Goal: Information Seeking & Learning: Learn about a topic

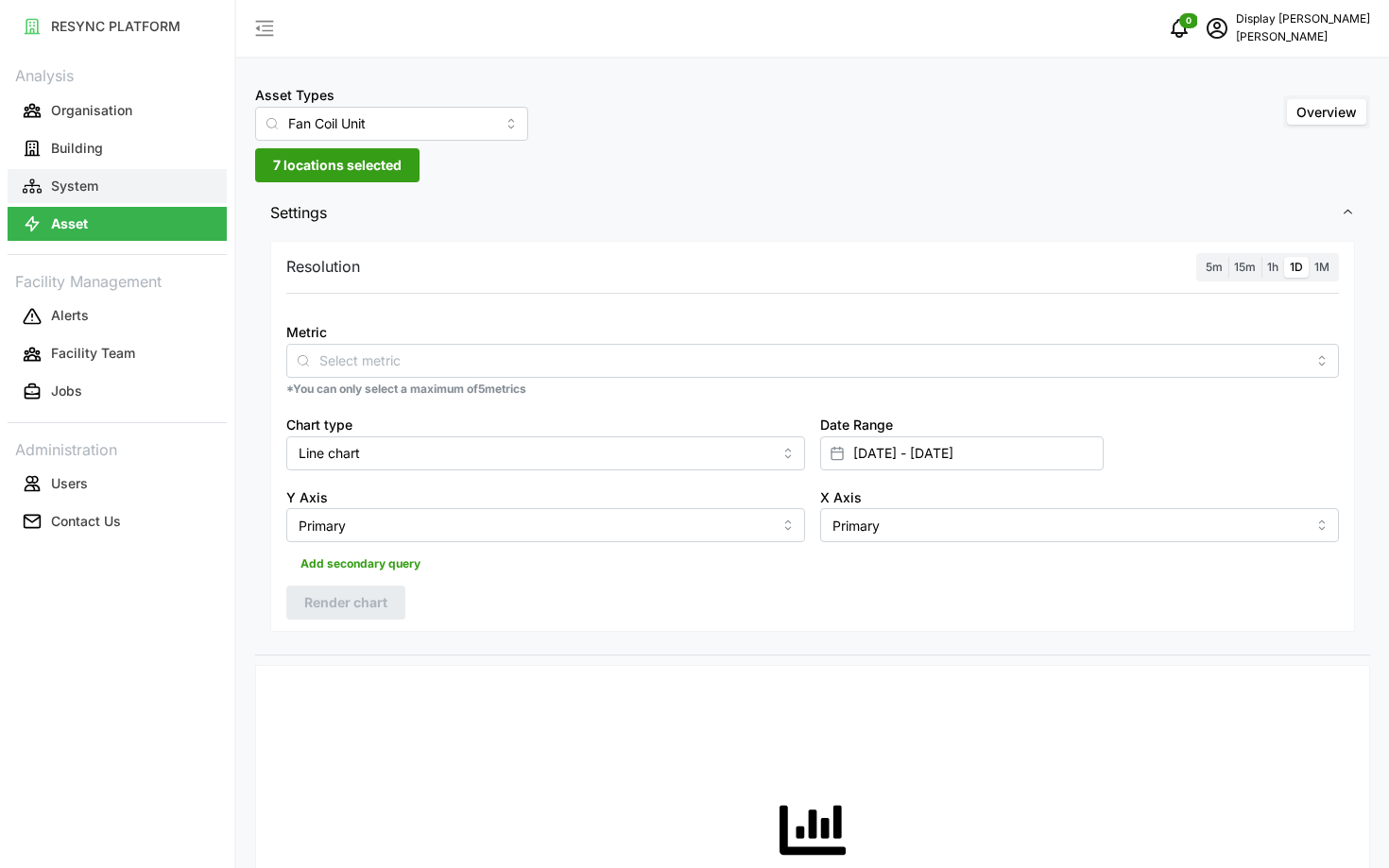
click at [152, 192] on button "System" at bounding box center [117, 186] width 219 height 34
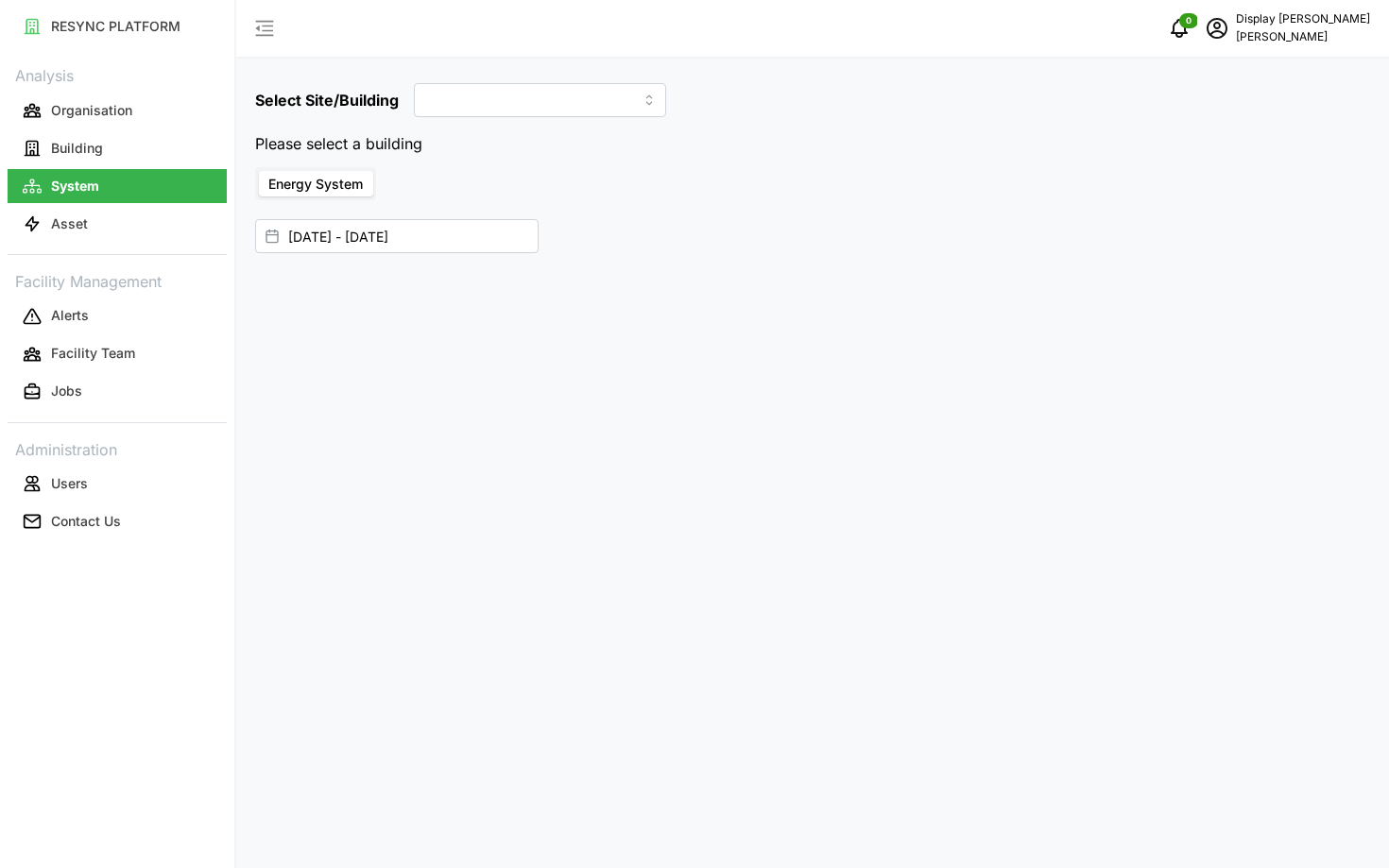
type input "[GEOGRAPHIC_DATA]"
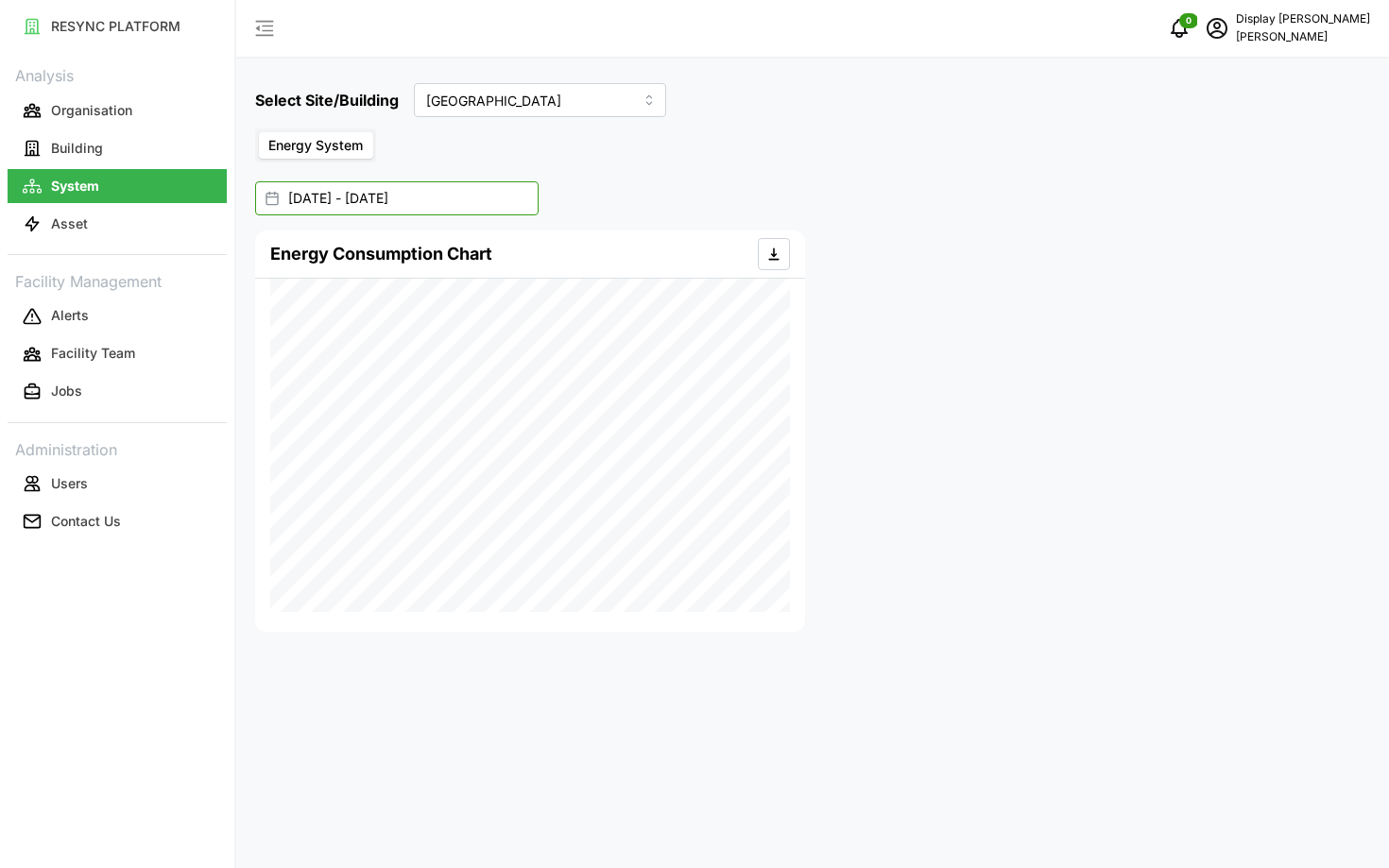
click at [431, 210] on input "[DATE] - [DATE]" at bounding box center [397, 197] width 284 height 34
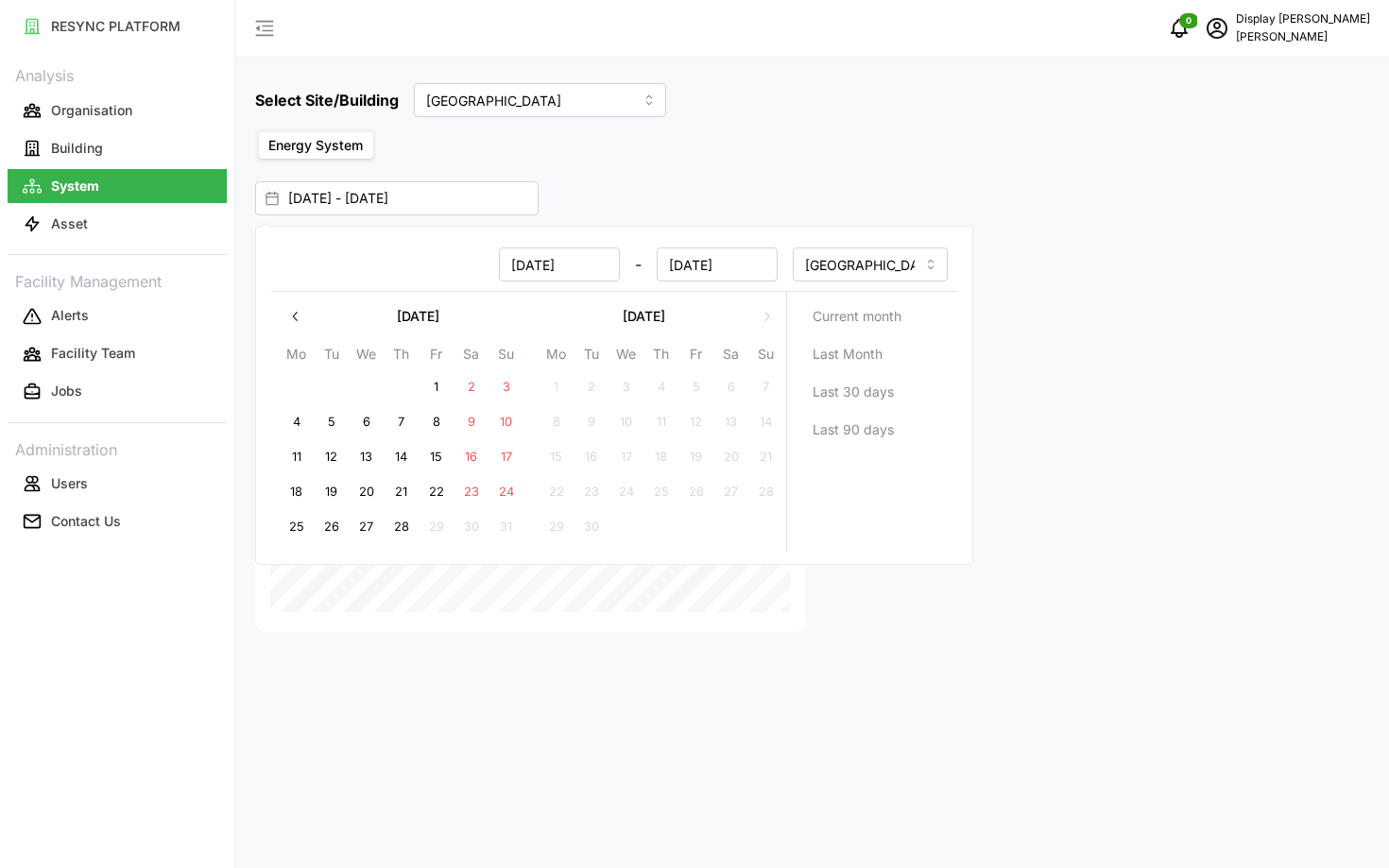
click at [293, 312] on icon "button" at bounding box center [296, 317] width 15 height 15
click at [597, 453] on button "15" at bounding box center [591, 456] width 34 height 34
type input "[DATE] - [DATE]"
type input "[DATE]"
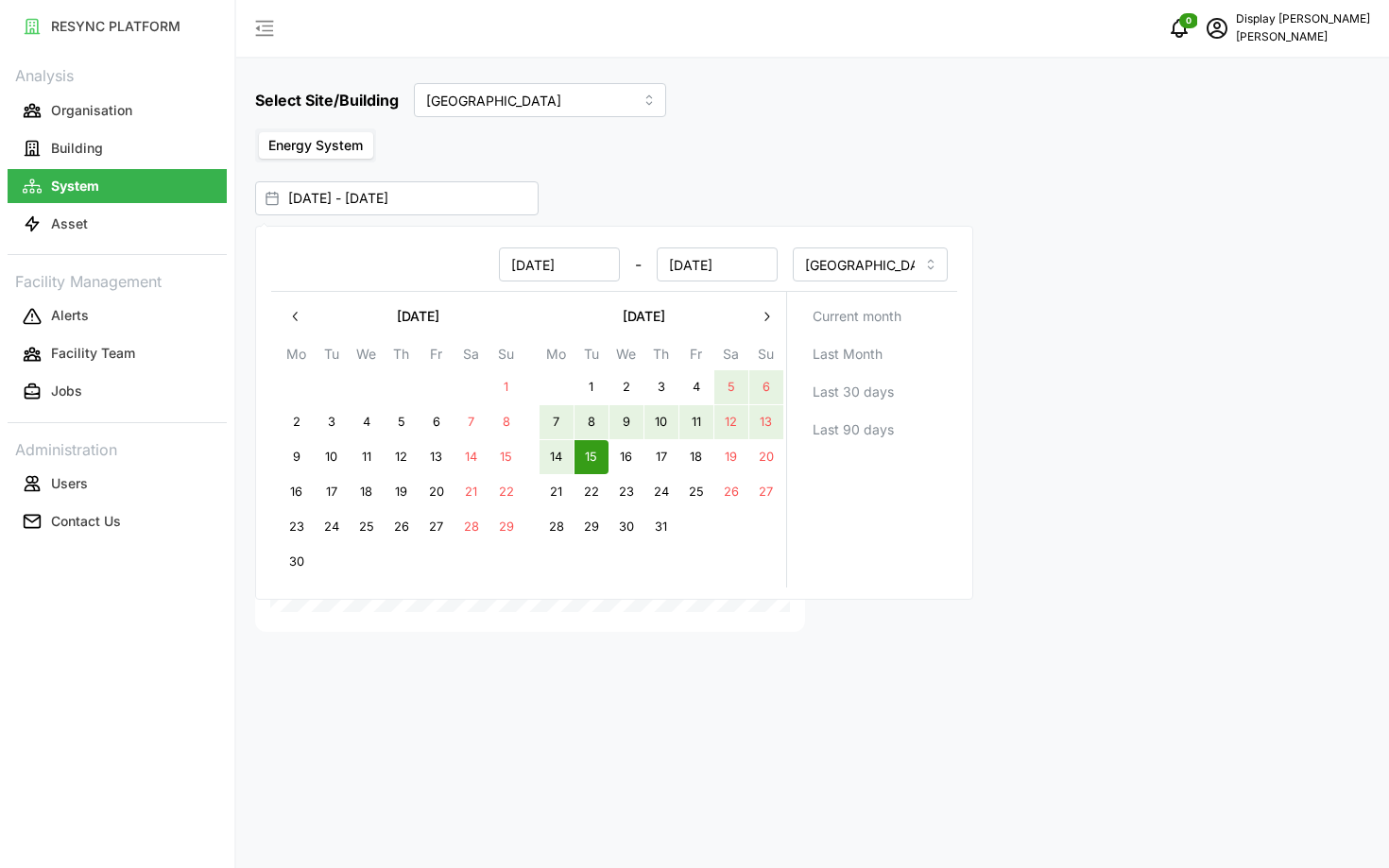
click at [761, 329] on button "button" at bounding box center [765, 316] width 34 height 34
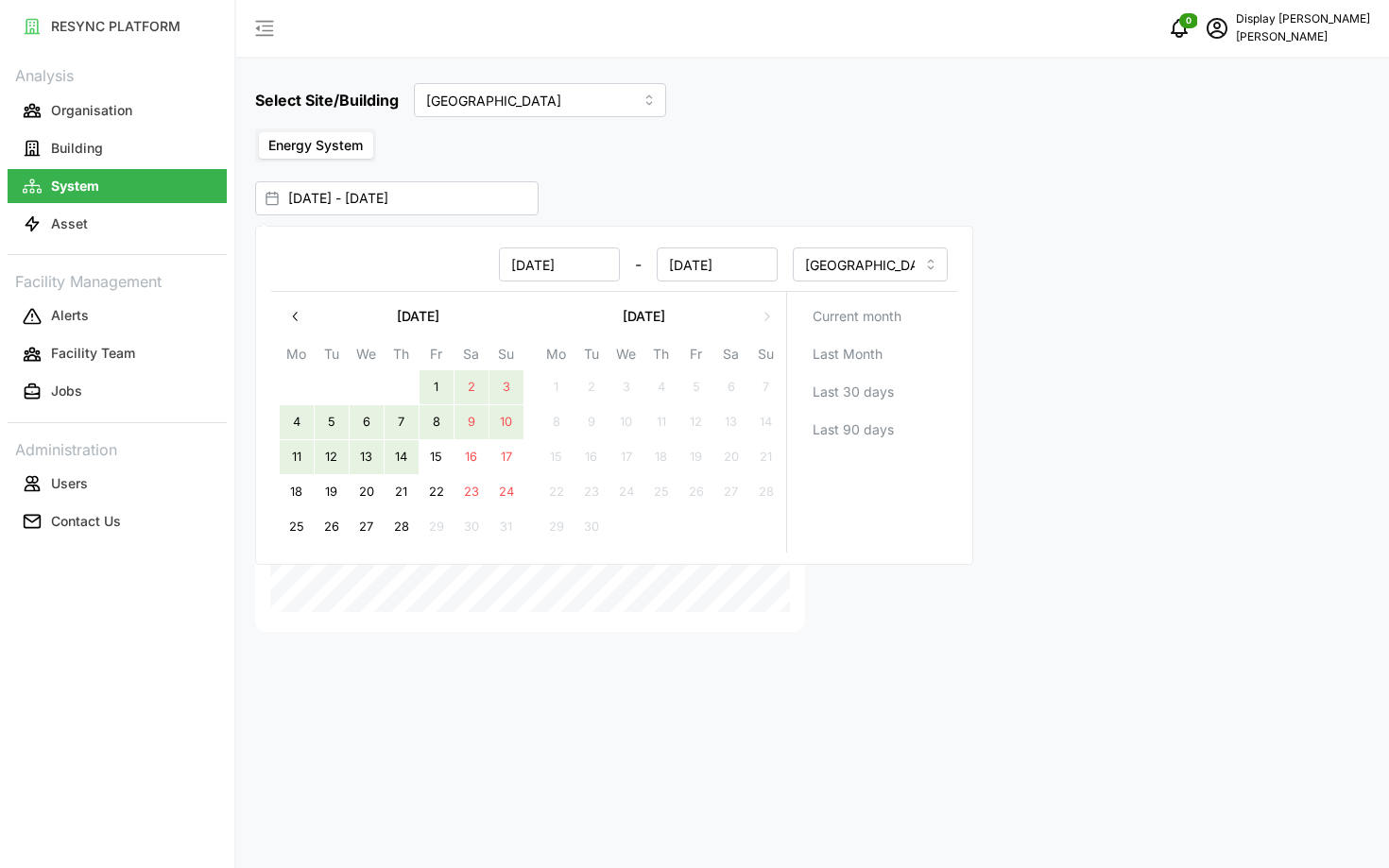
click at [403, 458] on button "14" at bounding box center [401, 456] width 34 height 34
type input "[DATE] - [DATE]"
type input "[DATE]"
click at [687, 174] on div "Select Site/Building Dormitory Building Energy System [DATE] - [DATE] Energy Co…" at bounding box center [812, 434] width 1153 height 868
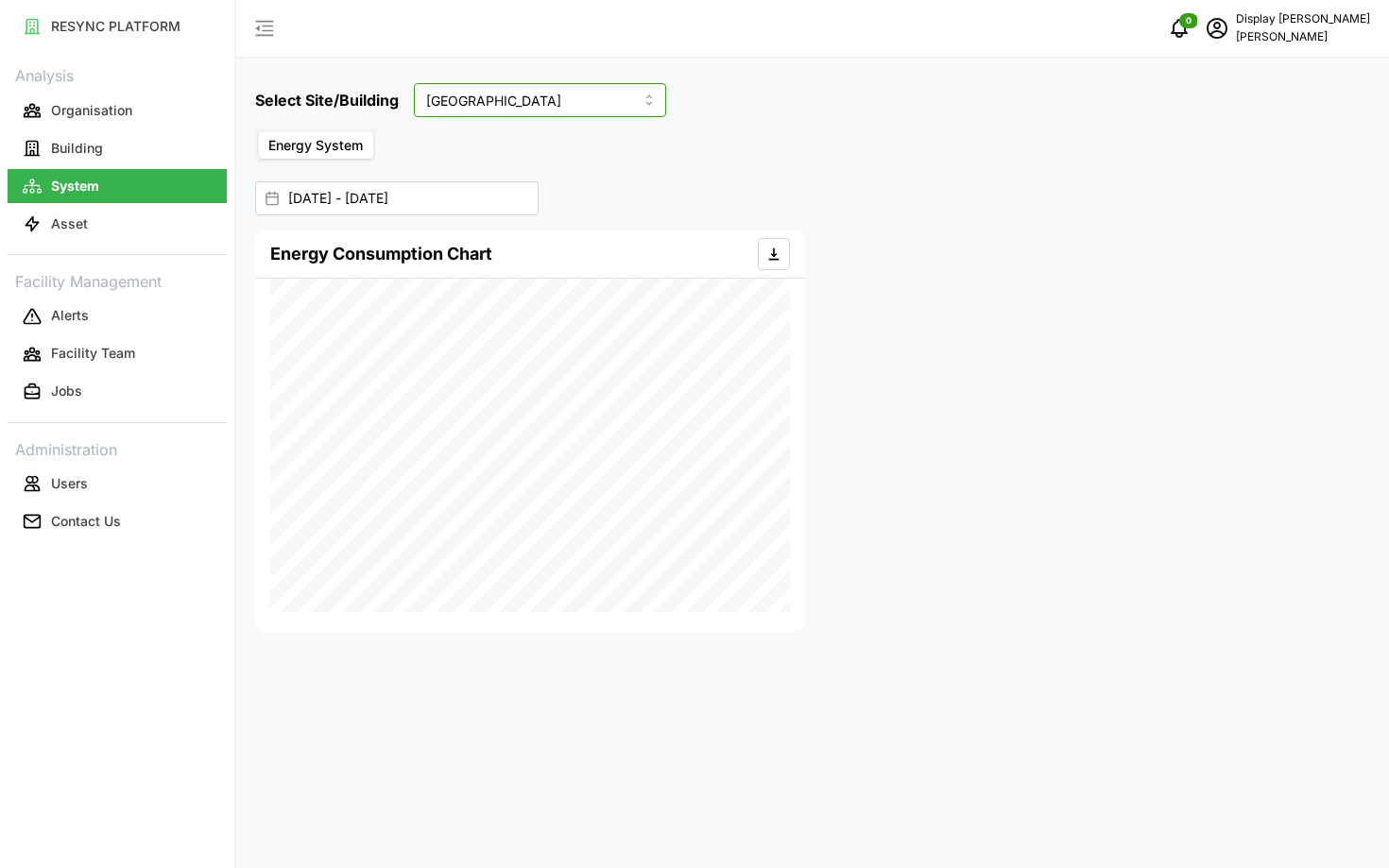
click at [494, 107] on input "[GEOGRAPHIC_DATA]" at bounding box center [540, 99] width 252 height 34
click at [530, 198] on div "[PERSON_NAME]" at bounding box center [512, 208] width 186 height 32
type input "[PERSON_NAME]"
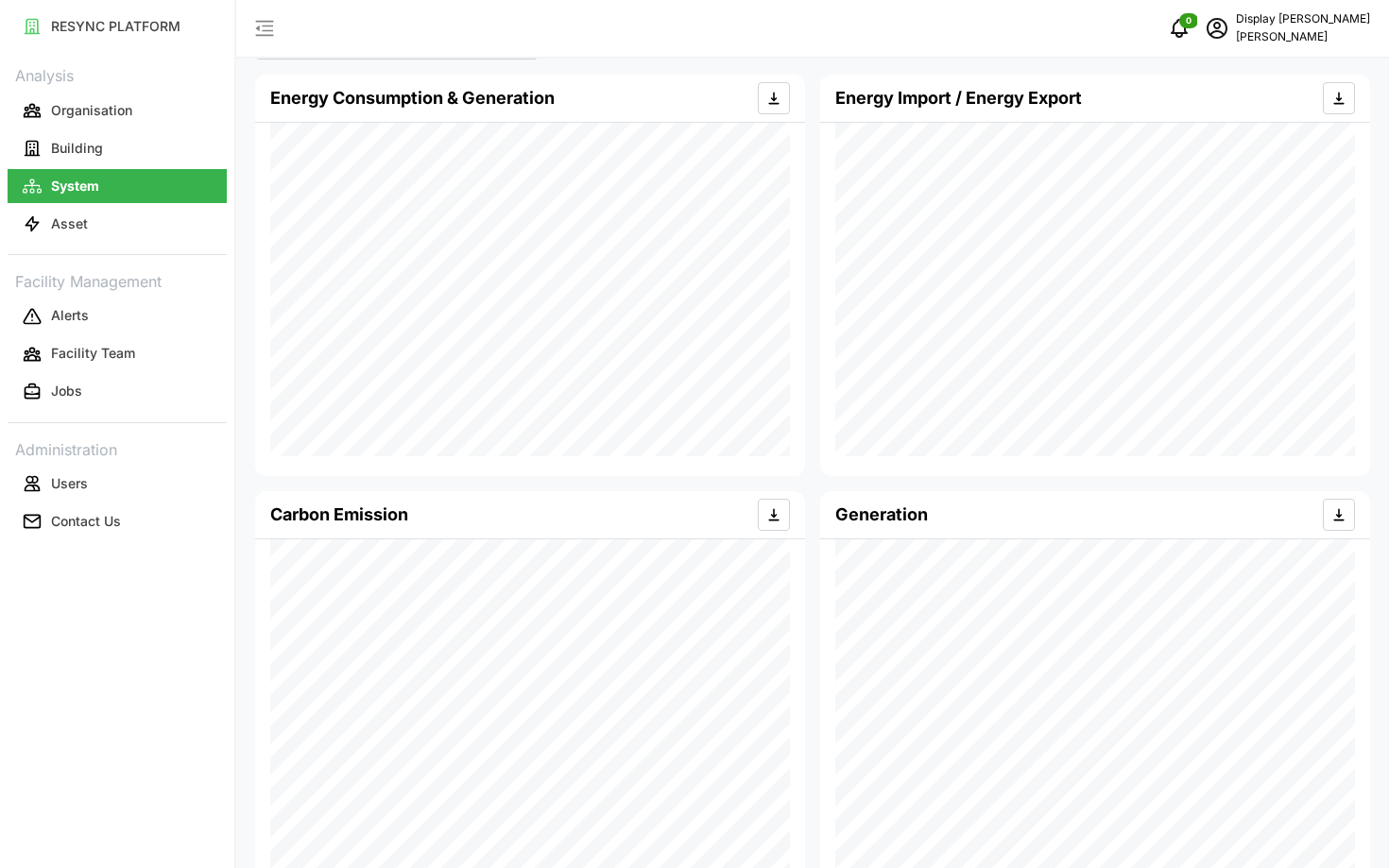
scroll to position [157, 0]
click at [772, 96] on icon "button" at bounding box center [774, 97] width 15 height 15
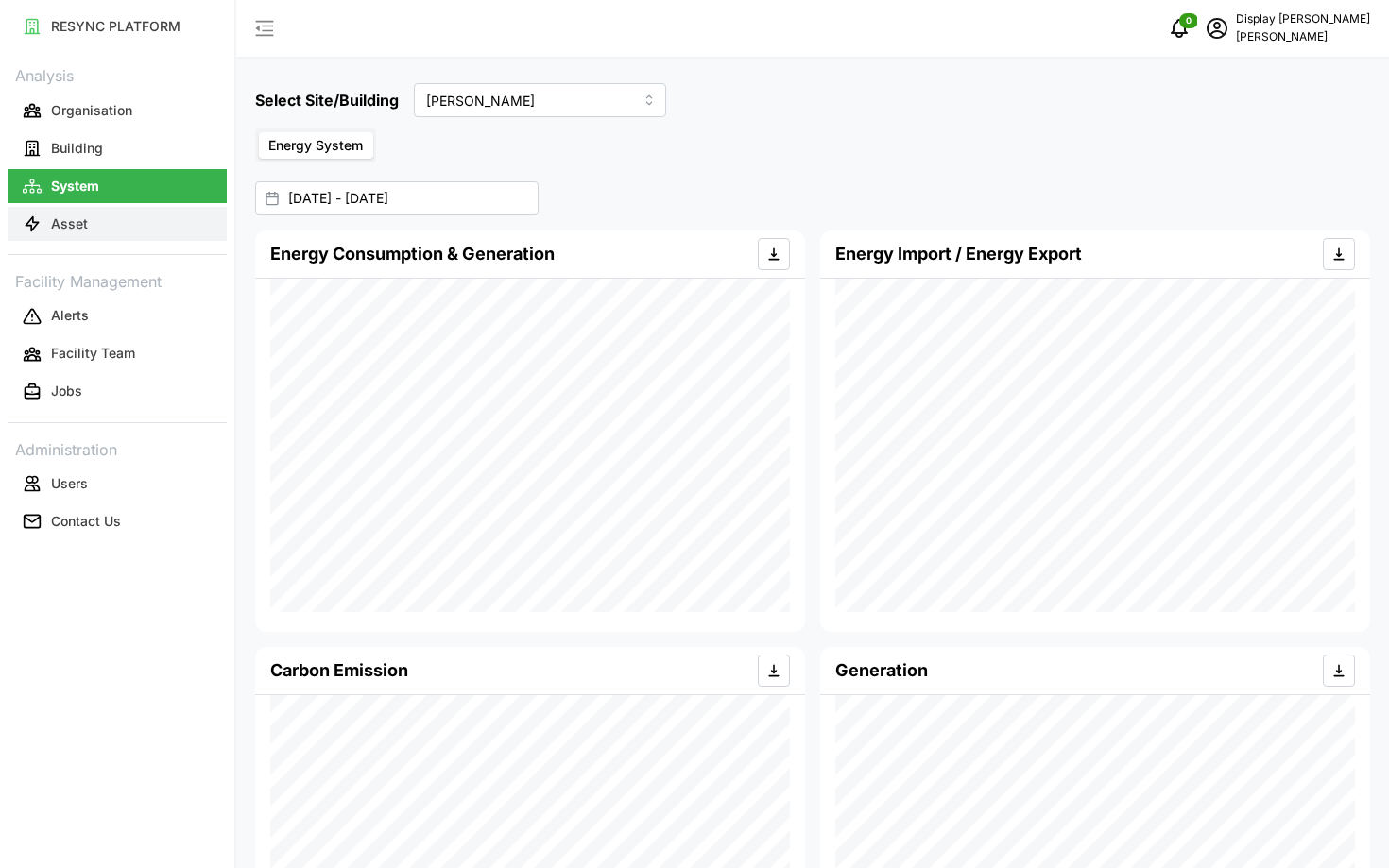
click at [105, 229] on button "Asset" at bounding box center [117, 223] width 219 height 34
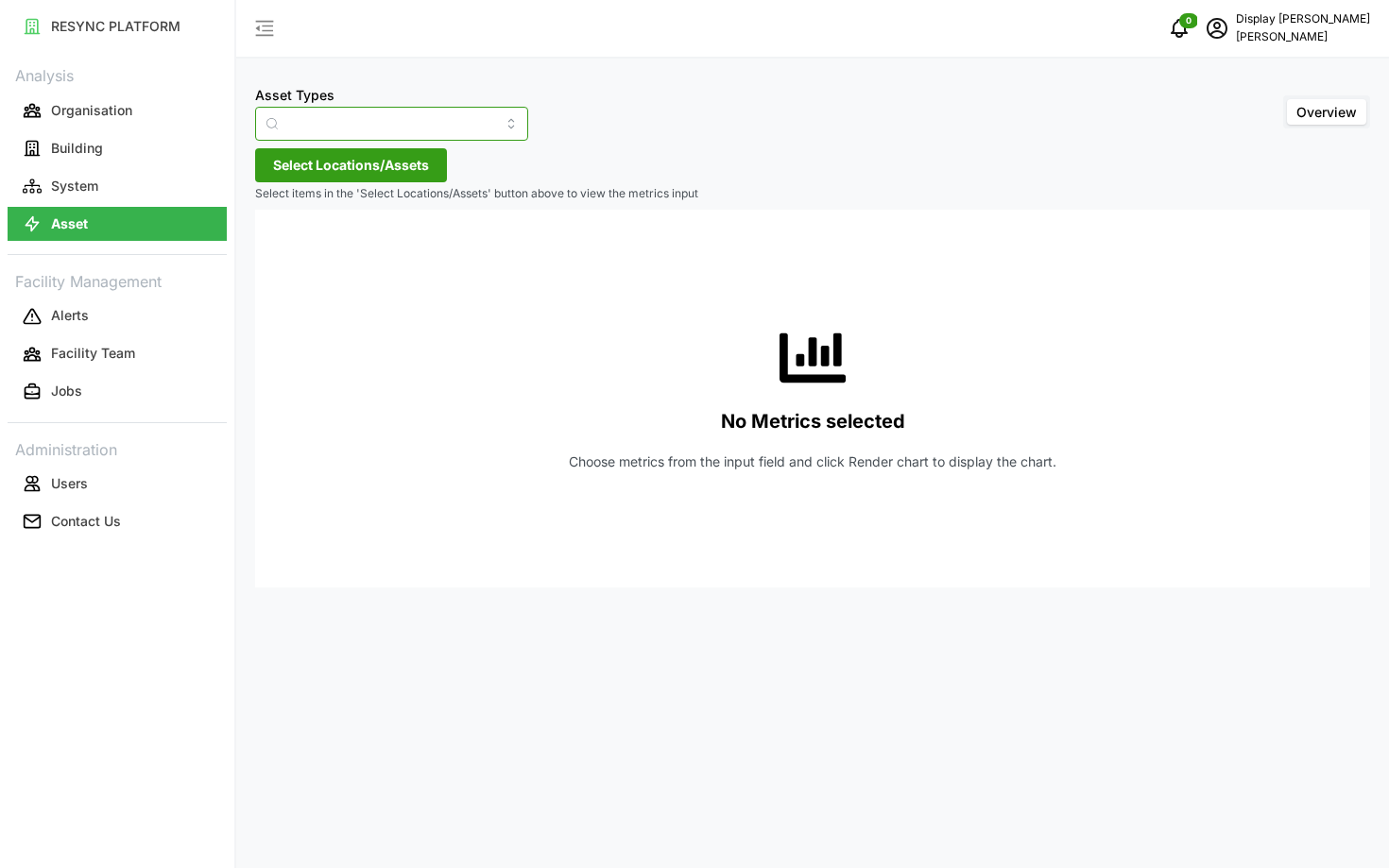
click at [407, 122] on input "Asset Types" at bounding box center [392, 123] width 273 height 34
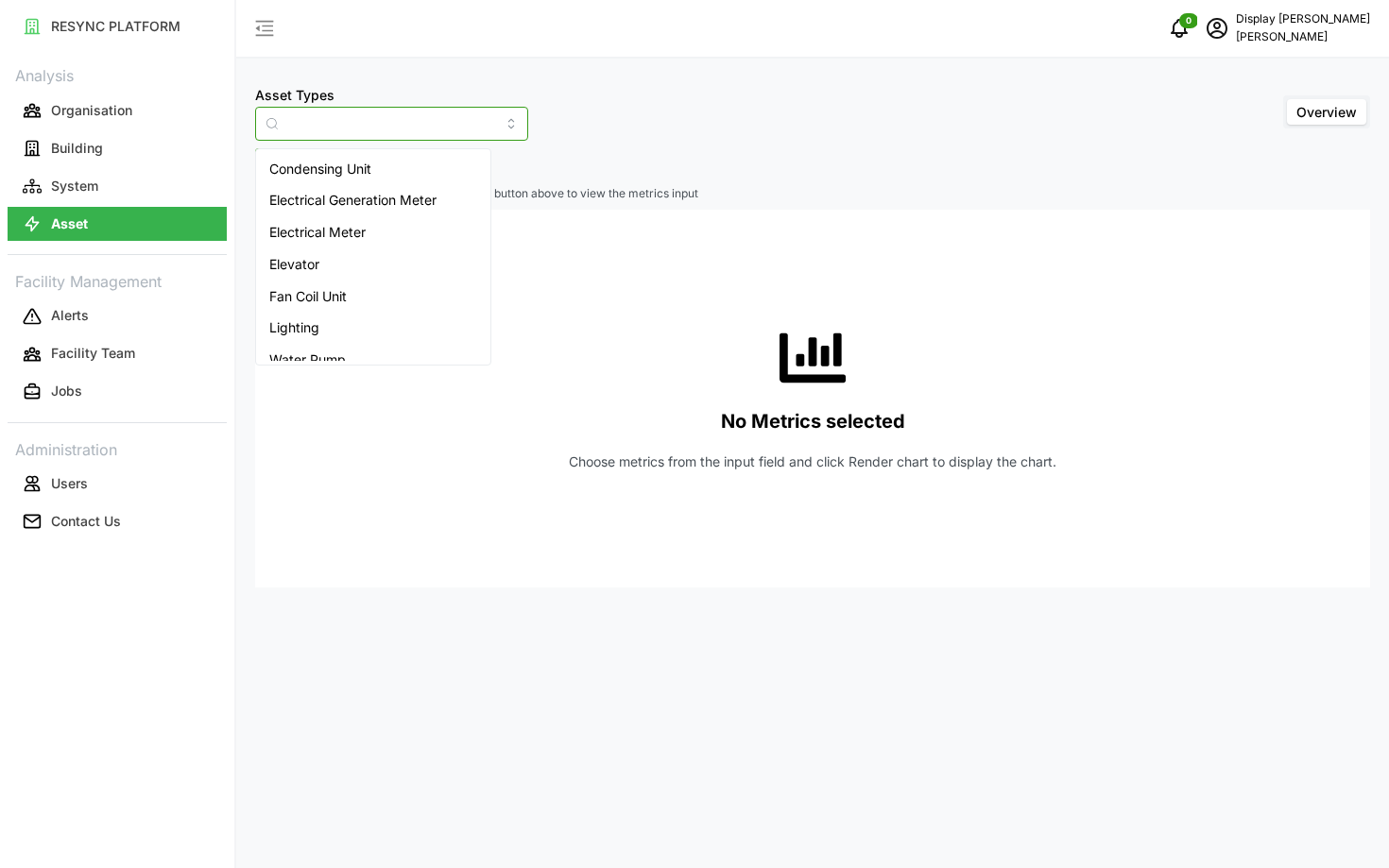
type input "Condensing Unit"
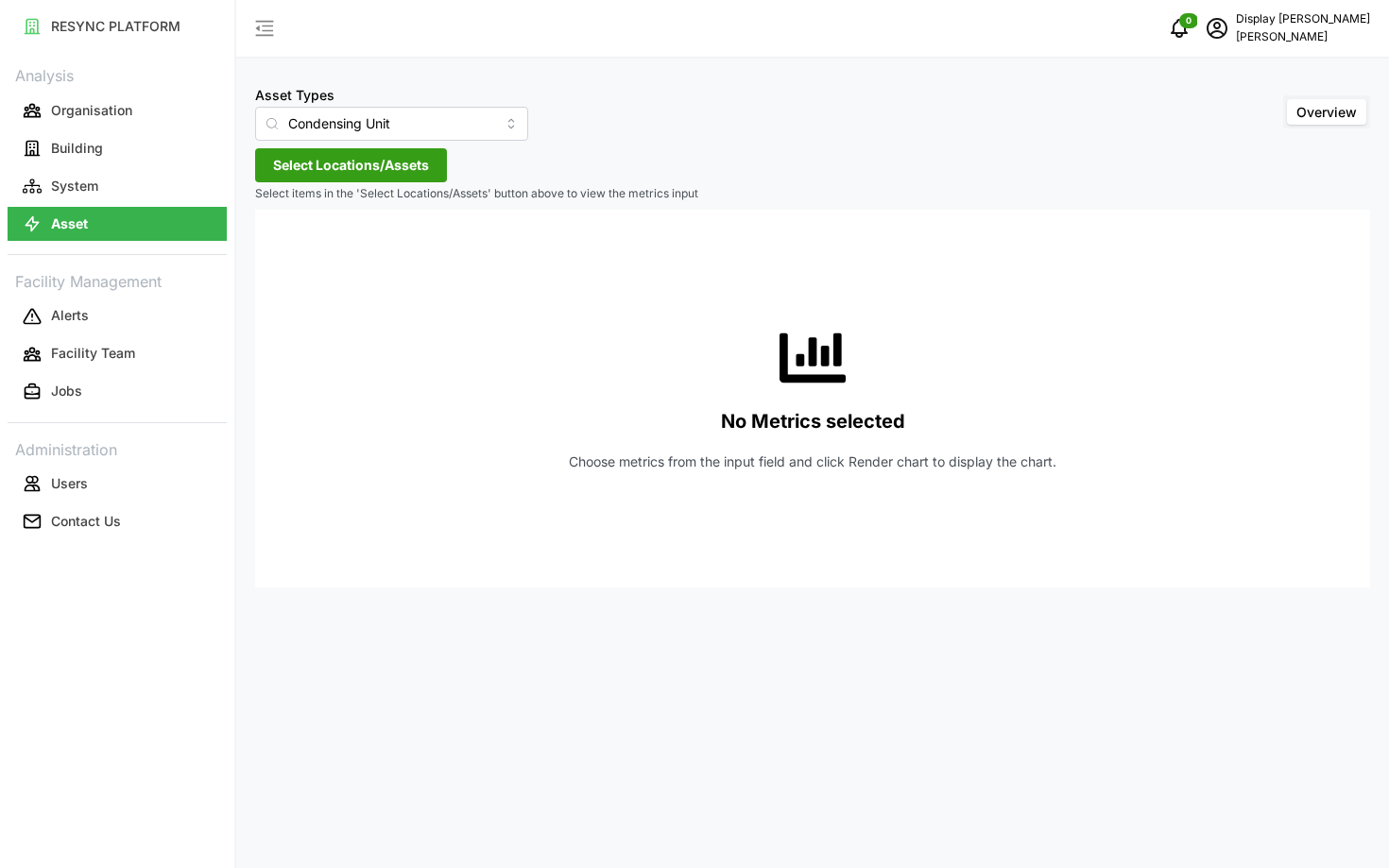
click at [675, 461] on p "Choose metrics from the input field and click Render chart to display the chart." at bounding box center [812, 462] width 488 height 19
click at [373, 116] on input "Condensing Unit" at bounding box center [392, 123] width 273 height 34
click at [685, 427] on div "No Metrics selected Choose metrics from the input field and click Render chart …" at bounding box center [812, 398] width 1085 height 378
click at [56, 157] on p "Building" at bounding box center [77, 148] width 52 height 19
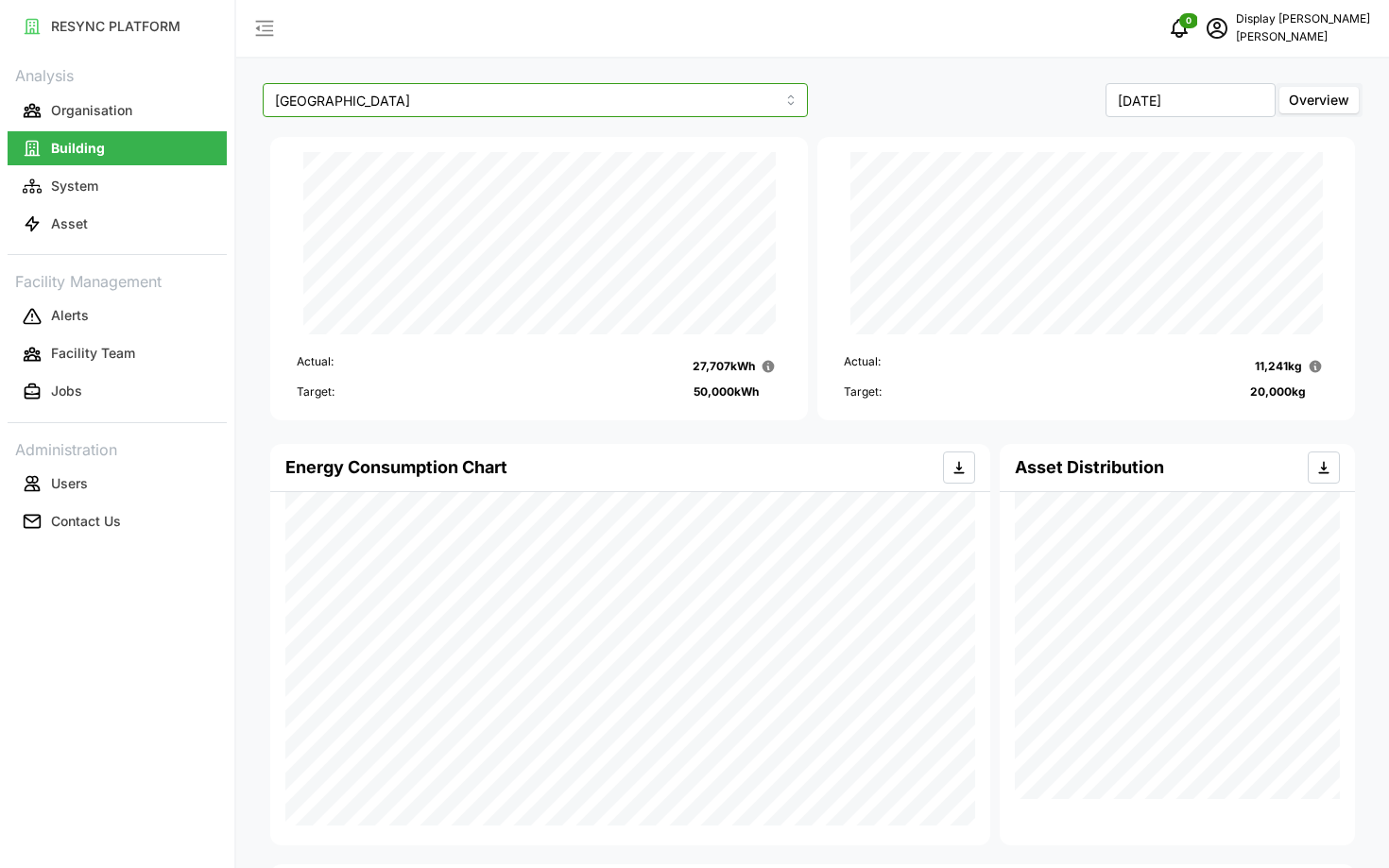
click at [356, 102] on input "[GEOGRAPHIC_DATA]" at bounding box center [535, 99] width 545 height 34
click at [353, 174] on span "Site Office Building" at bounding box center [336, 178] width 117 height 21
click at [540, 122] on div "Site Office Building [DATE] Overview Actual: 3,663 kWh Target: 50,000 kWh Actua…" at bounding box center [812, 611] width 1153 height 1223
click at [512, 112] on input "Site Office Building" at bounding box center [535, 99] width 545 height 34
click at [474, 149] on div "[GEOGRAPHIC_DATA]" at bounding box center [535, 144] width 536 height 32
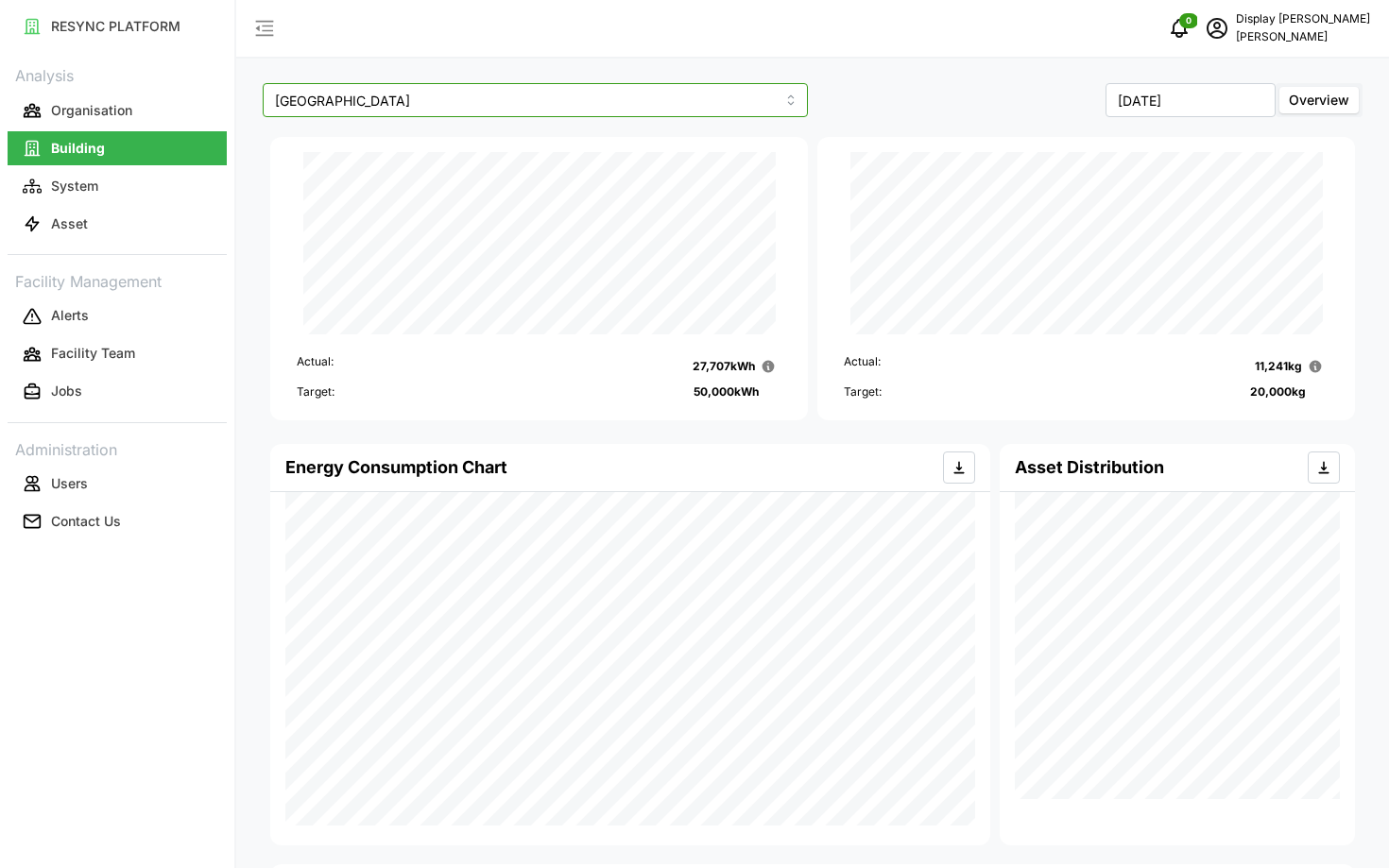
click at [479, 92] on input "[GEOGRAPHIC_DATA]" at bounding box center [535, 99] width 545 height 34
click at [434, 167] on div "Site Office Building" at bounding box center [535, 177] width 536 height 32
click at [478, 88] on input "Site Office Building" at bounding box center [535, 99] width 545 height 34
click at [422, 147] on div "[GEOGRAPHIC_DATA]" at bounding box center [535, 144] width 536 height 32
type input "[GEOGRAPHIC_DATA]"
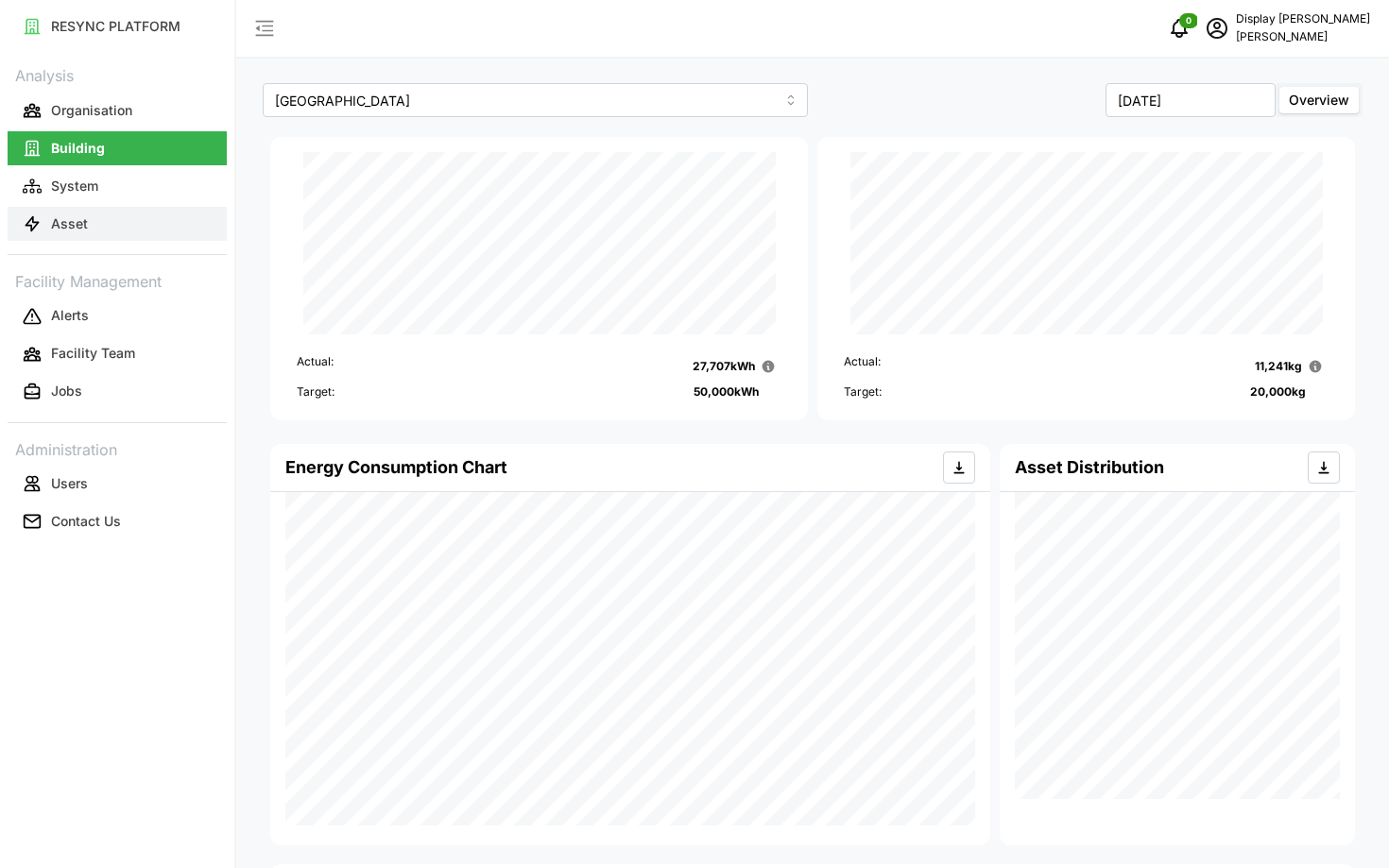
click at [65, 212] on button "Asset" at bounding box center [117, 223] width 219 height 34
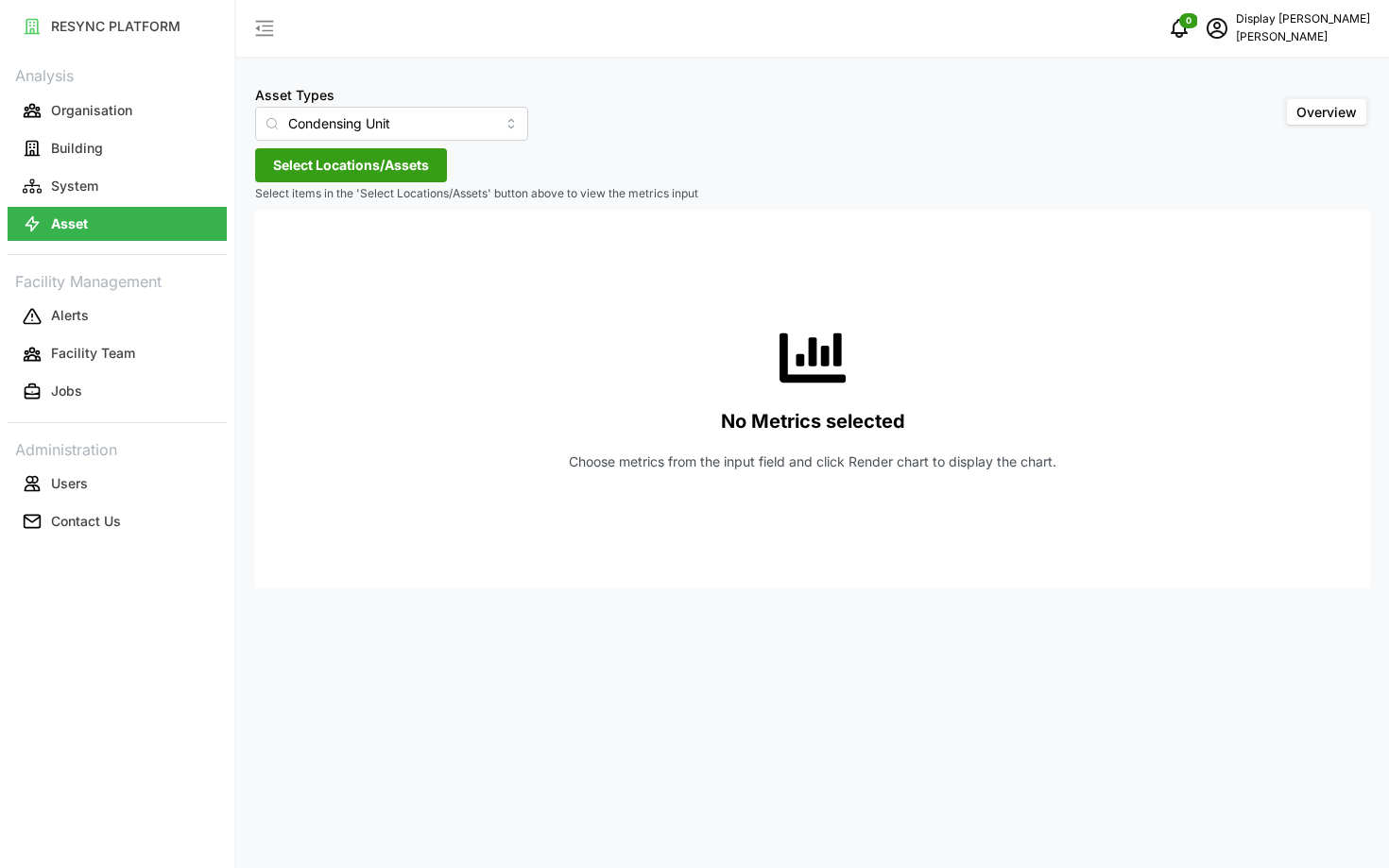
click at [345, 143] on div "Asset Types Condensing Unit Overview Select Locations/Assets Select items in th…" at bounding box center [812, 434] width 1153 height 868
click at [336, 131] on input "Condensing Unit" at bounding box center [392, 123] width 273 height 34
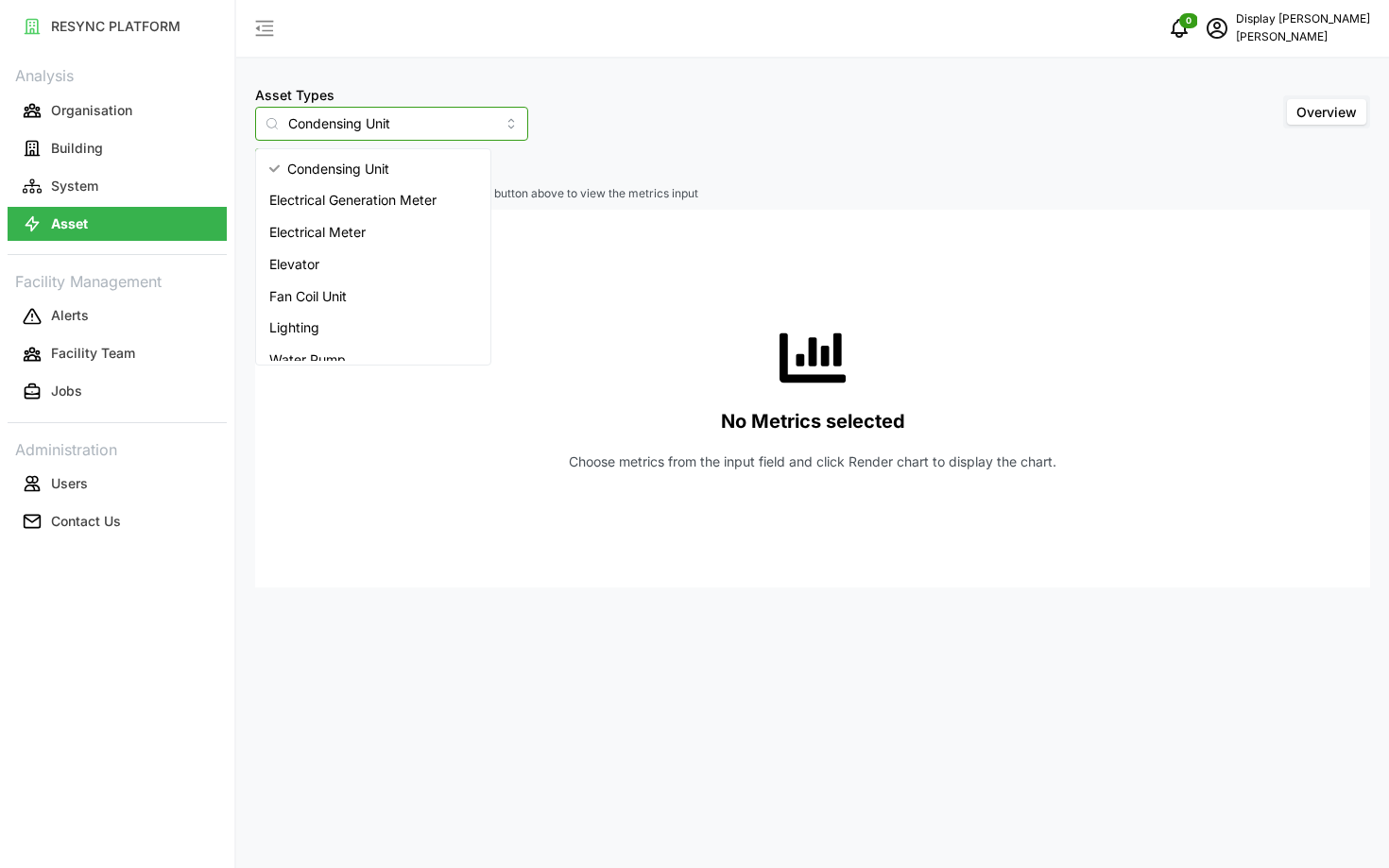
scroll to position [141, 0]
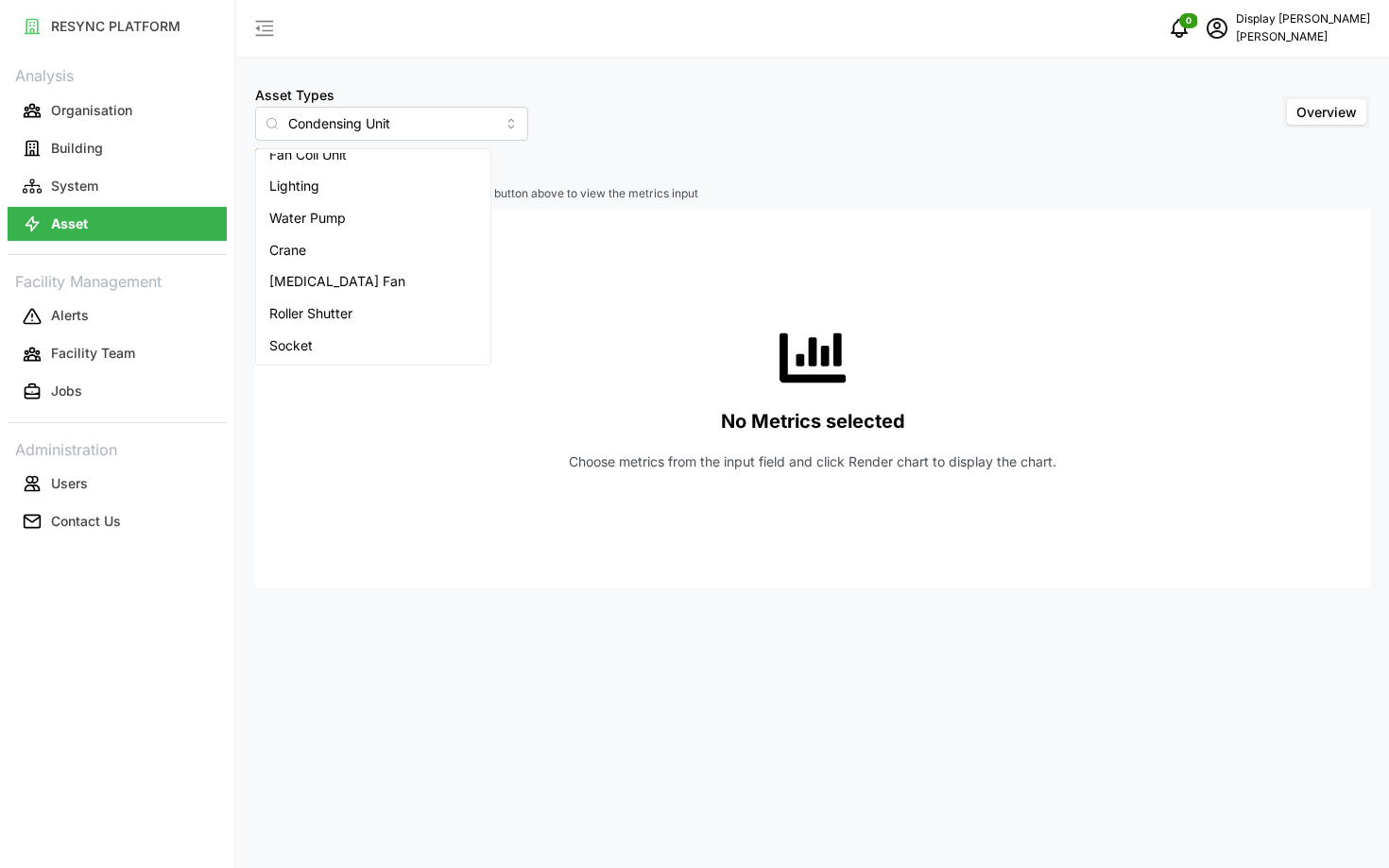
click at [359, 445] on div "No Metrics selected Choose metrics from the input field and click Render chart …" at bounding box center [812, 398] width 1085 height 378
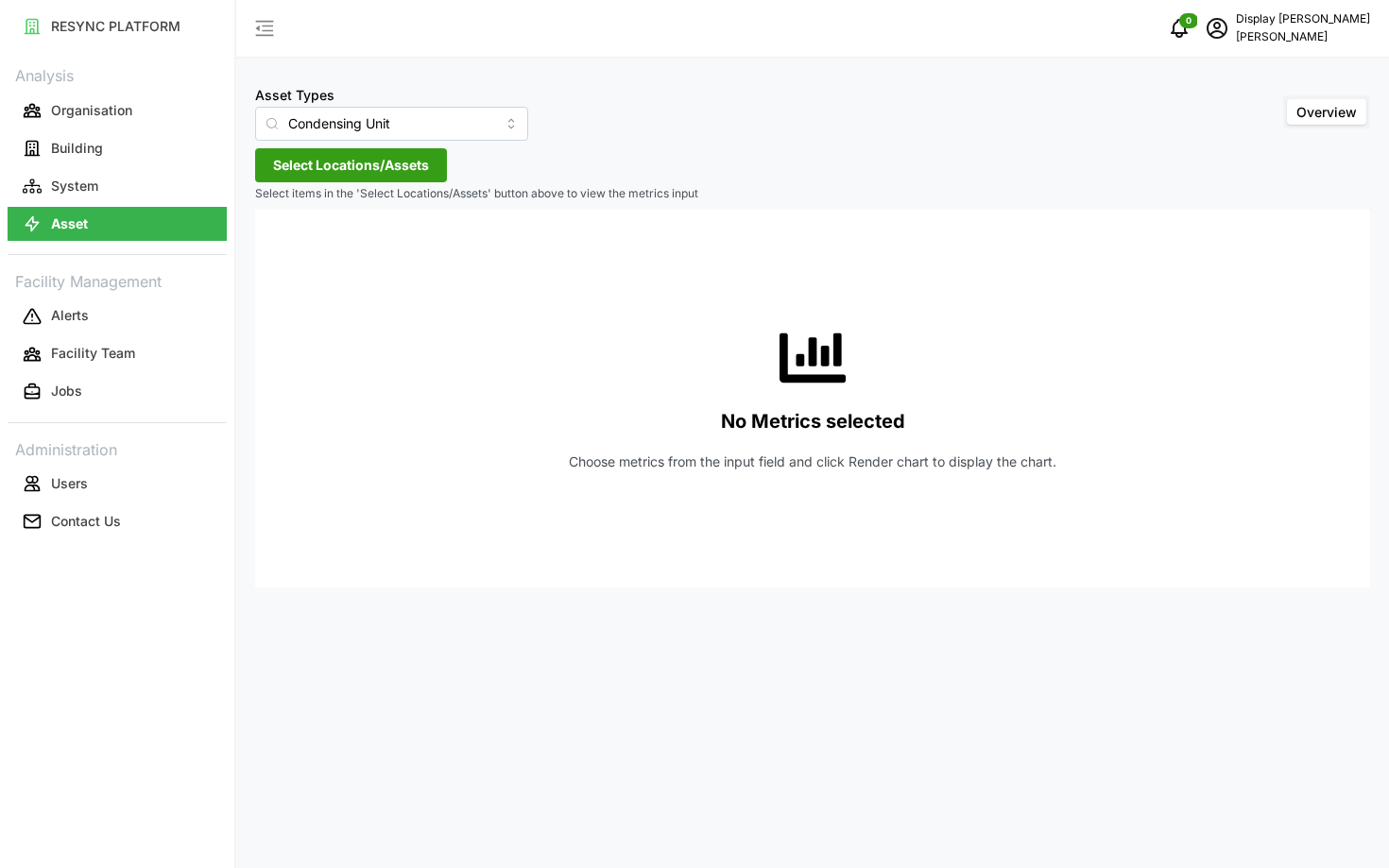
click at [348, 140] on div "Asset Types Condensing Unit Overview Select Locations/Assets Select items in th…" at bounding box center [812, 434] width 1153 height 868
click at [315, 172] on span "Select Locations/Assets" at bounding box center [351, 165] width 156 height 32
click at [275, 254] on icon at bounding box center [280, 250] width 15 height 15
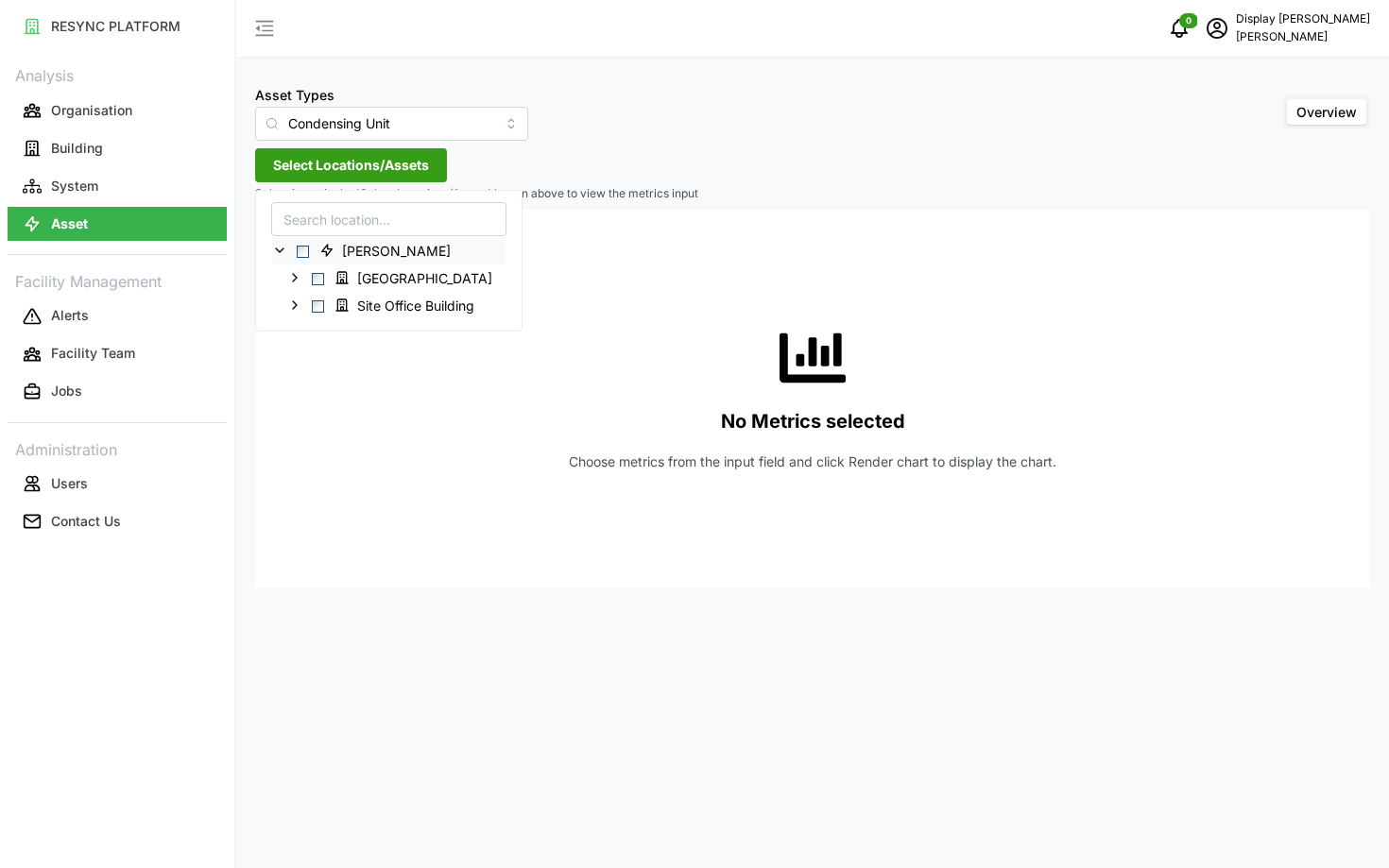
click at [277, 256] on icon at bounding box center [280, 250] width 15 height 15
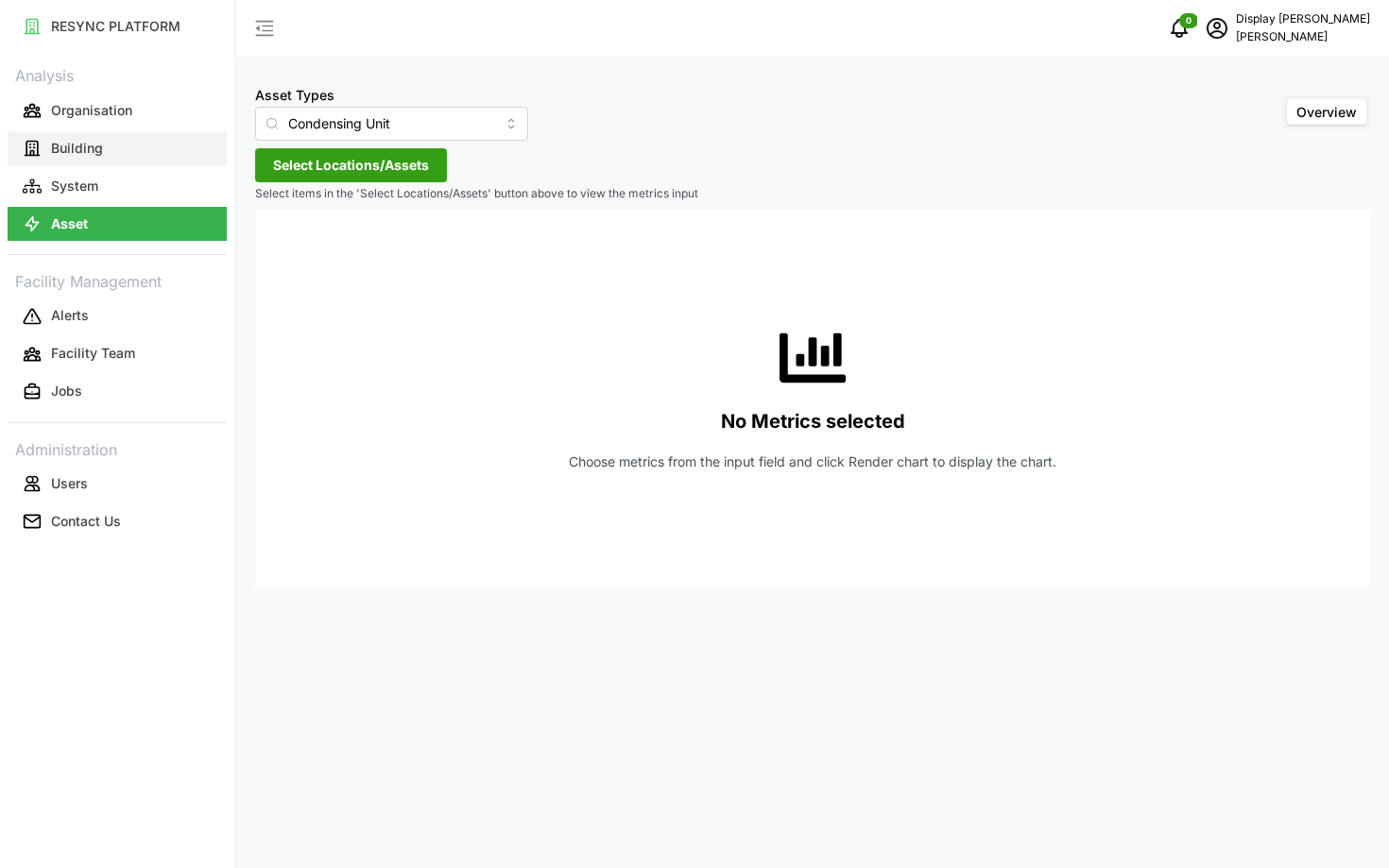
click at [90, 152] on p "Building" at bounding box center [77, 148] width 52 height 19
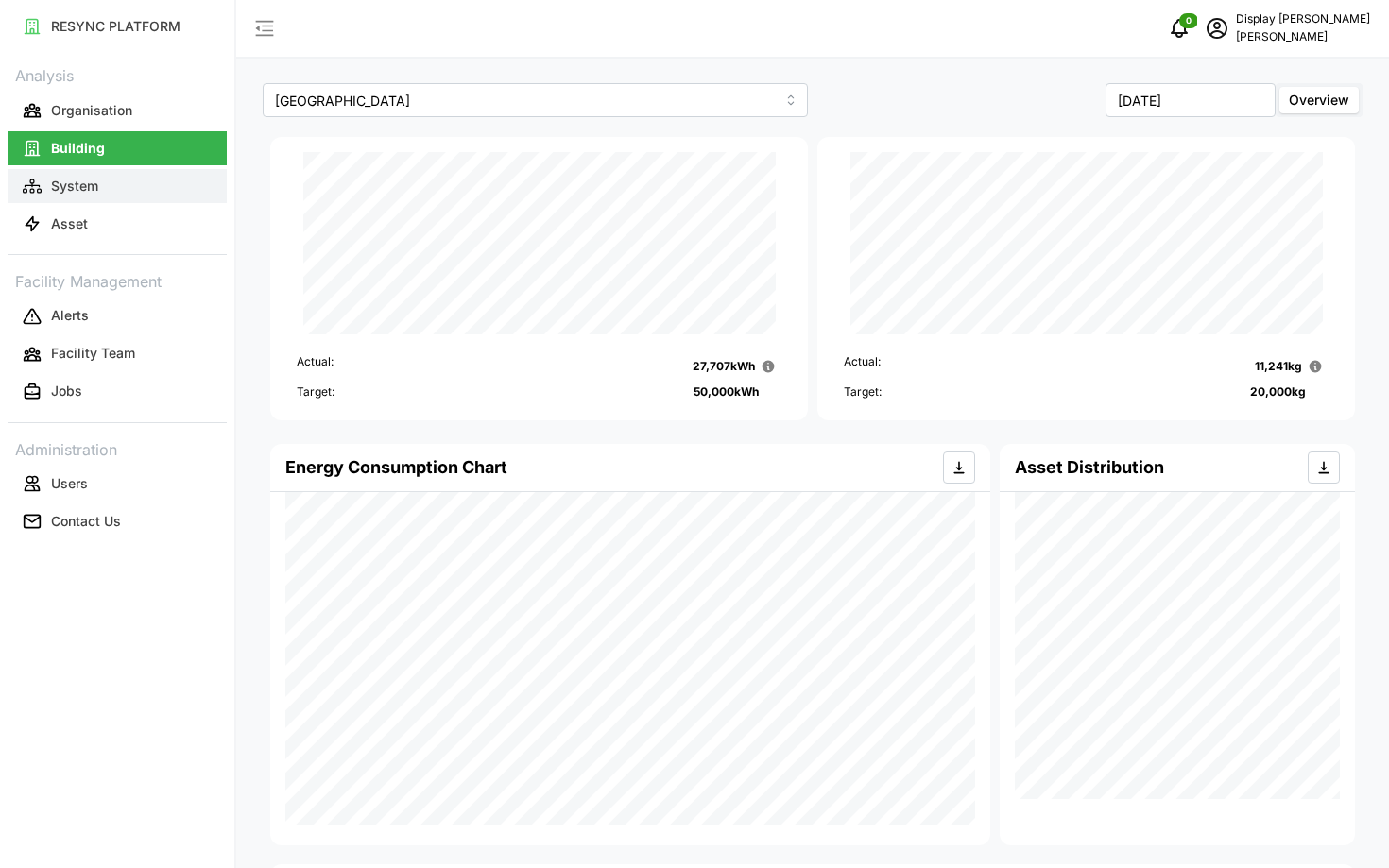
click at [74, 187] on p "System" at bounding box center [74, 187] width 47 height 19
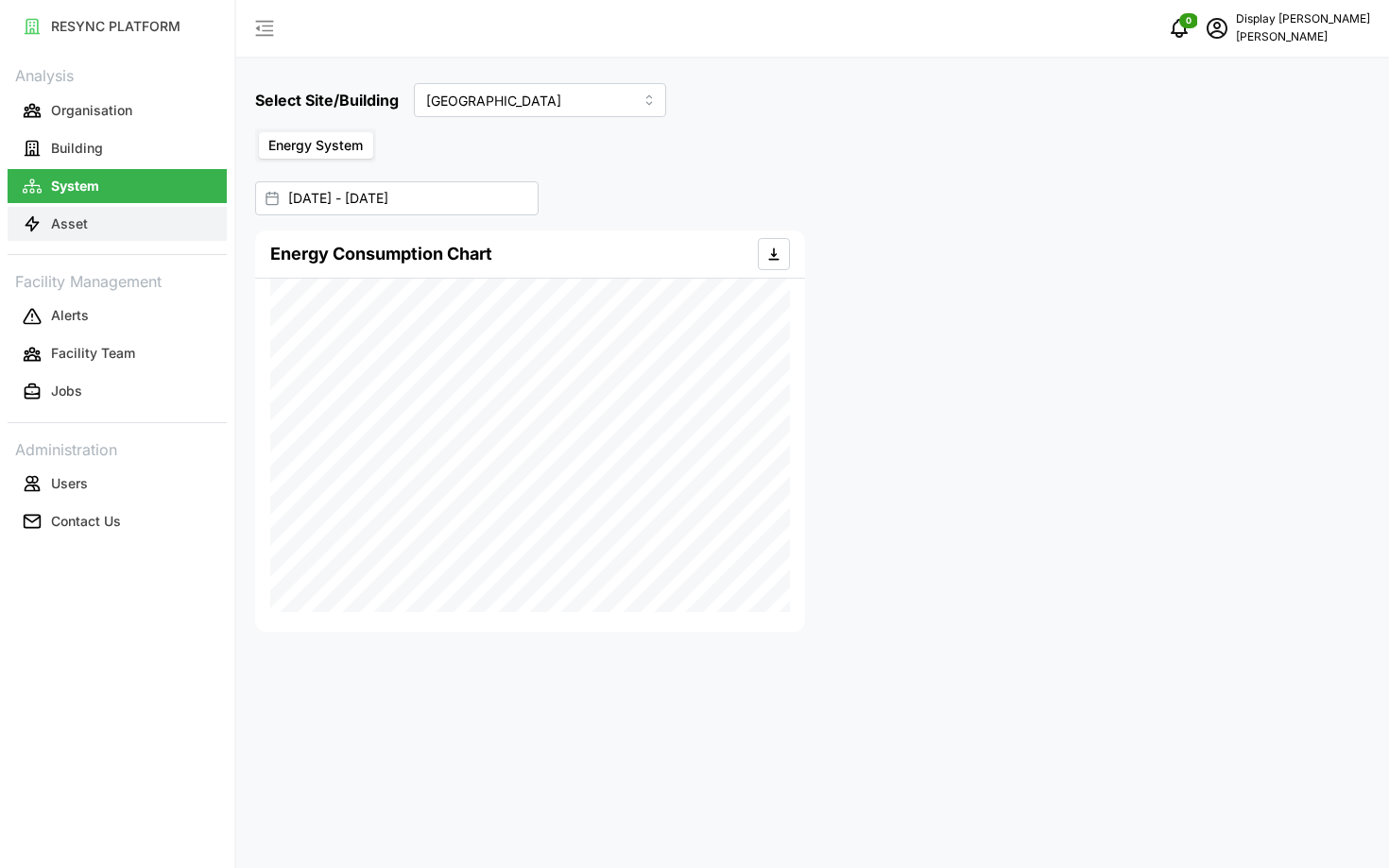
click at [70, 216] on p "Asset" at bounding box center [69, 224] width 37 height 19
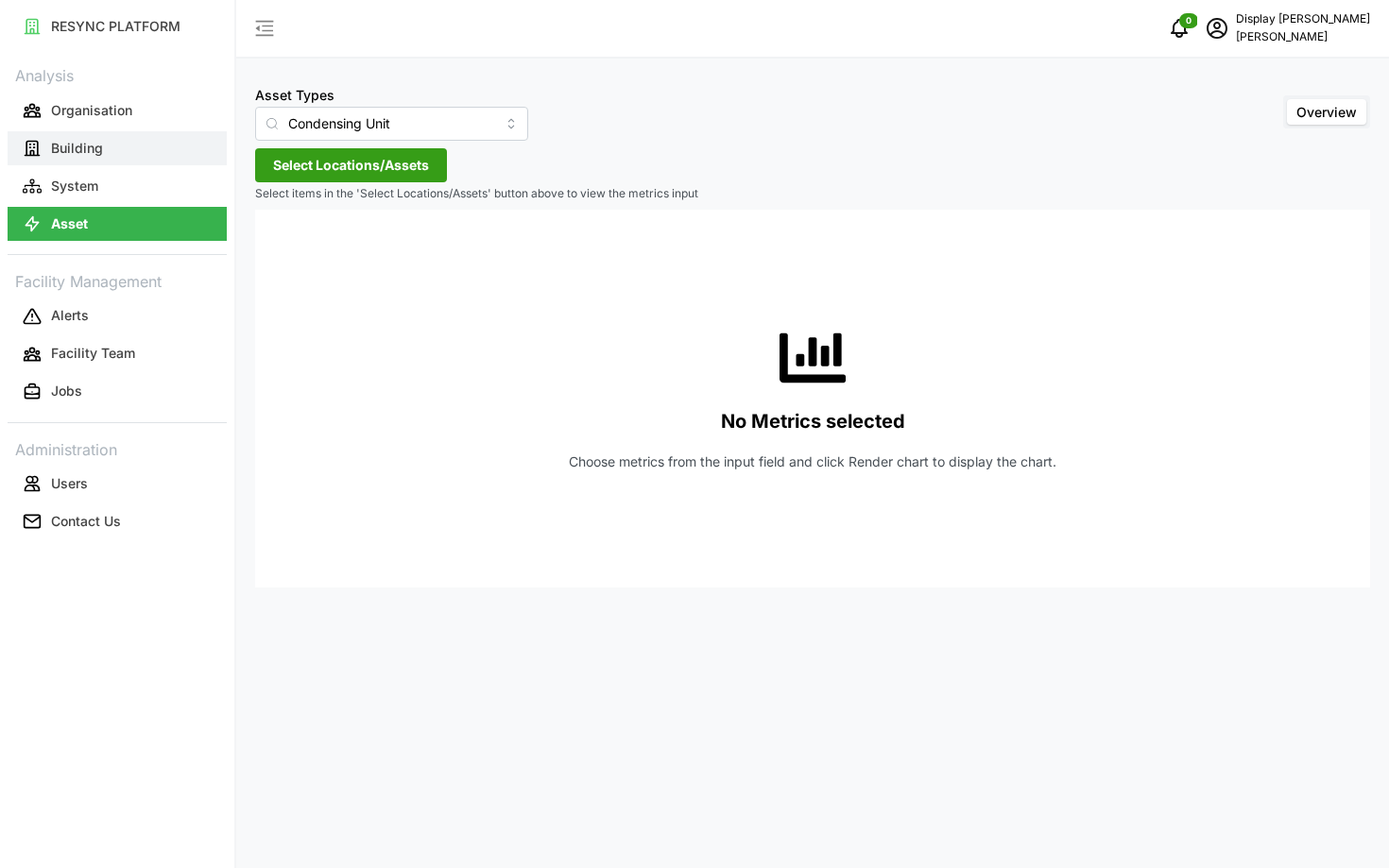
click at [132, 159] on button "Building" at bounding box center [117, 147] width 219 height 34
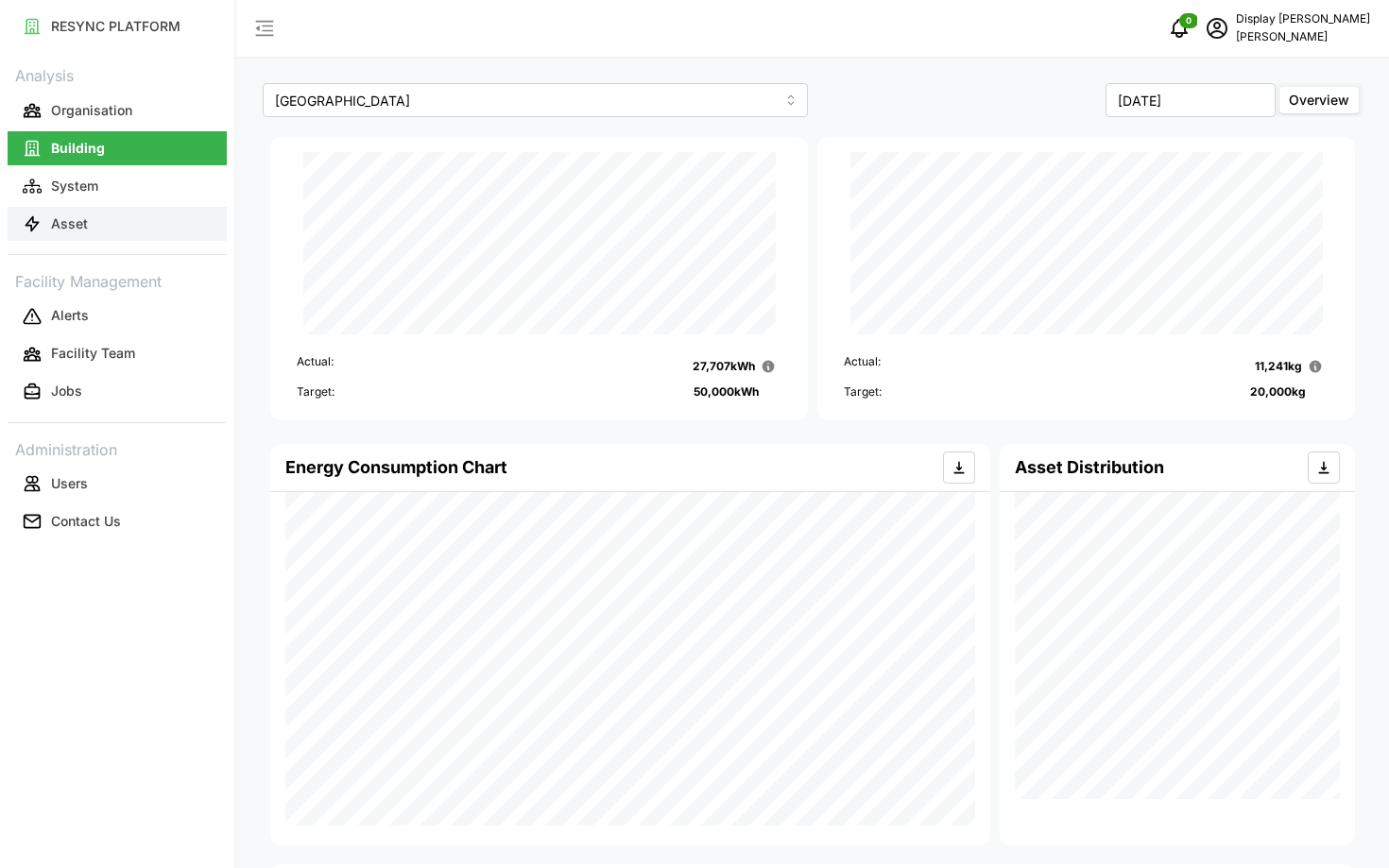
click at [138, 207] on button "Asset" at bounding box center [117, 223] width 219 height 34
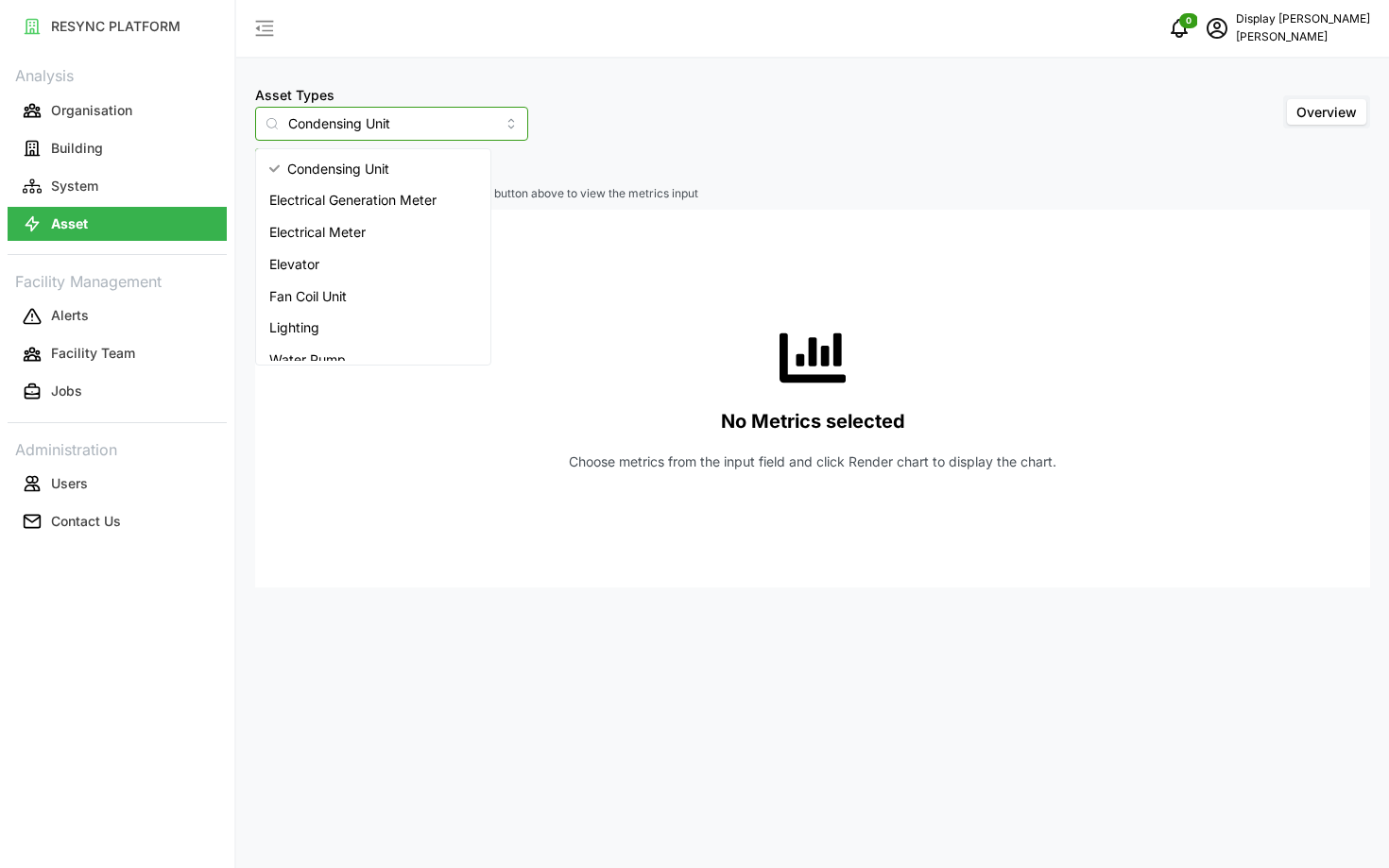
click at [313, 120] on input "Condensing Unit" at bounding box center [392, 123] width 273 height 34
click at [594, 315] on div "No Metrics selected Choose metrics from the input field and click Render chart …" at bounding box center [812, 398] width 1085 height 378
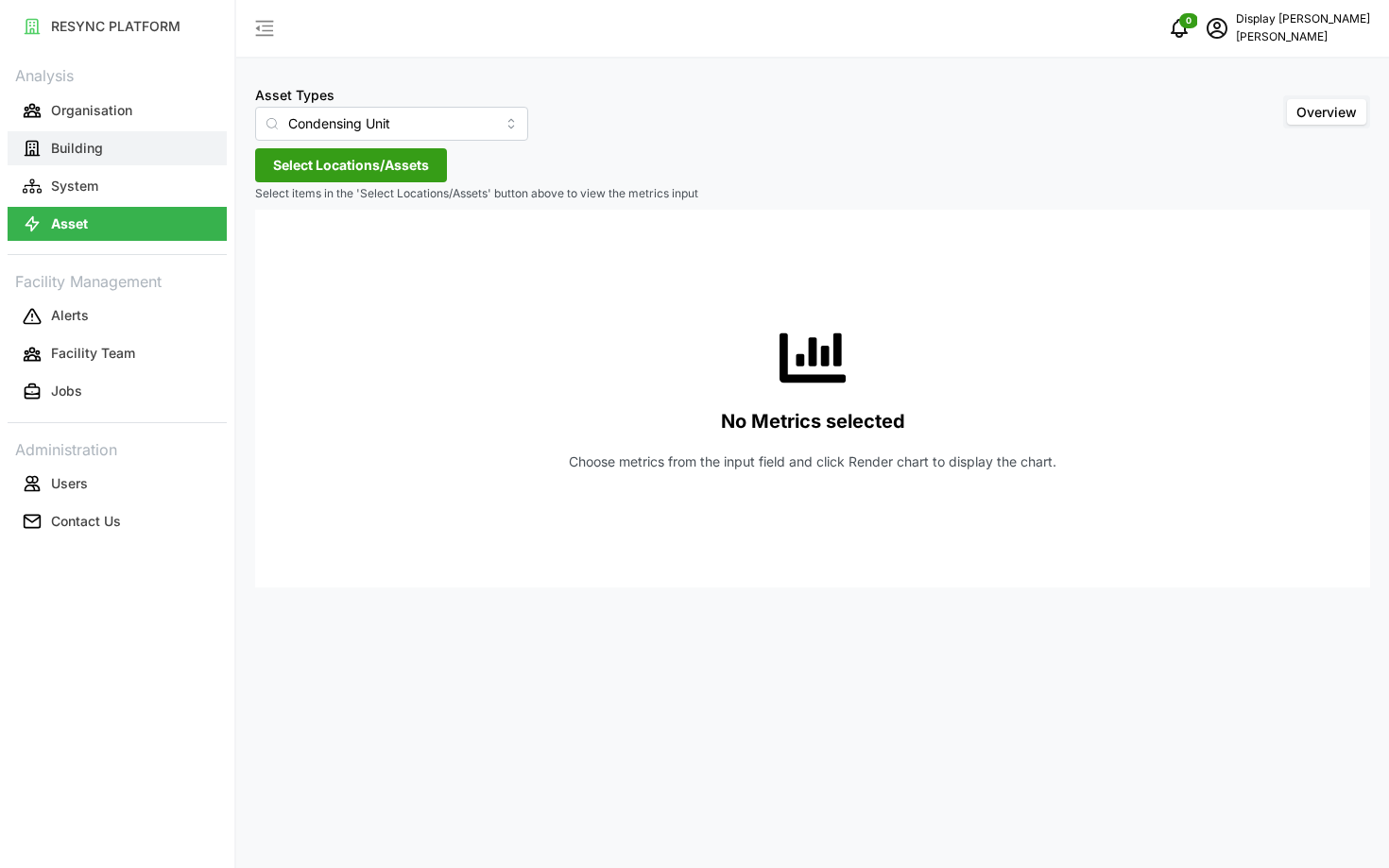
click at [169, 163] on button "Building" at bounding box center [117, 147] width 219 height 34
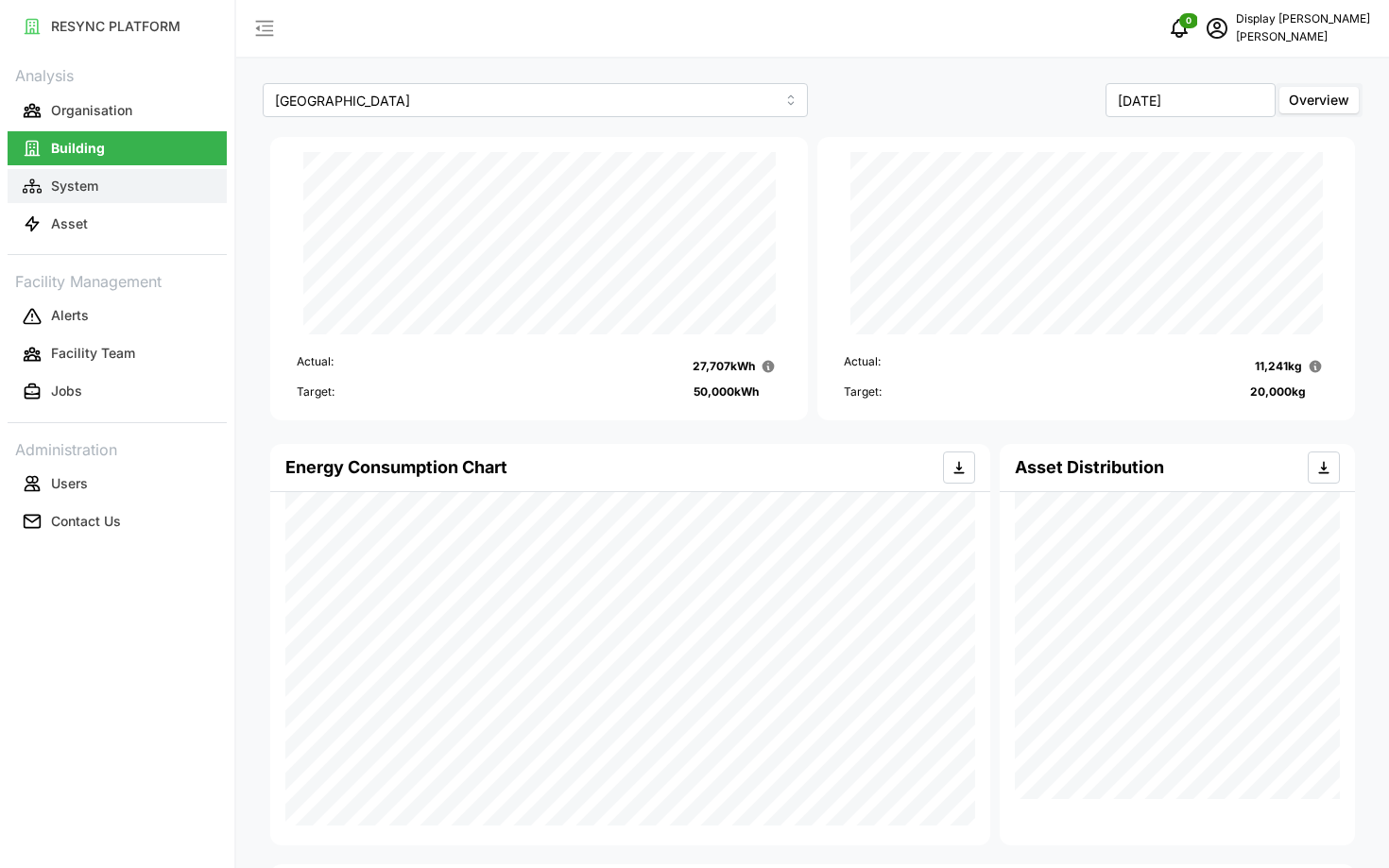
click at [150, 189] on button "System" at bounding box center [117, 186] width 219 height 34
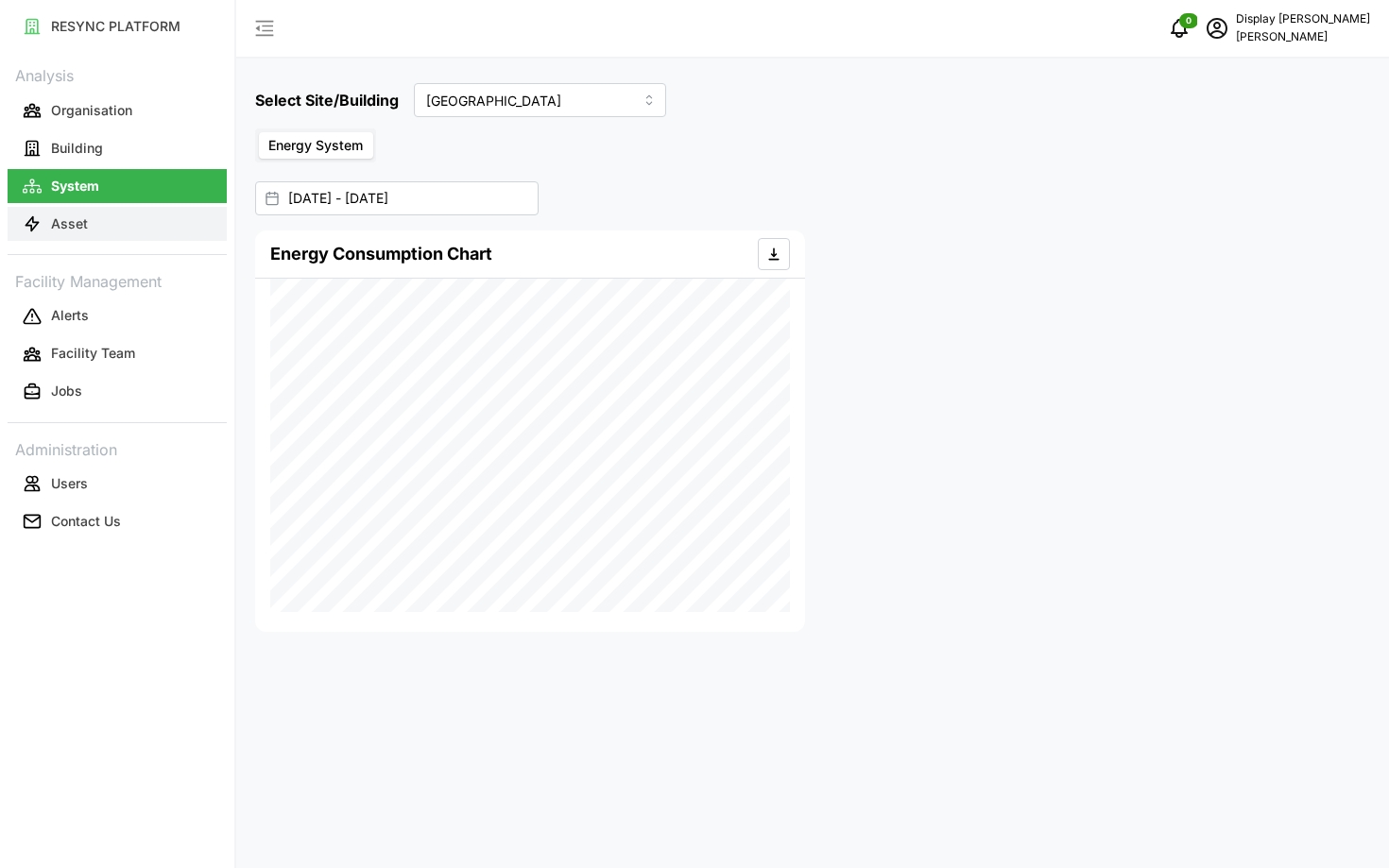
click at [136, 211] on button "Asset" at bounding box center [117, 223] width 219 height 34
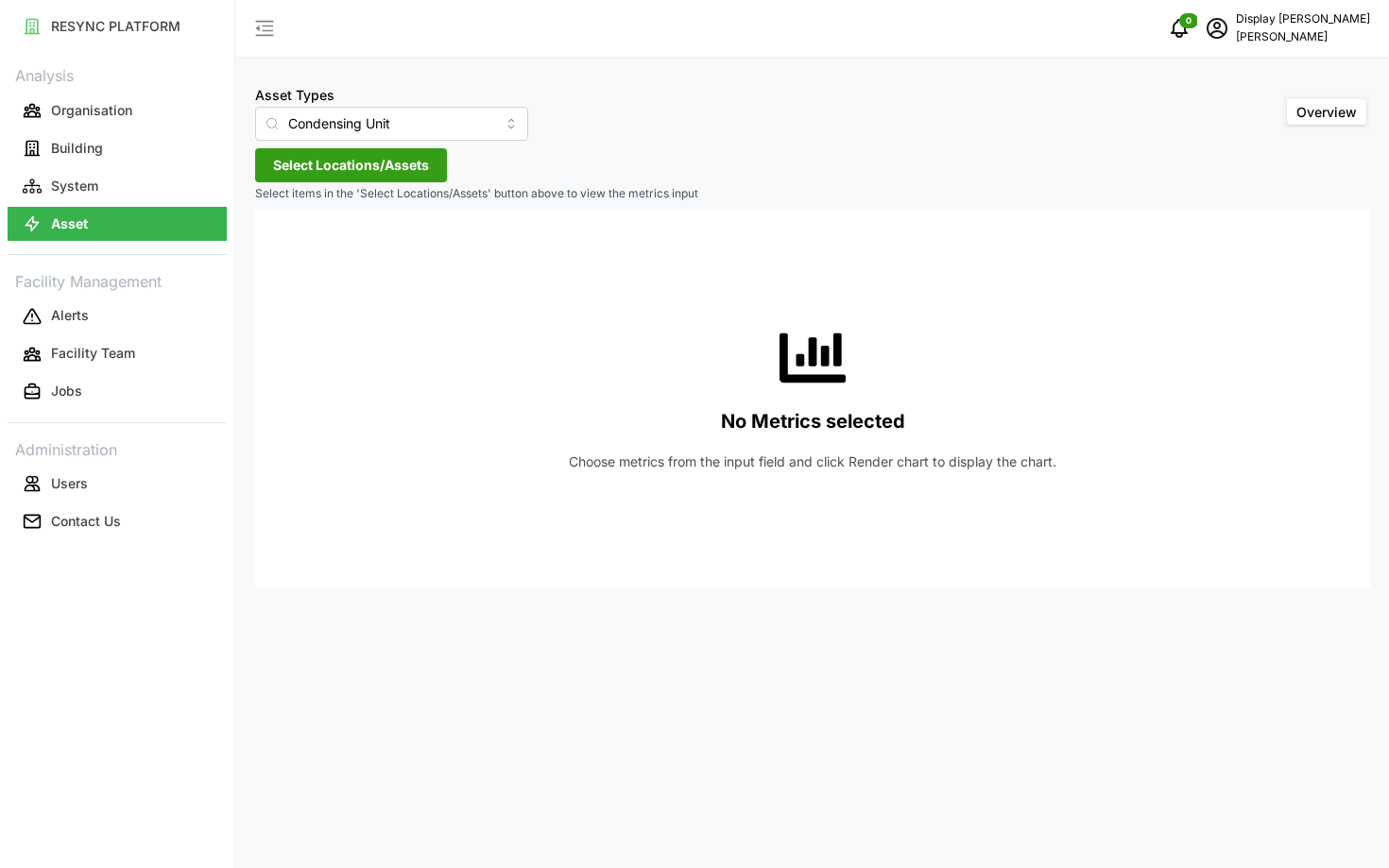
click at [414, 157] on span "Select Locations/Assets" at bounding box center [351, 165] width 156 height 32
click at [270, 252] on div "[PERSON_NAME]" at bounding box center [387, 233] width 264 height 88
click at [291, 252] on div "[PERSON_NAME]" at bounding box center [387, 250] width 230 height 27
click at [277, 250] on icon at bounding box center [280, 250] width 15 height 15
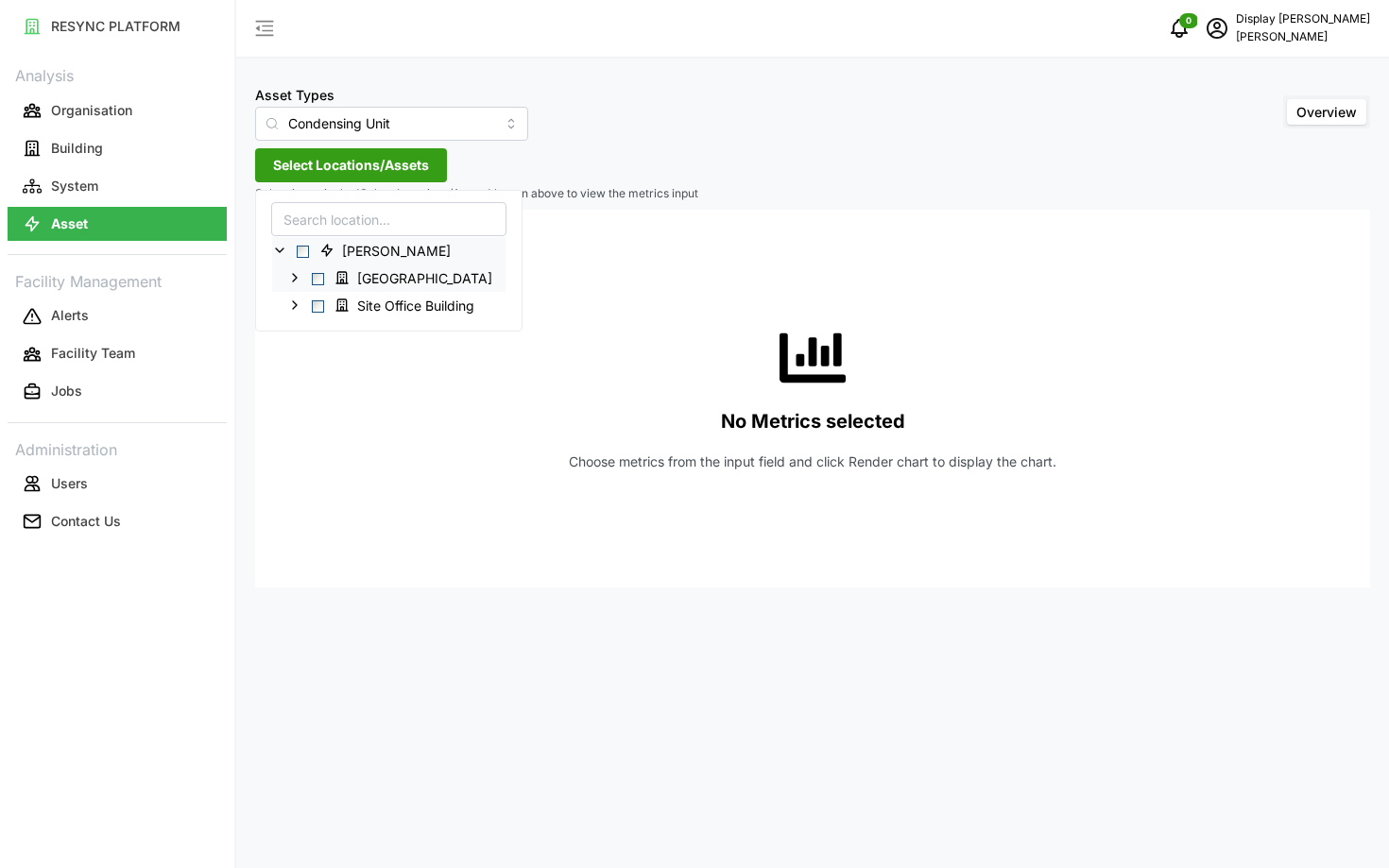
click at [288, 277] on icon at bounding box center [295, 278] width 15 height 15
click at [291, 331] on icon at bounding box center [295, 333] width 15 height 15
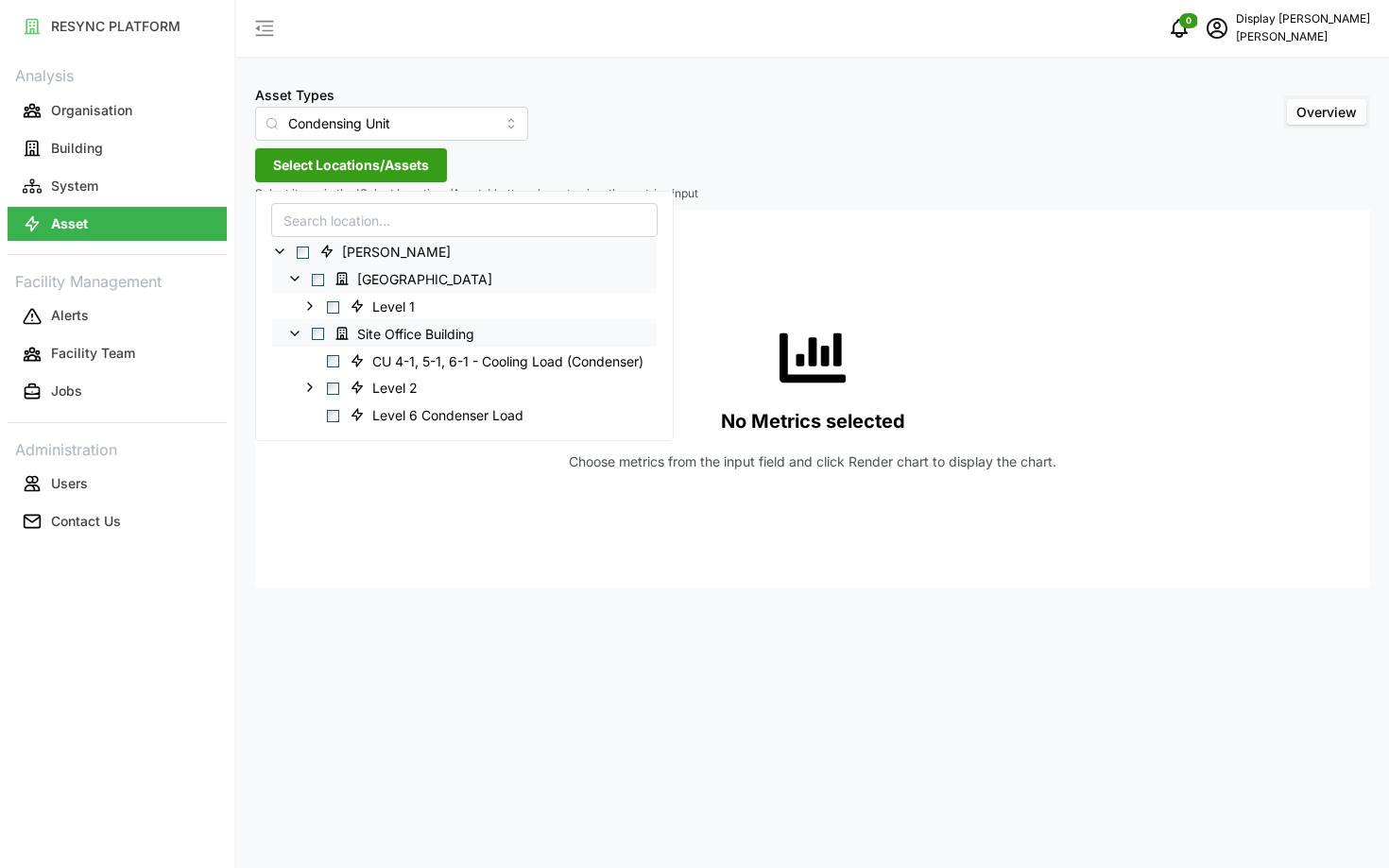
click at [309, 167] on span "Select Locations/Assets" at bounding box center [351, 165] width 156 height 32
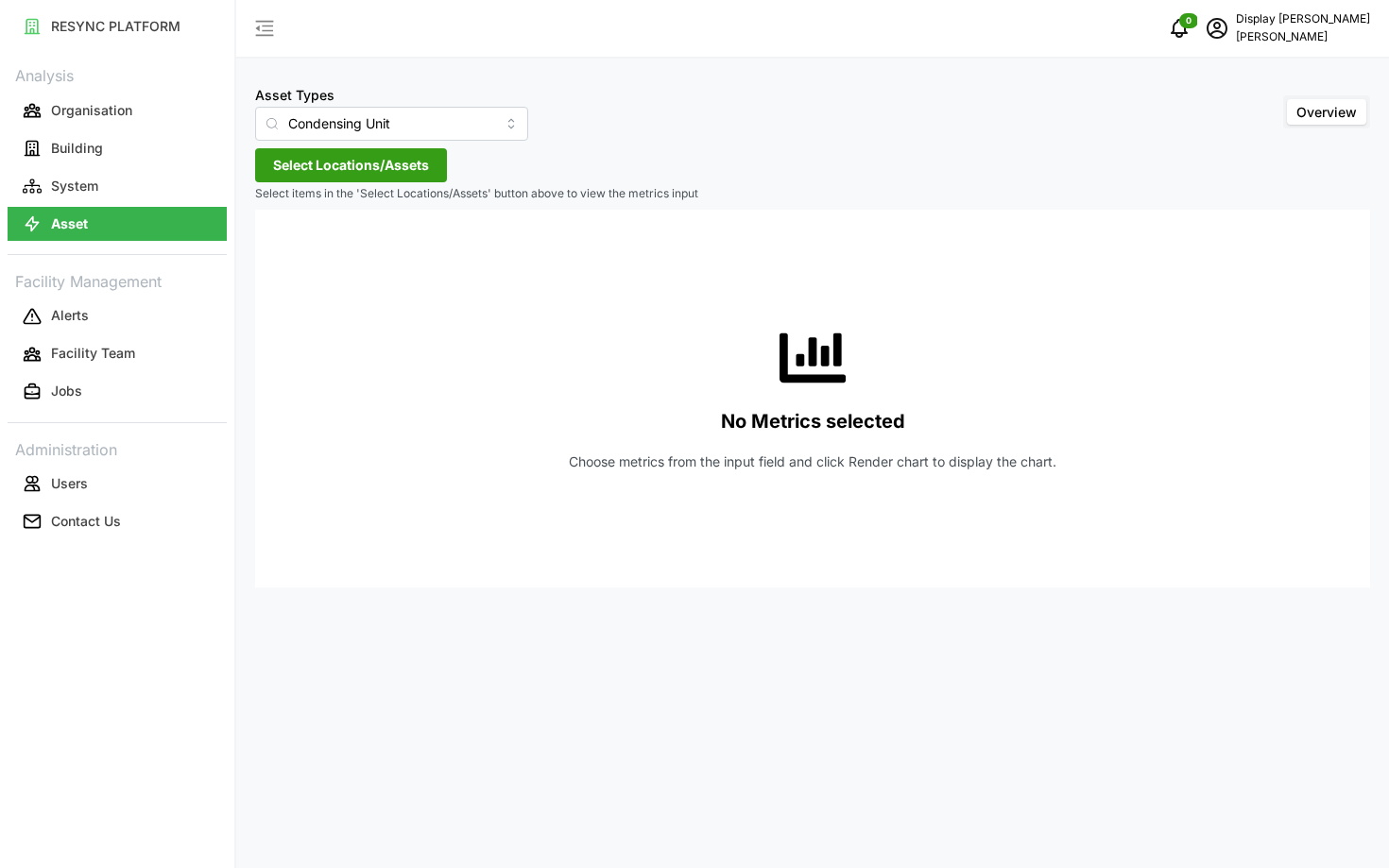
click at [309, 167] on span "Select Locations/Assets" at bounding box center [351, 165] width 156 height 32
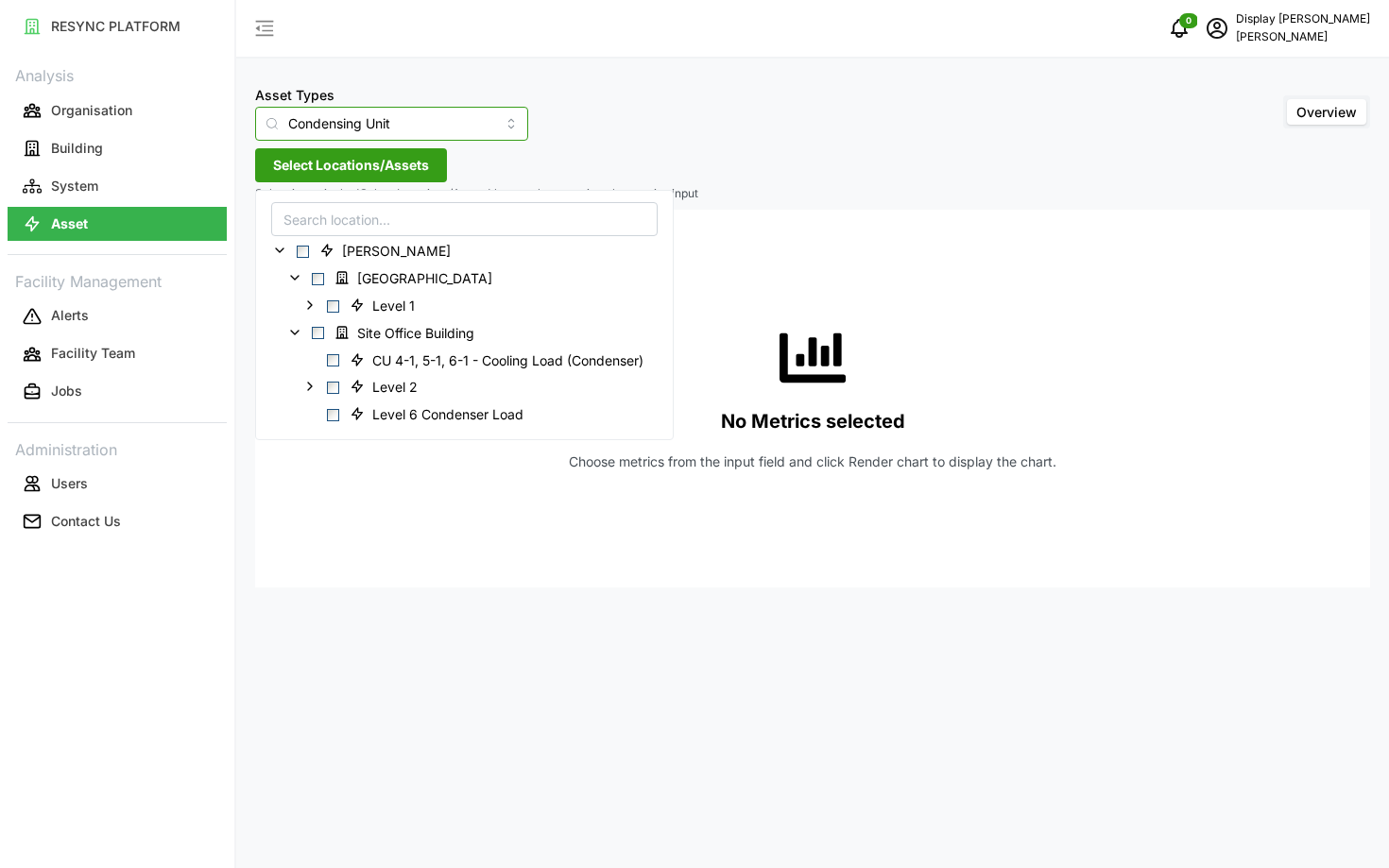
click at [337, 132] on input "Condensing Unit" at bounding box center [392, 123] width 273 height 34
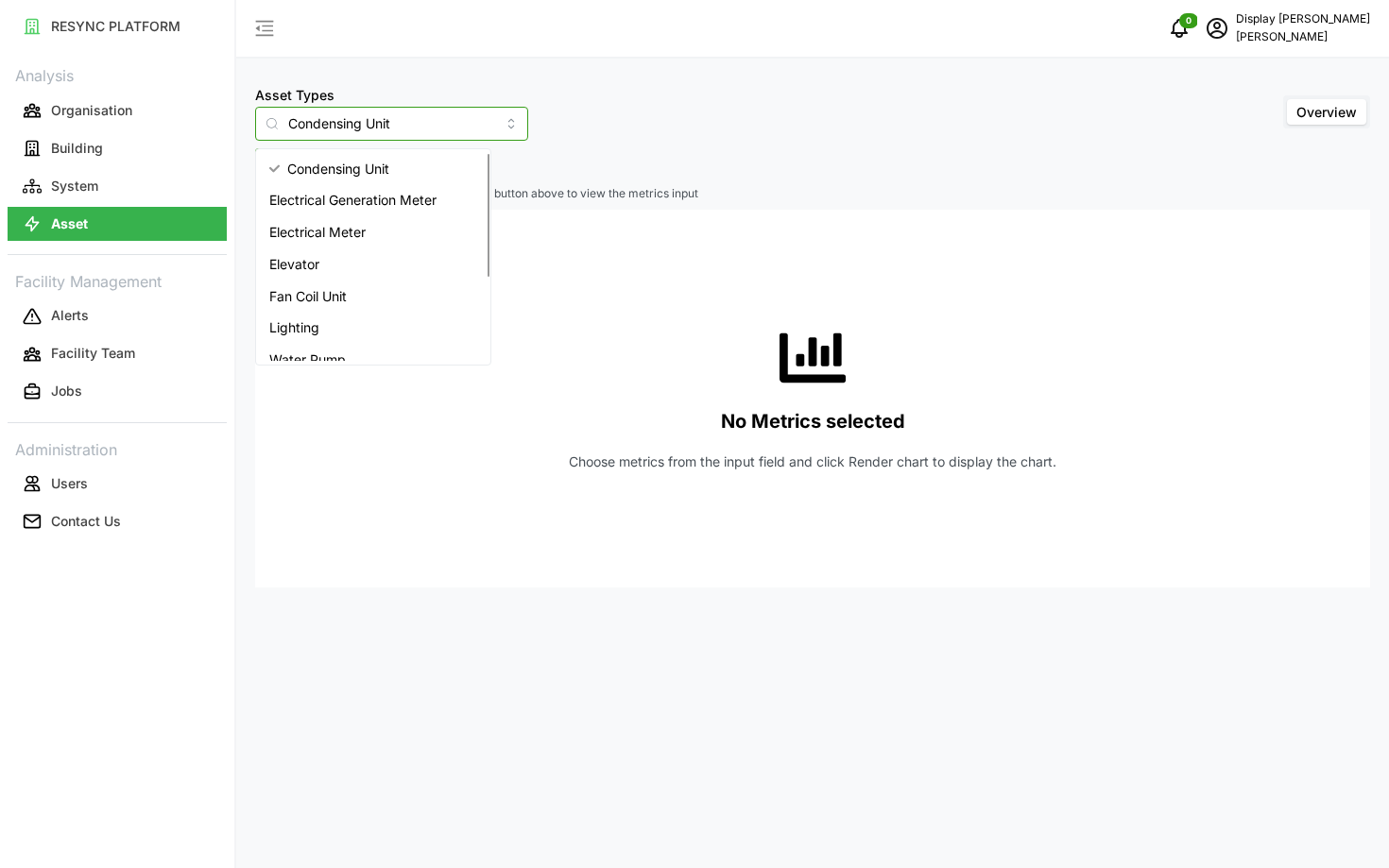
click at [393, 208] on span "Electrical Generation Meter" at bounding box center [353, 200] width 167 height 21
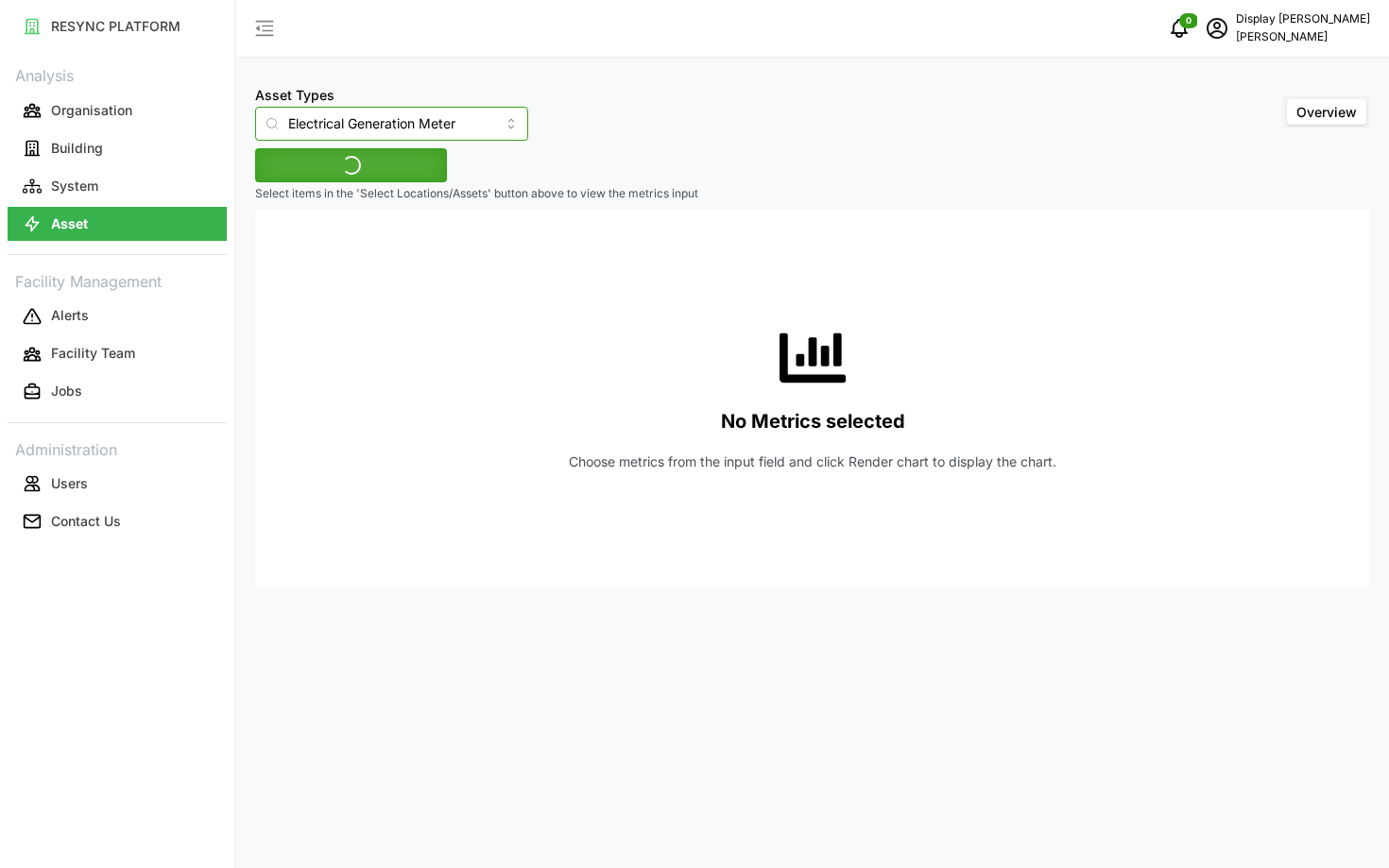
click at [373, 128] on input "Electrical Generation Meter" at bounding box center [392, 123] width 273 height 34
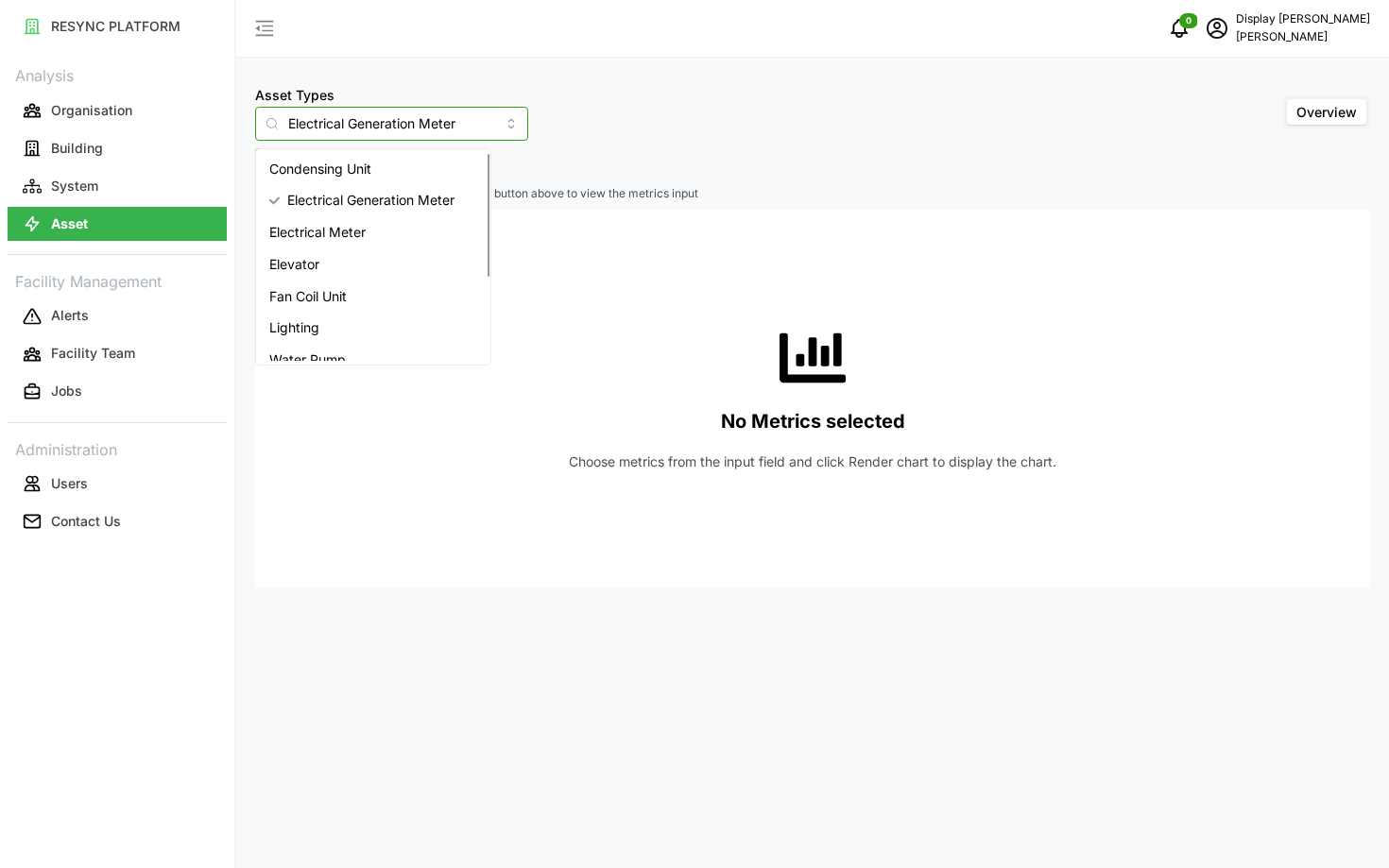
scroll to position [17, 0]
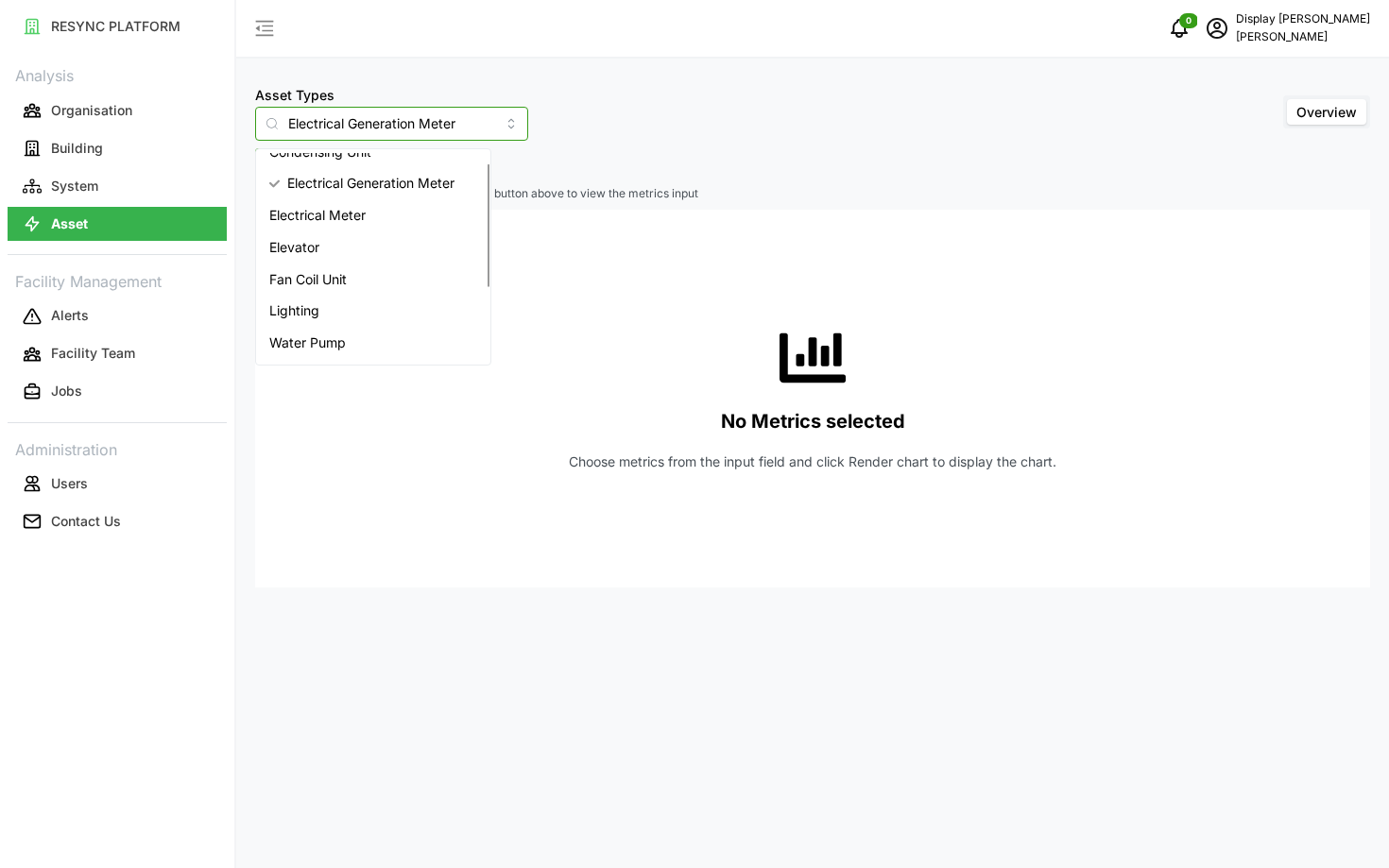
click at [331, 211] on span "Electrical Meter" at bounding box center [318, 216] width 96 height 21
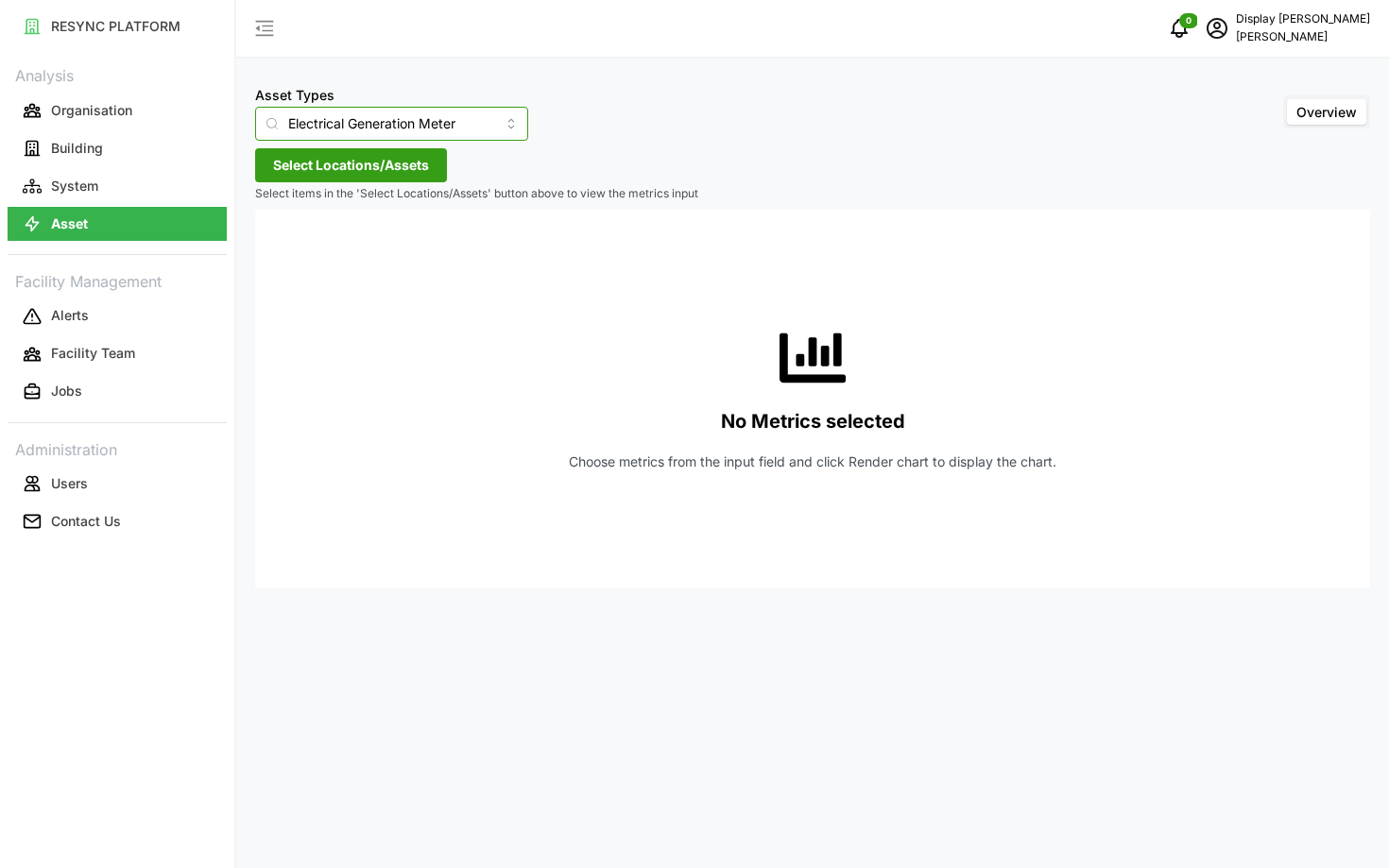
type input "Electrical Meter"
click at [157, 196] on button "System" at bounding box center [117, 186] width 219 height 34
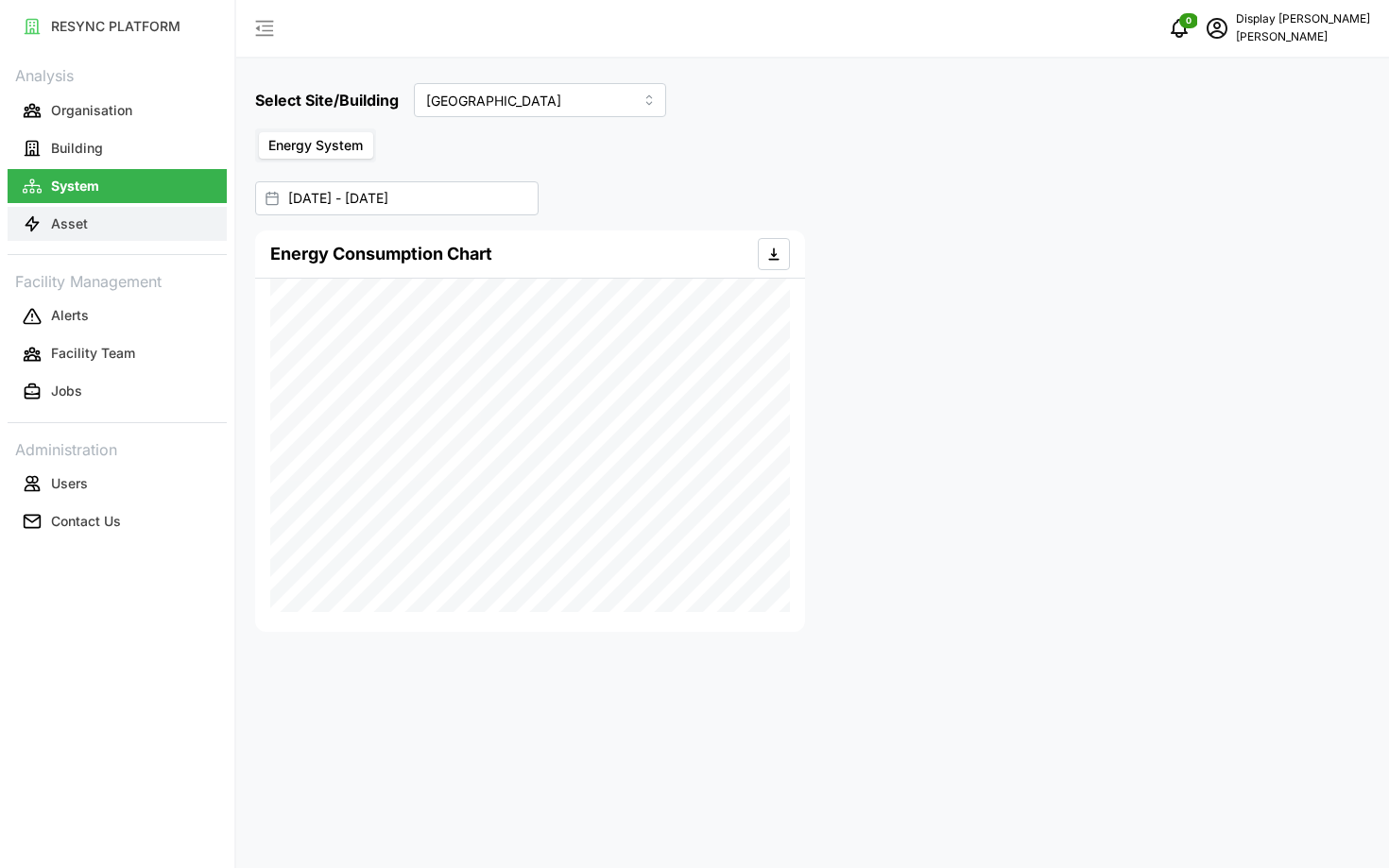
click at [166, 238] on button "Asset" at bounding box center [117, 223] width 219 height 34
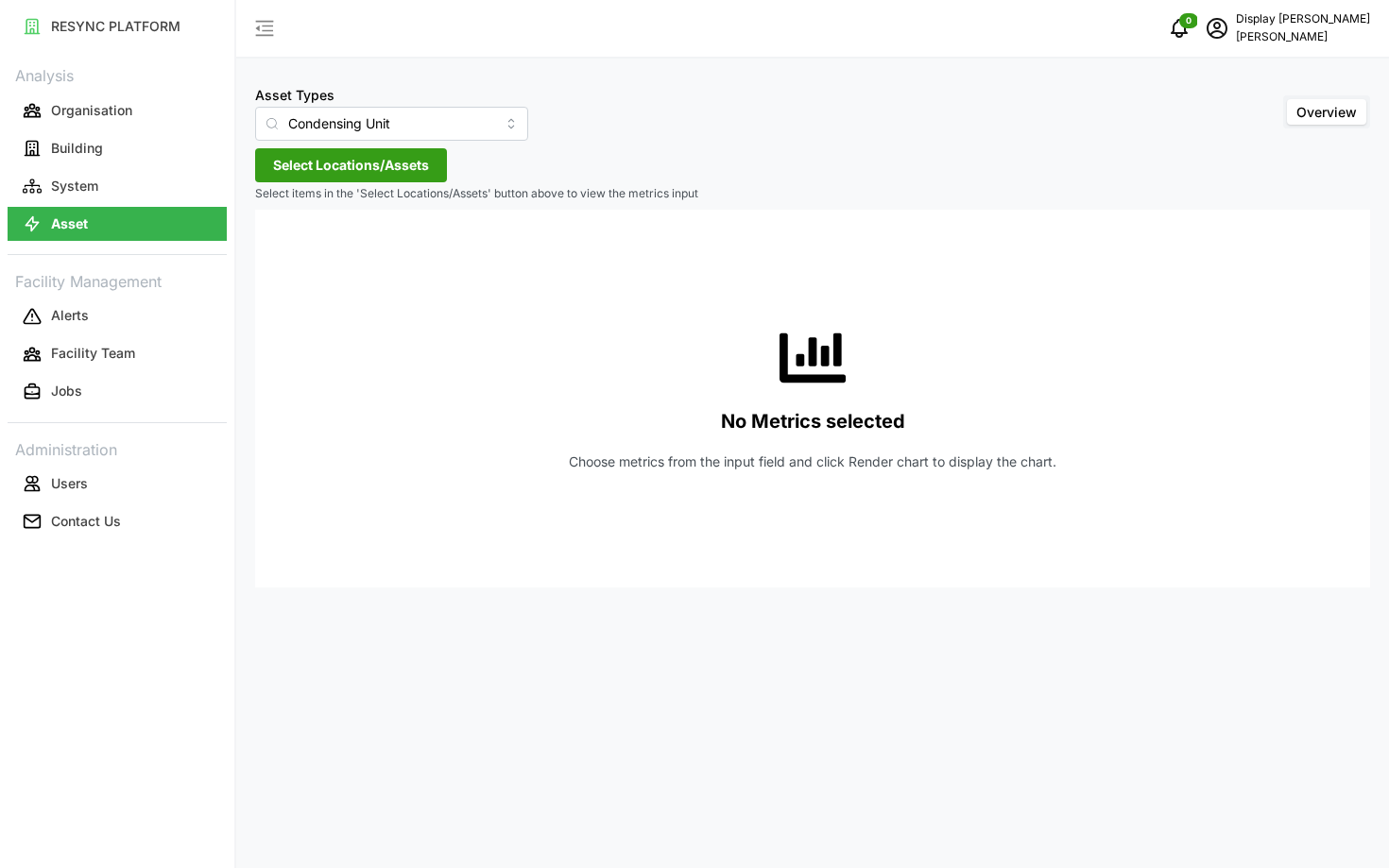
click at [336, 177] on span "Select Locations/Assets" at bounding box center [351, 165] width 156 height 32
click at [287, 253] on div "[PERSON_NAME]" at bounding box center [387, 250] width 230 height 27
click at [280, 253] on icon at bounding box center [280, 250] width 15 height 15
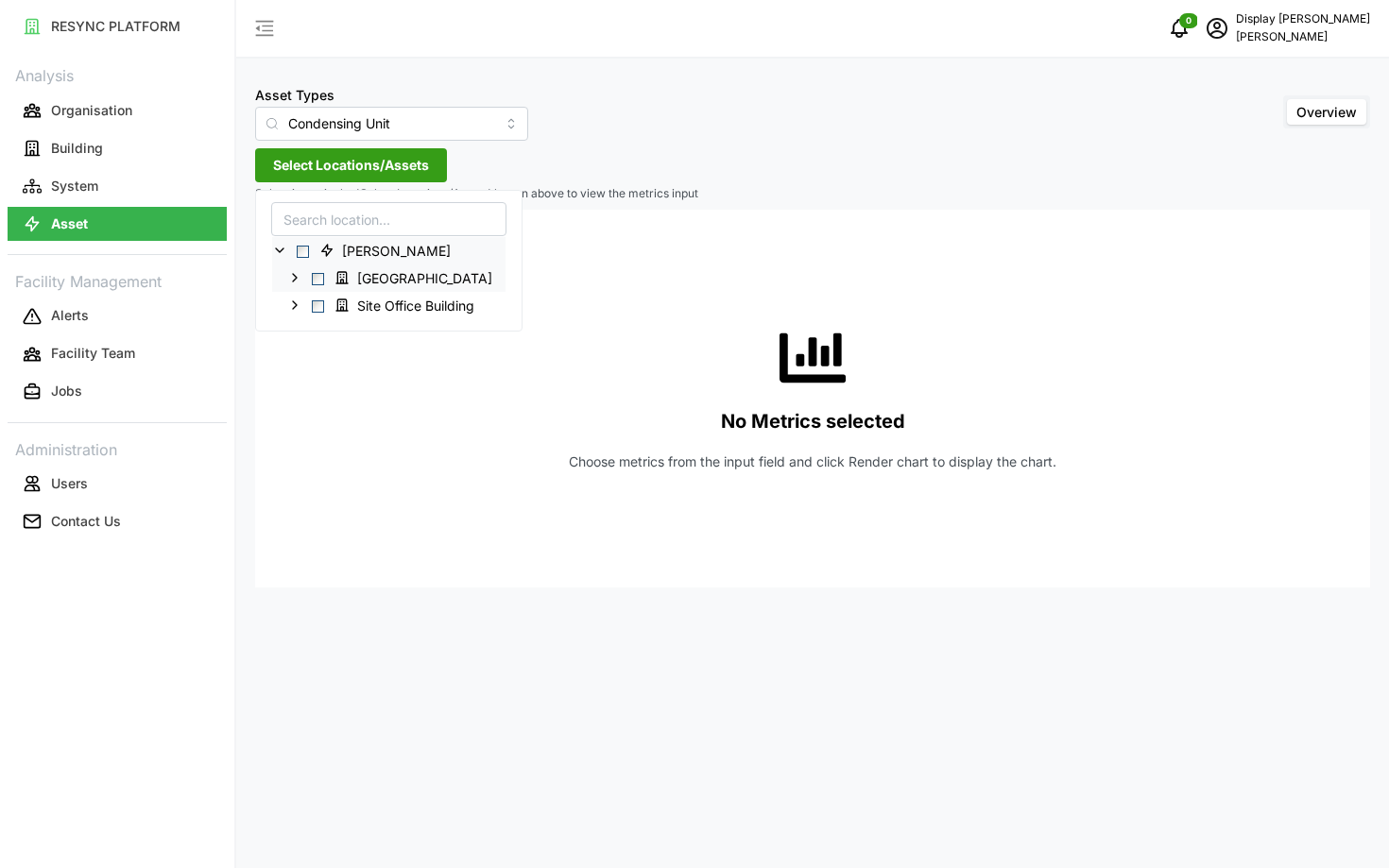
click at [295, 284] on icon at bounding box center [295, 278] width 15 height 15
click at [296, 329] on icon at bounding box center [295, 333] width 15 height 15
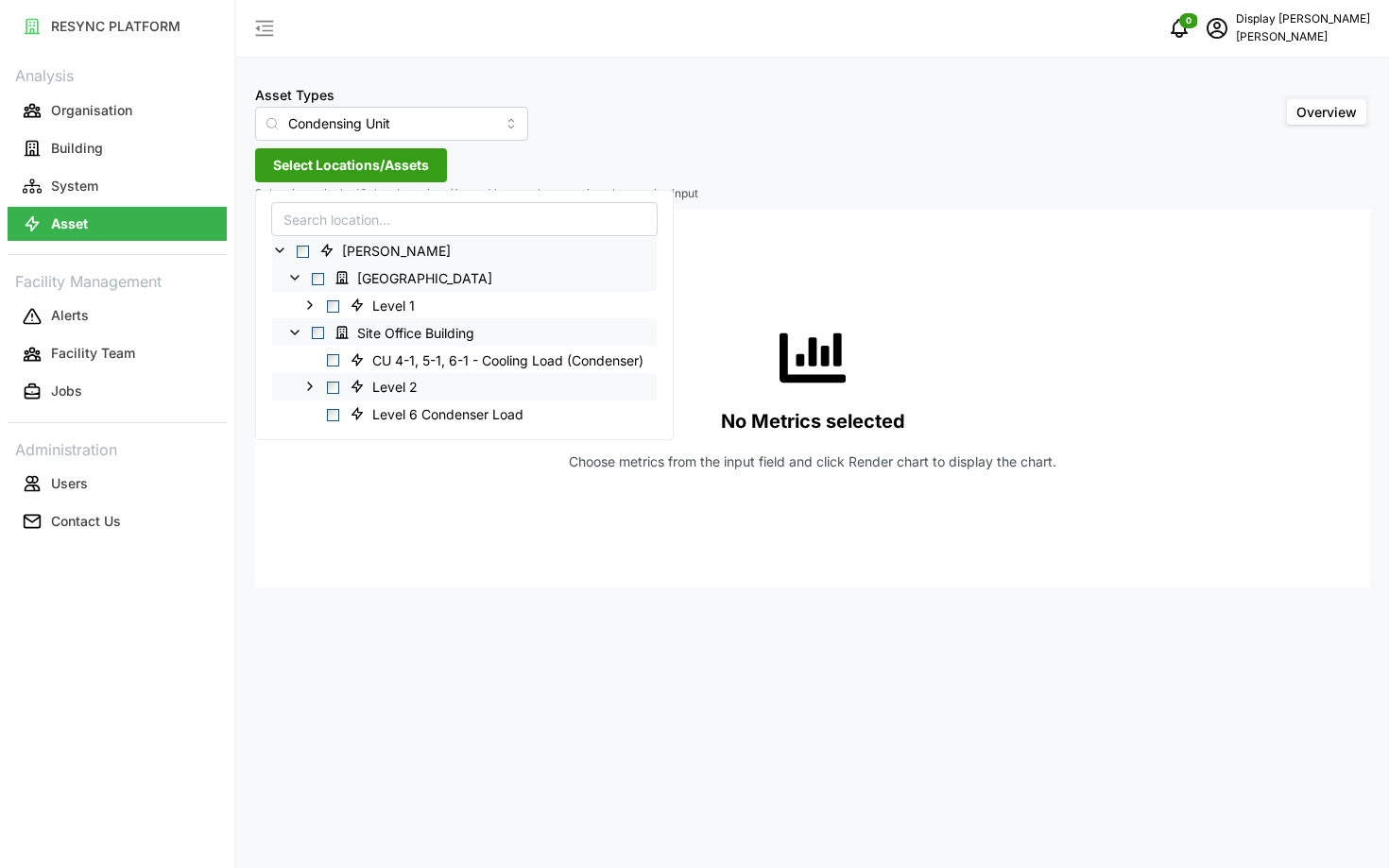
click at [308, 387] on icon at bounding box center [310, 387] width 15 height 15
click at [308, 387] on polyline at bounding box center [310, 387] width 8 height 4
click at [307, 299] on icon at bounding box center [310, 305] width 15 height 15
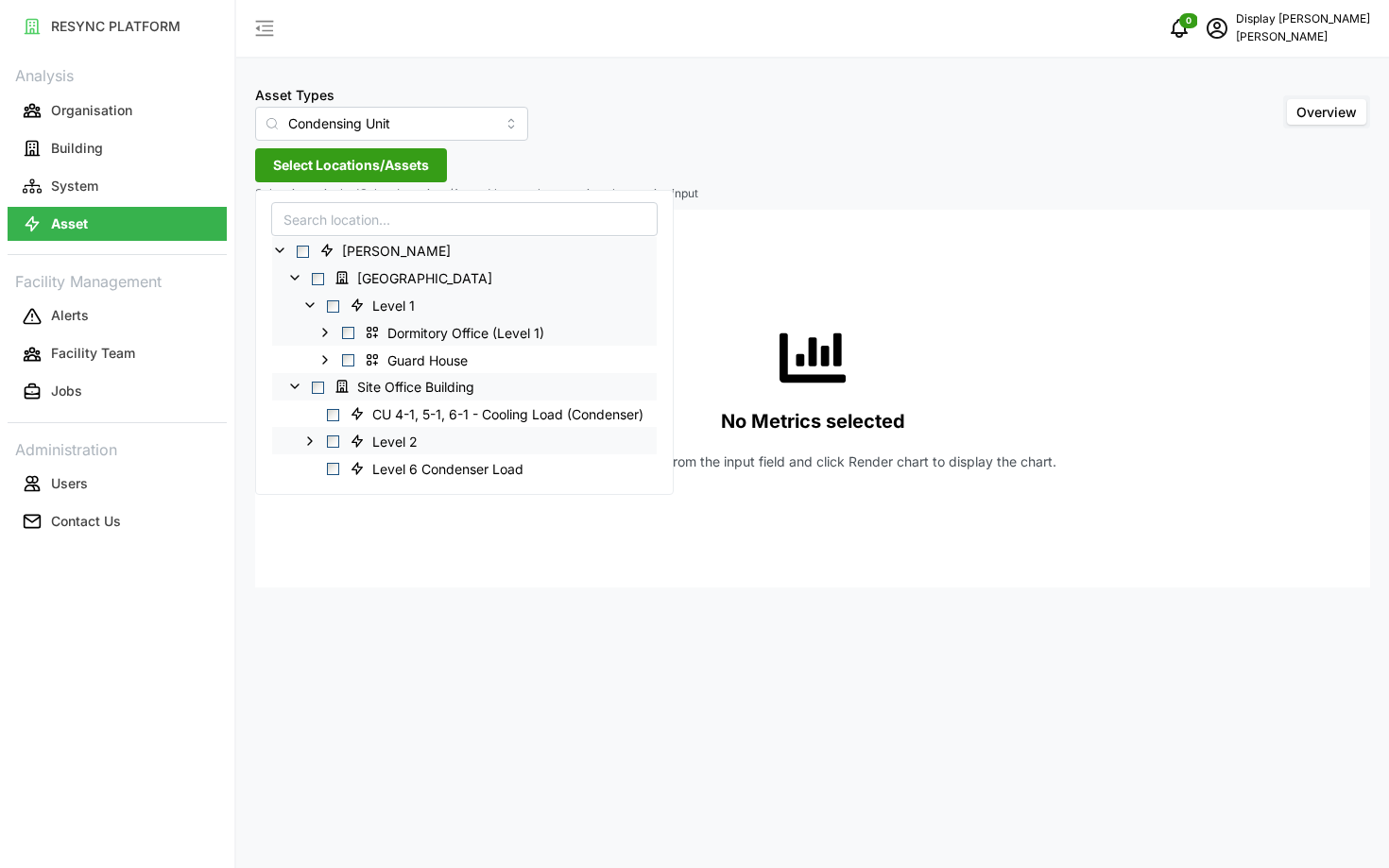
click at [322, 336] on icon at bounding box center [325, 333] width 15 height 15
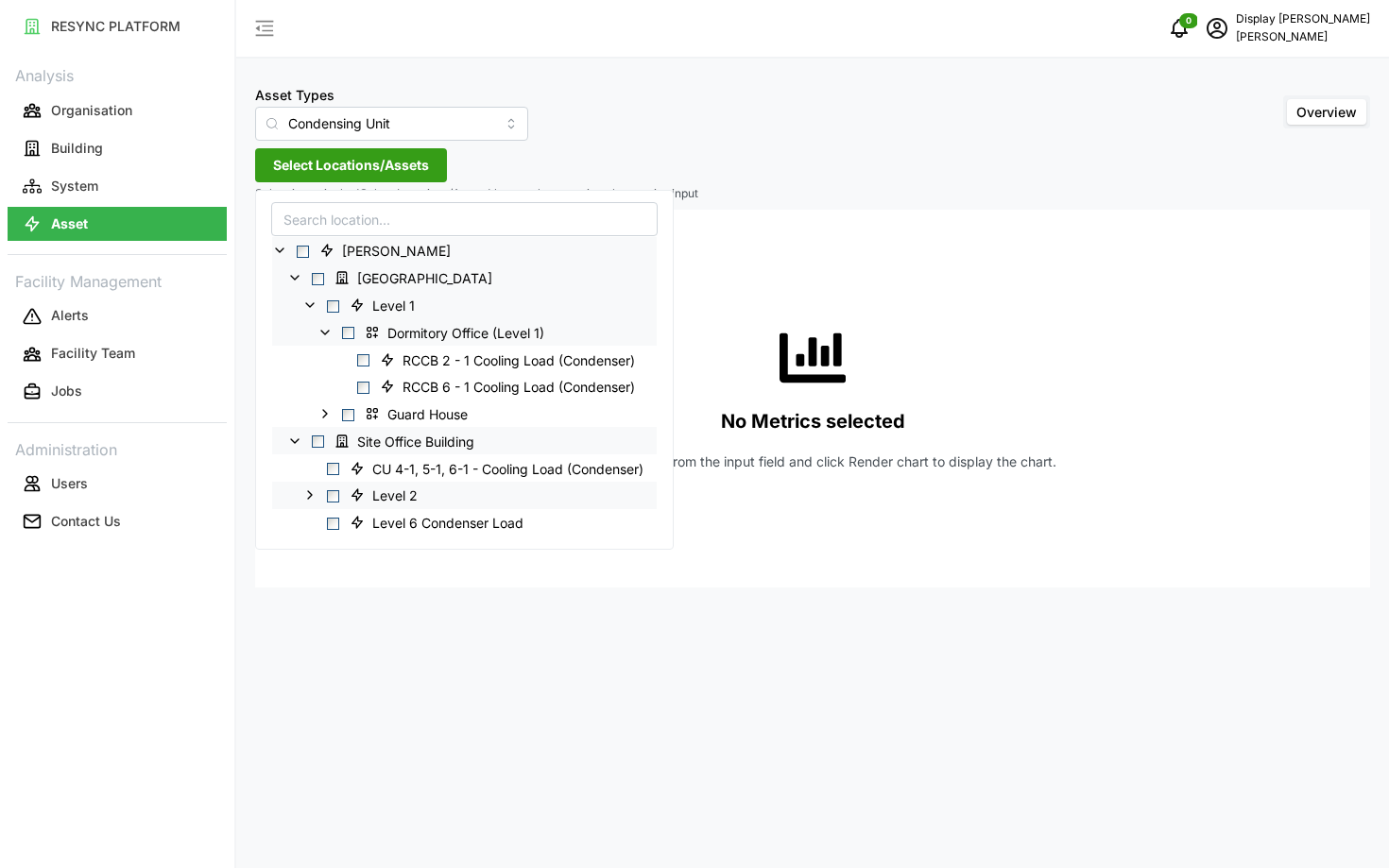
click at [322, 331] on polyline at bounding box center [325, 333] width 8 height 4
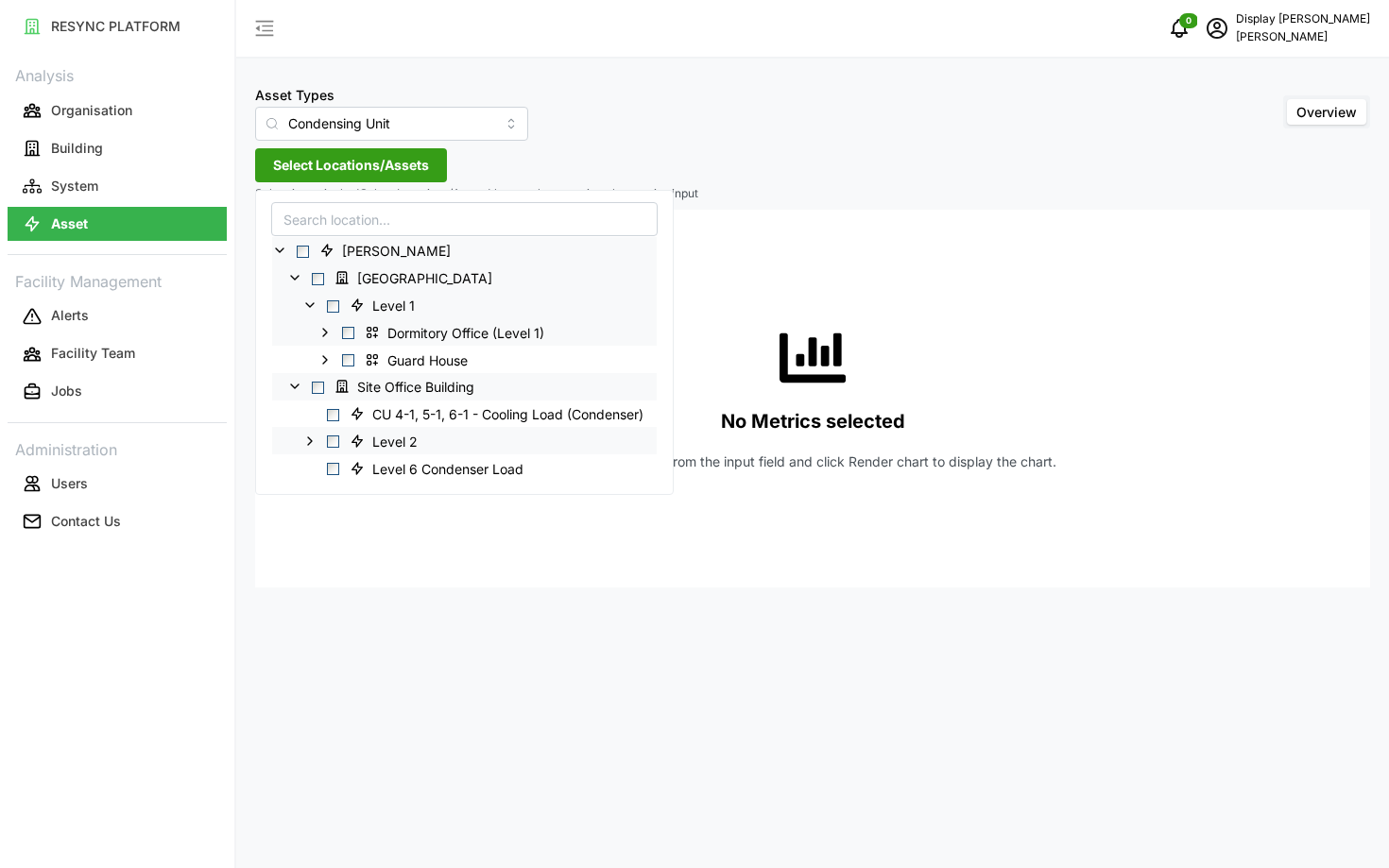
click at [307, 303] on icon at bounding box center [310, 305] width 15 height 15
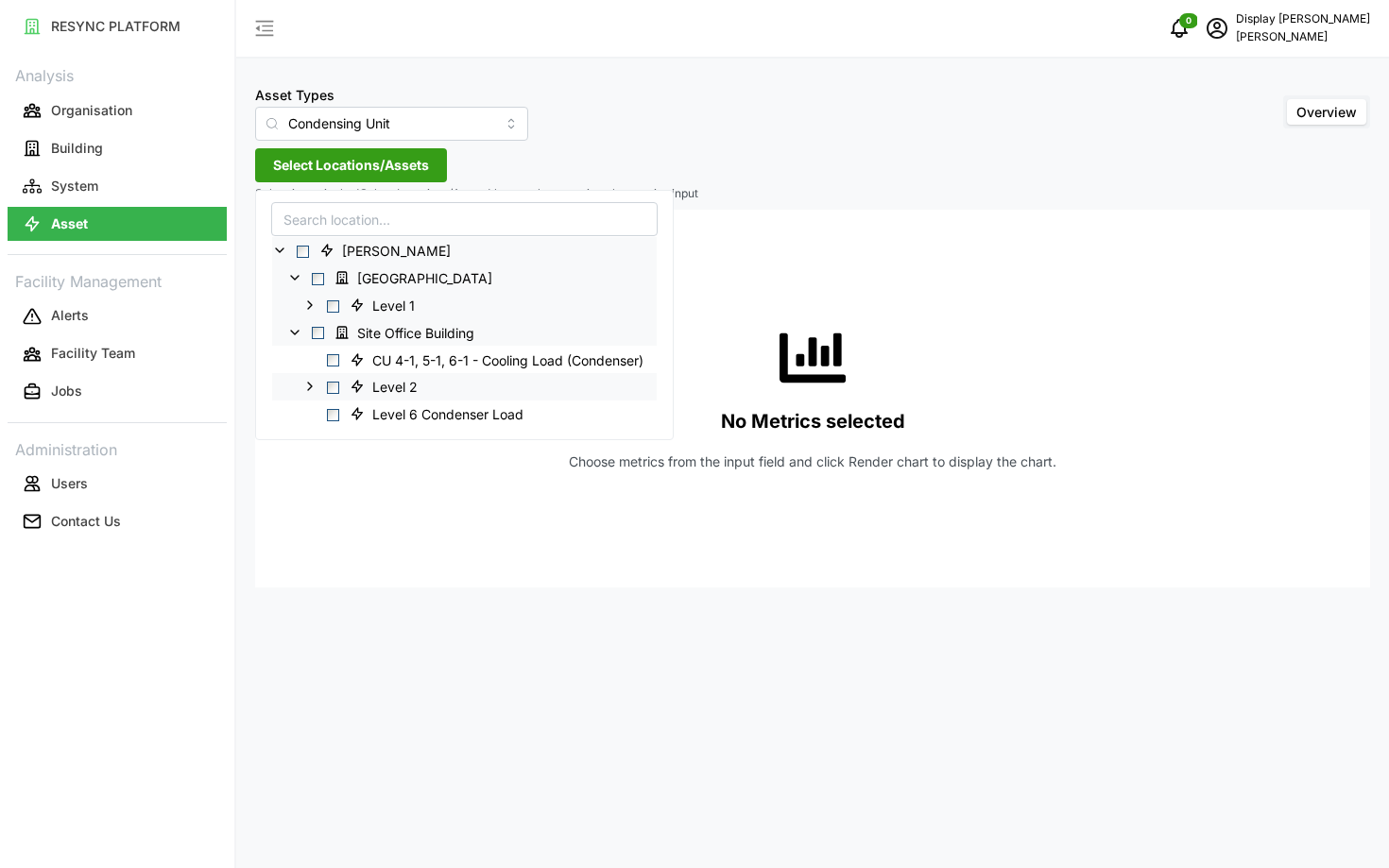
click at [296, 274] on icon at bounding box center [295, 278] width 15 height 15
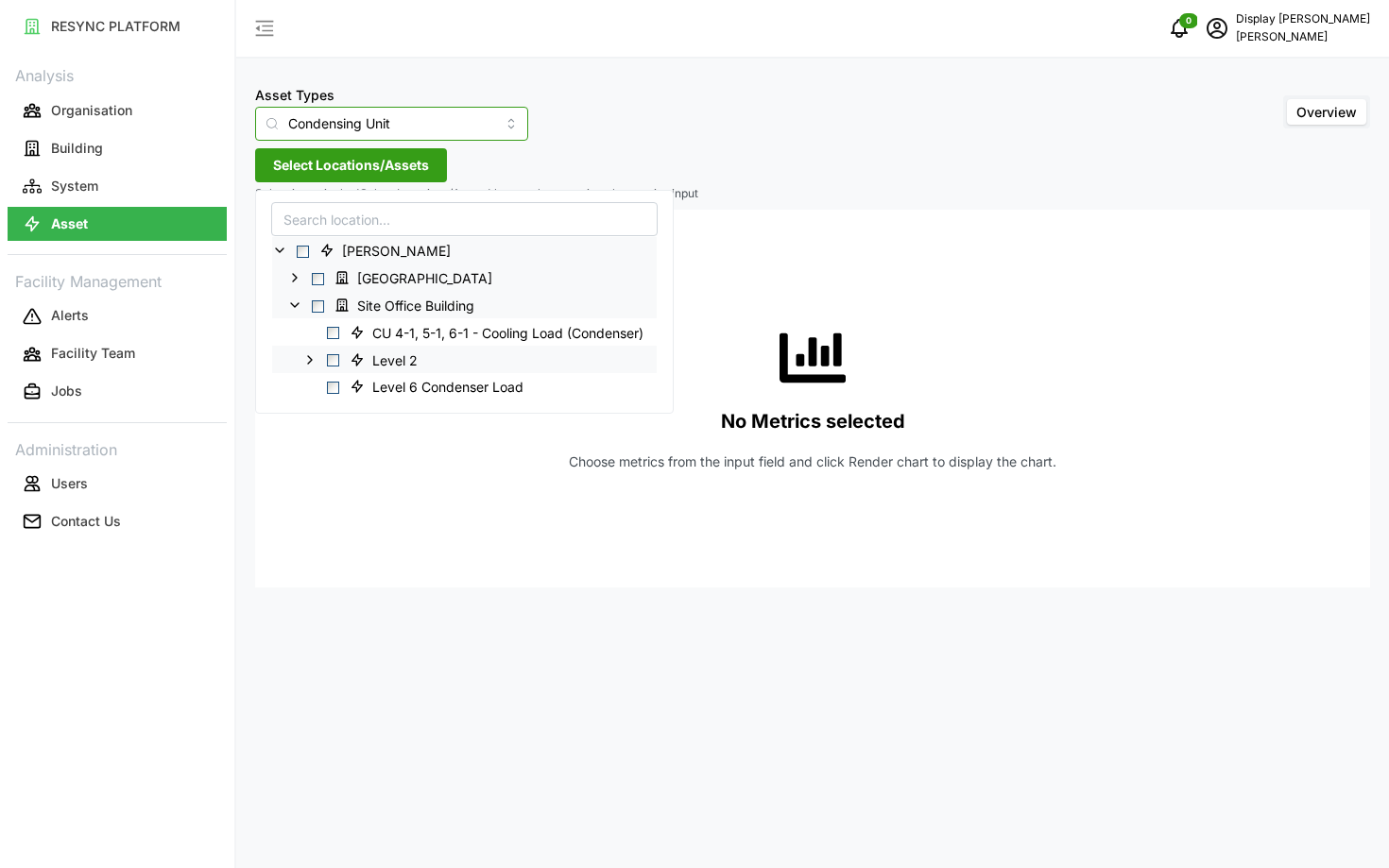
click at [343, 138] on input "Condensing Unit" at bounding box center [392, 123] width 273 height 34
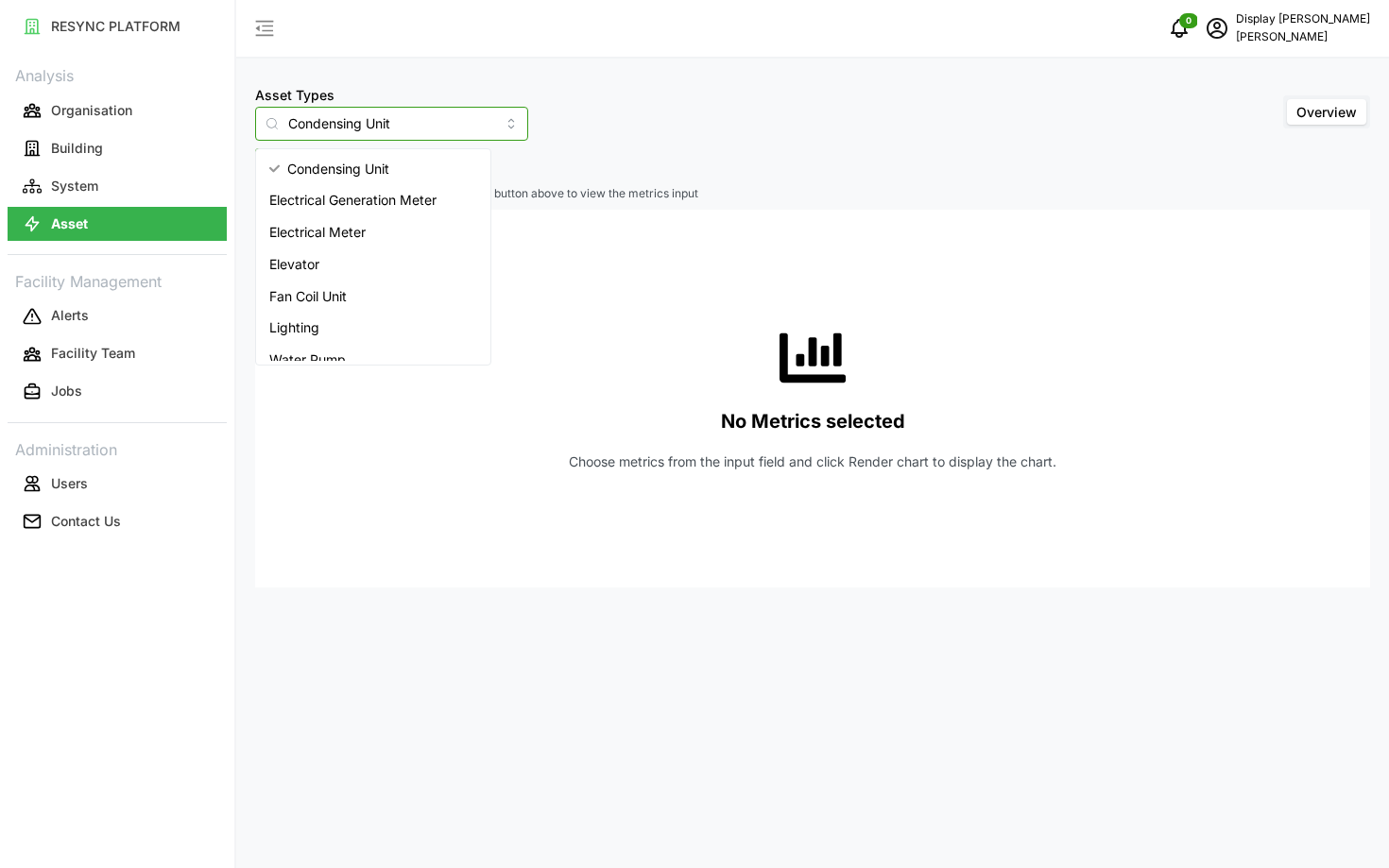
click at [334, 232] on span "Electrical Meter" at bounding box center [318, 233] width 96 height 21
type input "Electrical Meter"
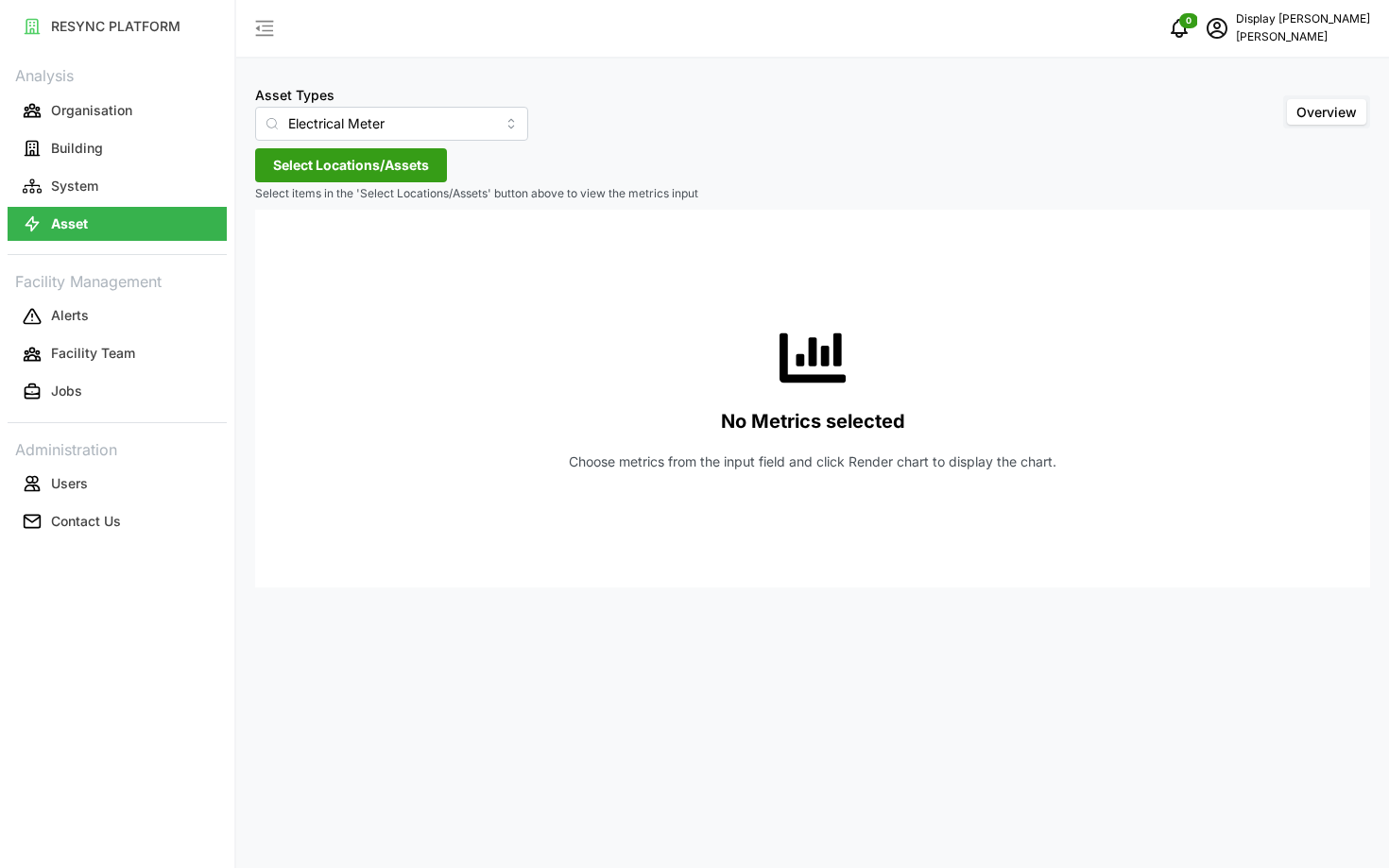
click at [334, 163] on span "Select Locations/Assets" at bounding box center [351, 165] width 156 height 32
click at [279, 248] on icon at bounding box center [280, 250] width 15 height 15
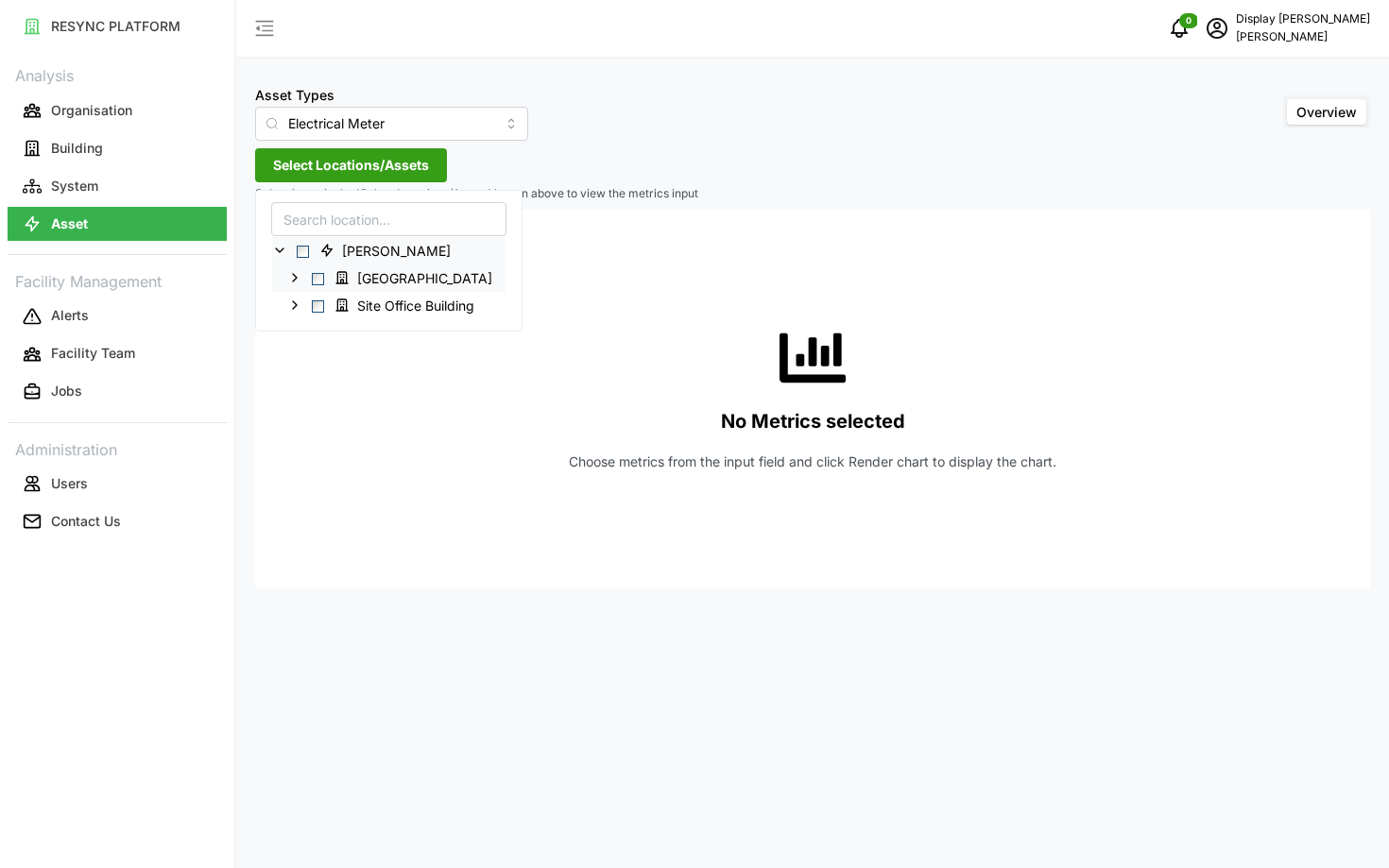
click at [295, 283] on icon at bounding box center [295, 278] width 15 height 15
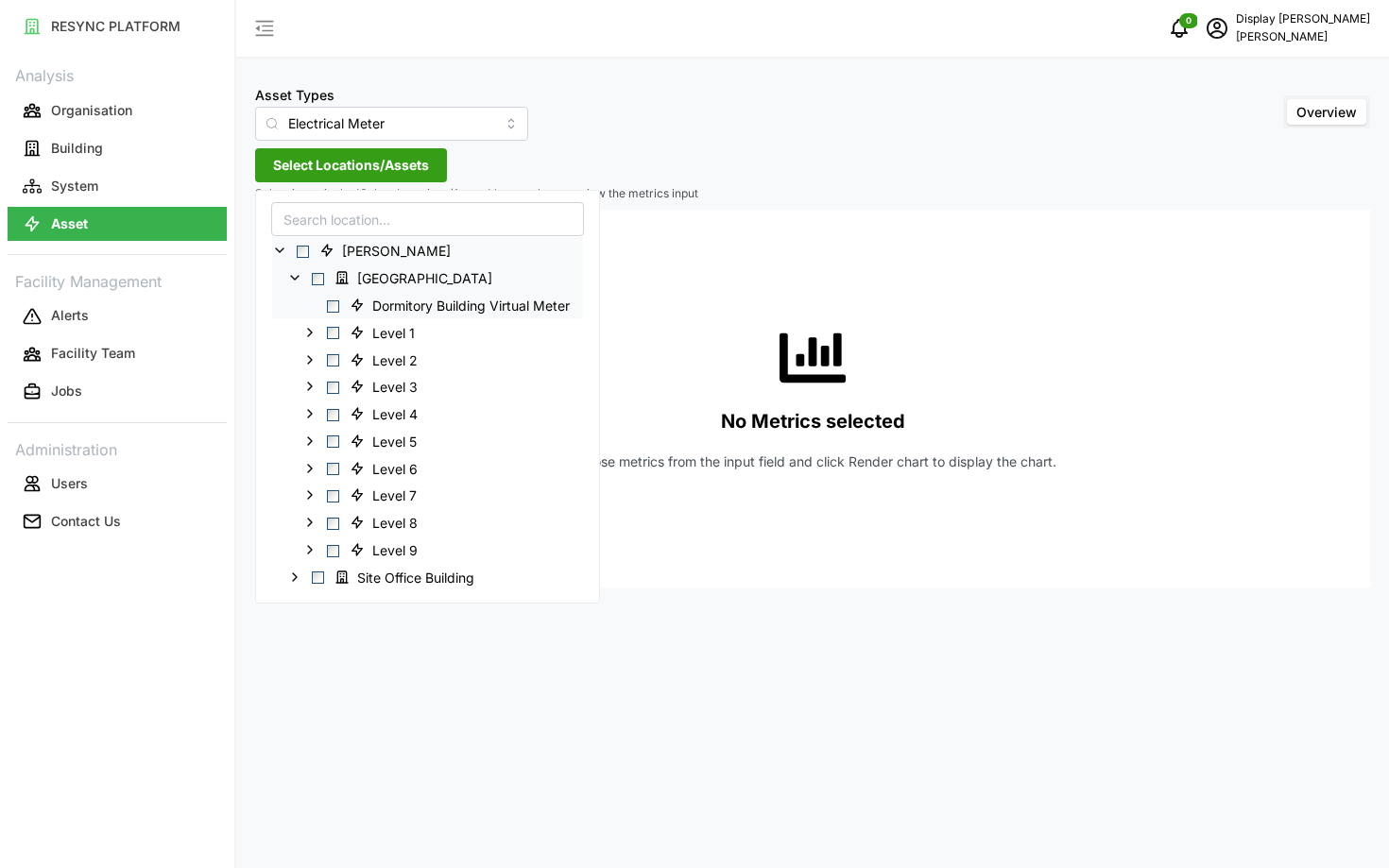
click at [331, 306] on span "Select Dormitory Building Virtual Meter" at bounding box center [333, 305] width 13 height 13
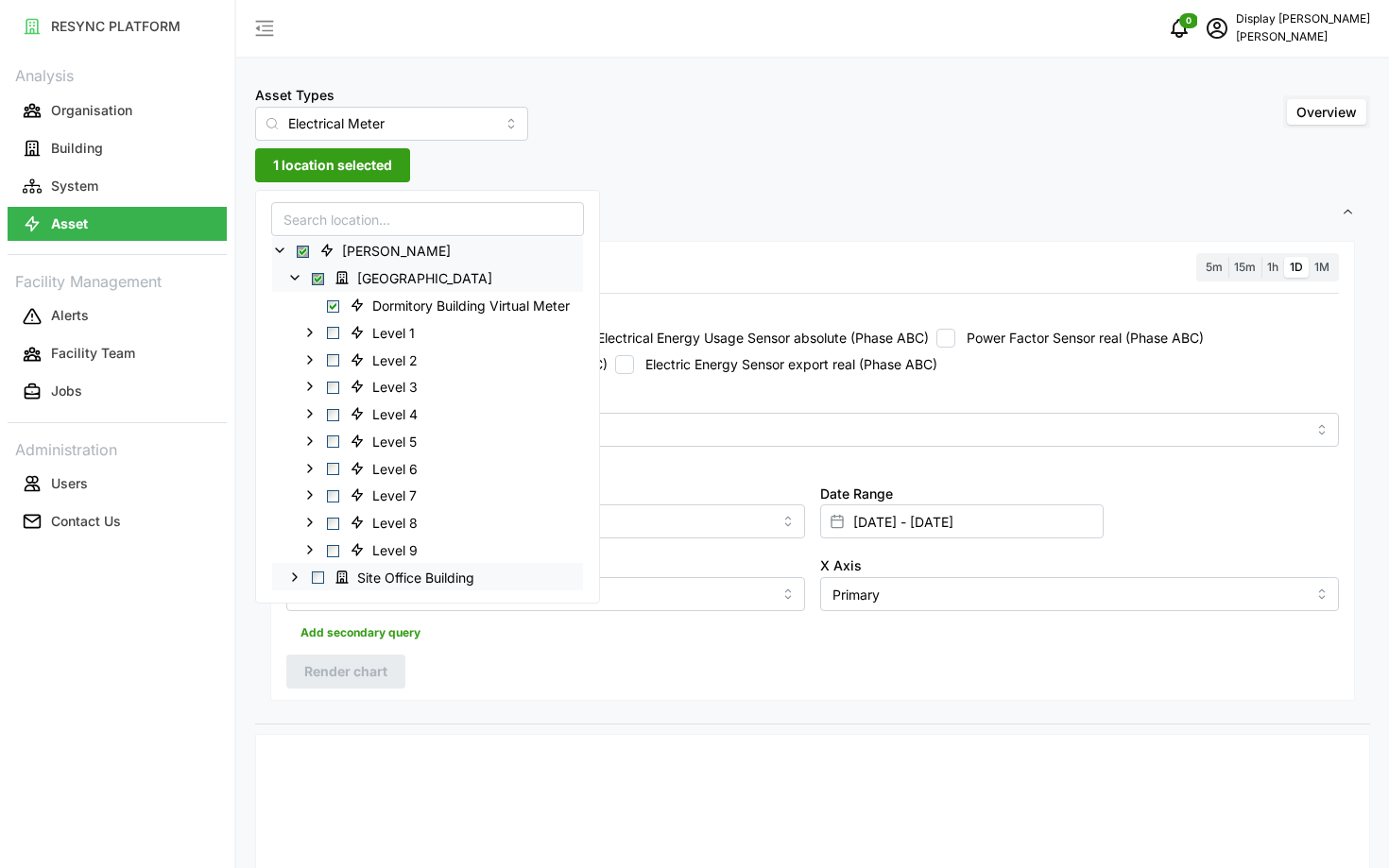
click at [293, 577] on icon at bounding box center [295, 577] width 15 height 15
click at [312, 607] on icon at bounding box center [310, 603] width 15 height 15
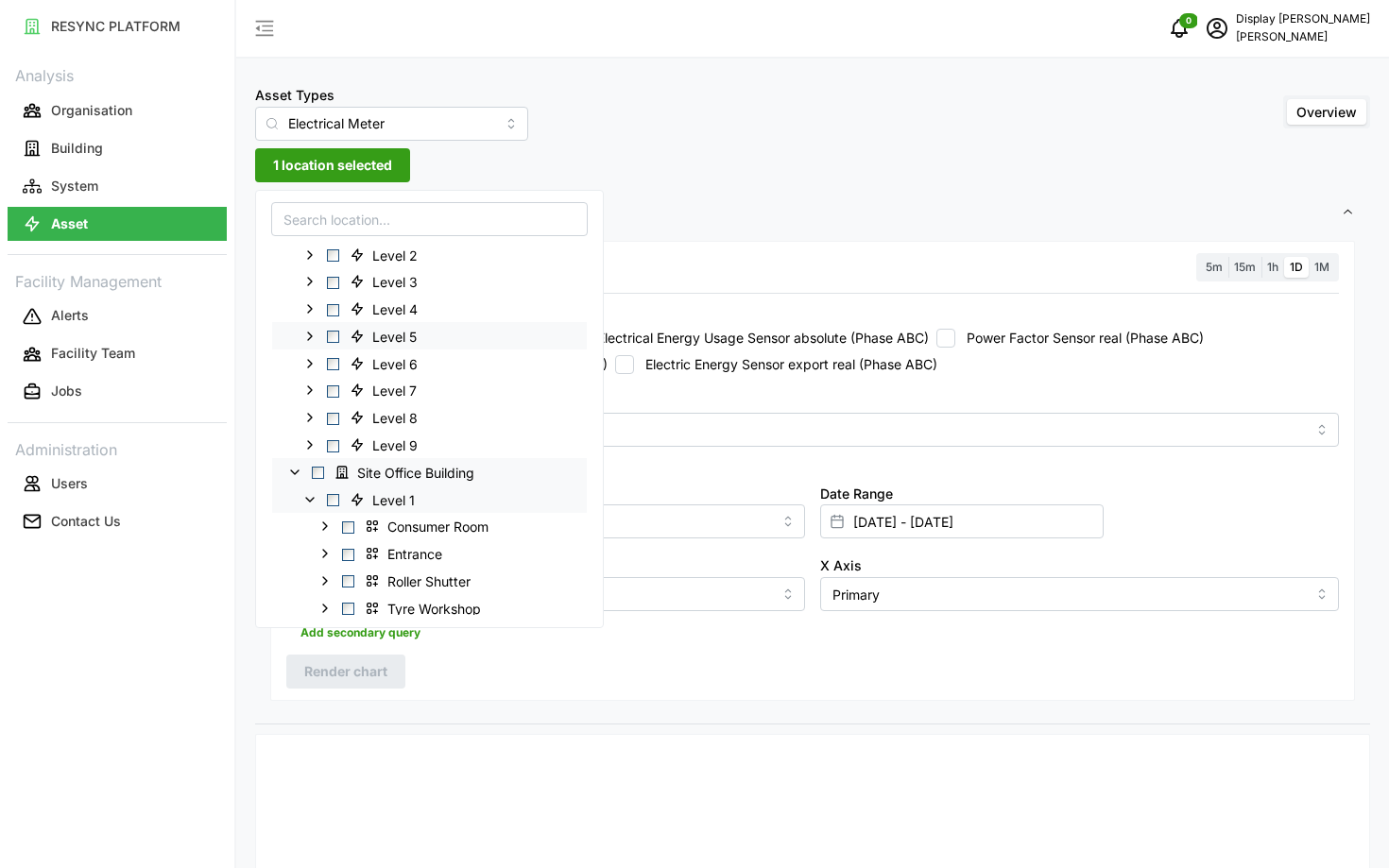
scroll to position [241, 0]
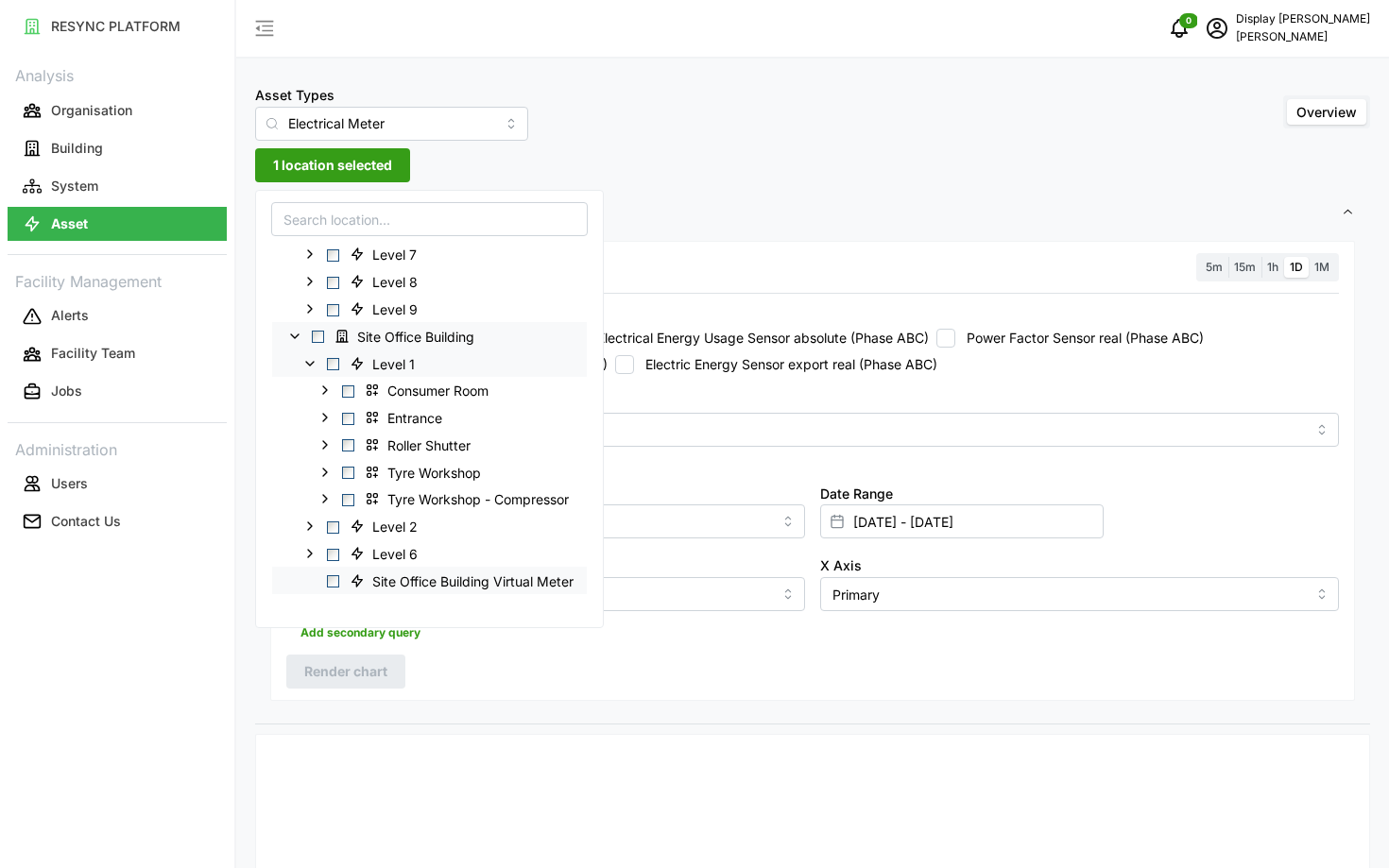
click at [333, 580] on span "Select Site Office Building Virtual Meter" at bounding box center [333, 581] width 13 height 13
click at [590, 654] on div "Resolution 5m 15m 1h 1D 1M Recommended Metrics Electric Power Sensor real (Phas…" at bounding box center [812, 471] width 1085 height 461
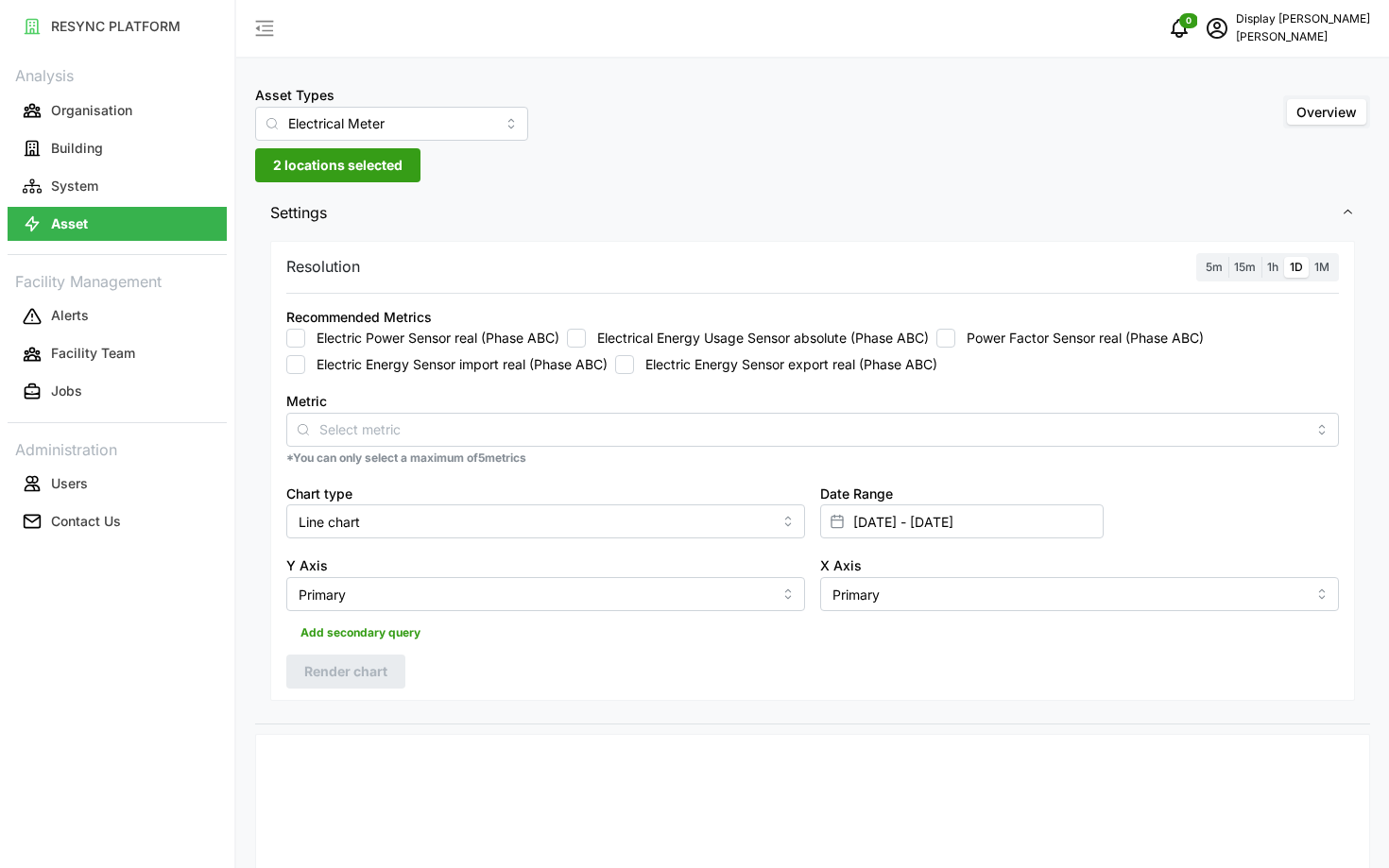
click at [519, 447] on div "Metric *You can only select a maximum of 5 metrics" at bounding box center [812, 428] width 1067 height 92
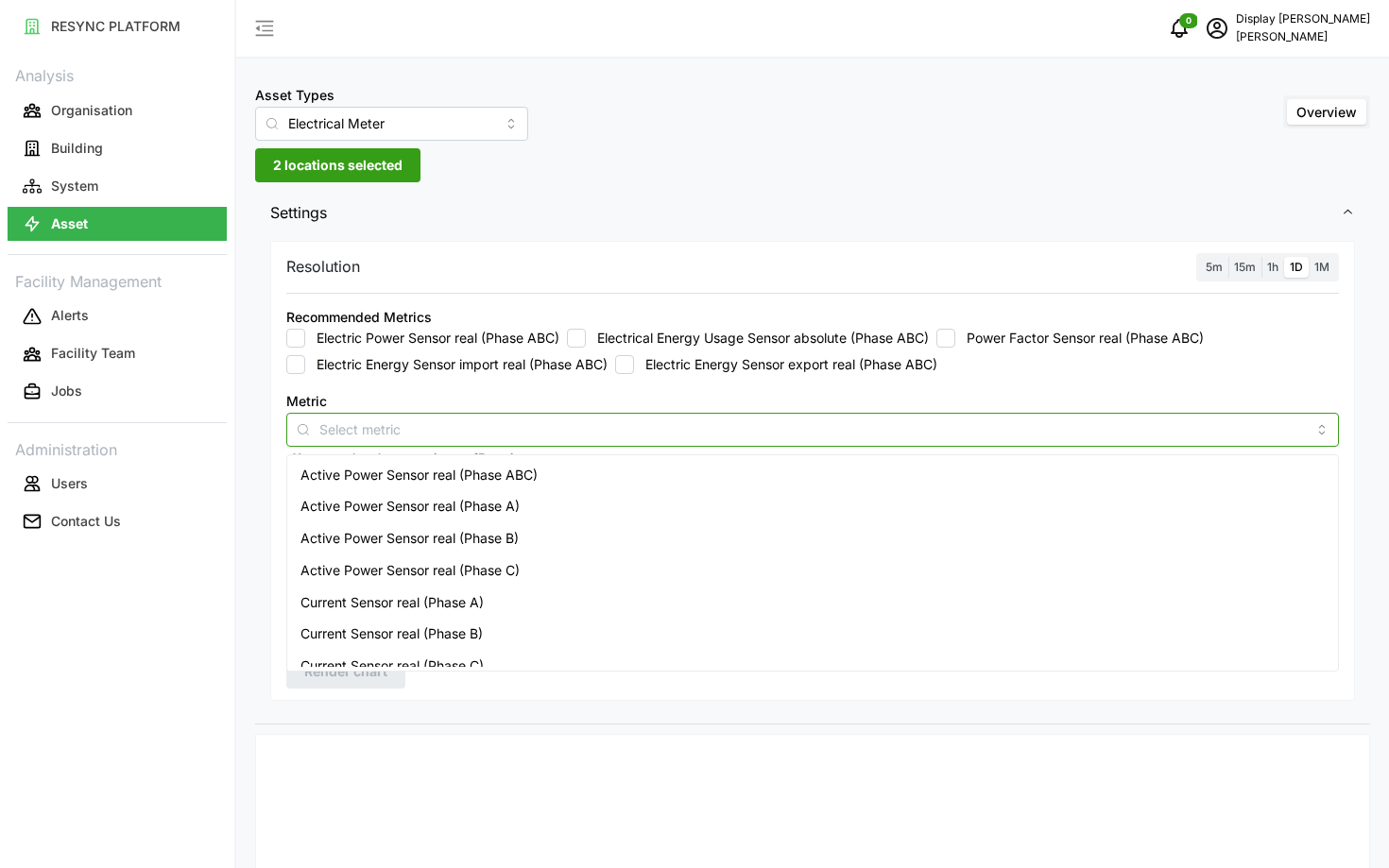
click at [501, 437] on input "Metric" at bounding box center [812, 429] width 987 height 21
type input "usage"
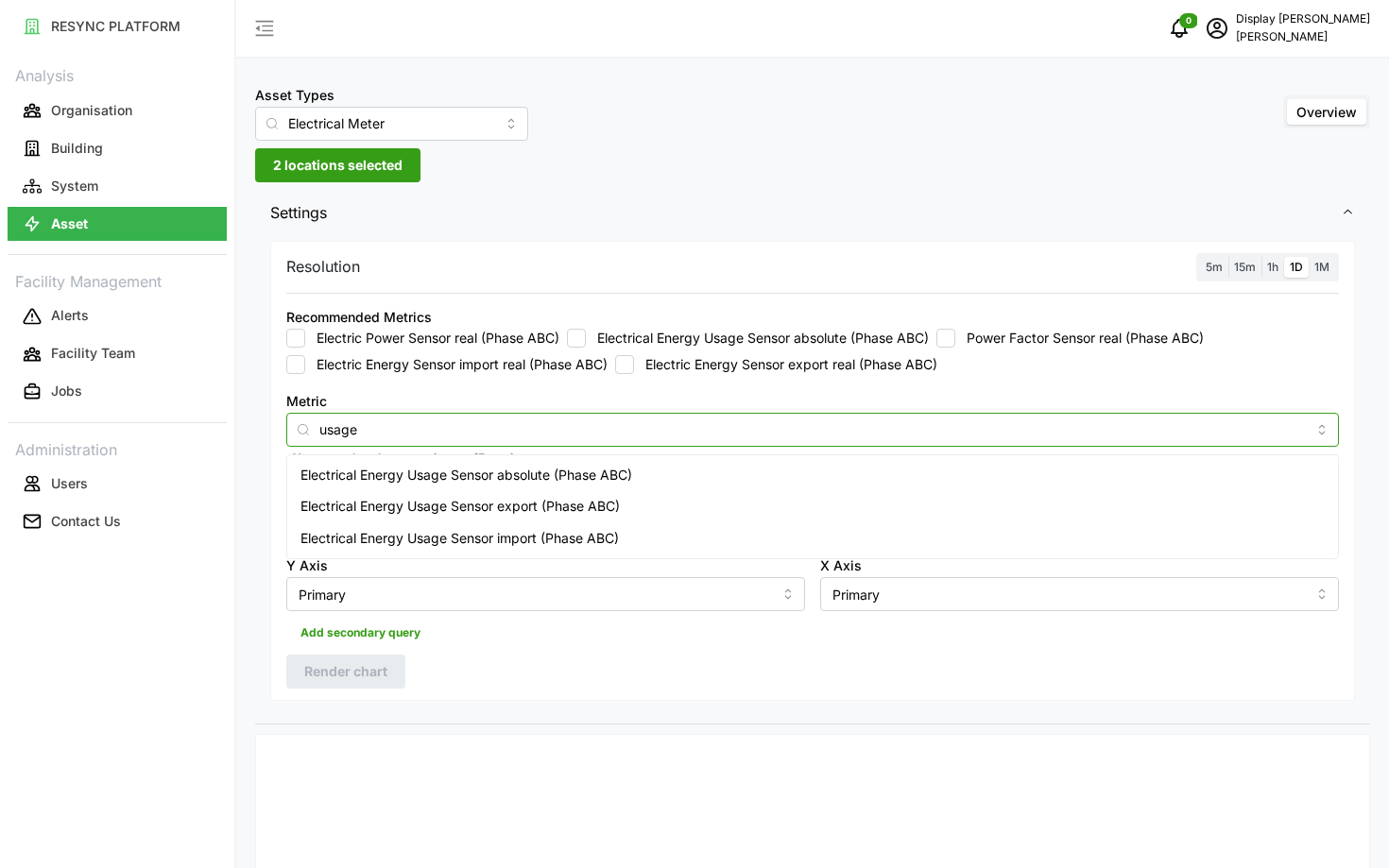
click at [465, 475] on span "Electrical Energy Usage Sensor absolute (Phase ABC)" at bounding box center [466, 475] width 332 height 21
checkbox input "true"
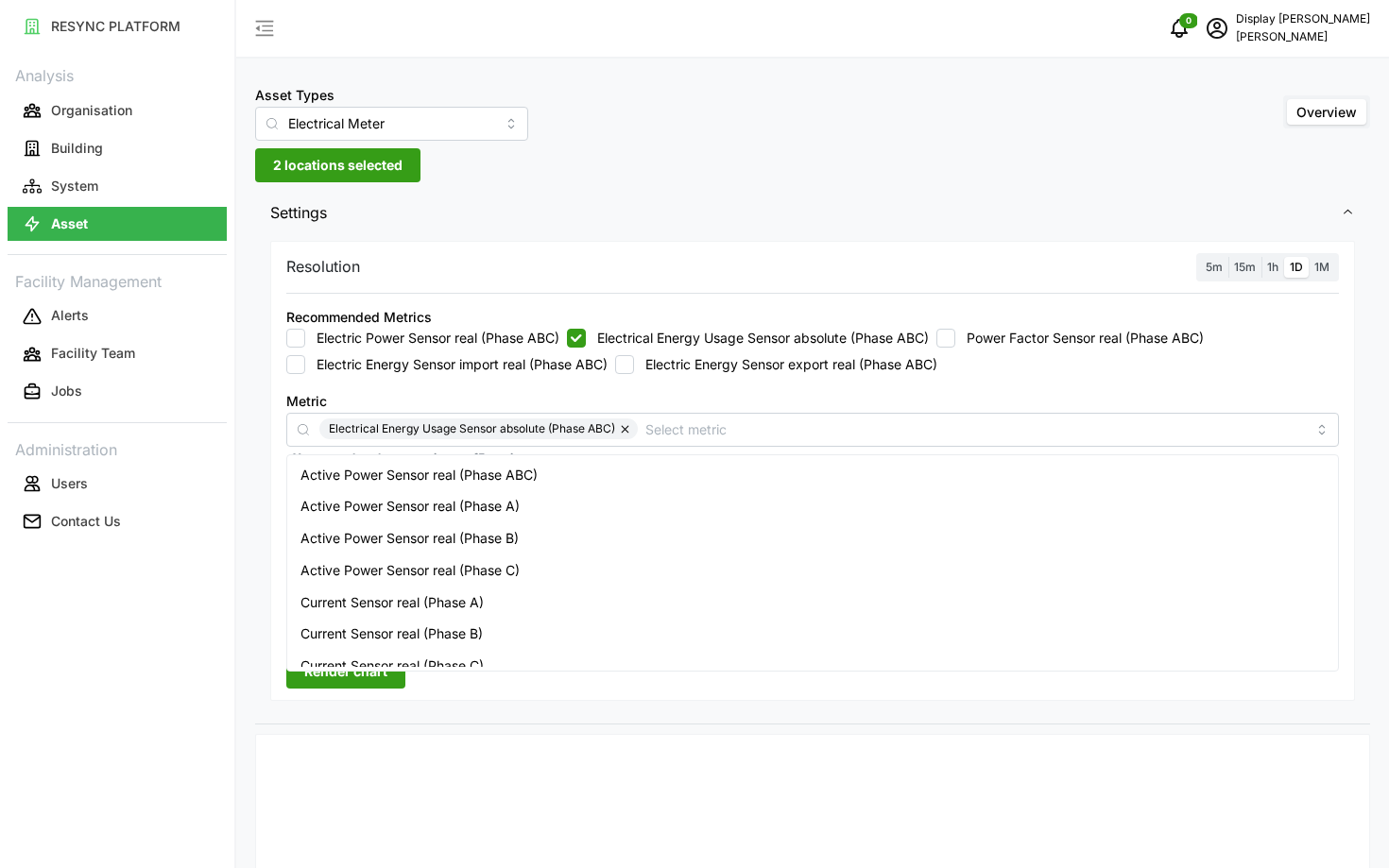
click at [1316, 272] on span "1M" at bounding box center [1323, 267] width 15 height 14
click at [1309, 257] on input "1M" at bounding box center [1309, 257] width 0 height 0
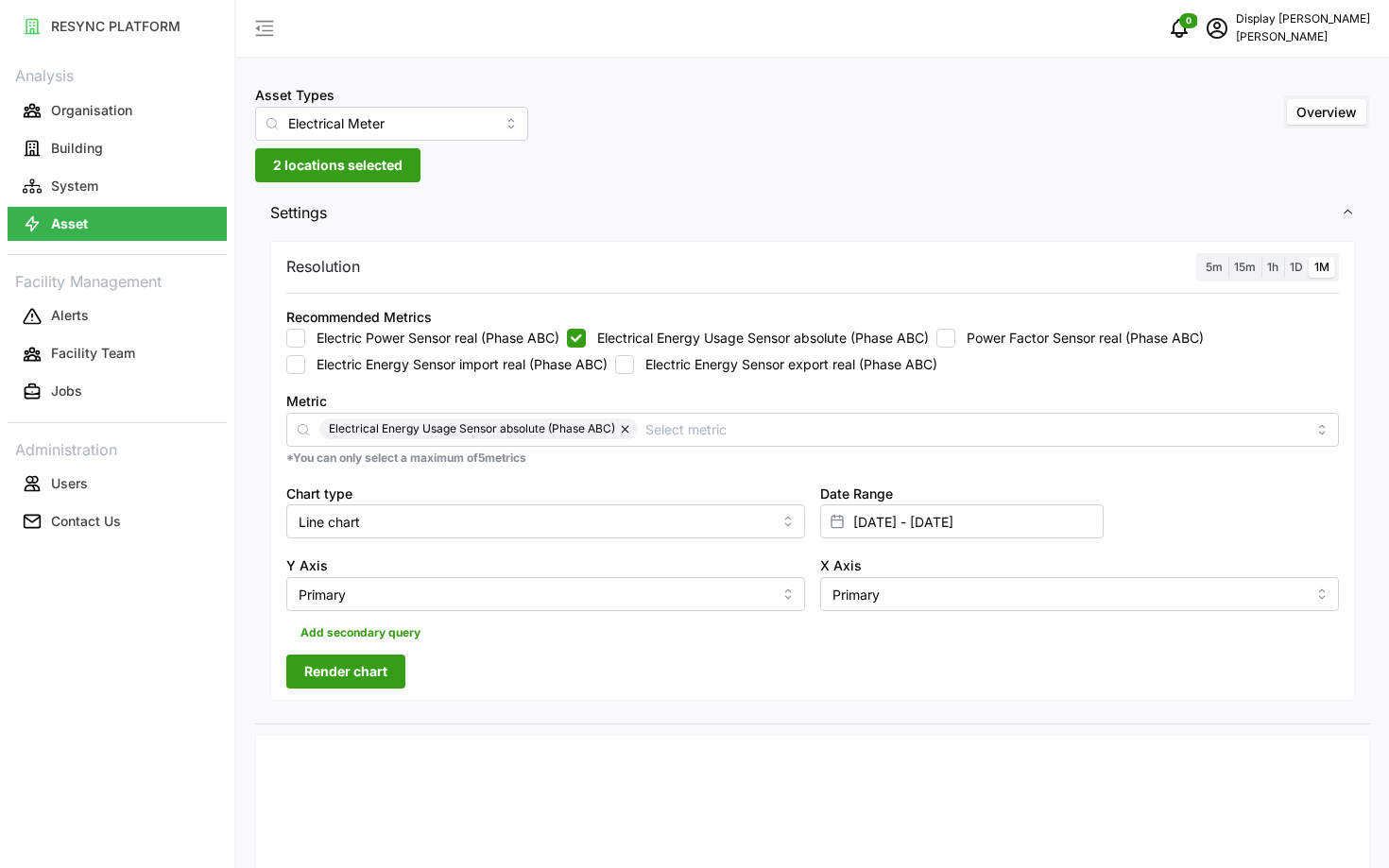
click at [1051, 542] on div "Date Range [DATE] - [DATE]" at bounding box center [1079, 511] width 534 height 73
click at [1039, 525] on input "[DATE] - [DATE]" at bounding box center [962, 521] width 284 height 34
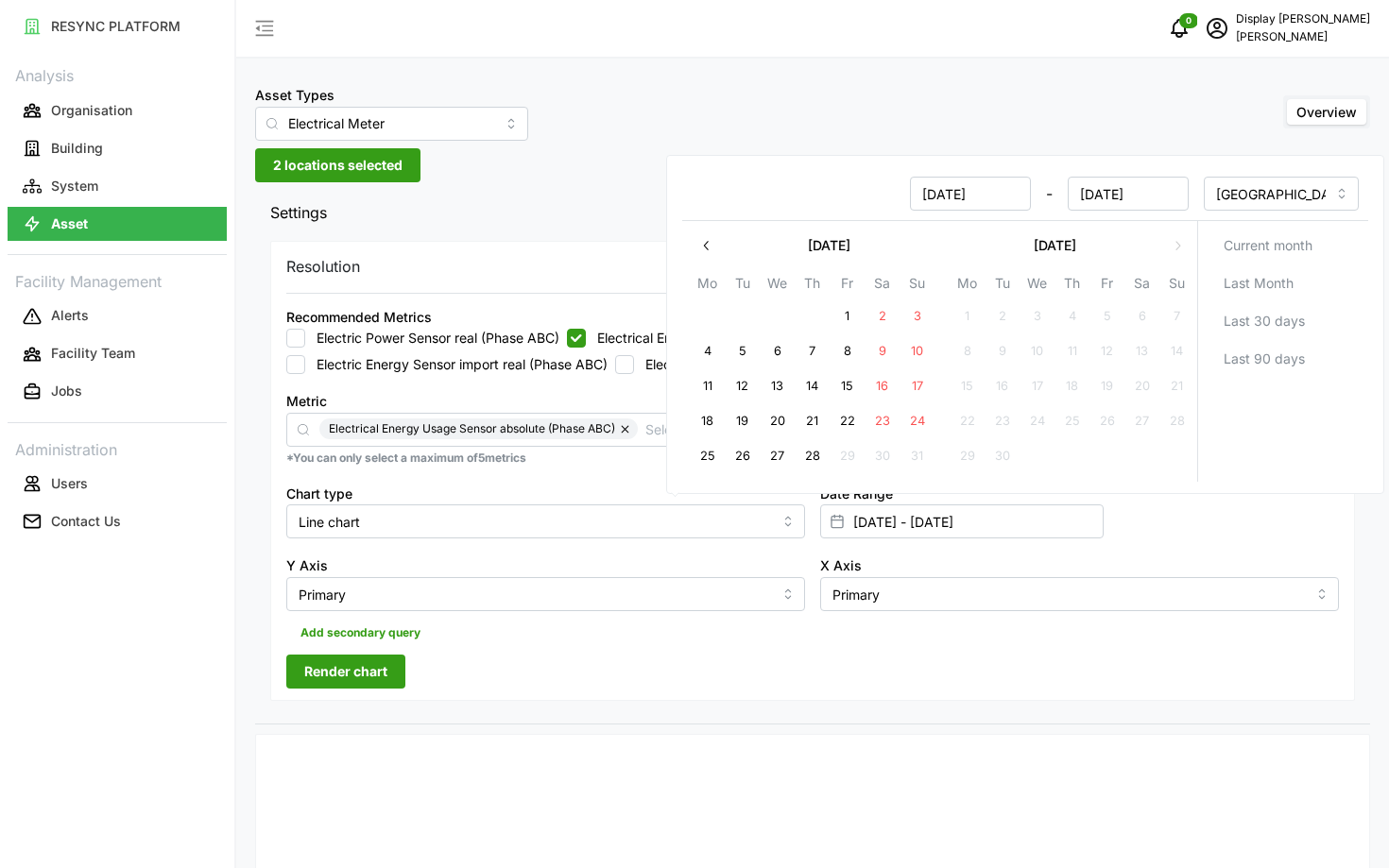
click at [707, 250] on icon "button" at bounding box center [707, 245] width 15 height 15
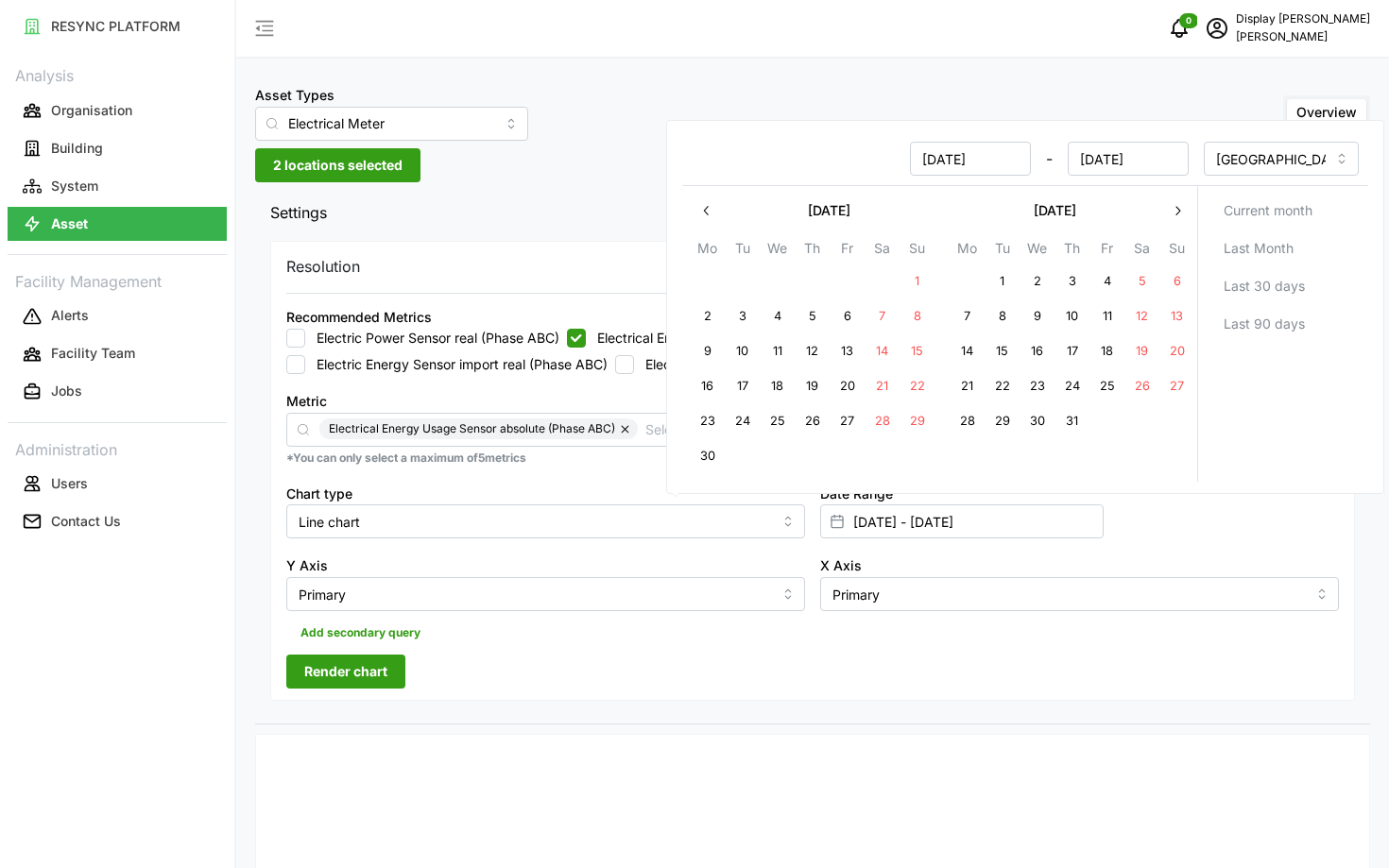
click at [974, 344] on button "14" at bounding box center [967, 351] width 34 height 34
type input "[DATE] - [DATE]"
type input "[DATE]"
click at [991, 357] on button "15" at bounding box center [1002, 351] width 34 height 34
type input "[DATE] - [DATE]"
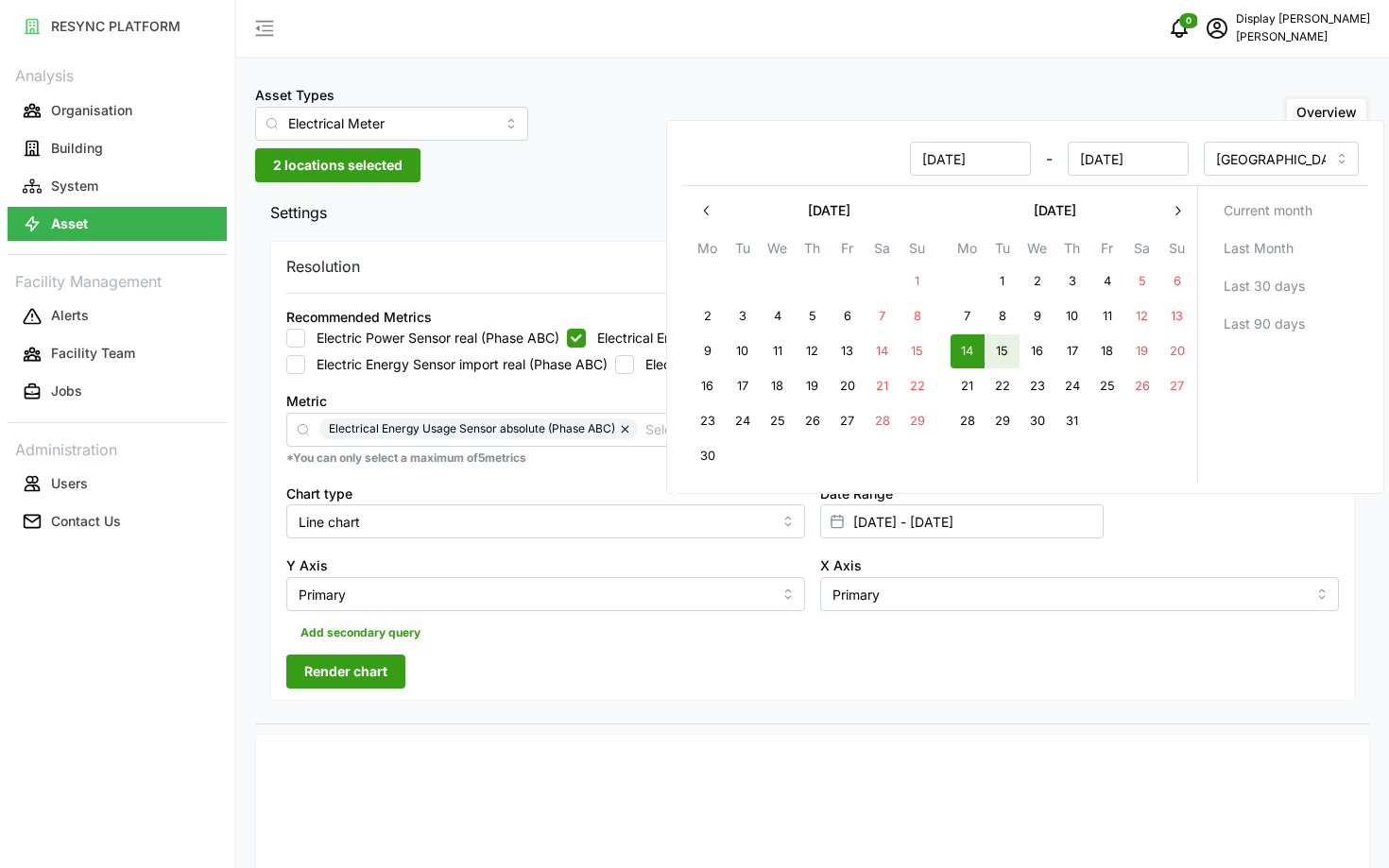
type input "[DATE]"
click at [991, 357] on button "15" at bounding box center [1002, 351] width 34 height 34
type input "[DATE] - [DATE]"
type input "[DATE]"
click at [1172, 217] on icon "button" at bounding box center [1177, 211] width 15 height 15
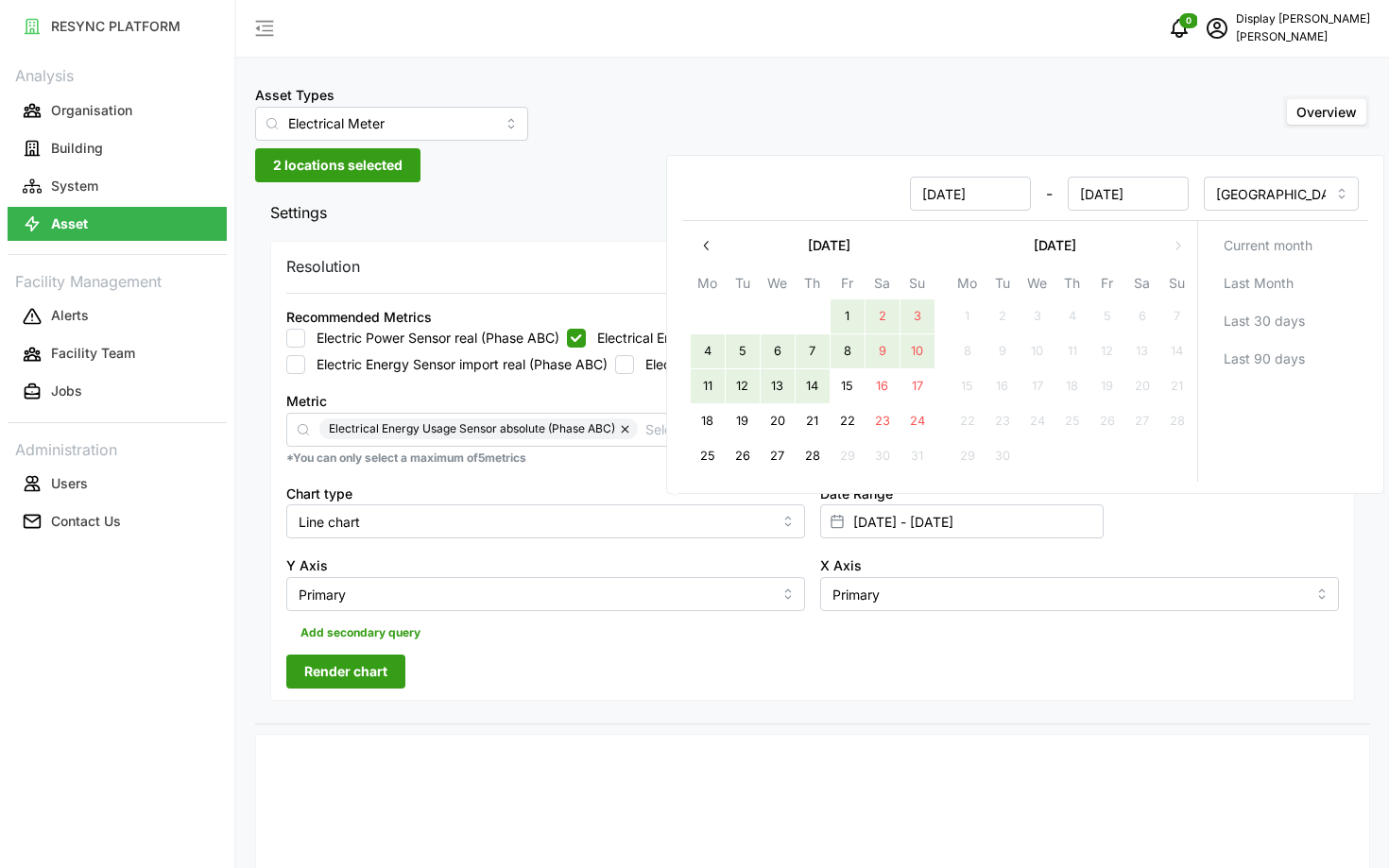
click at [803, 392] on button "14" at bounding box center [812, 386] width 34 height 34
type input "[DATE] - [DATE]"
type input "[DATE]"
click at [625, 666] on div "Resolution 5m 15m 1h 1D 1M Recommended Metrics Electric Power Sensor real (Phas…" at bounding box center [812, 471] width 1085 height 461
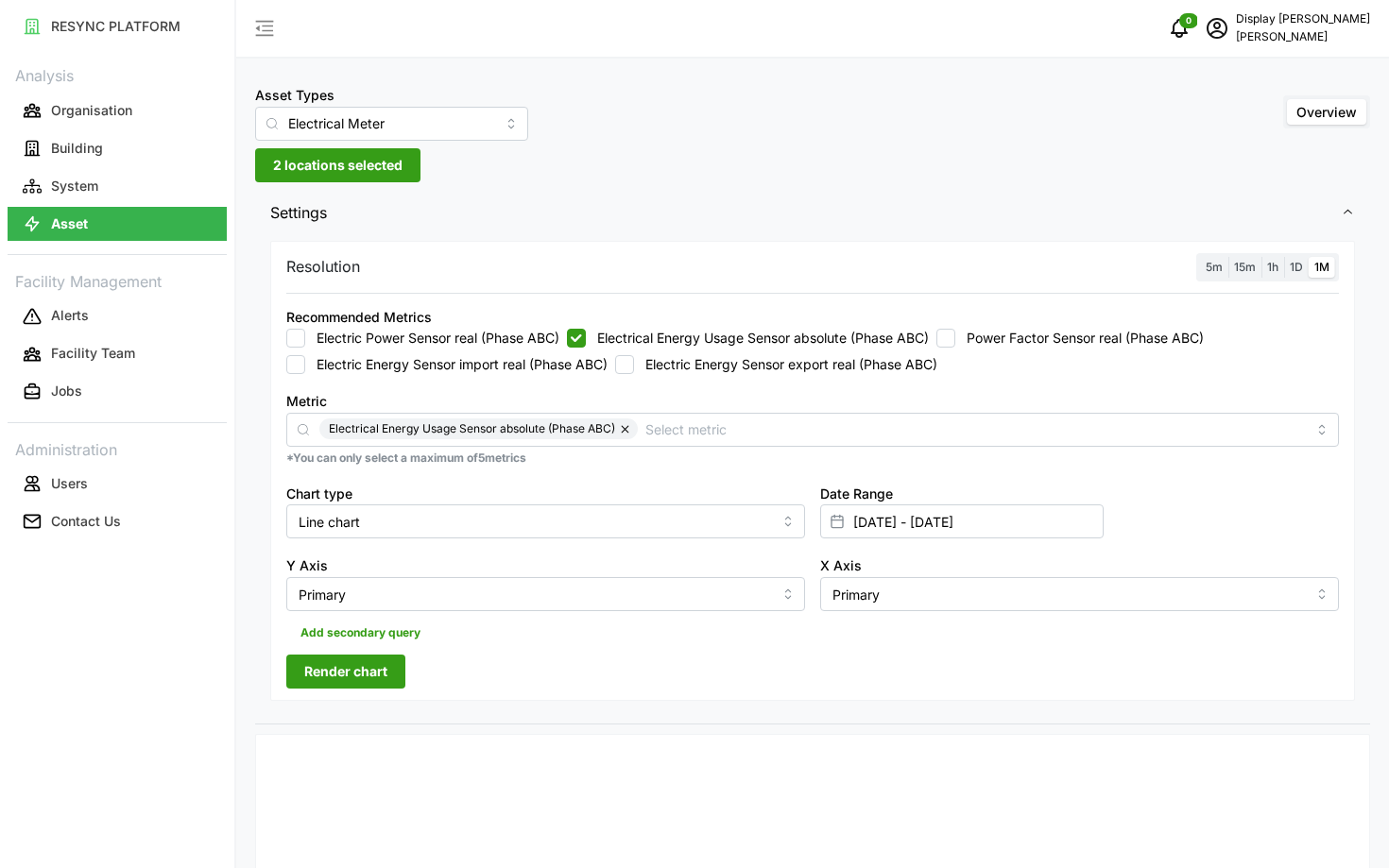
click at [330, 659] on span "Render chart" at bounding box center [346, 671] width 83 height 32
click at [509, 514] on input "Line chart" at bounding box center [545, 521] width 519 height 34
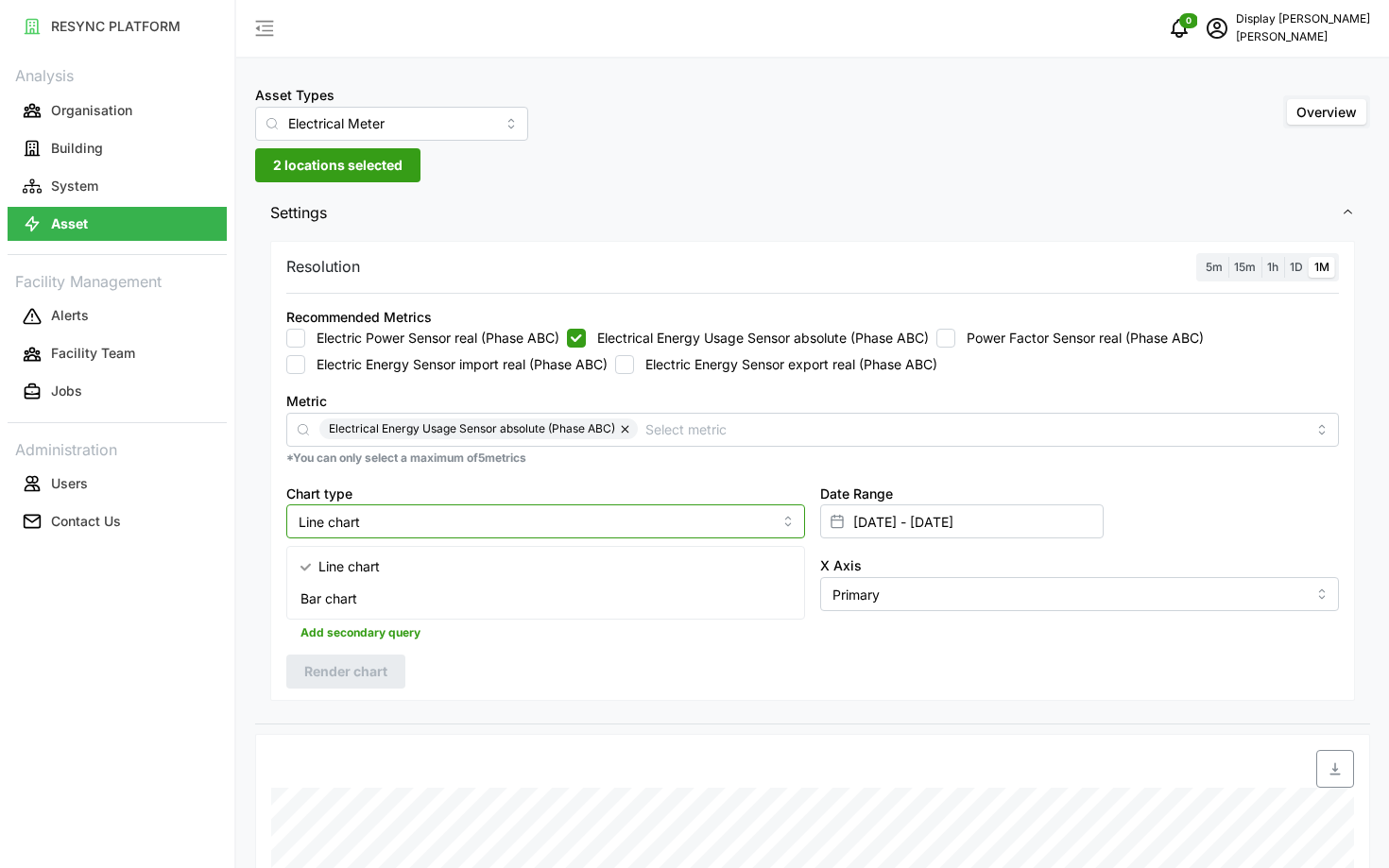
click at [510, 599] on div "Bar chart" at bounding box center [545, 599] width 509 height 32
type input "Bar chart"
click at [305, 673] on span "Render chart" at bounding box center [346, 671] width 83 height 32
click at [305, 182] on div "Asset Types Electrical Meter Overview 2 locations selected Settings Resolution …" at bounding box center [812, 751] width 1153 height 1502
click at [301, 175] on span "2 locations selected" at bounding box center [338, 165] width 129 height 32
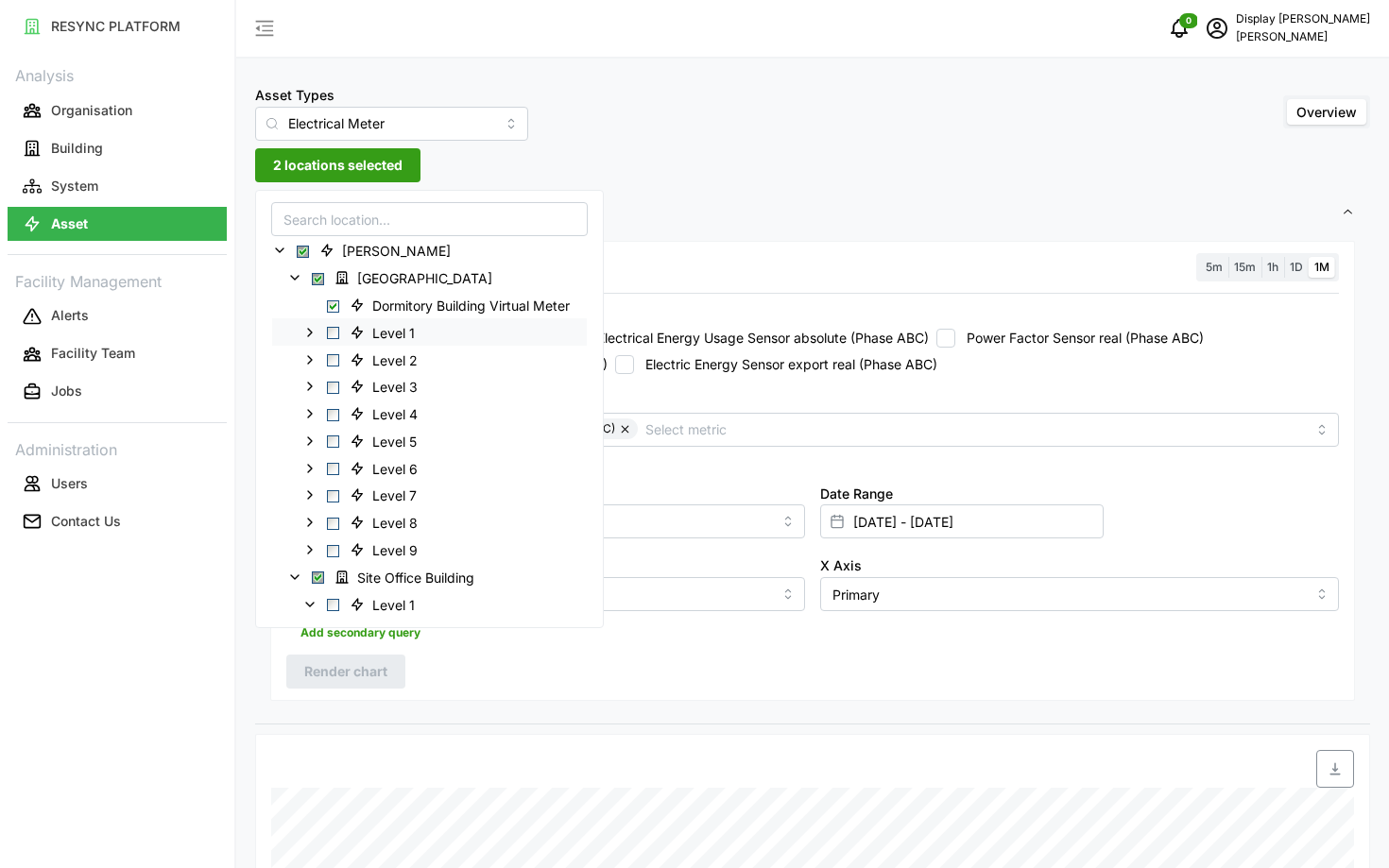
click at [305, 334] on icon at bounding box center [310, 333] width 15 height 15
click at [287, 714] on div "Resolution 5m 15m 1h 1D 1M Recommended Metrics Electric Power Sensor real (Phas…" at bounding box center [812, 480] width 1115 height 489
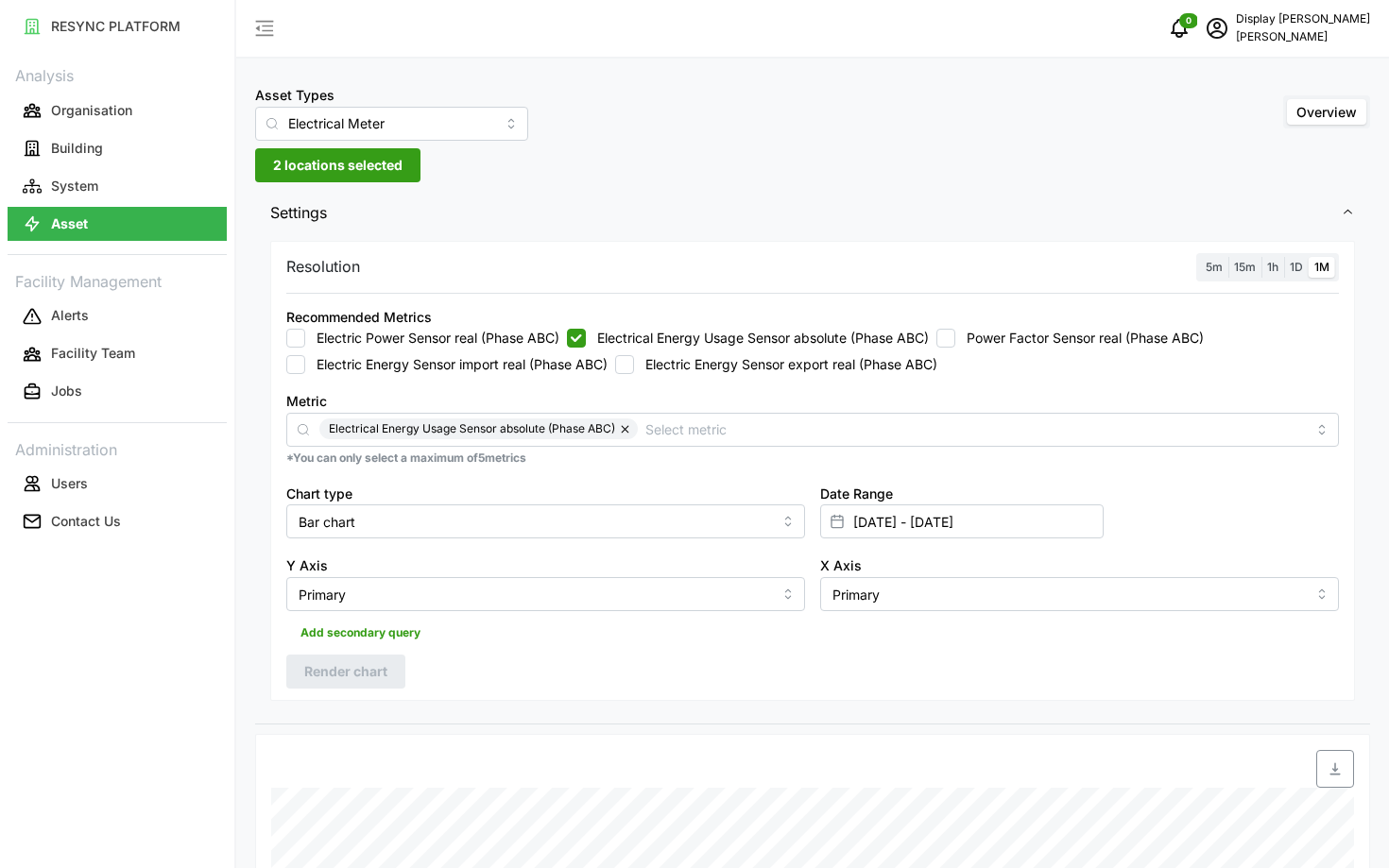
click at [335, 170] on span "2 locations selected" at bounding box center [338, 165] width 129 height 32
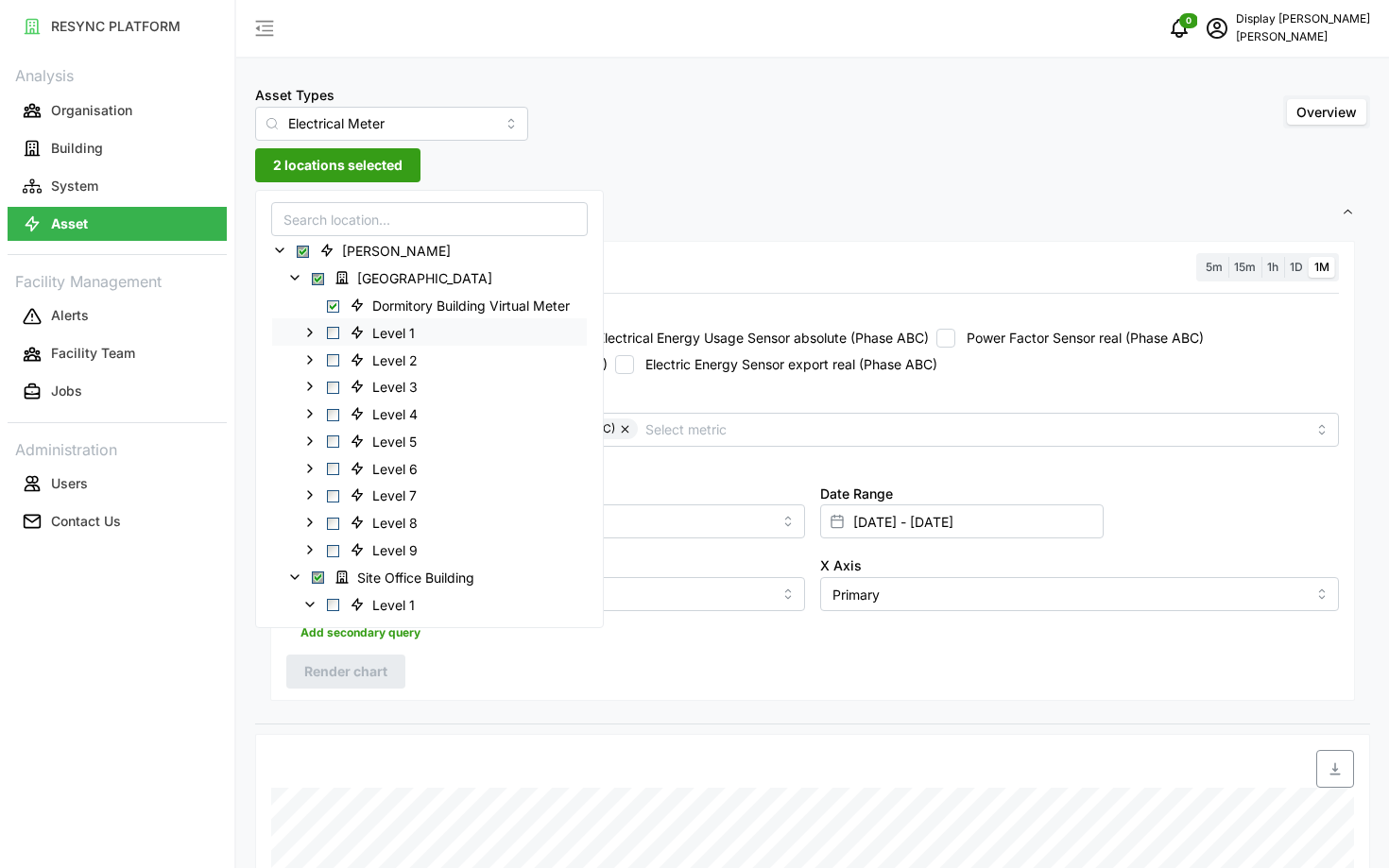
scroll to position [241, 0]
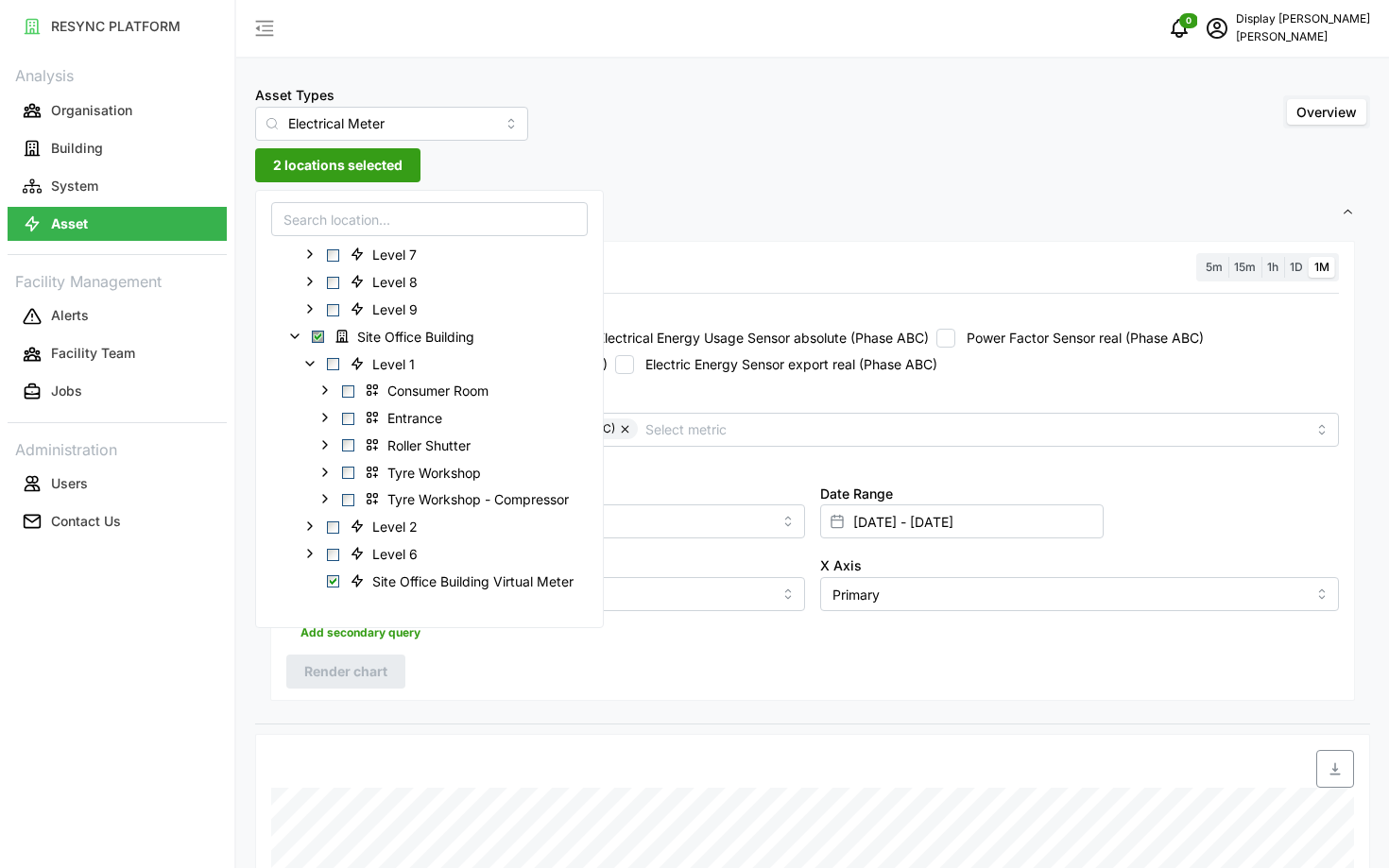
click at [879, 554] on div "X Axis Primary" at bounding box center [1079, 582] width 519 height 58
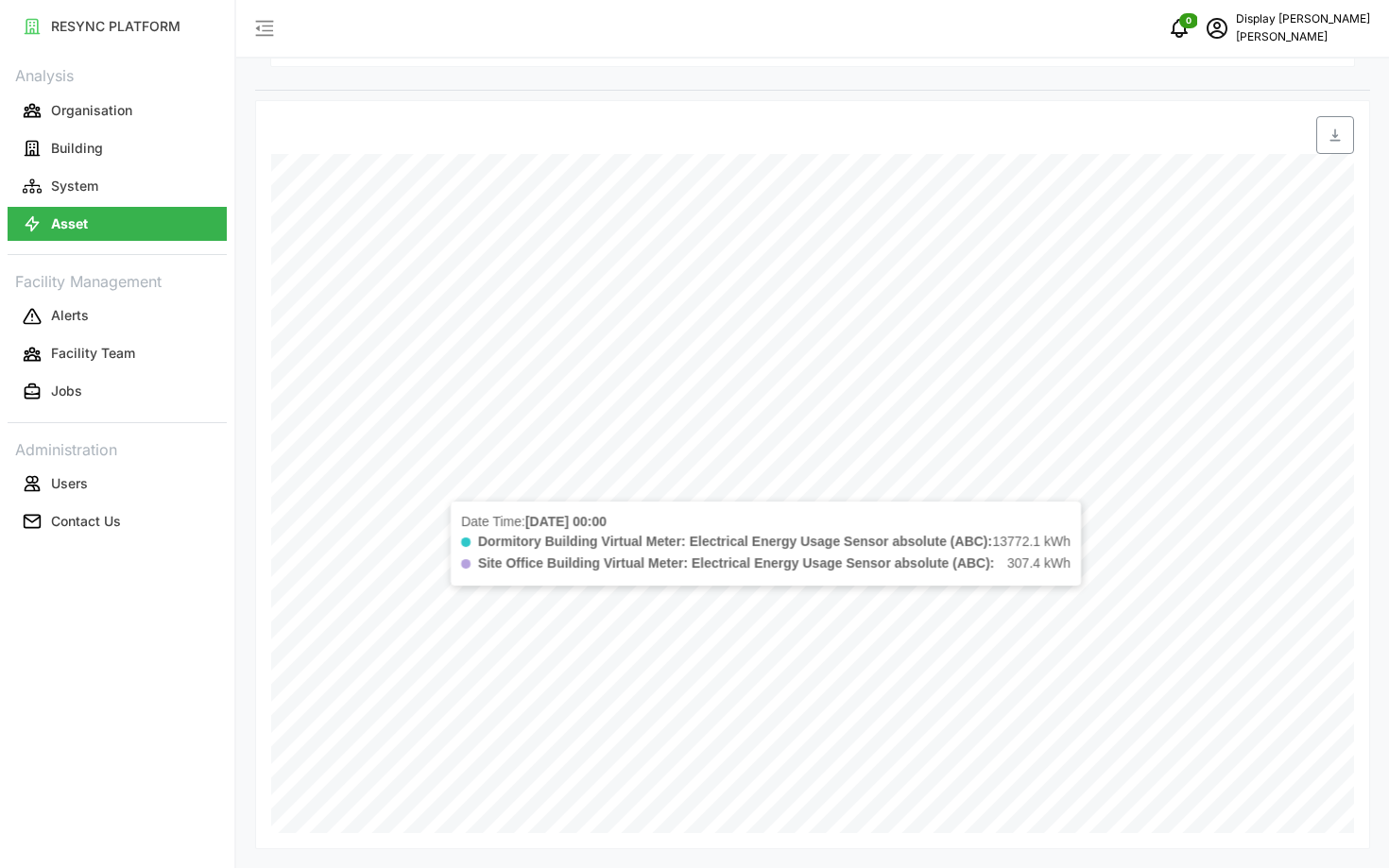
scroll to position [0, 0]
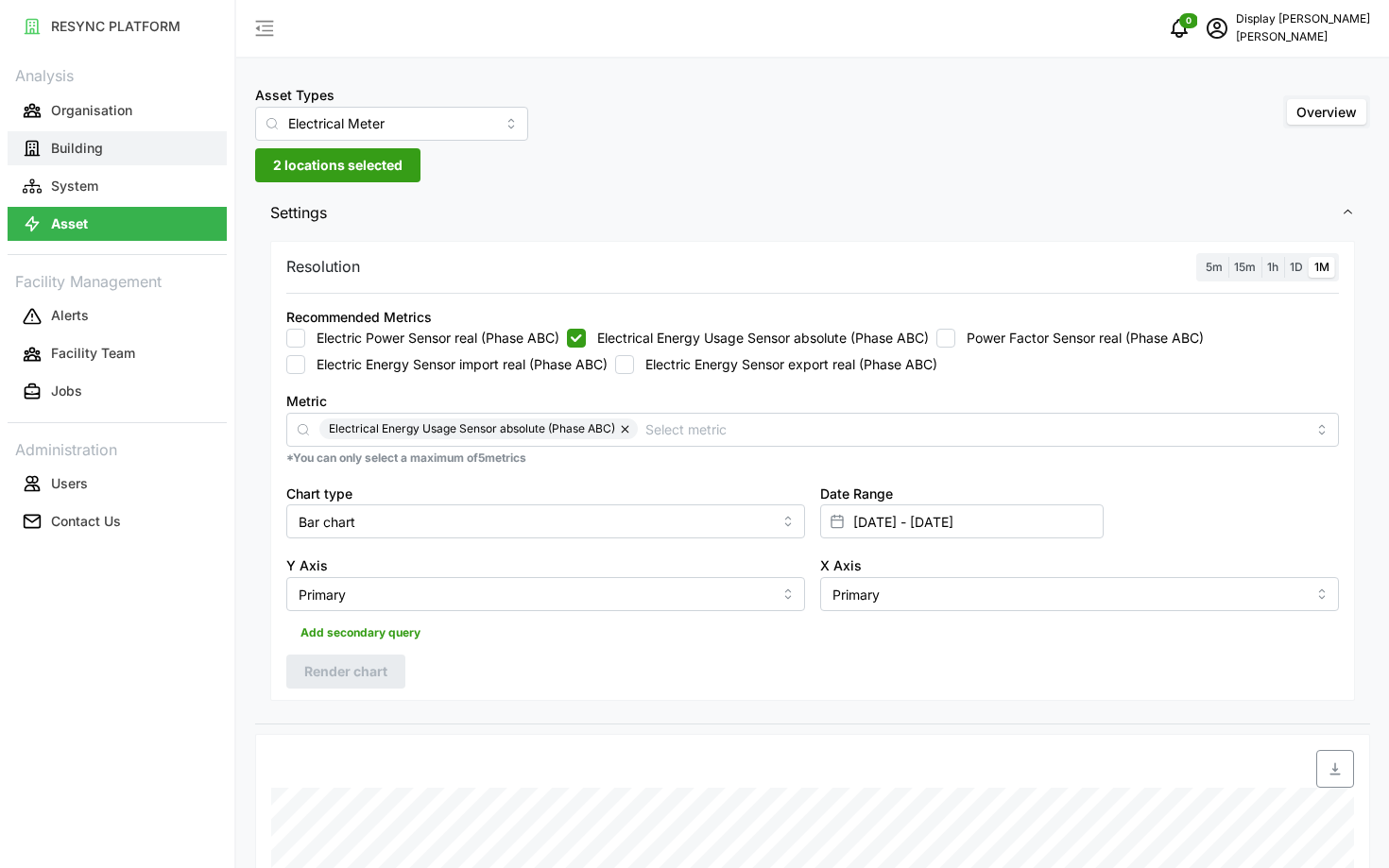
click at [56, 148] on p "Building" at bounding box center [77, 148] width 52 height 19
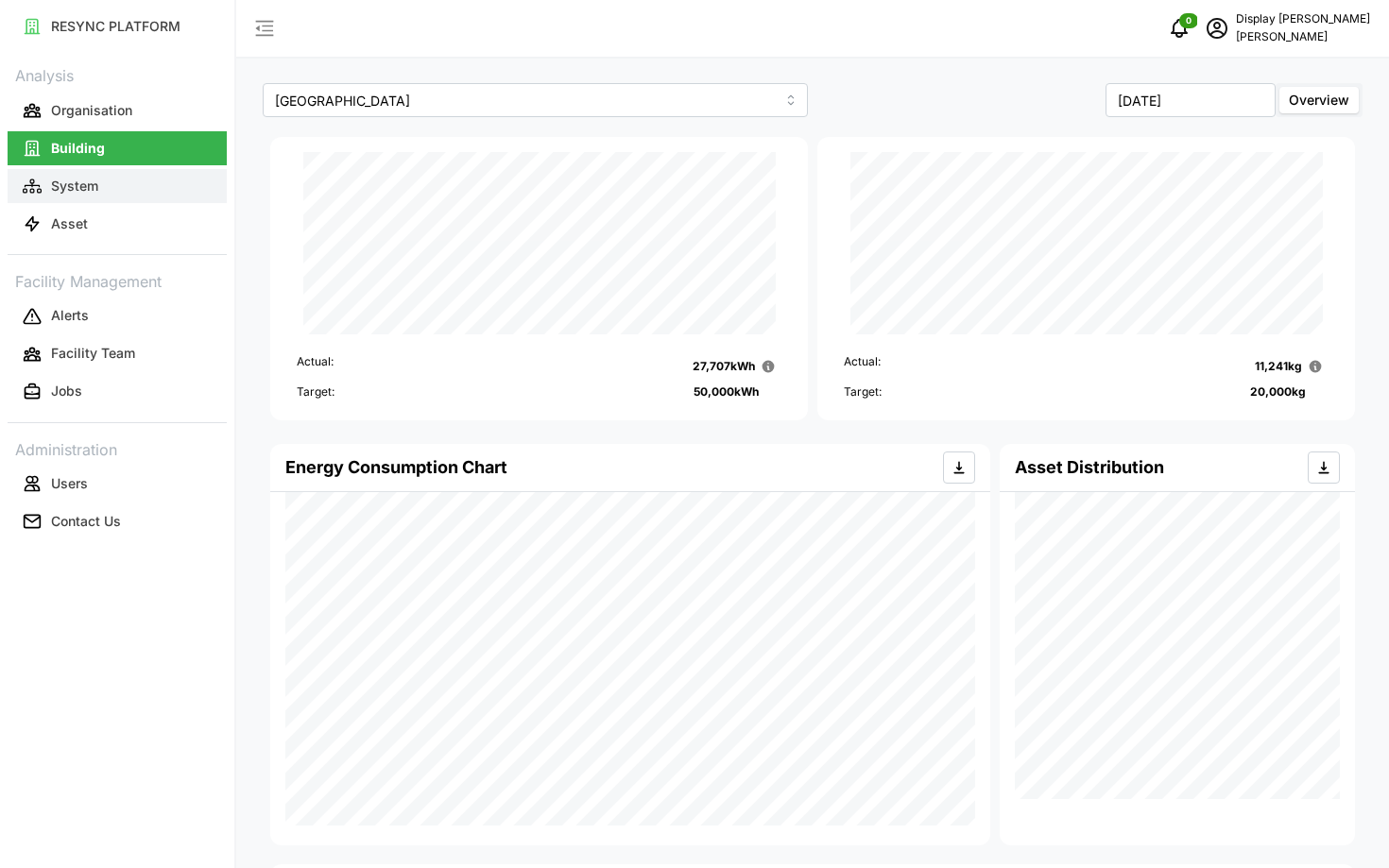
click at [61, 191] on p "System" at bounding box center [74, 187] width 47 height 19
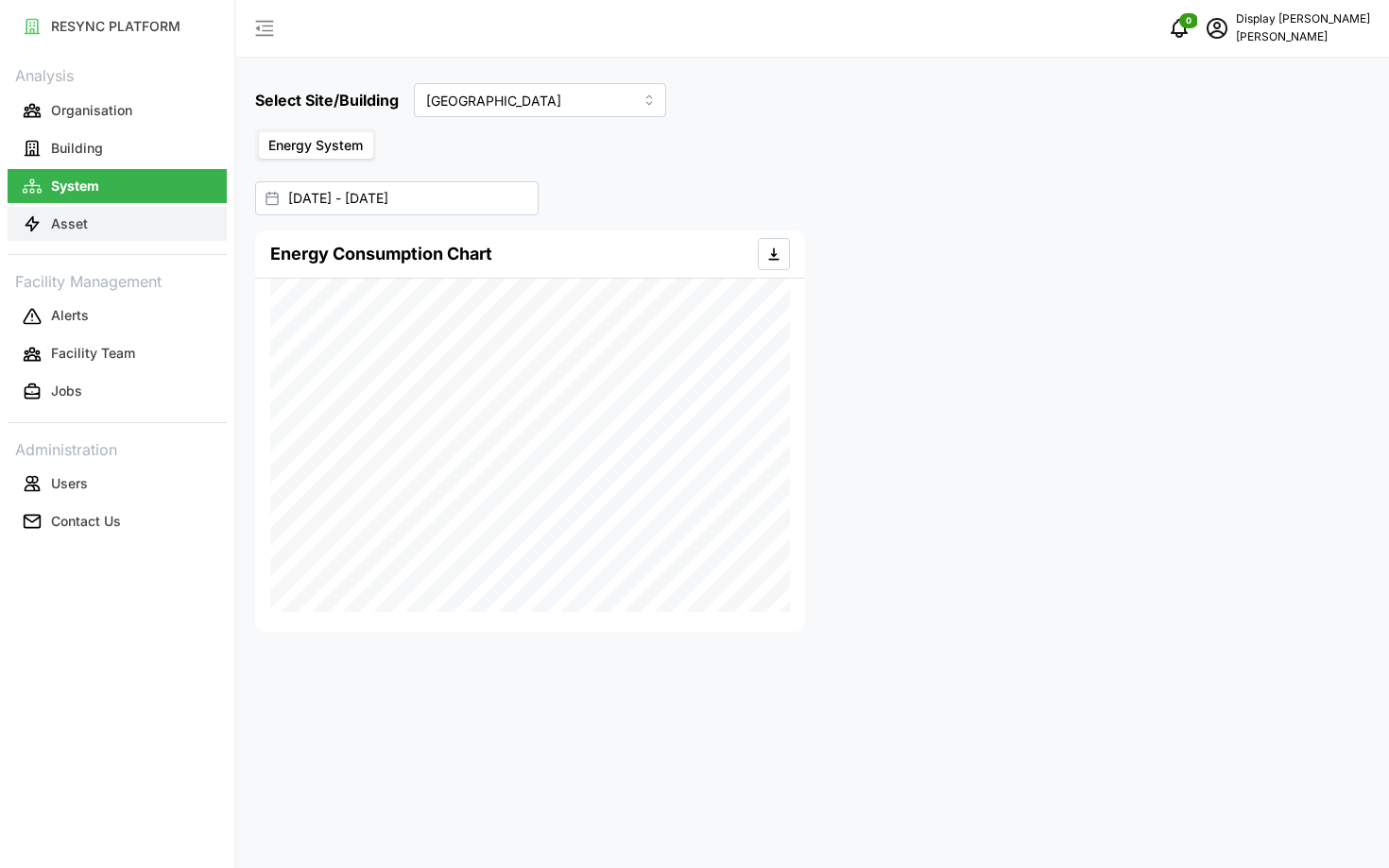
click at [60, 221] on p "Asset" at bounding box center [69, 224] width 37 height 19
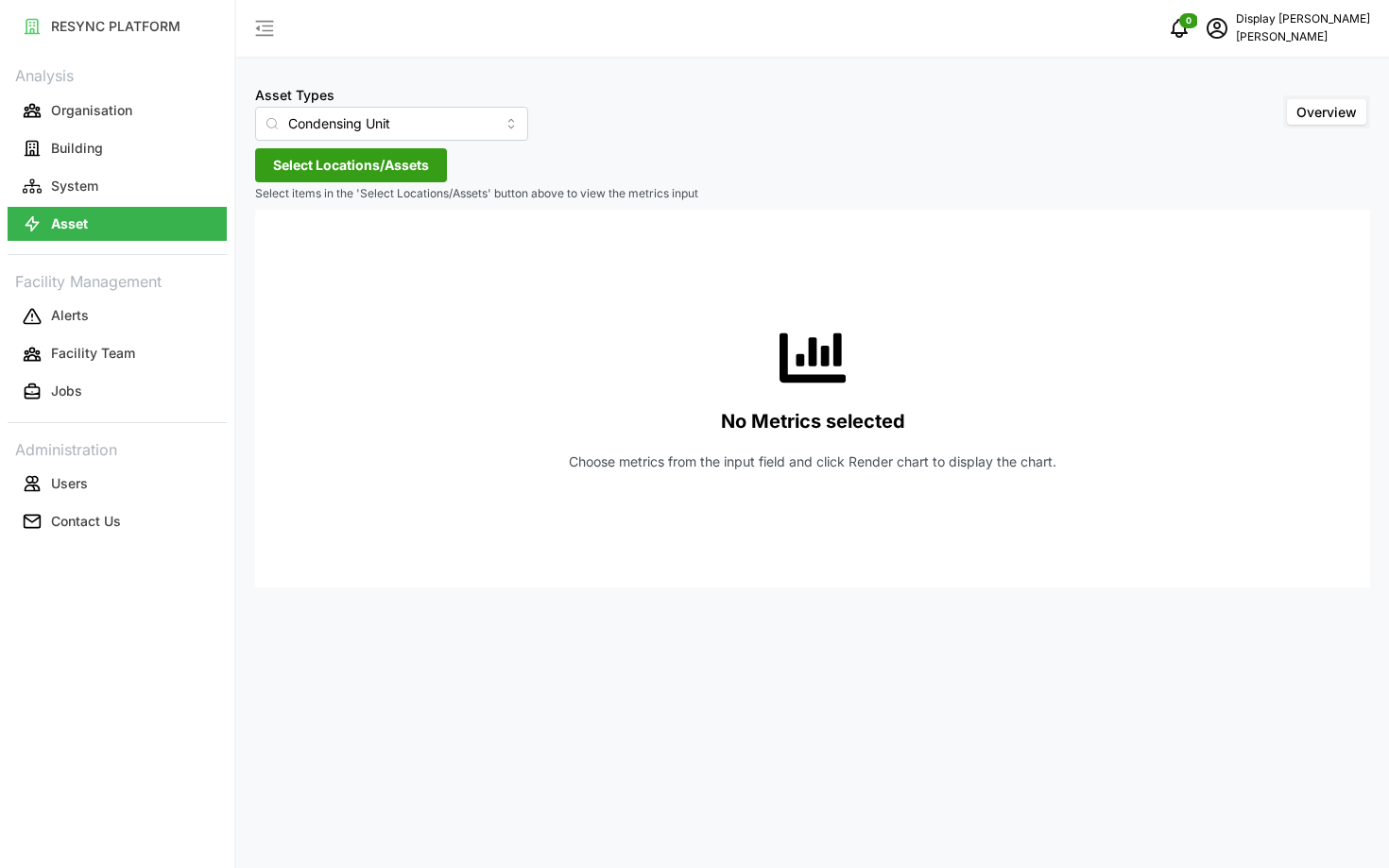
click at [353, 180] on span "Select Locations/Assets" at bounding box center [351, 165] width 156 height 32
click at [278, 244] on icon at bounding box center [280, 250] width 15 height 15
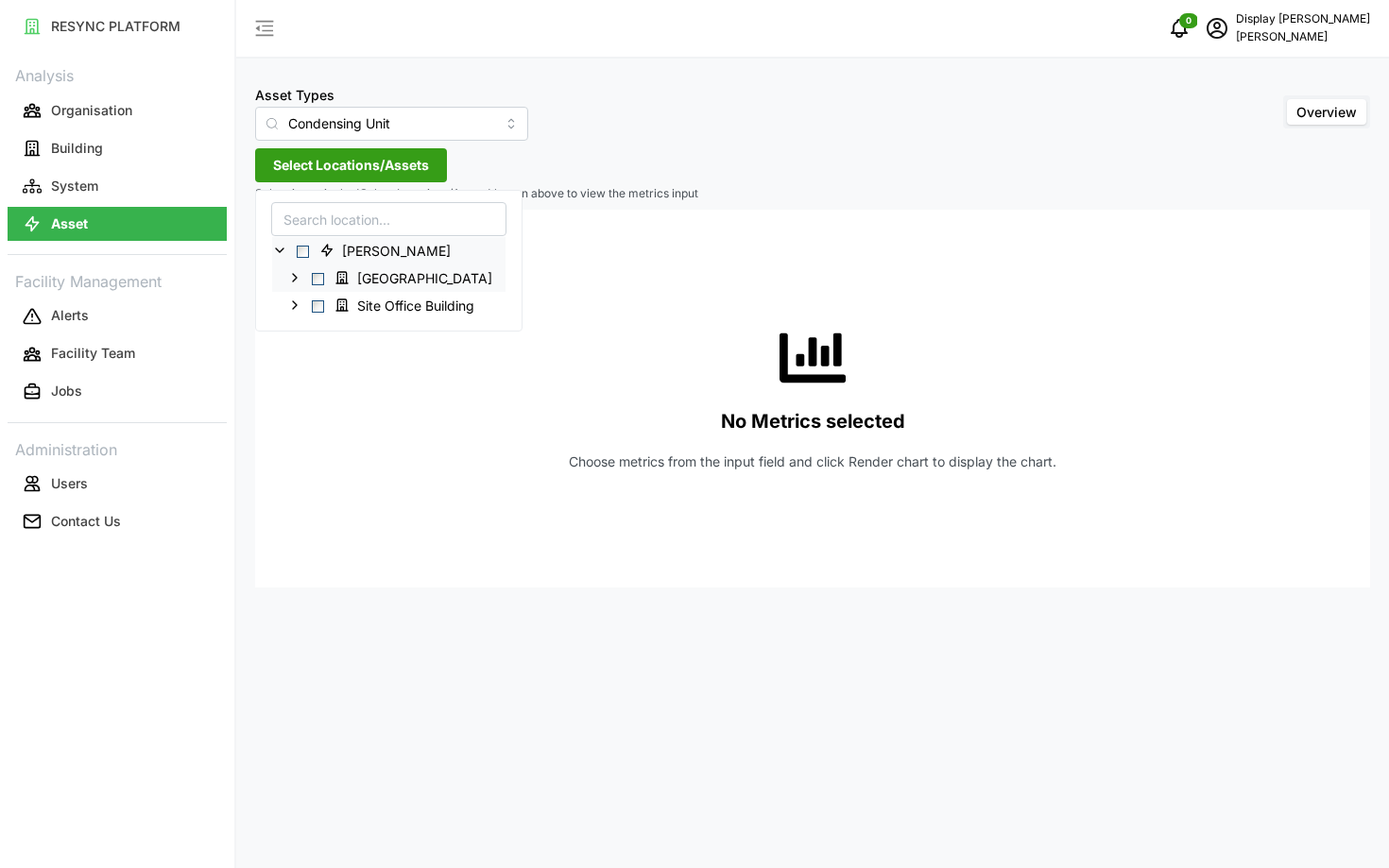
click at [289, 281] on icon at bounding box center [295, 278] width 15 height 15
click at [307, 309] on icon at bounding box center [310, 305] width 15 height 15
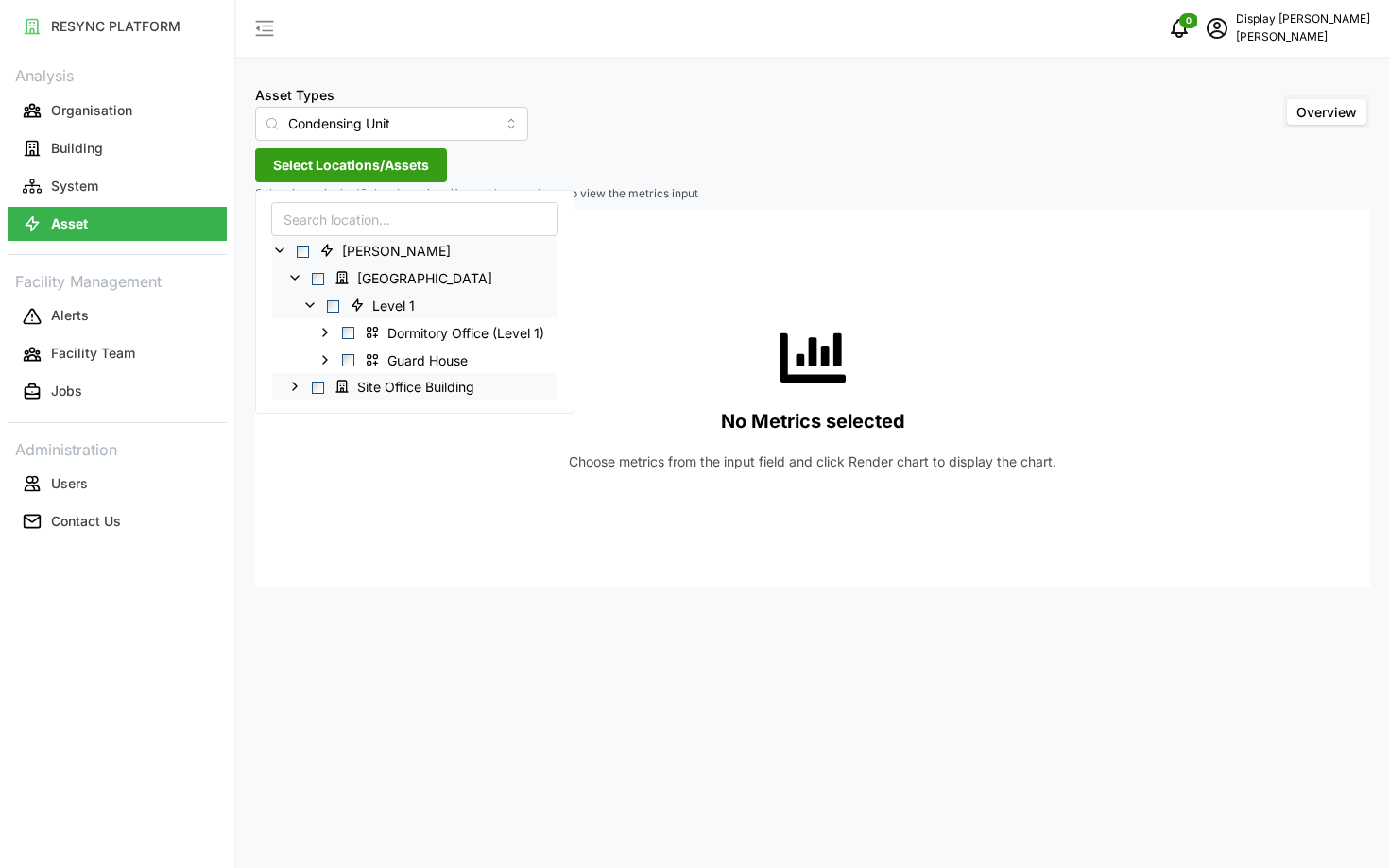
click at [299, 383] on icon at bounding box center [295, 387] width 15 height 15
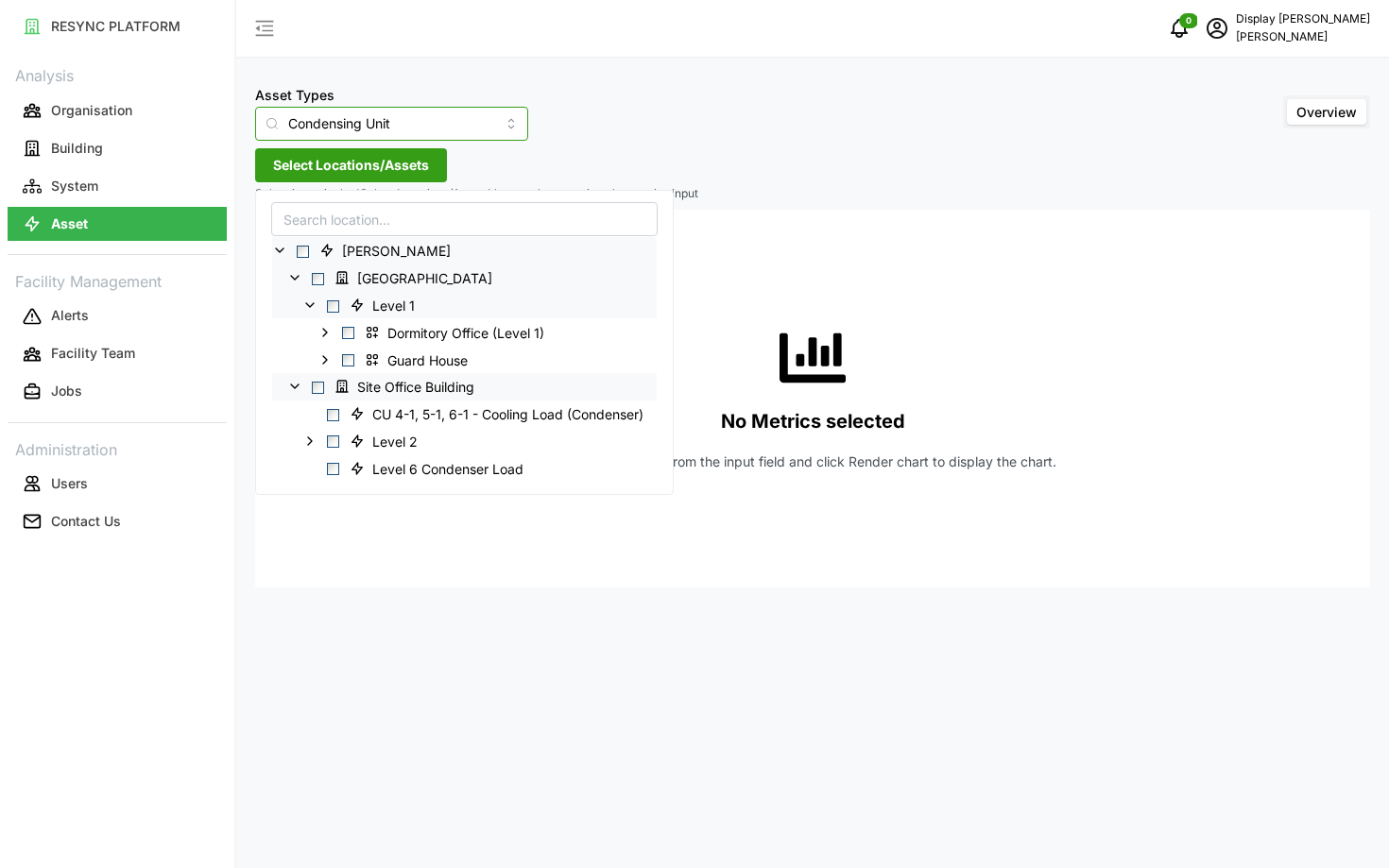
click at [313, 133] on input "Condensing Unit" at bounding box center [392, 123] width 273 height 34
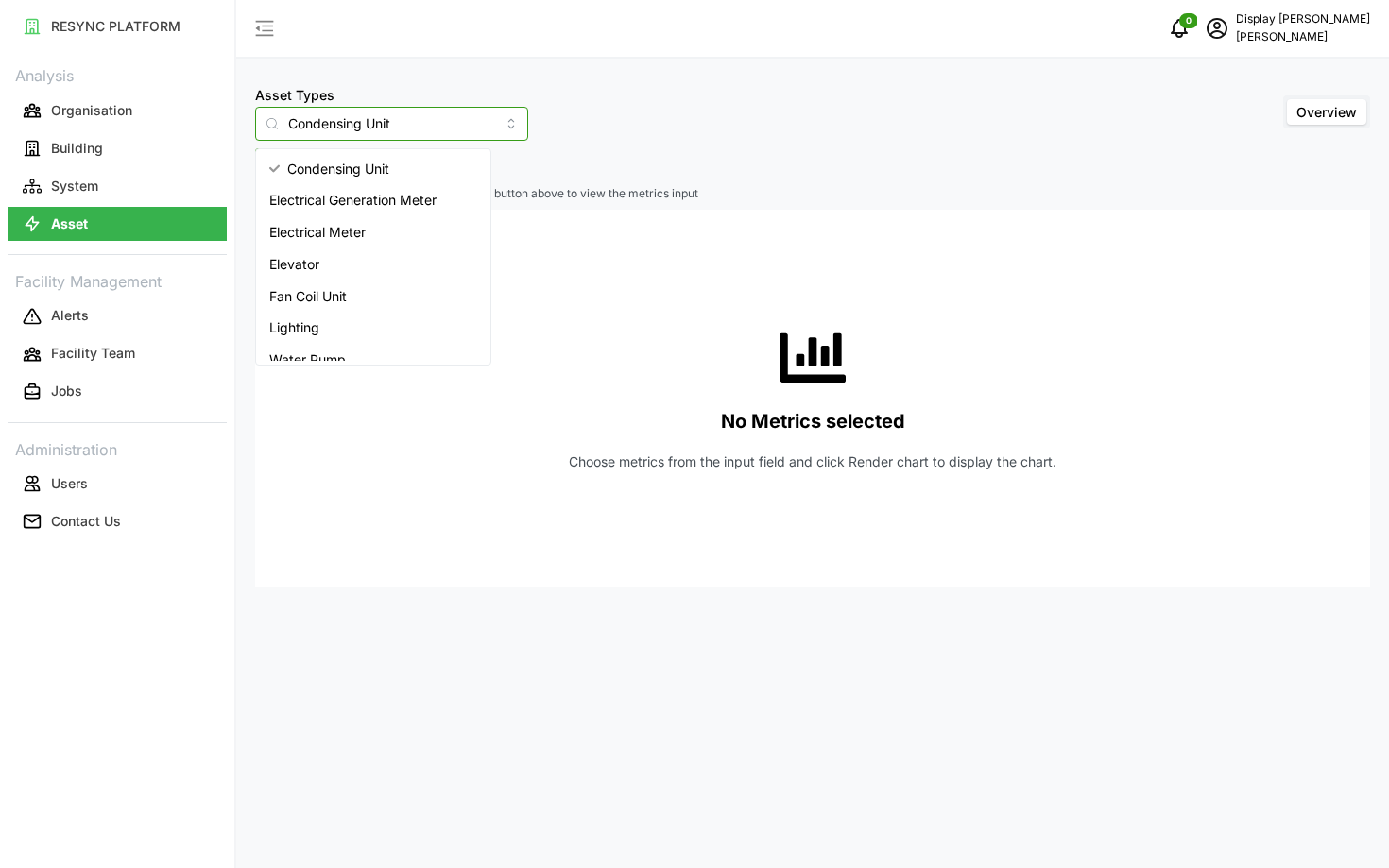
click at [330, 232] on span "Electrical Meter" at bounding box center [318, 233] width 96 height 21
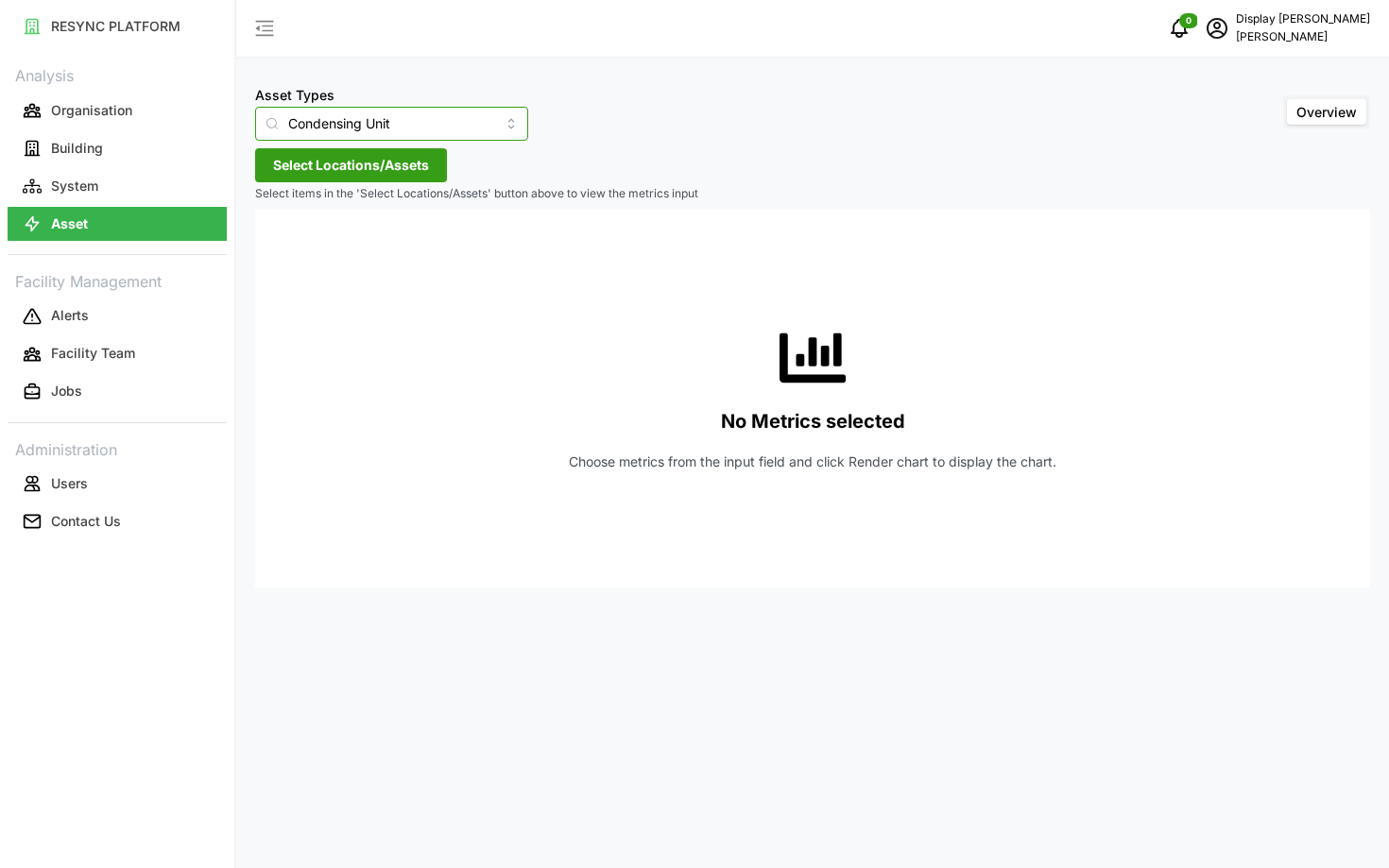
type input "Electrical Meter"
click at [326, 136] on input "Electrical Meter" at bounding box center [392, 123] width 273 height 34
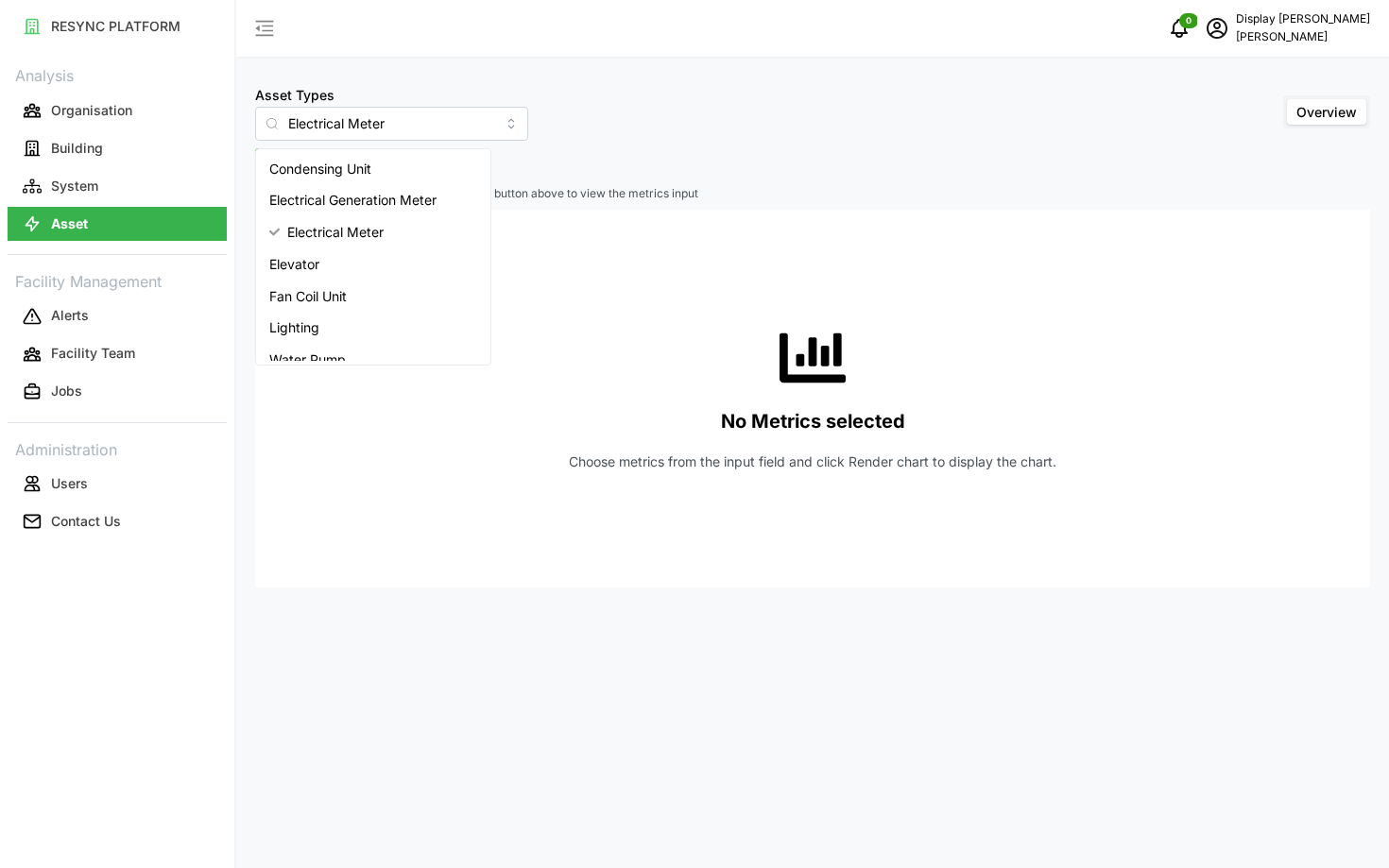
click at [610, 216] on div "No Metrics selected Choose metrics from the input field and click Render chart …" at bounding box center [812, 398] width 1085 height 378
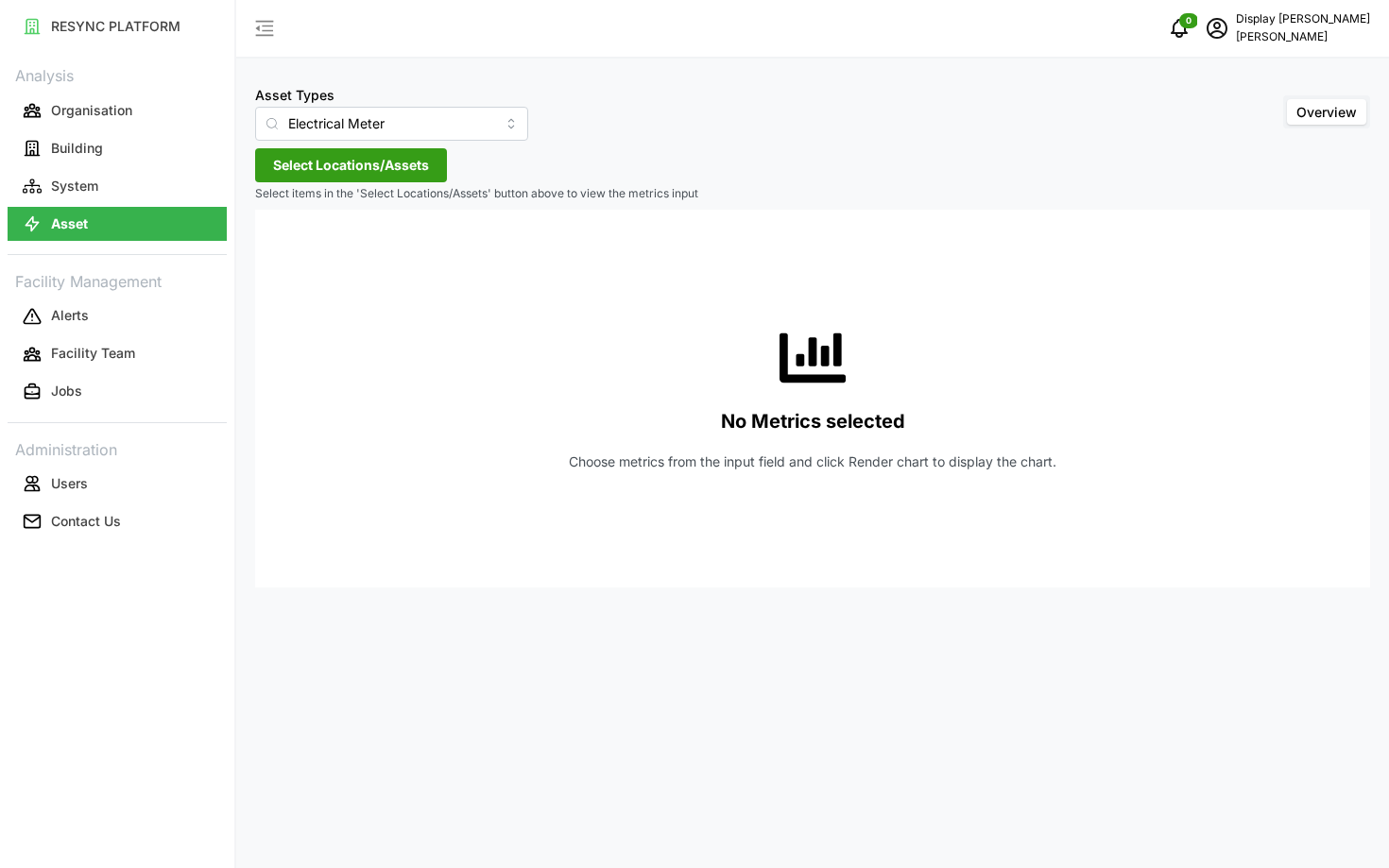
click at [396, 165] on span "Select Locations/Assets" at bounding box center [351, 165] width 156 height 32
click at [282, 257] on icon at bounding box center [280, 250] width 15 height 15
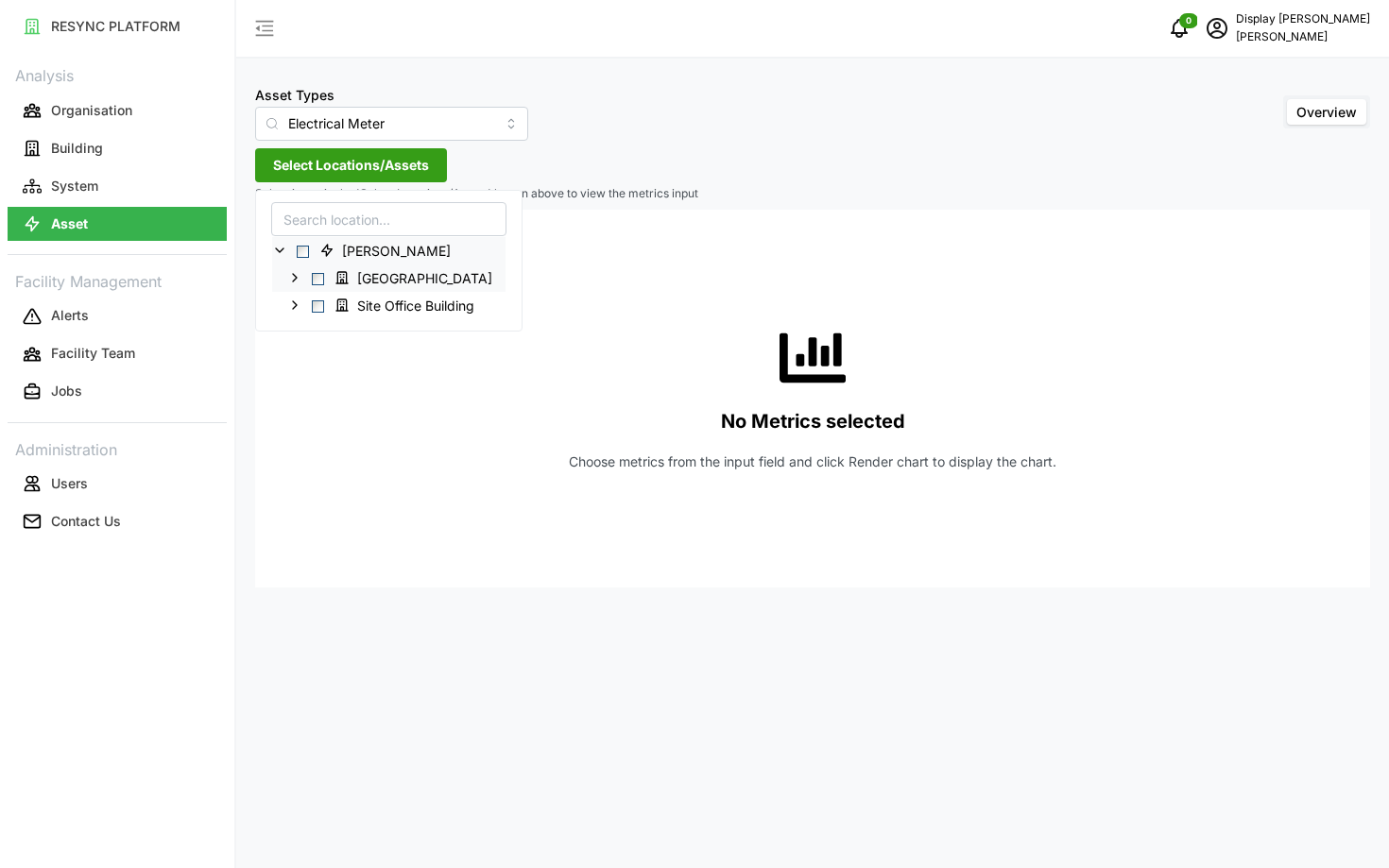
click at [297, 282] on icon at bounding box center [295, 278] width 15 height 15
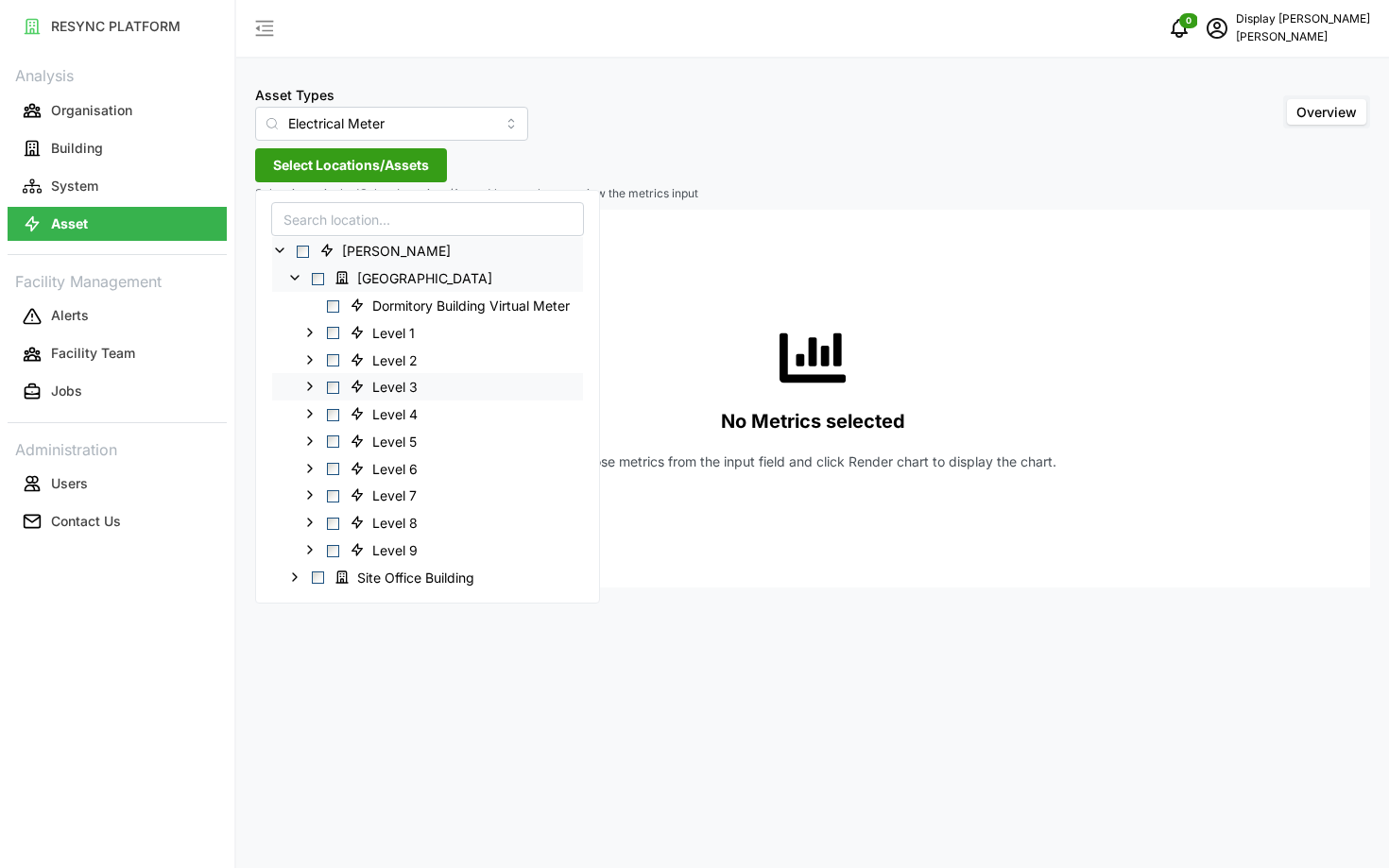
scroll to position [20, 0]
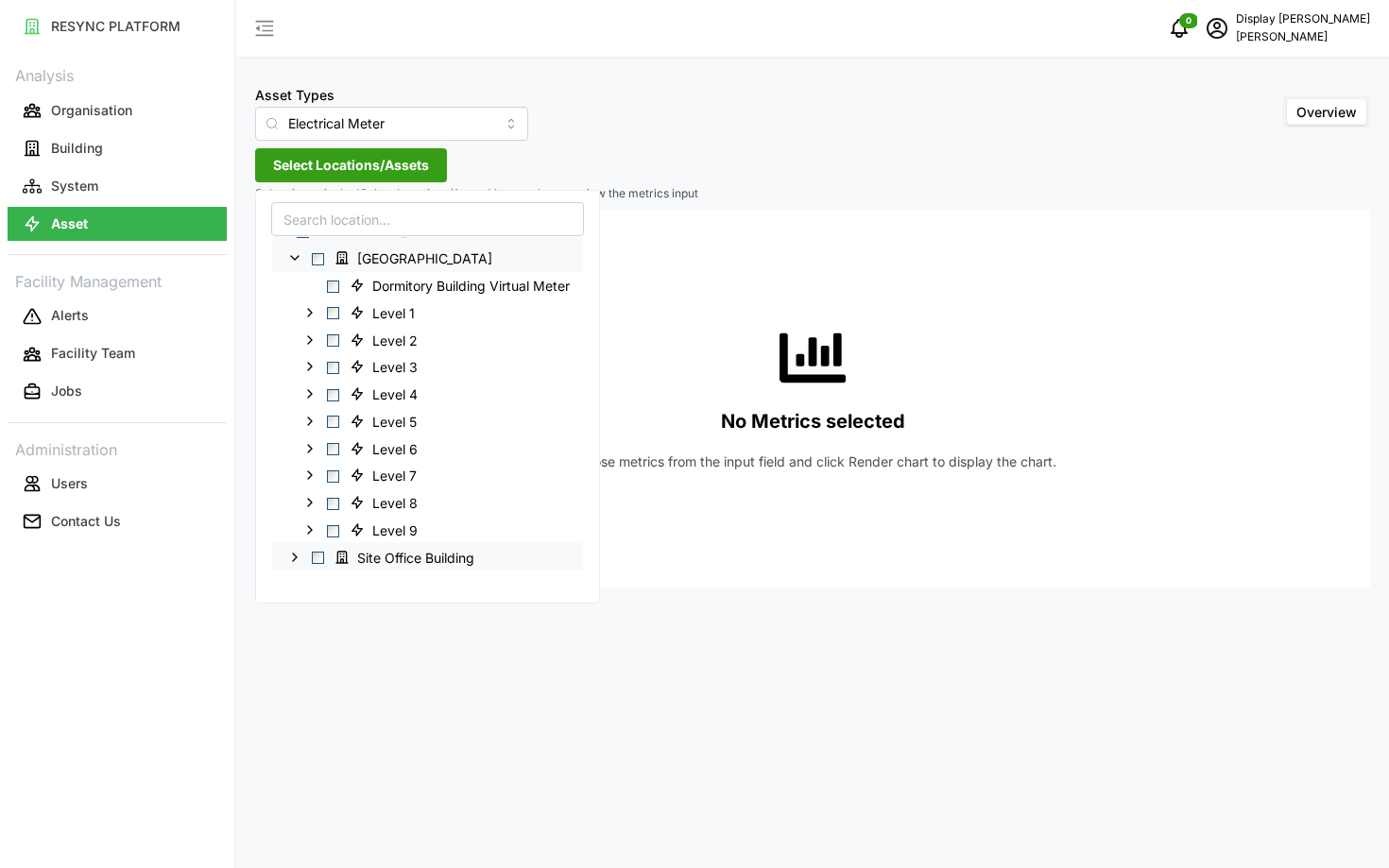
click at [285, 552] on div "Site Office Building" at bounding box center [427, 556] width 311 height 27
click at [290, 552] on icon at bounding box center [295, 557] width 15 height 15
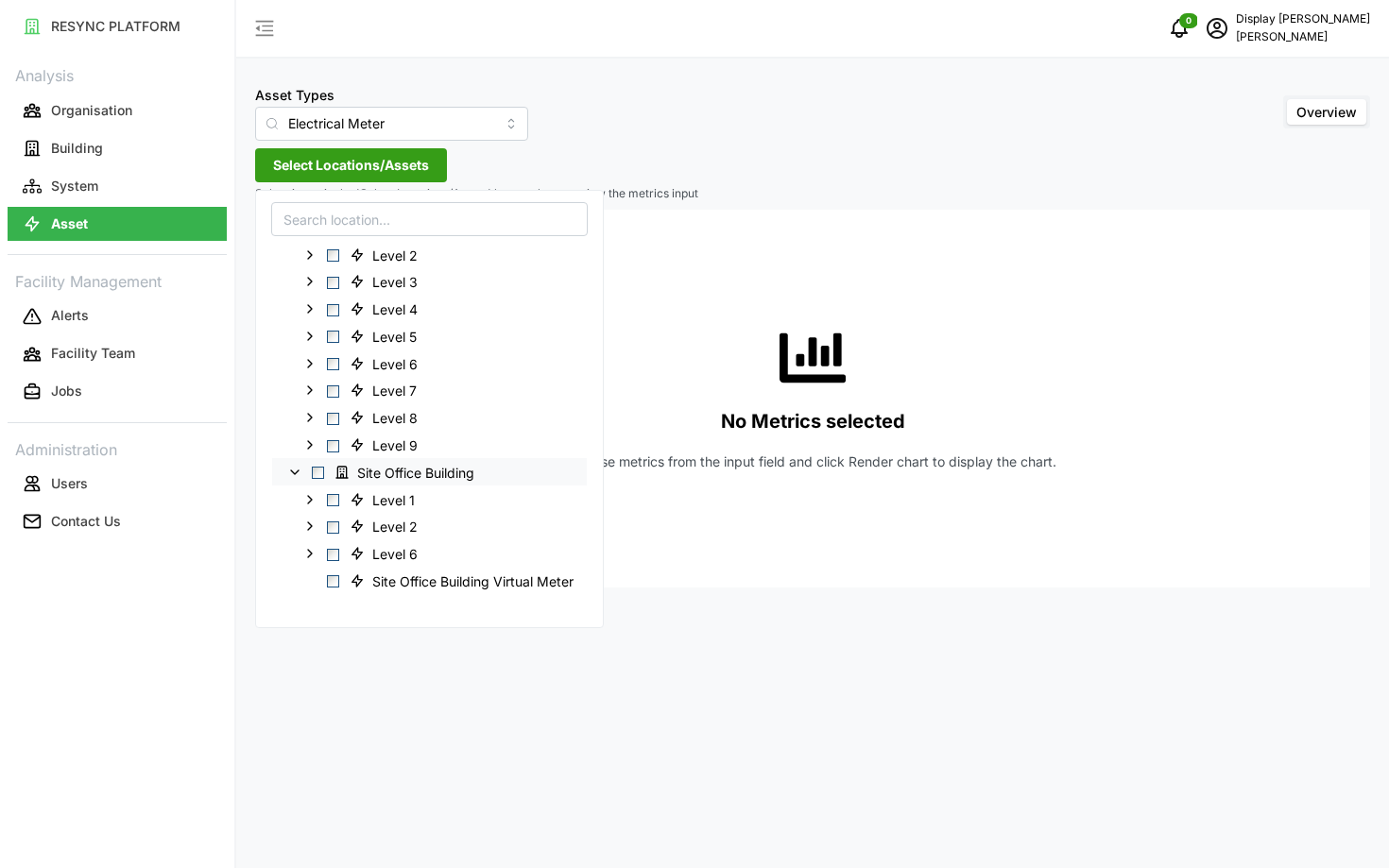
click at [520, 657] on div "Asset Types Electrical Meter Overview Select Locations/Assets Select items in t…" at bounding box center [812, 434] width 1153 height 868
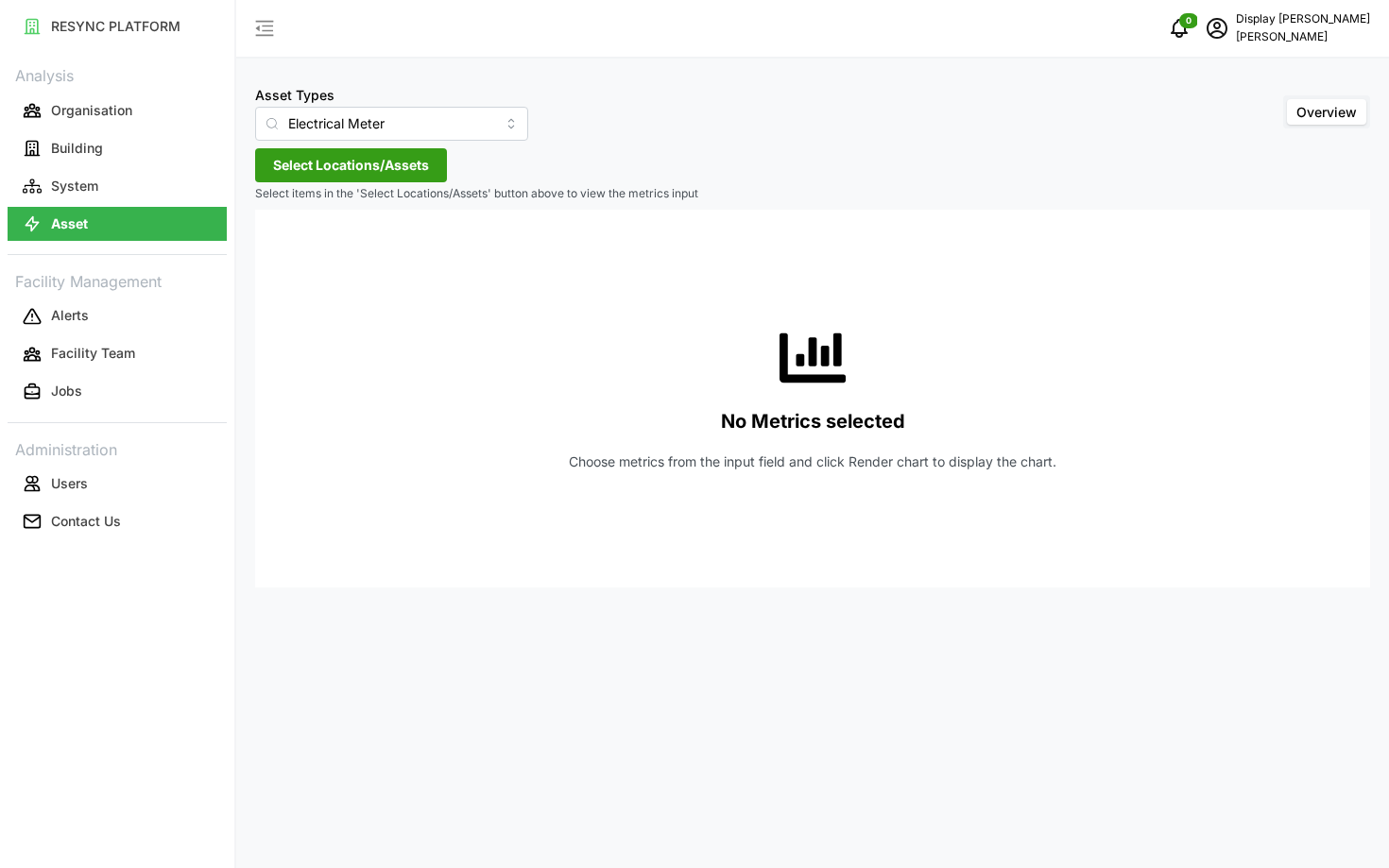
click at [434, 164] on button "Select Locations/Assets" at bounding box center [350, 165] width 192 height 34
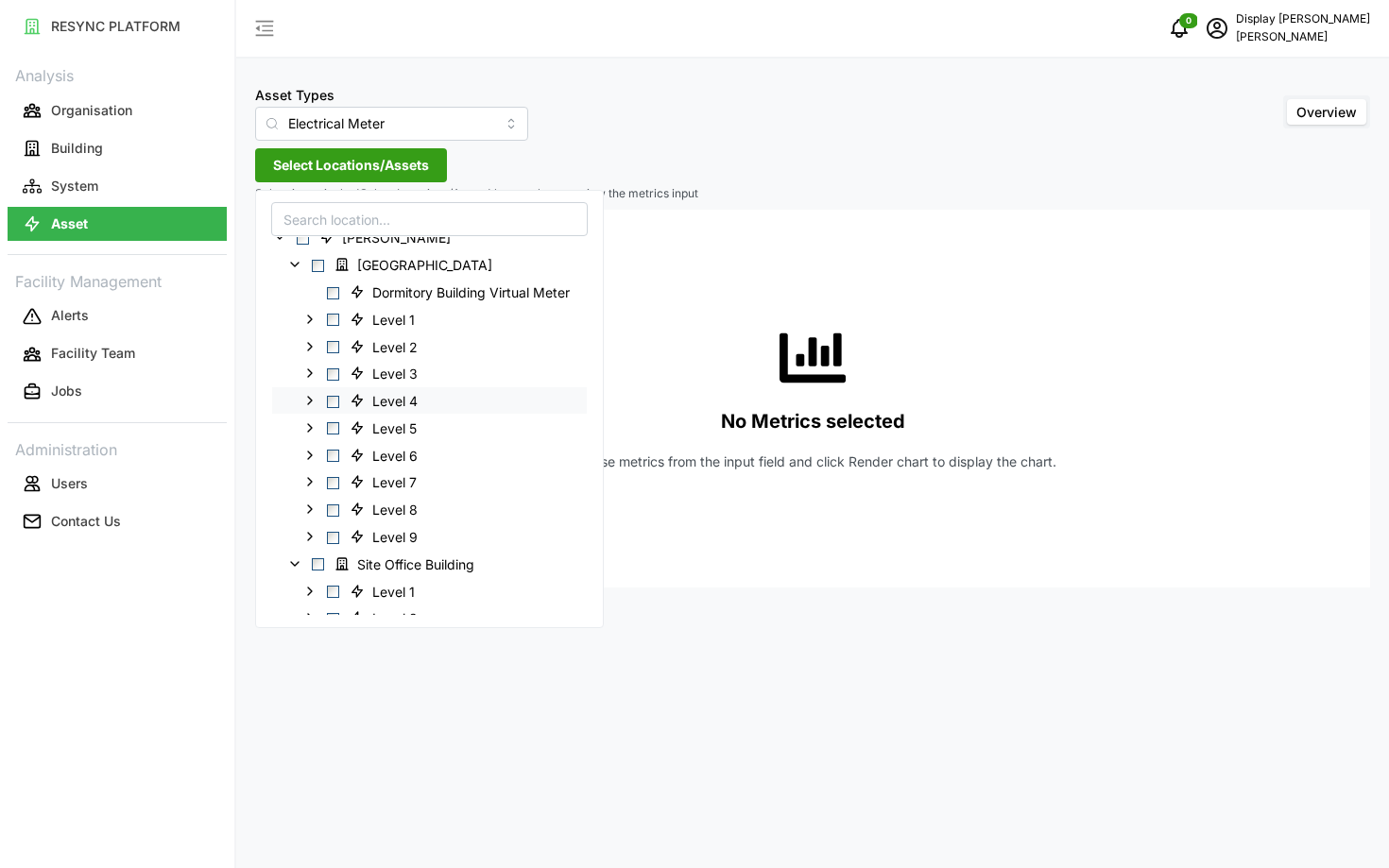
scroll to position [0, 0]
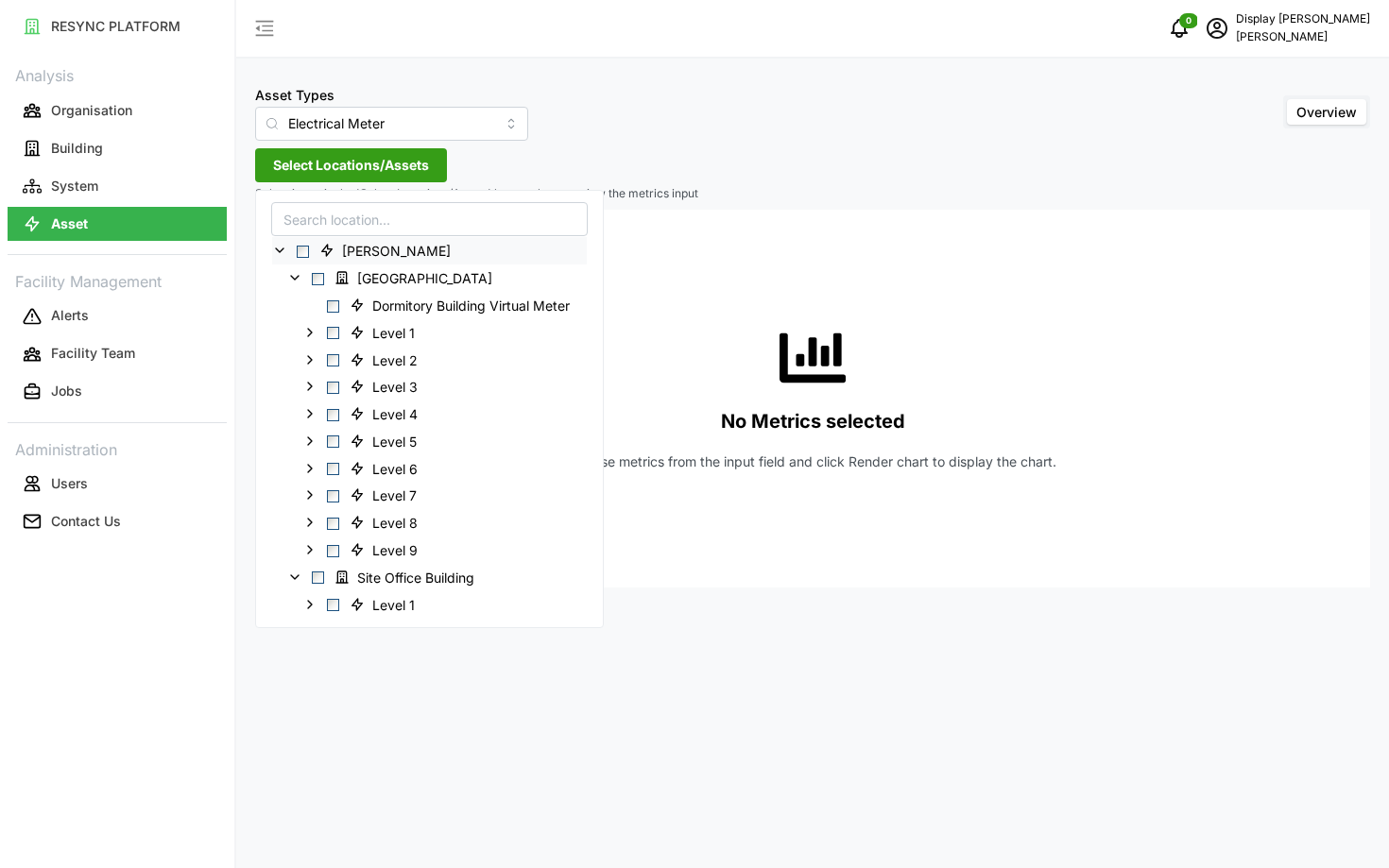
click at [280, 254] on icon at bounding box center [280, 250] width 15 height 15
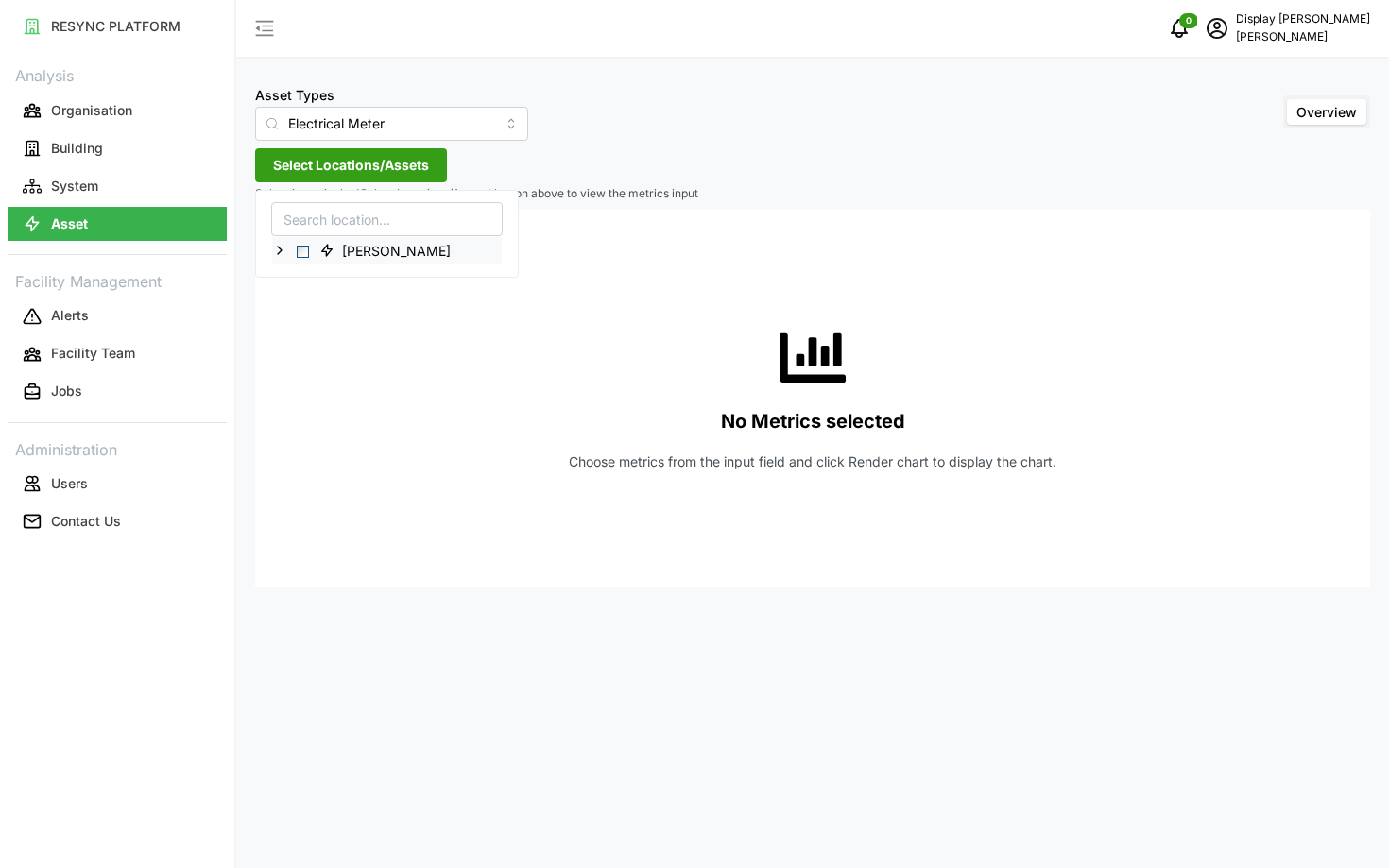
click at [280, 251] on polyline at bounding box center [280, 250] width 4 height 8
click at [275, 159] on span "Select Locations/Assets" at bounding box center [351, 165] width 156 height 32
click at [277, 250] on icon at bounding box center [280, 250] width 15 height 15
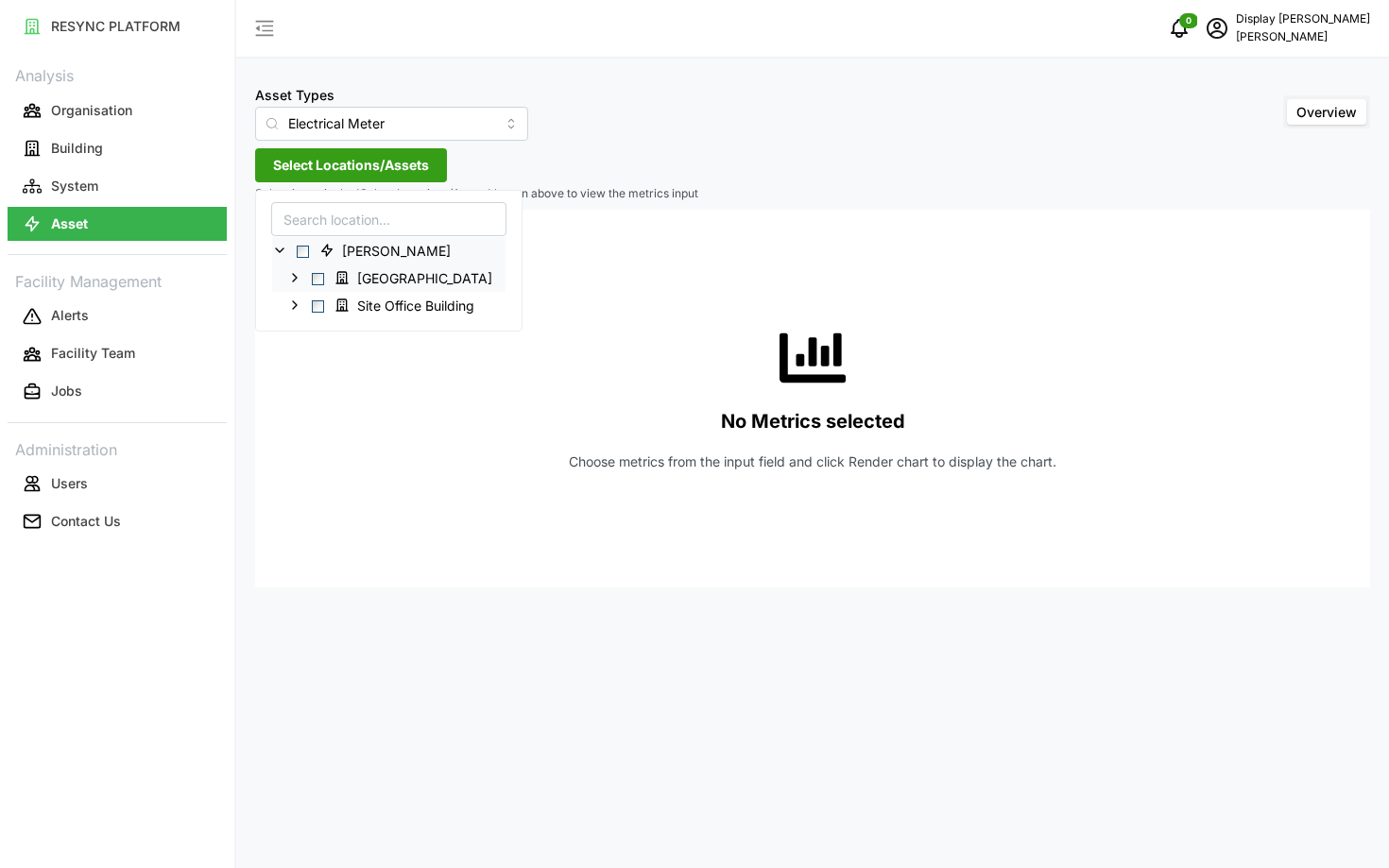
click at [293, 279] on icon at bounding box center [295, 278] width 15 height 15
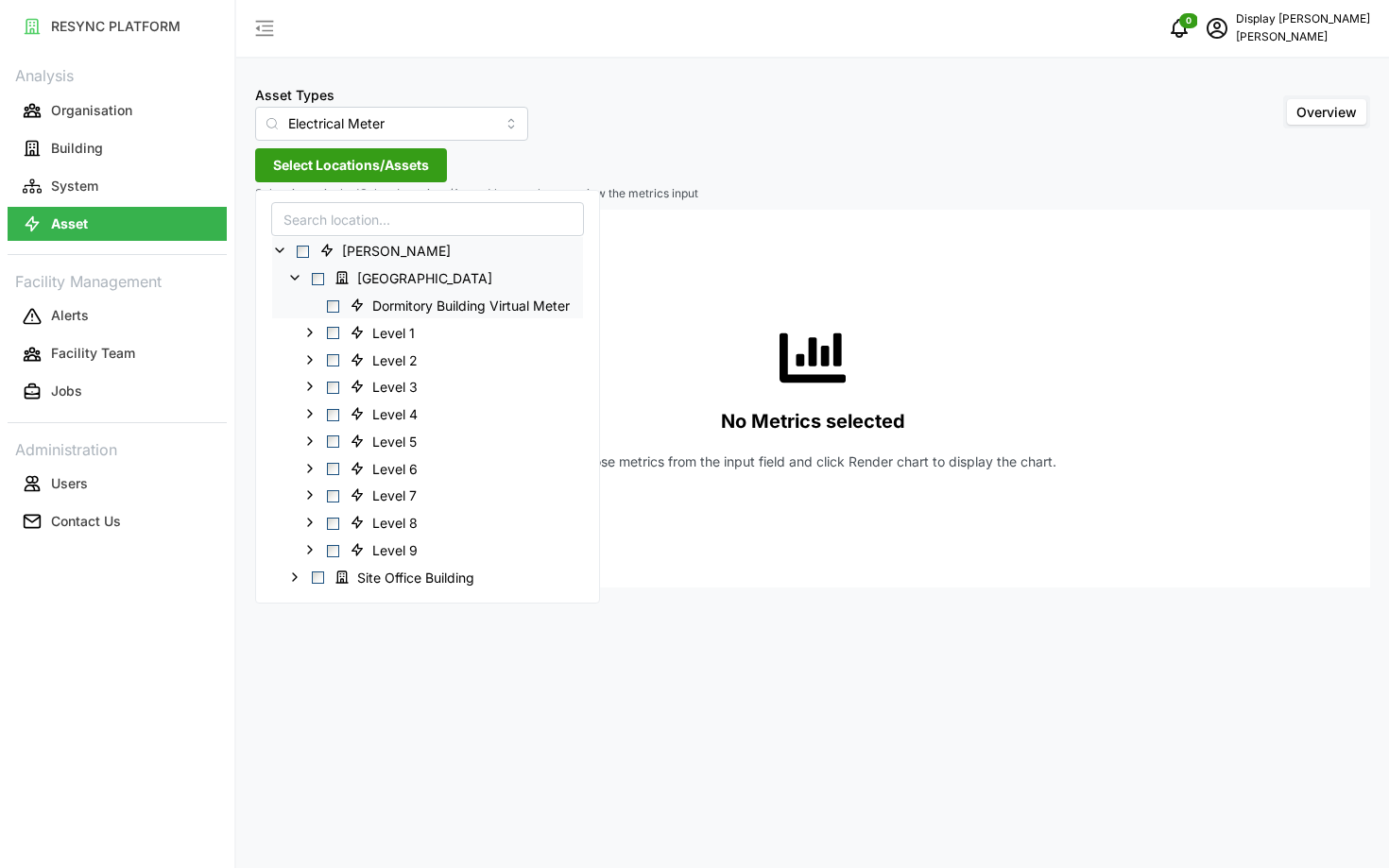
scroll to position [20, 0]
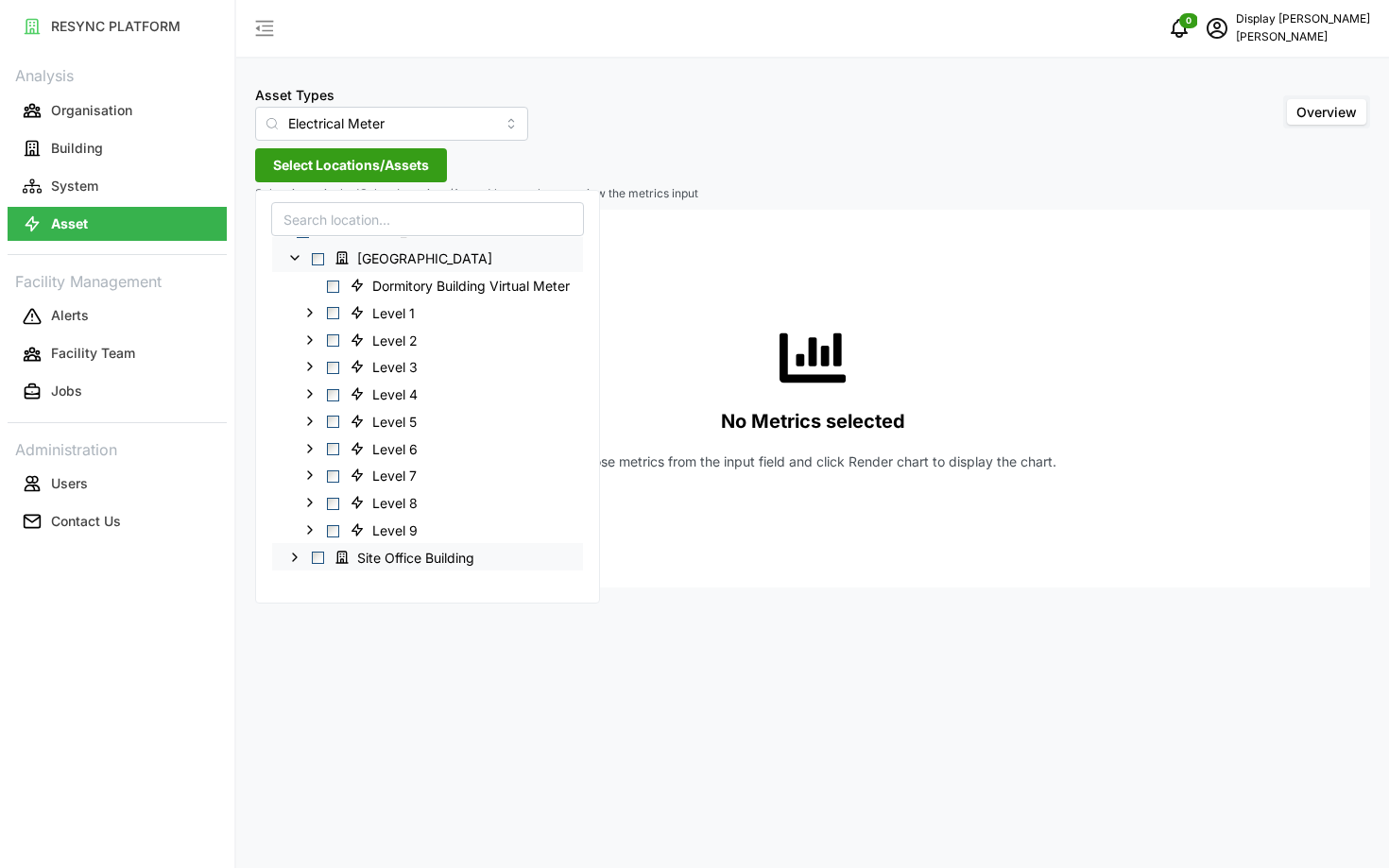
click at [295, 565] on div "Site Office Building" at bounding box center [427, 556] width 311 height 27
click at [296, 555] on polyline at bounding box center [295, 557] width 4 height 8
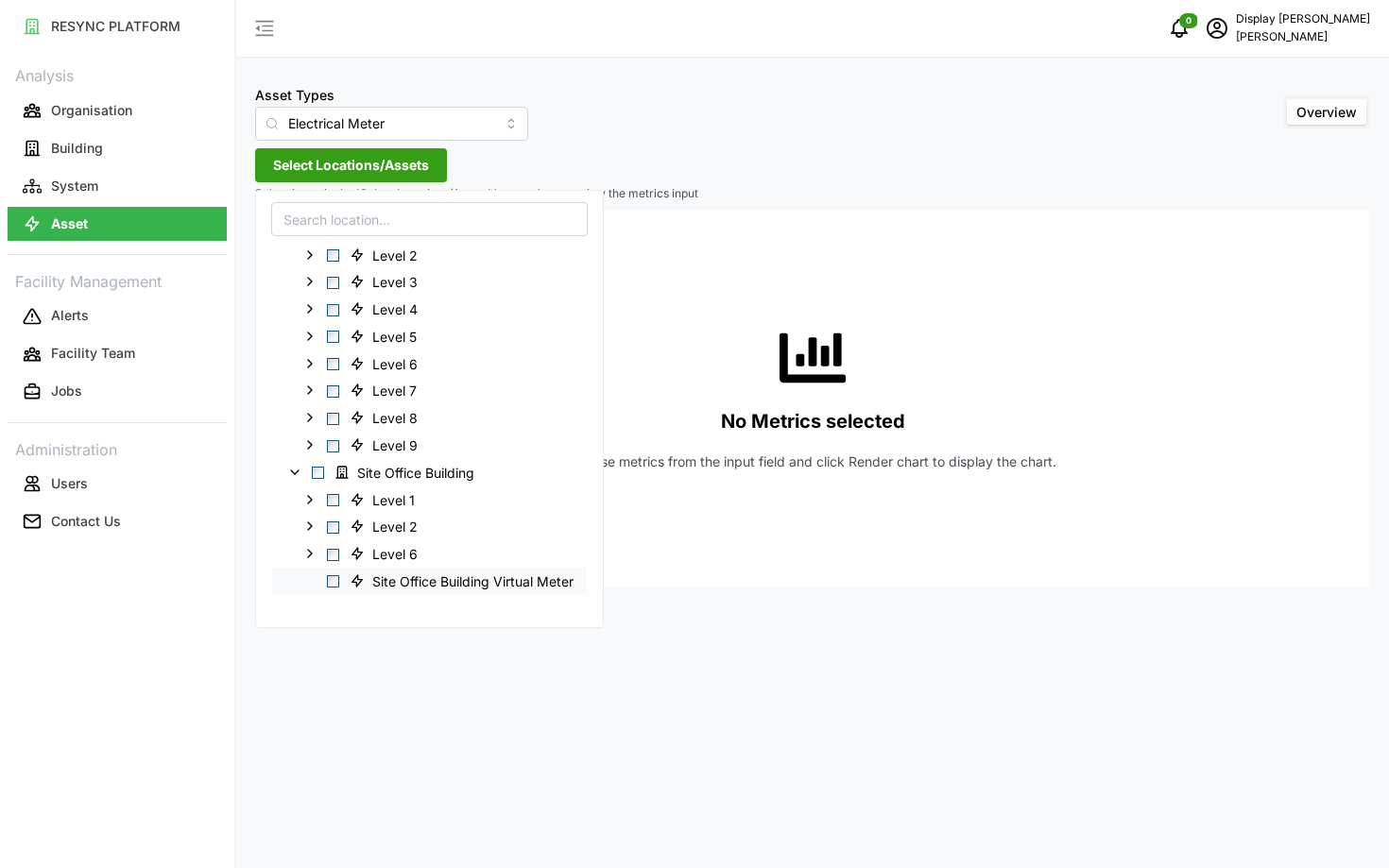
click at [334, 582] on span "Select Site Office Building Virtual Meter" at bounding box center [333, 581] width 13 height 13
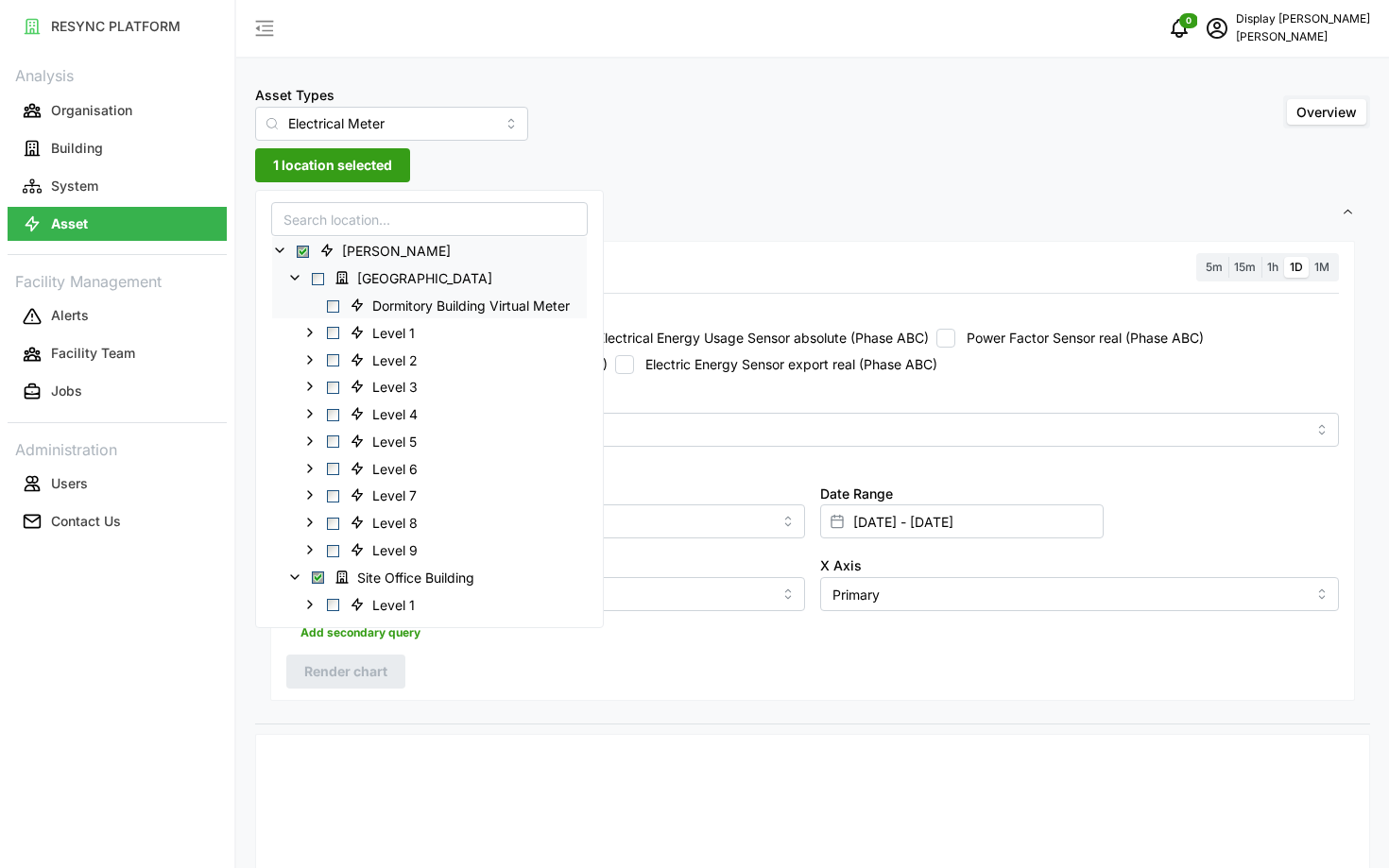
click at [334, 305] on span "Select Dormitory Building Virtual Meter" at bounding box center [333, 305] width 13 height 13
click at [677, 399] on div "Metric" at bounding box center [812, 418] width 1053 height 58
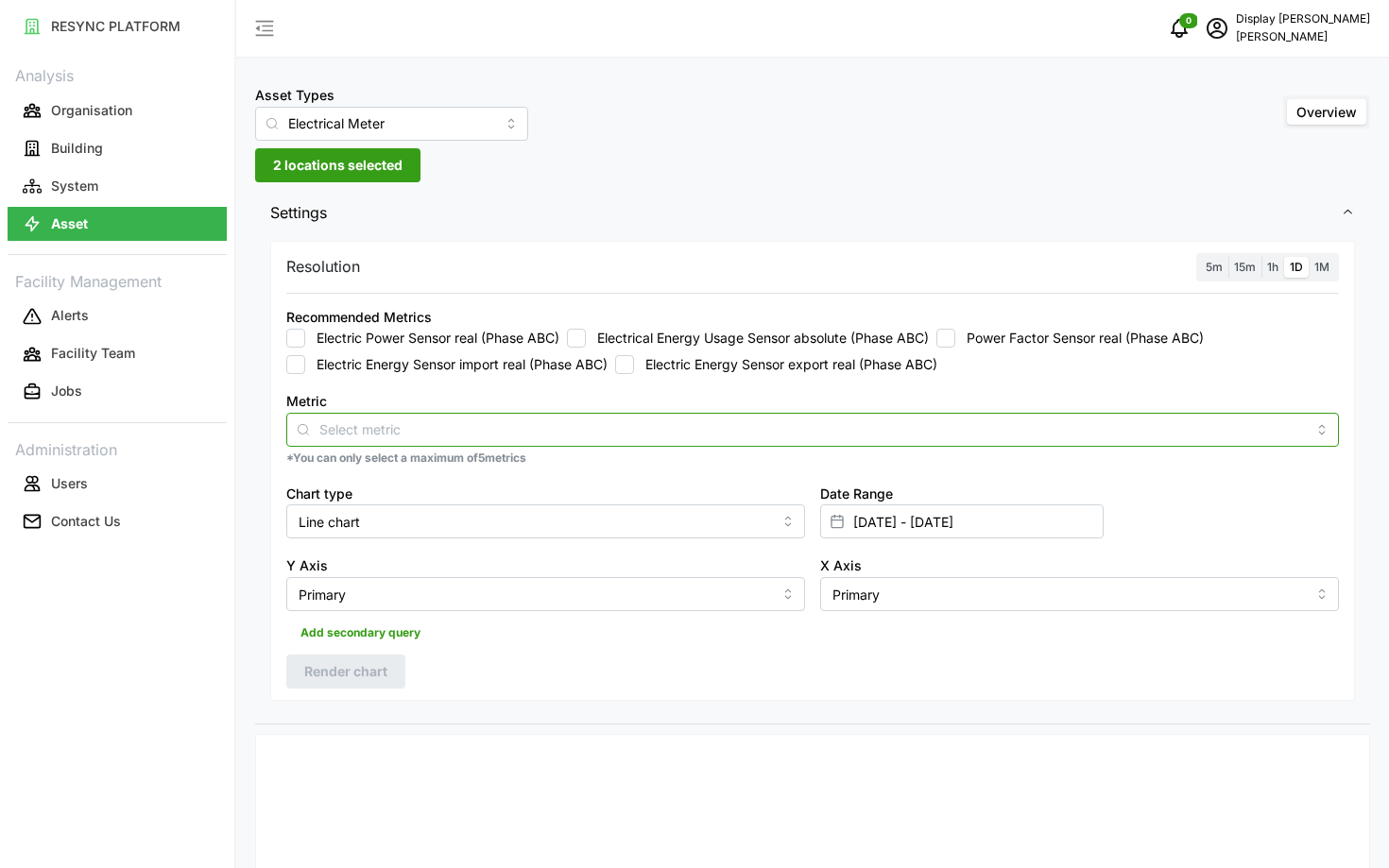
click at [624, 428] on input "Metric" at bounding box center [812, 429] width 987 height 21
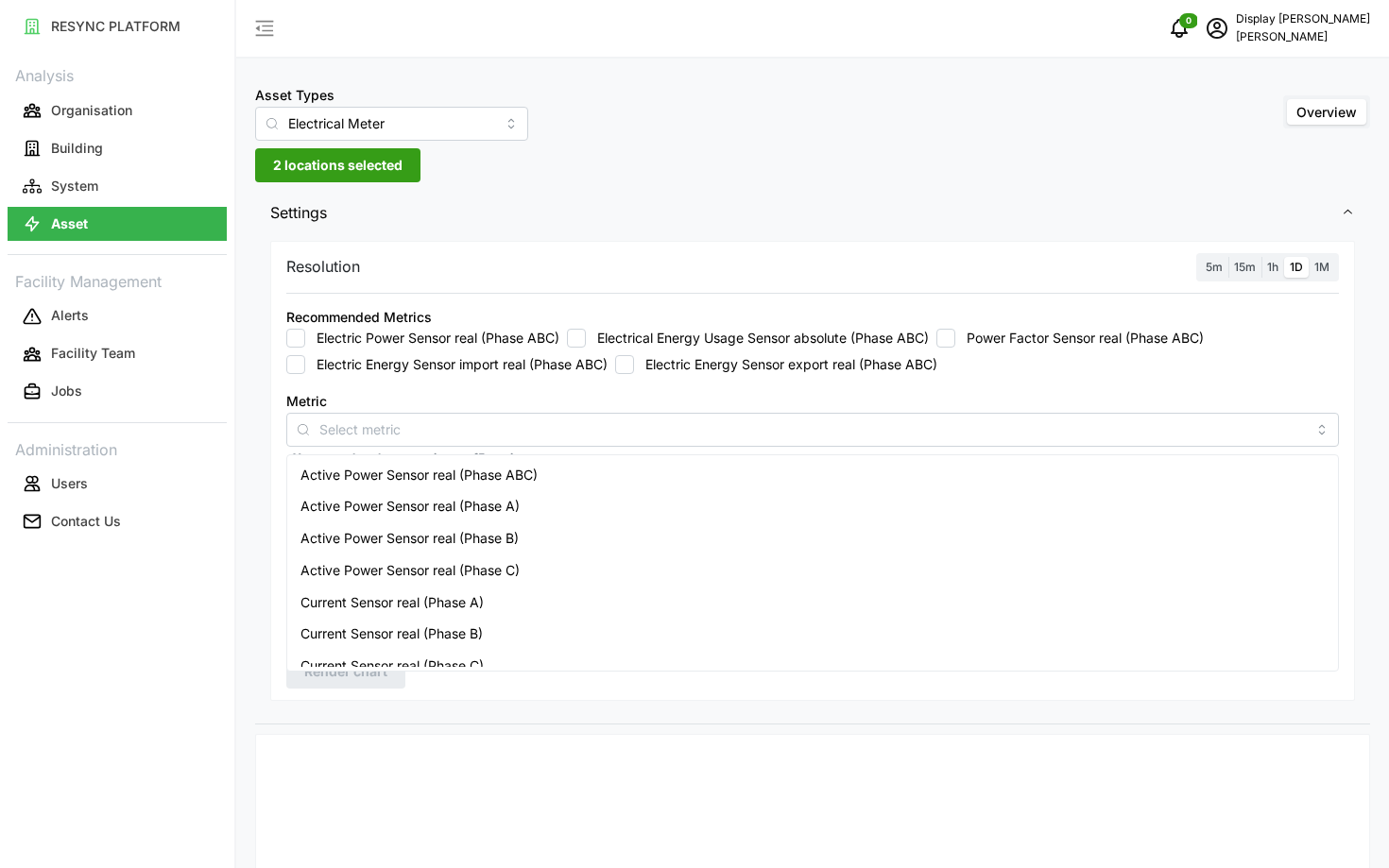
click at [750, 339] on label "Electrical Energy Usage Sensor absolute (Phase ABC)" at bounding box center [758, 339] width 343 height 19
click at [586, 339] on input "Electrical Energy Usage Sensor absolute (Phase ABC)" at bounding box center [577, 339] width 19 height 19
checkbox input "true"
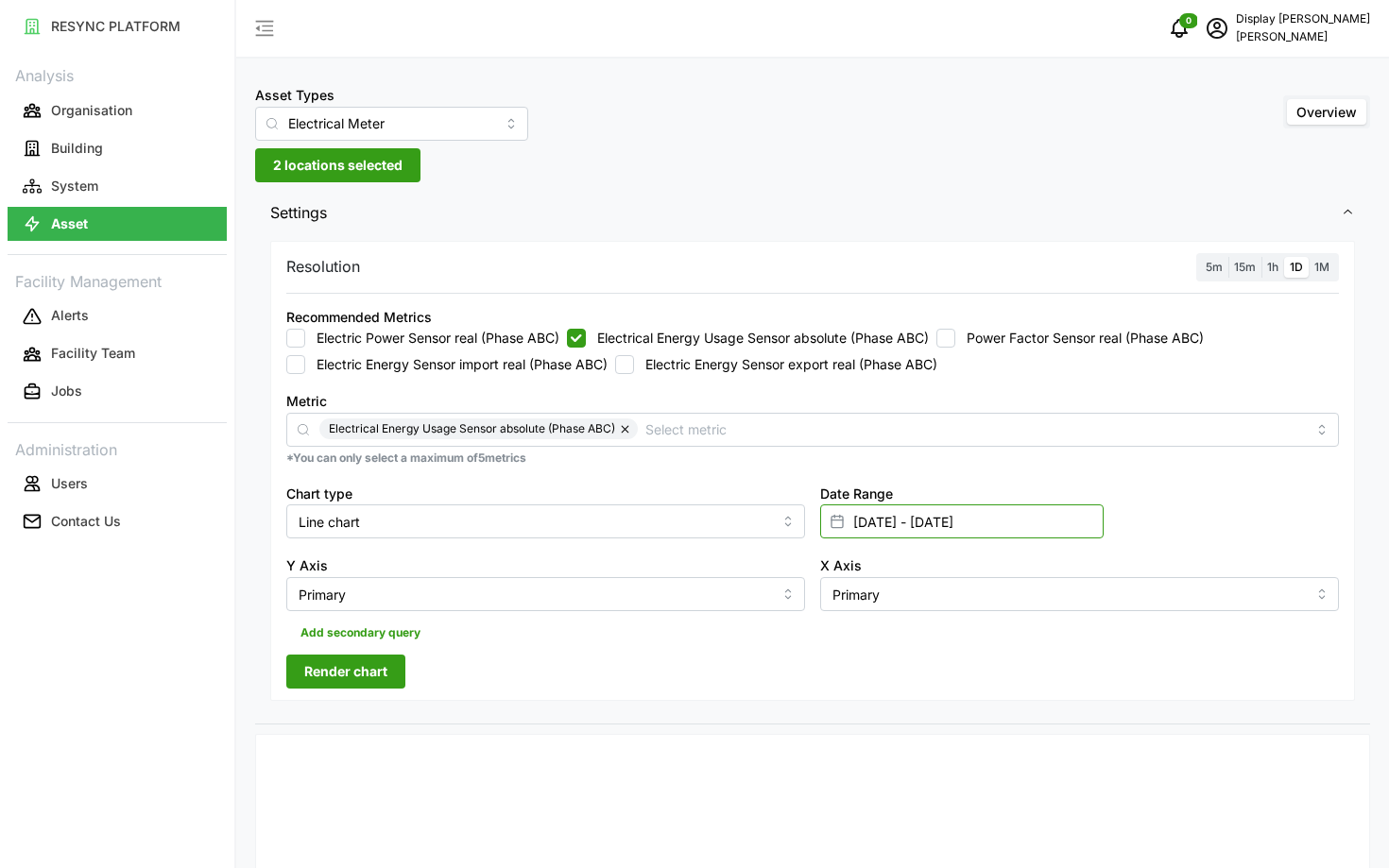
click at [950, 531] on input "[DATE] - [DATE]" at bounding box center [962, 521] width 284 height 34
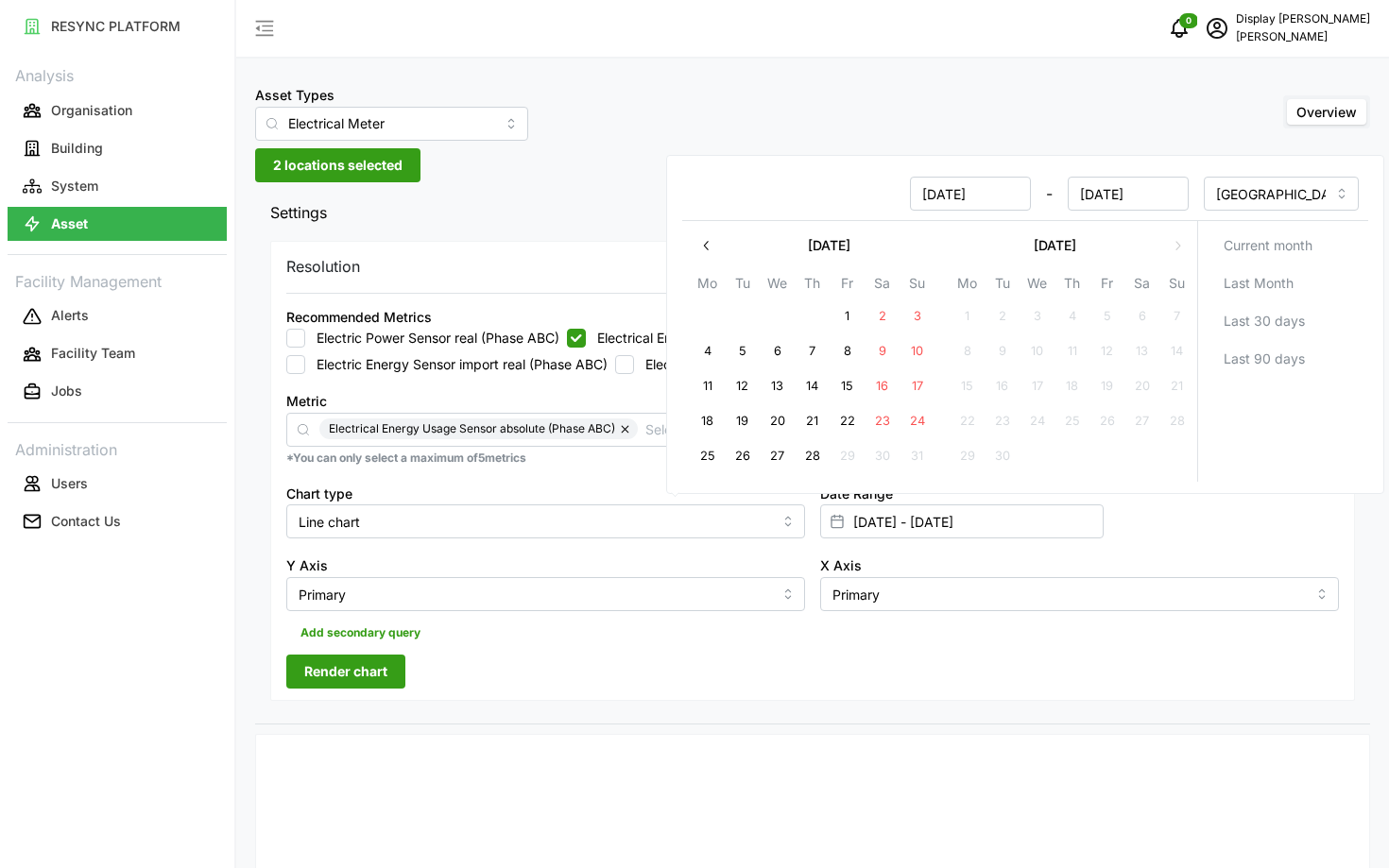
click at [699, 236] on button "button" at bounding box center [707, 245] width 34 height 34
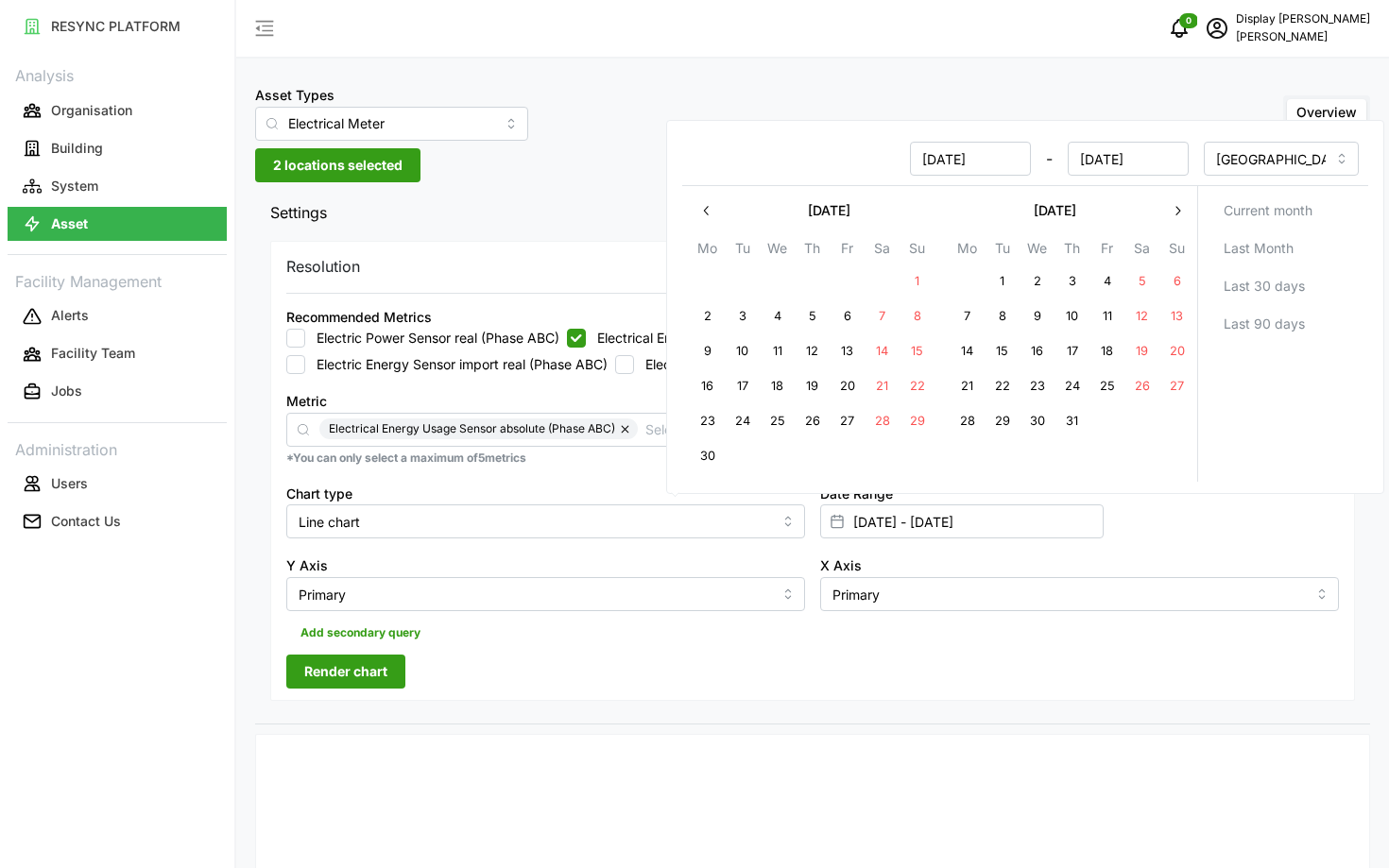
click at [1007, 358] on button "15" at bounding box center [1002, 351] width 34 height 34
type input "[DATE] - [DATE]"
type input "[DATE]"
click at [1182, 217] on icon "button" at bounding box center [1177, 211] width 15 height 15
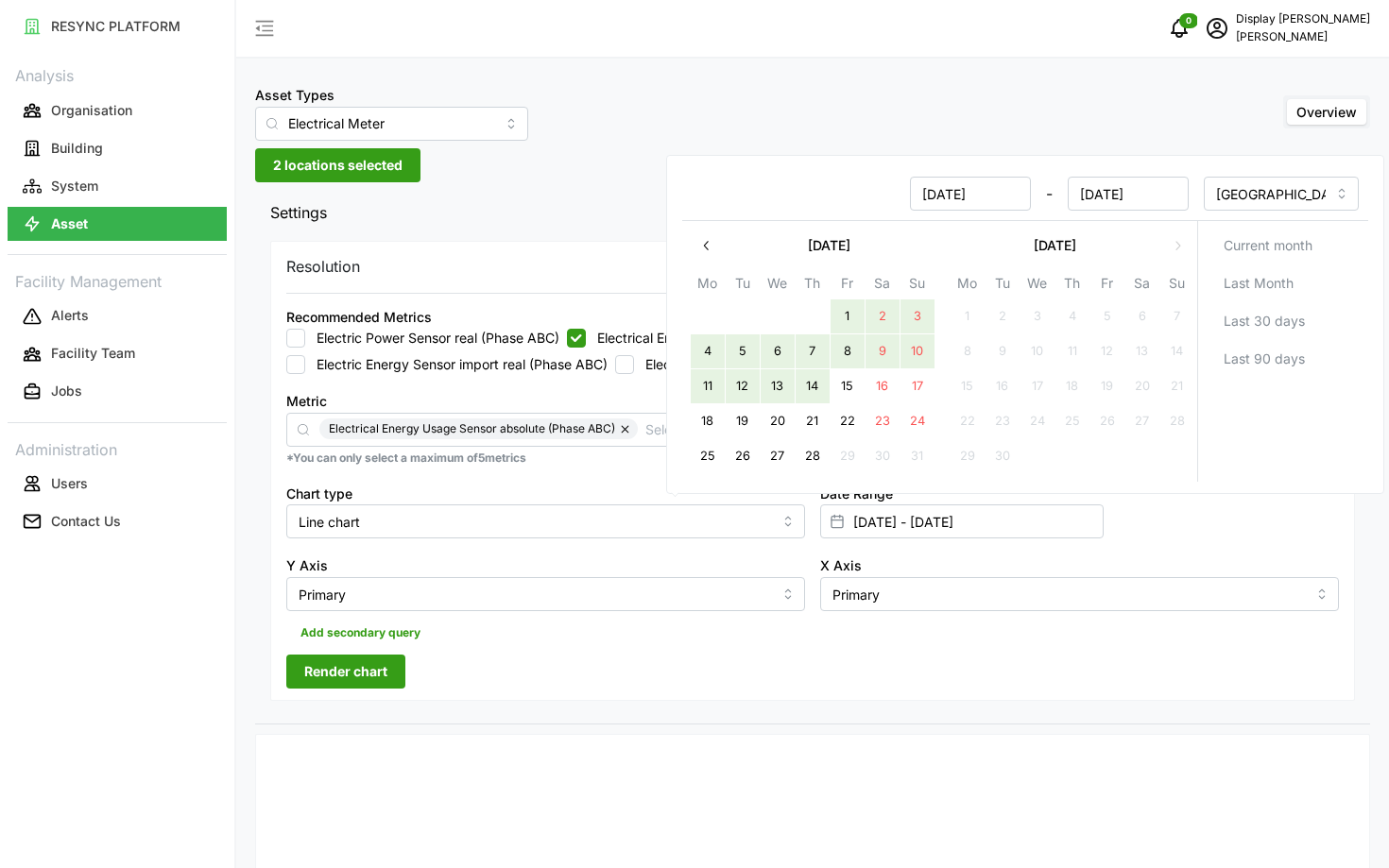
click at [803, 395] on button "14" at bounding box center [812, 386] width 34 height 34
type input "[DATE] - [DATE]"
type input "[DATE]"
click at [563, 683] on div "Resolution 5m 15m 1h 1D 1M Recommended Metrics Electric Power Sensor real (Phas…" at bounding box center [812, 471] width 1085 height 461
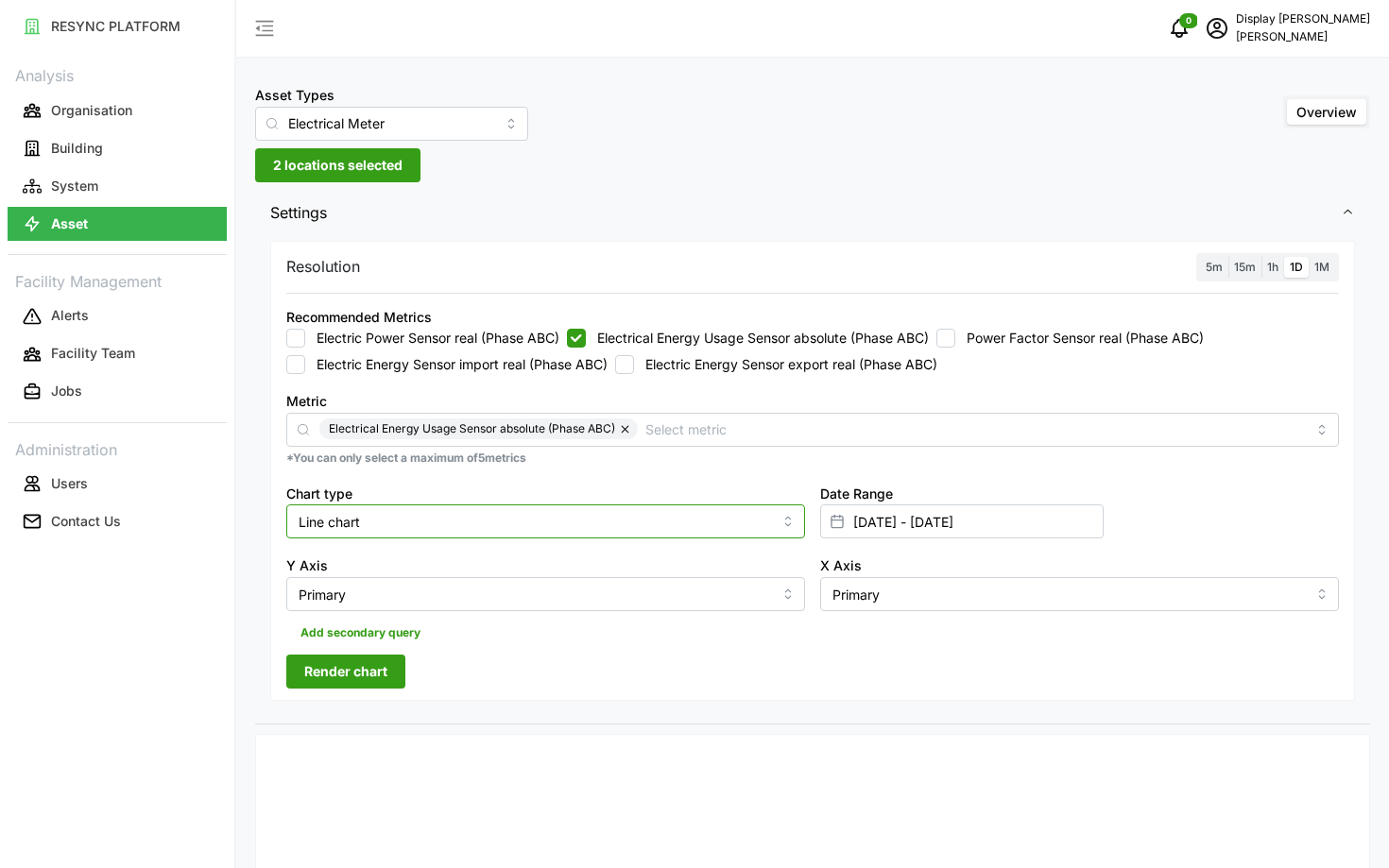
click at [395, 515] on input "Line chart" at bounding box center [545, 521] width 519 height 34
click at [344, 596] on span "Bar chart" at bounding box center [328, 600] width 57 height 21
type input "Bar chart"
click at [1317, 270] on span "1M" at bounding box center [1323, 267] width 15 height 14
click at [1309, 257] on input "1M" at bounding box center [1309, 257] width 0 height 0
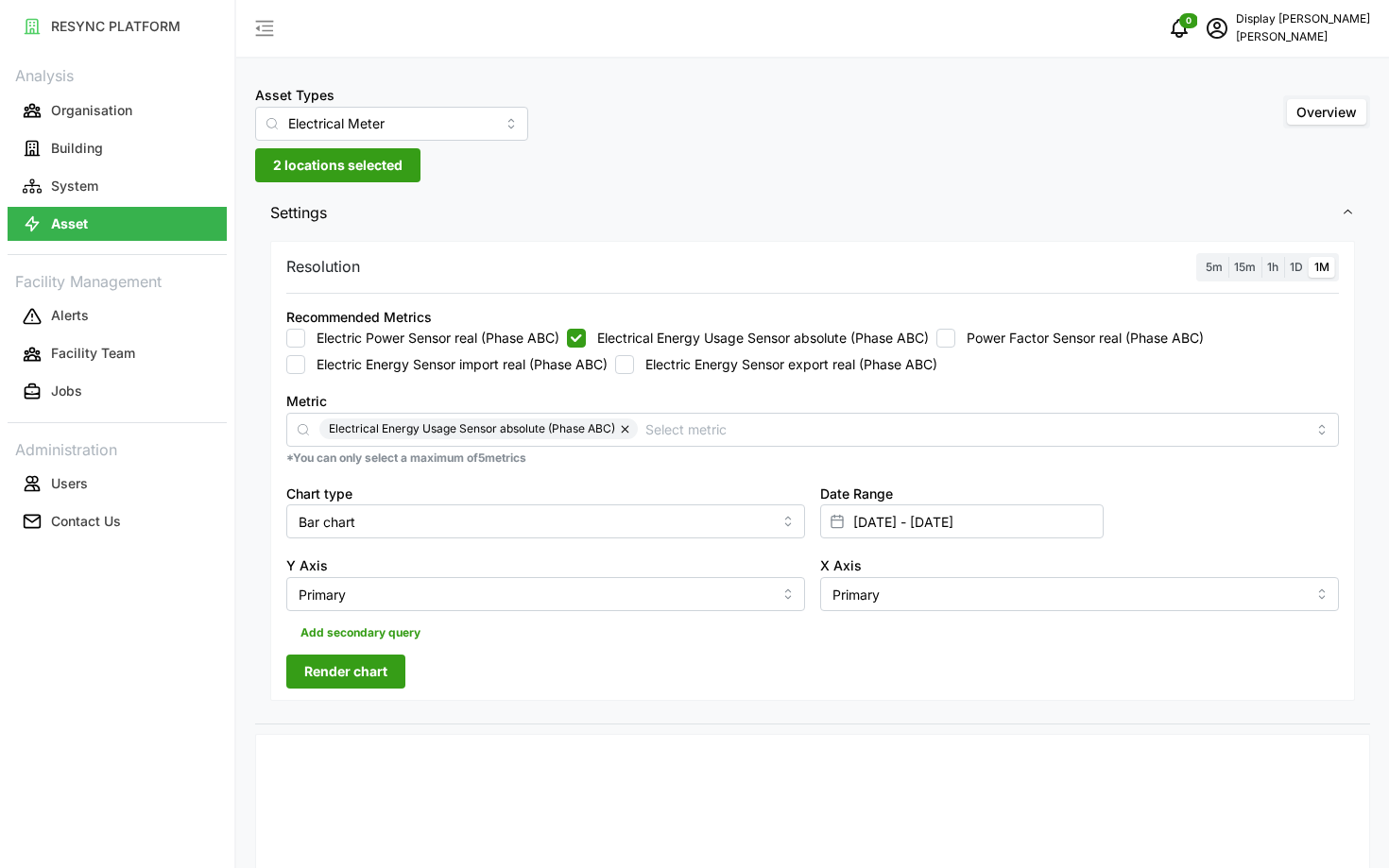
click at [308, 670] on span "Render chart" at bounding box center [346, 671] width 83 height 32
click at [341, 175] on span "2 locations selected" at bounding box center [338, 165] width 129 height 32
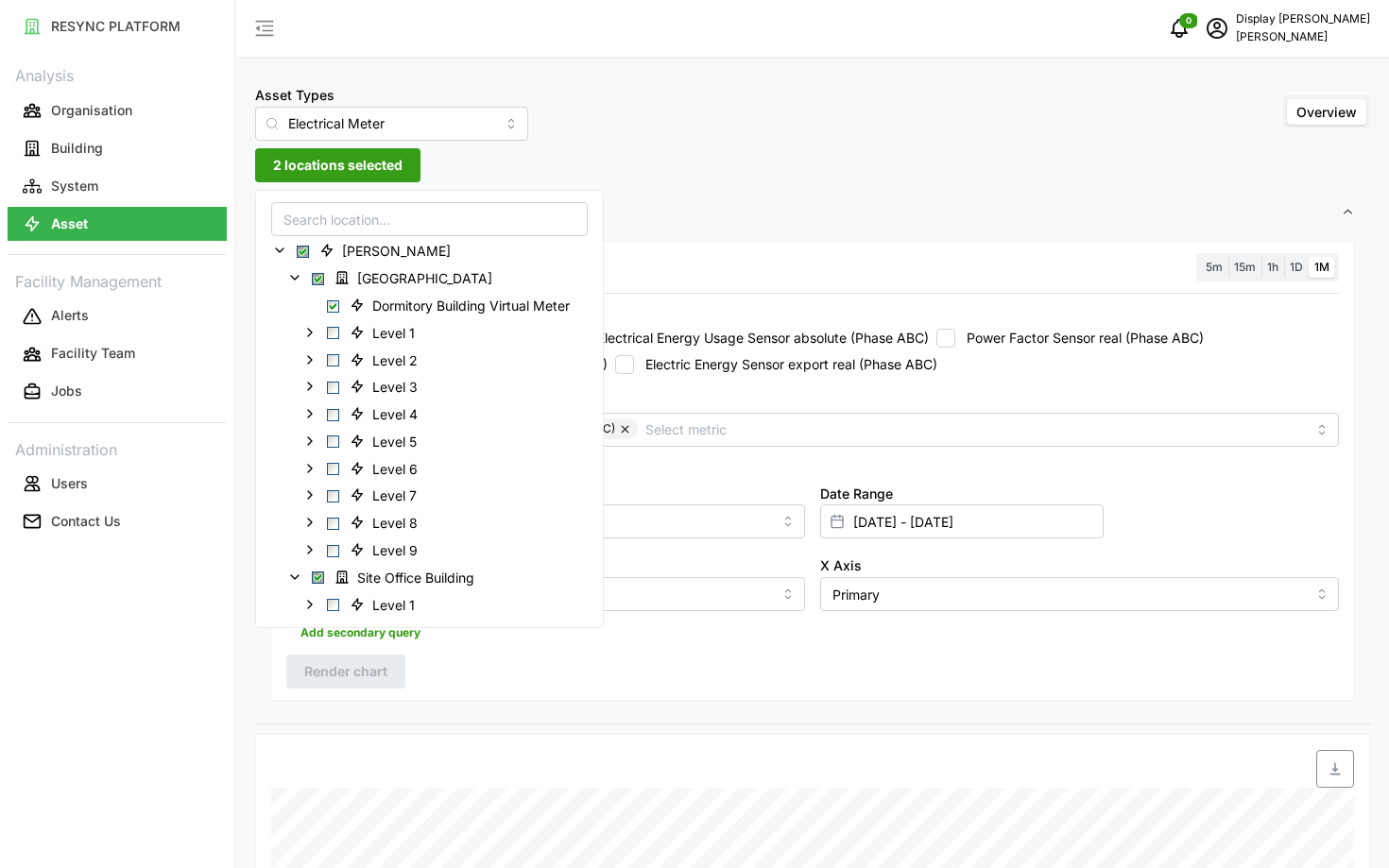
click at [336, 178] on span "2 locations selected" at bounding box center [338, 165] width 129 height 32
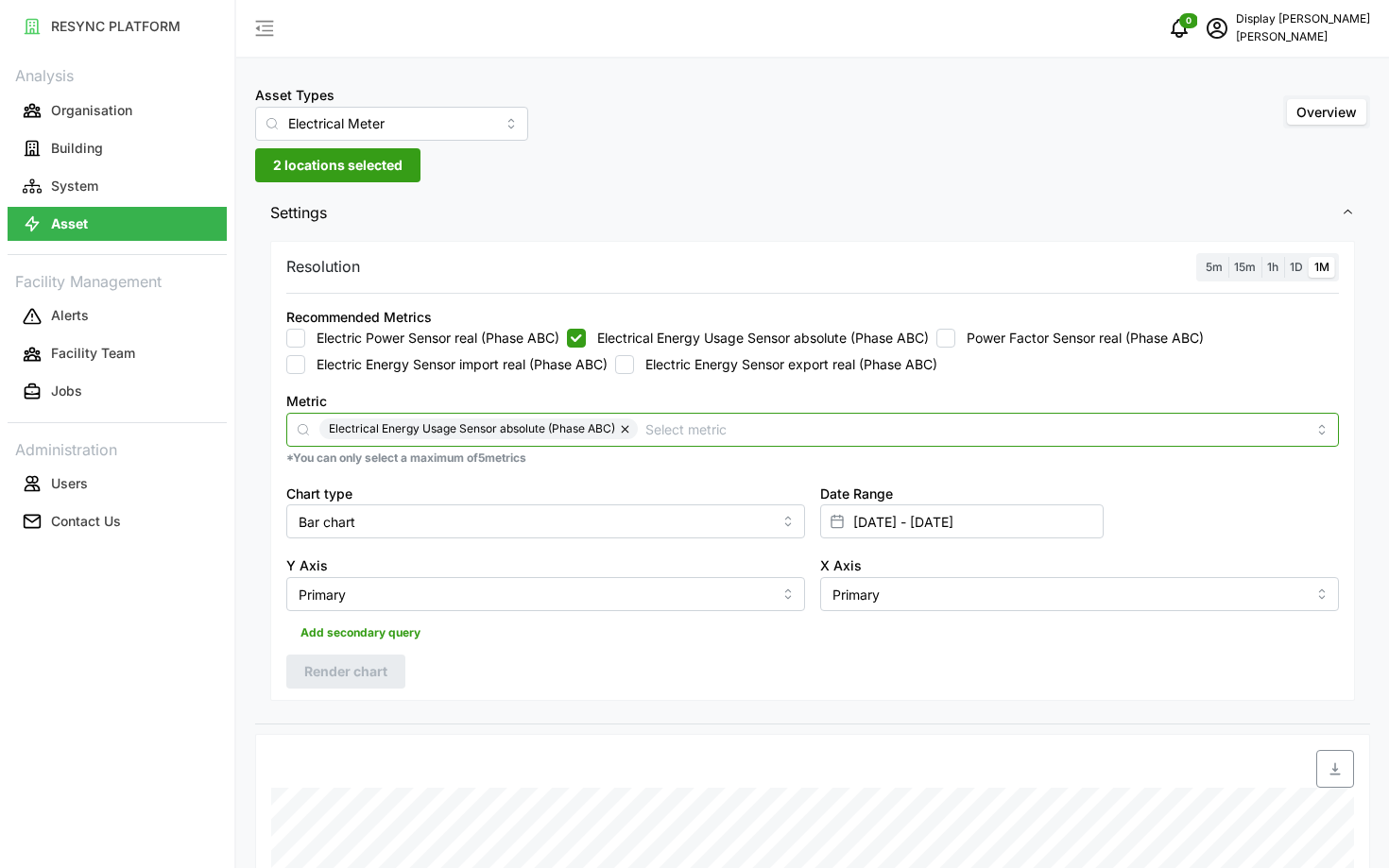
click at [705, 435] on input "Metric" at bounding box center [975, 429] width 660 height 21
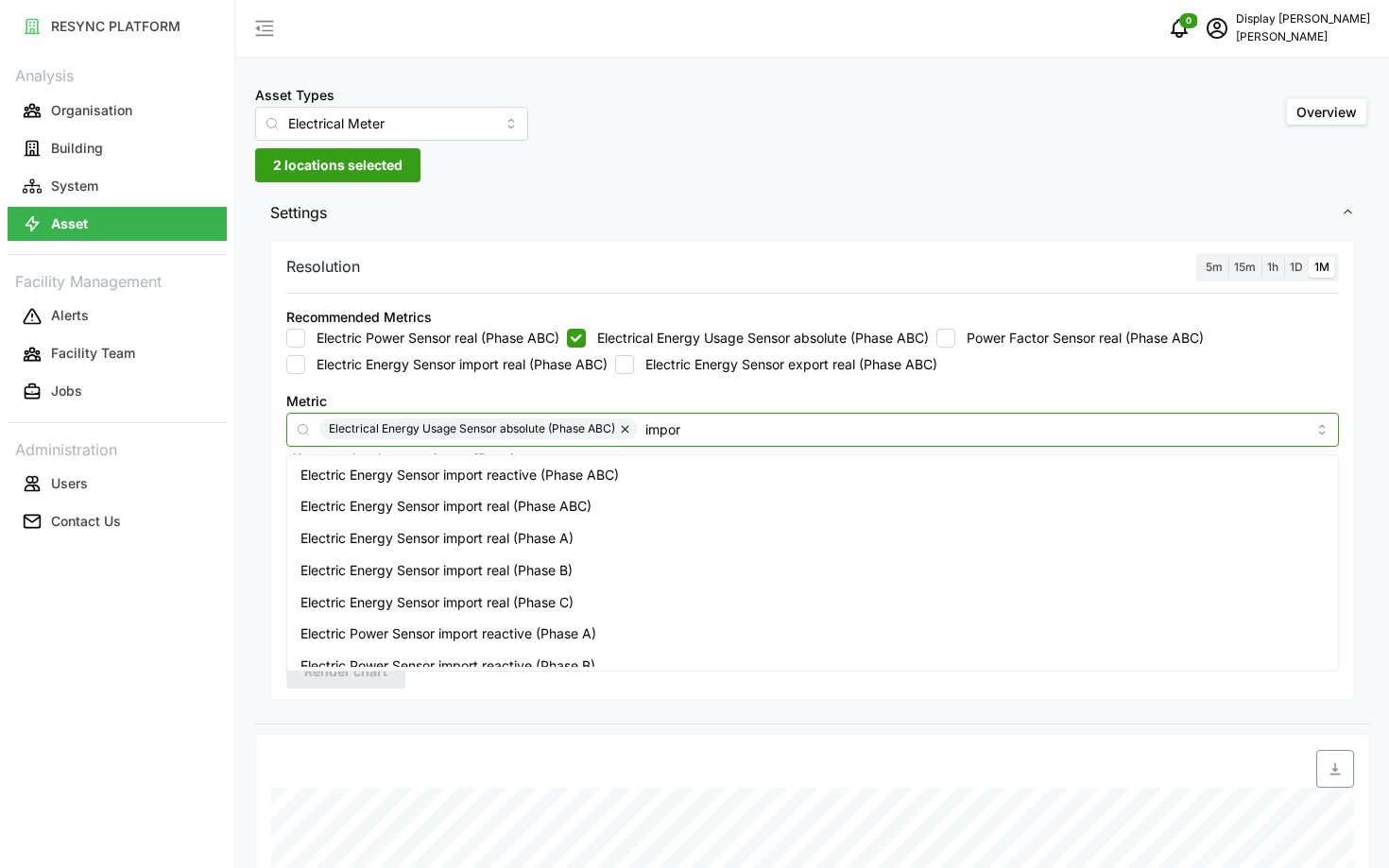
type input "import"
click at [627, 426] on button "button" at bounding box center [627, 429] width 23 height 21
checkbox input "false"
click at [600, 437] on input "import" at bounding box center [812, 429] width 987 height 21
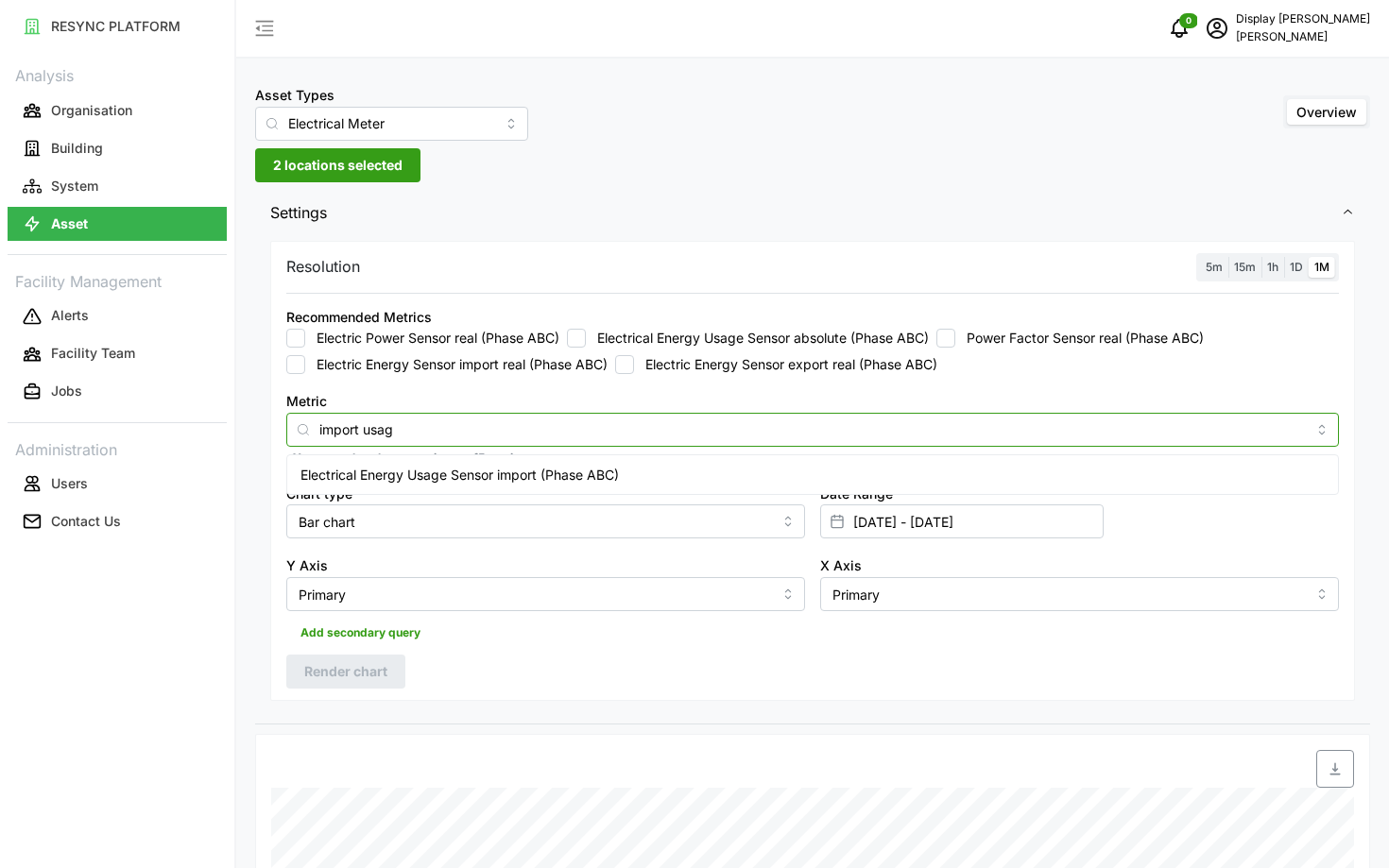
type input "import usage"
click at [574, 474] on span "Electrical Energy Usage Sensor import (Phase ABC)" at bounding box center [459, 475] width 319 height 21
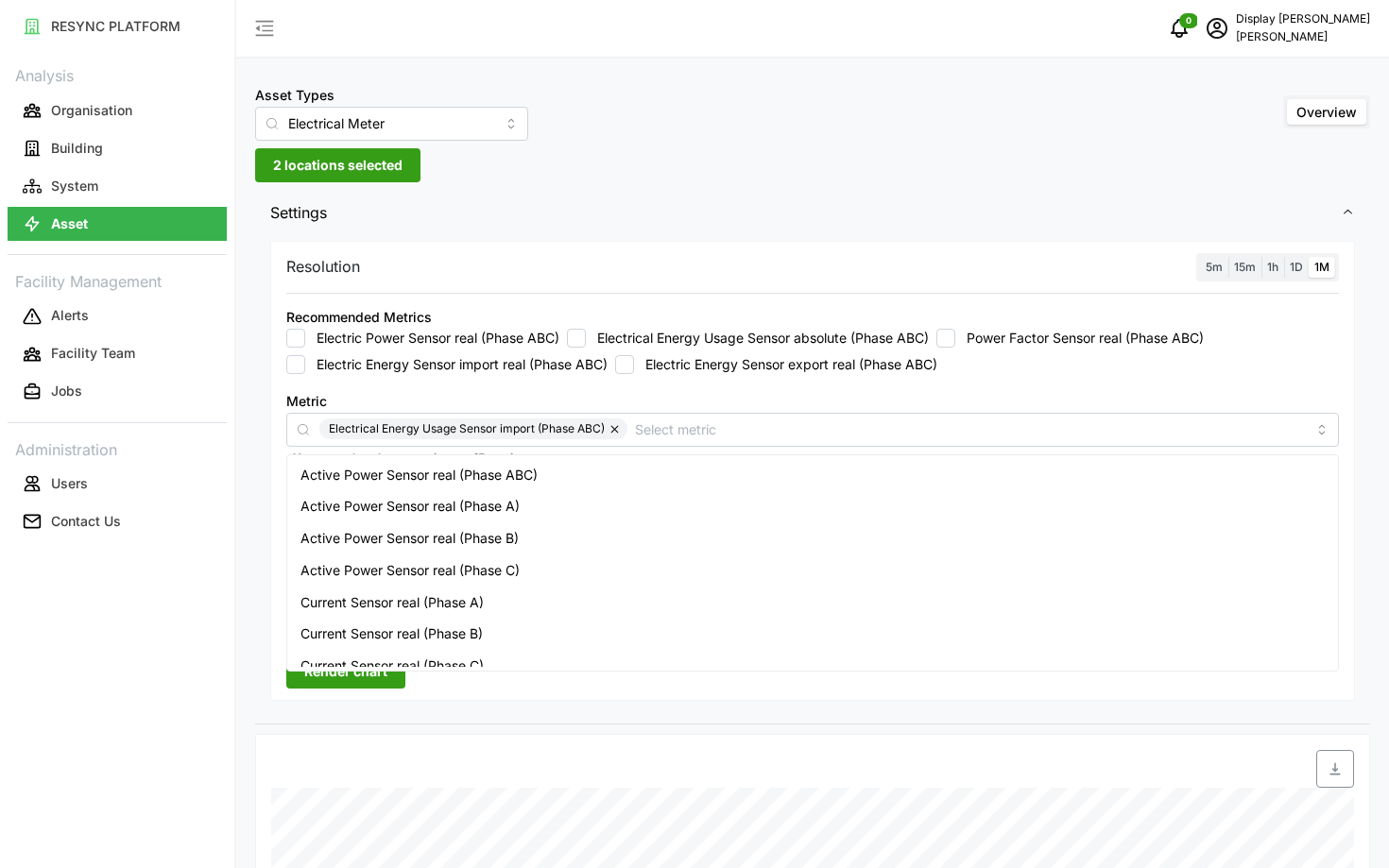
click at [334, 678] on span "Render chart" at bounding box center [346, 671] width 83 height 32
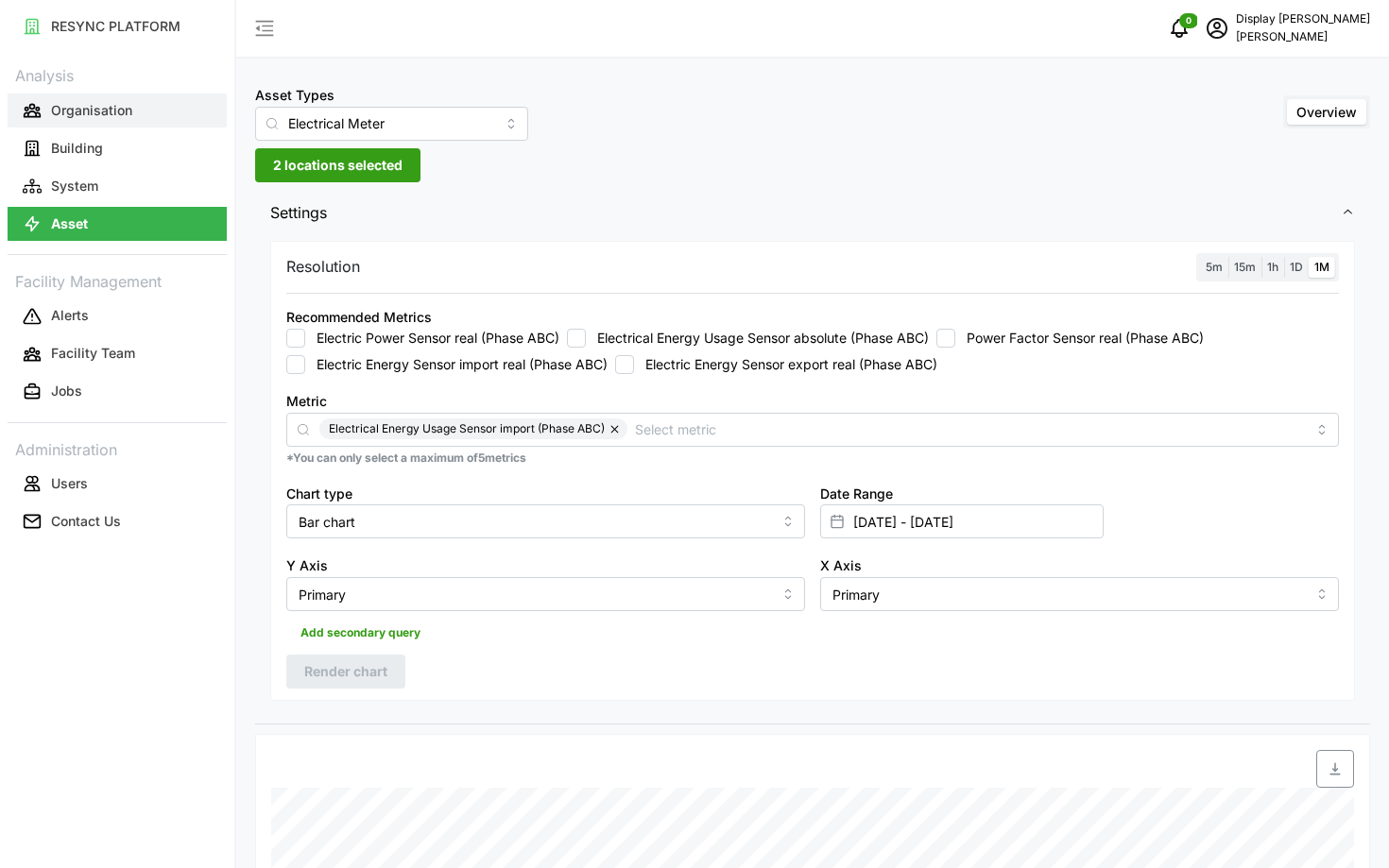
click at [94, 109] on p "Organisation" at bounding box center [91, 111] width 81 height 19
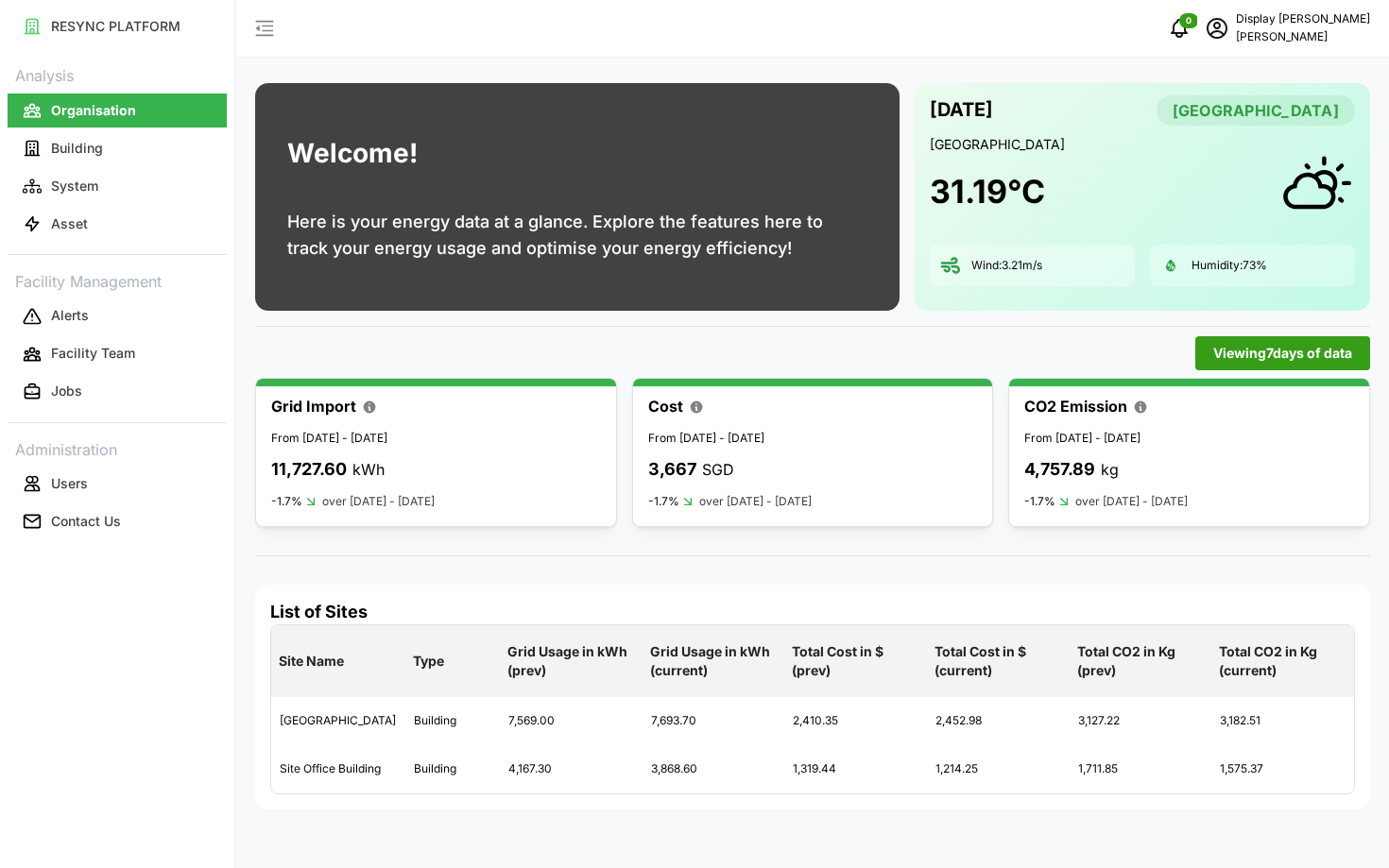
click at [1251, 353] on span "Viewing 7 days of data" at bounding box center [1282, 352] width 139 height 32
click at [1021, 396] on input "7 Days" at bounding box center [1095, 389] width 252 height 34
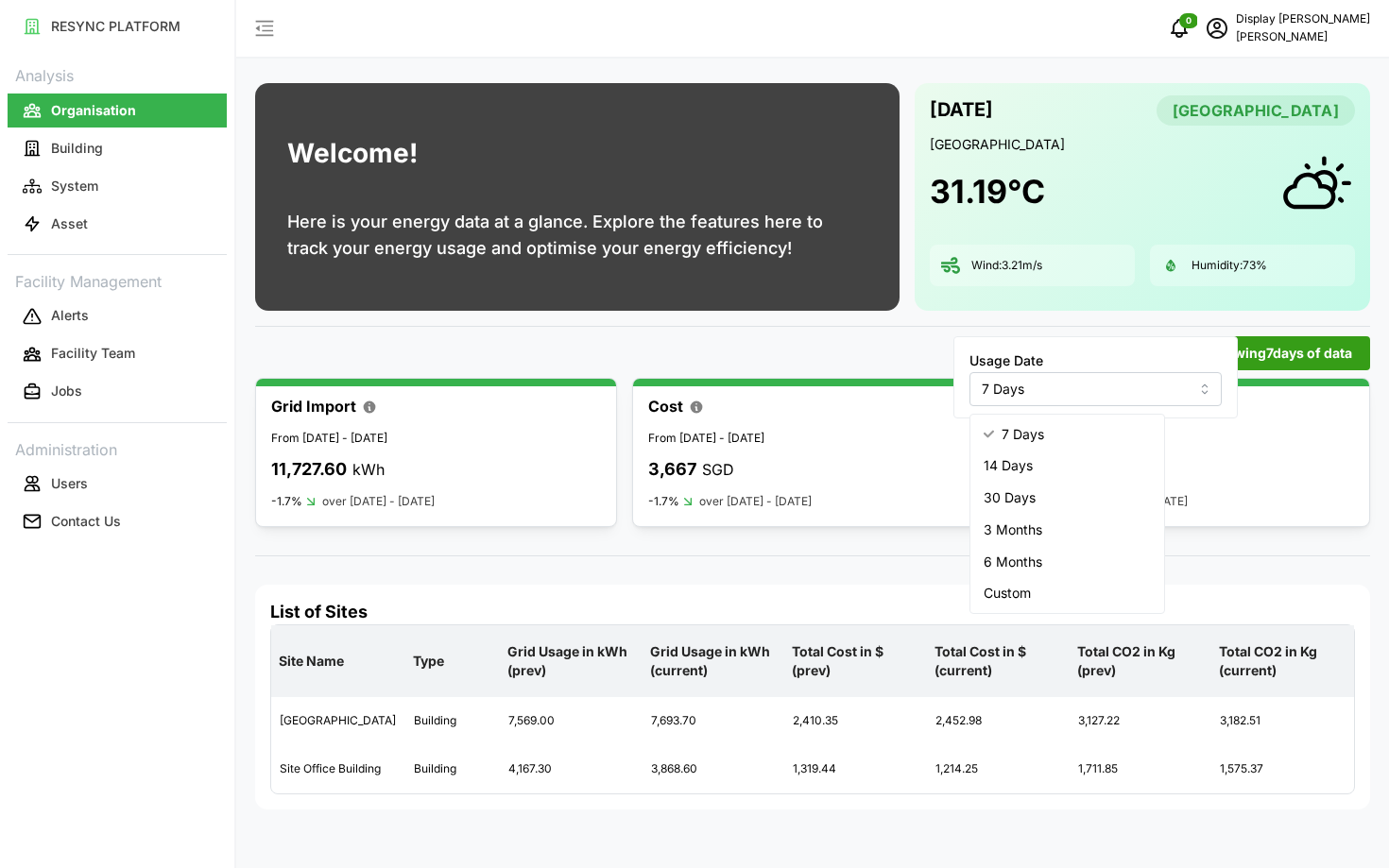
click at [1017, 508] on div "30 Days" at bounding box center [1067, 498] width 186 height 32
type input "30 Days"
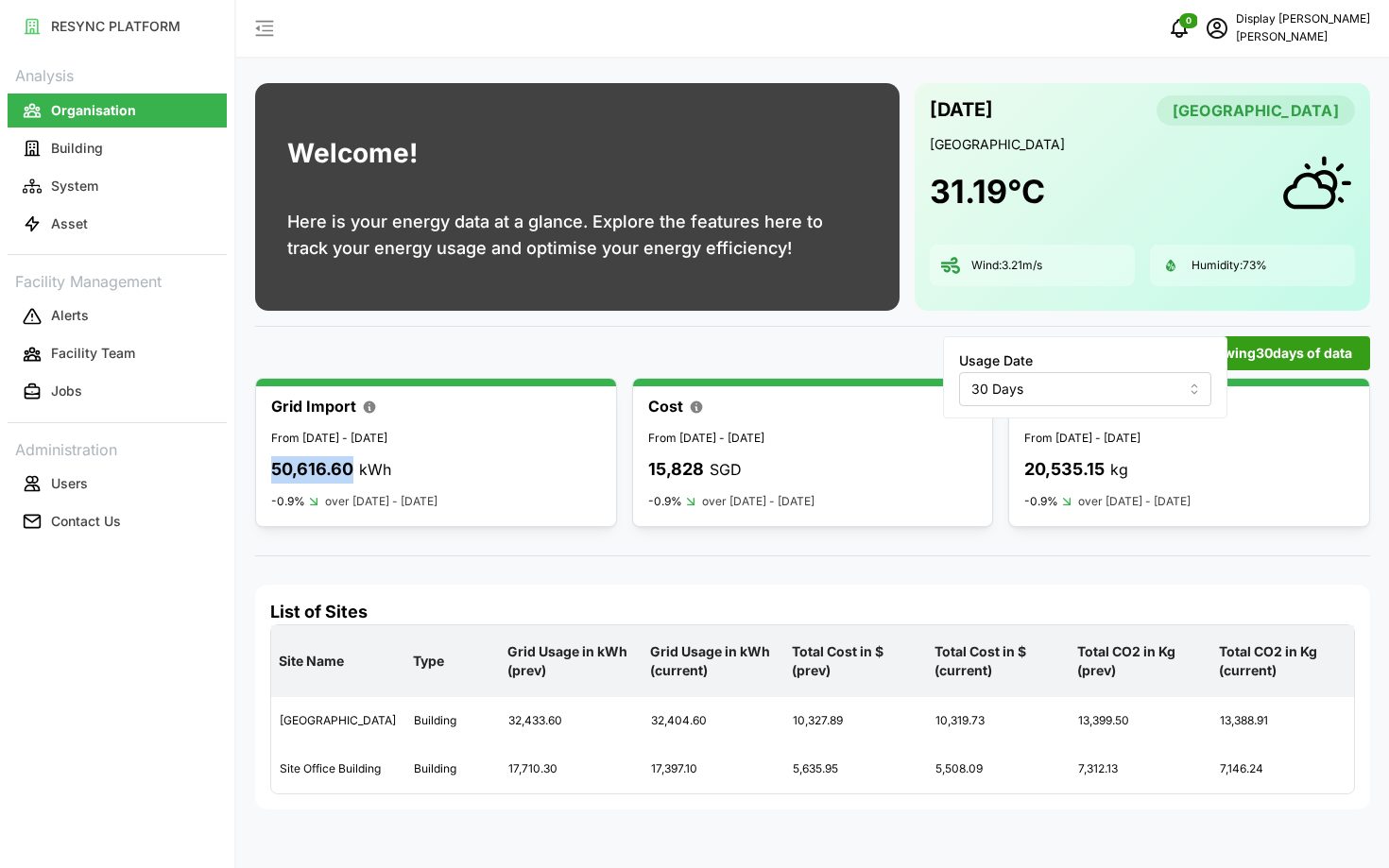
drag, startPoint x: 272, startPoint y: 460, endPoint x: 355, endPoint y: 462, distance: 83.0
click at [355, 462] on div "50,616.60 kWh" at bounding box center [331, 470] width 120 height 27
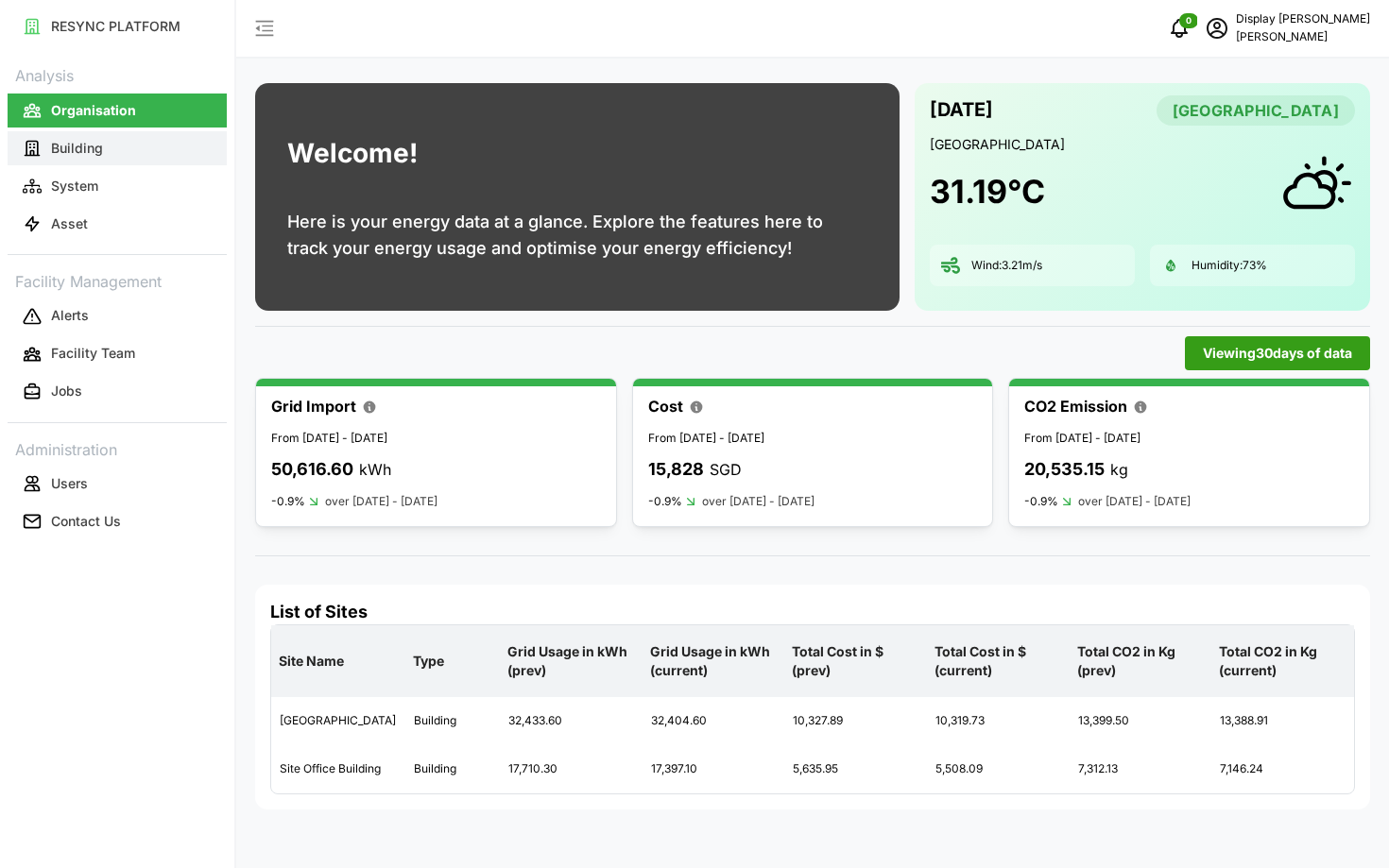
click at [163, 151] on button "Building" at bounding box center [117, 147] width 219 height 34
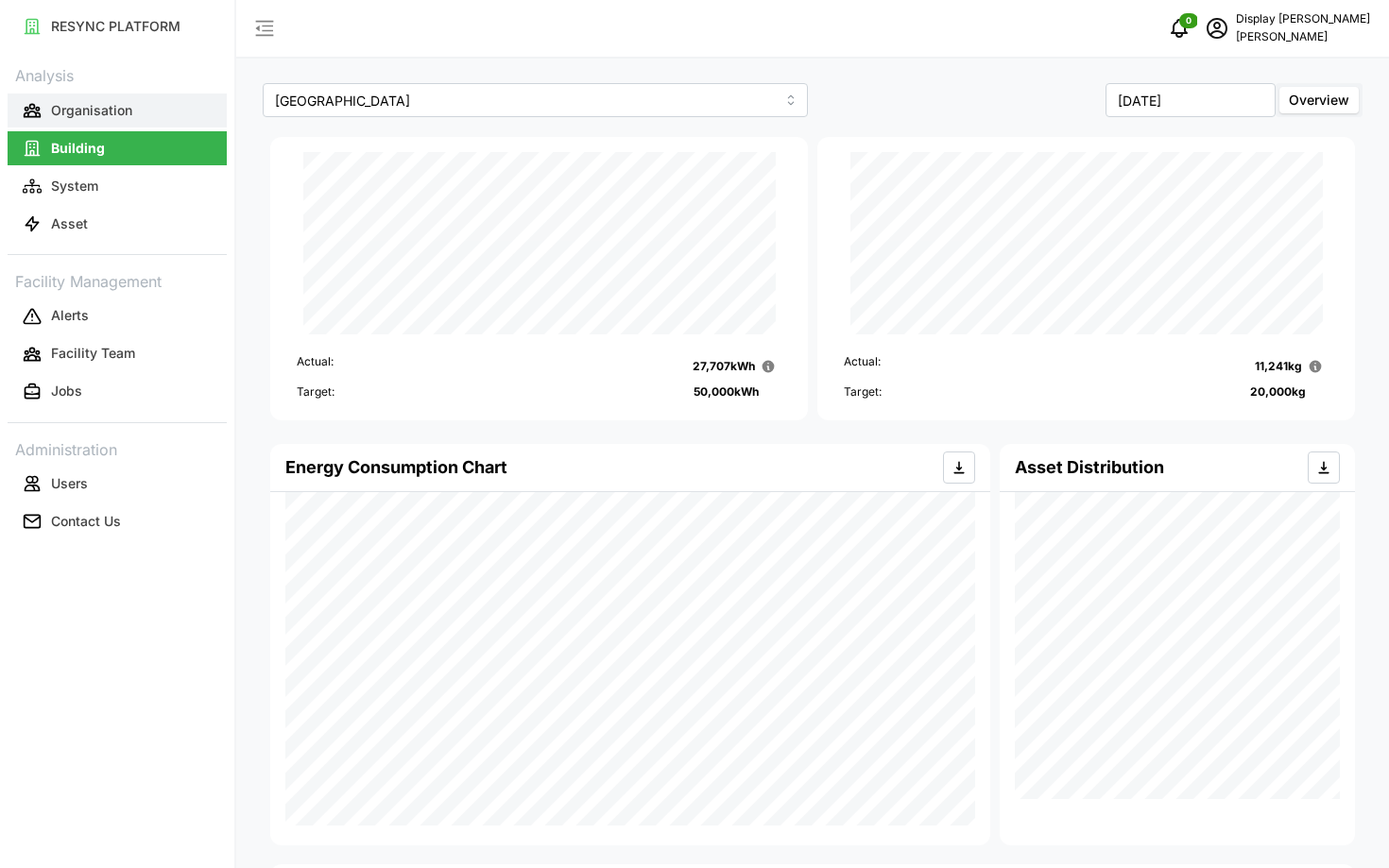
click at [124, 115] on p "Organisation" at bounding box center [91, 111] width 81 height 19
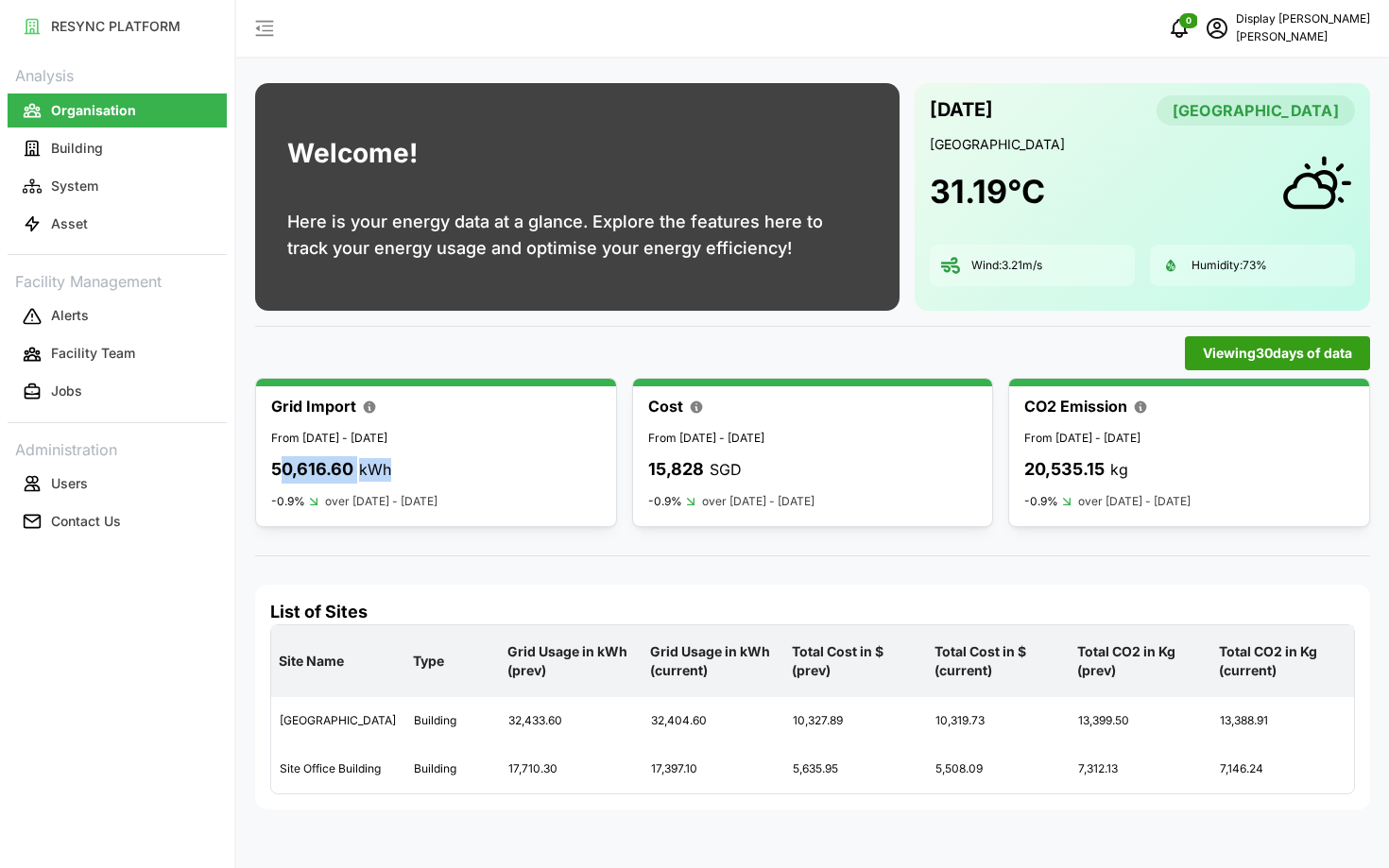
drag, startPoint x: 279, startPoint y: 477, endPoint x: 381, endPoint y: 483, distance: 102.2
click at [381, 483] on div "50,616.60 kWh" at bounding box center [331, 470] width 120 height 27
click at [61, 153] on p "Building" at bounding box center [77, 148] width 52 height 19
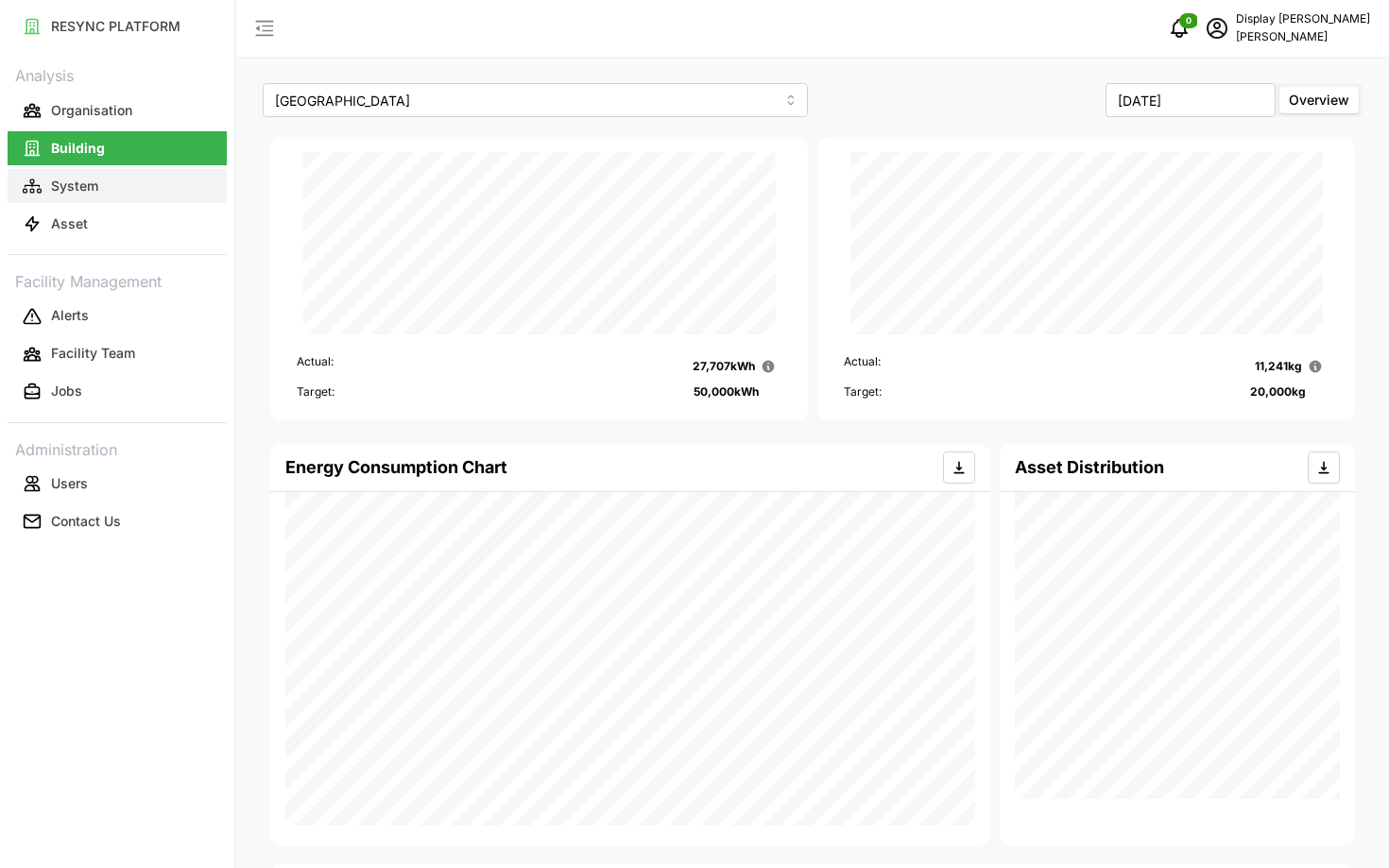
click at [82, 187] on p "System" at bounding box center [74, 187] width 47 height 19
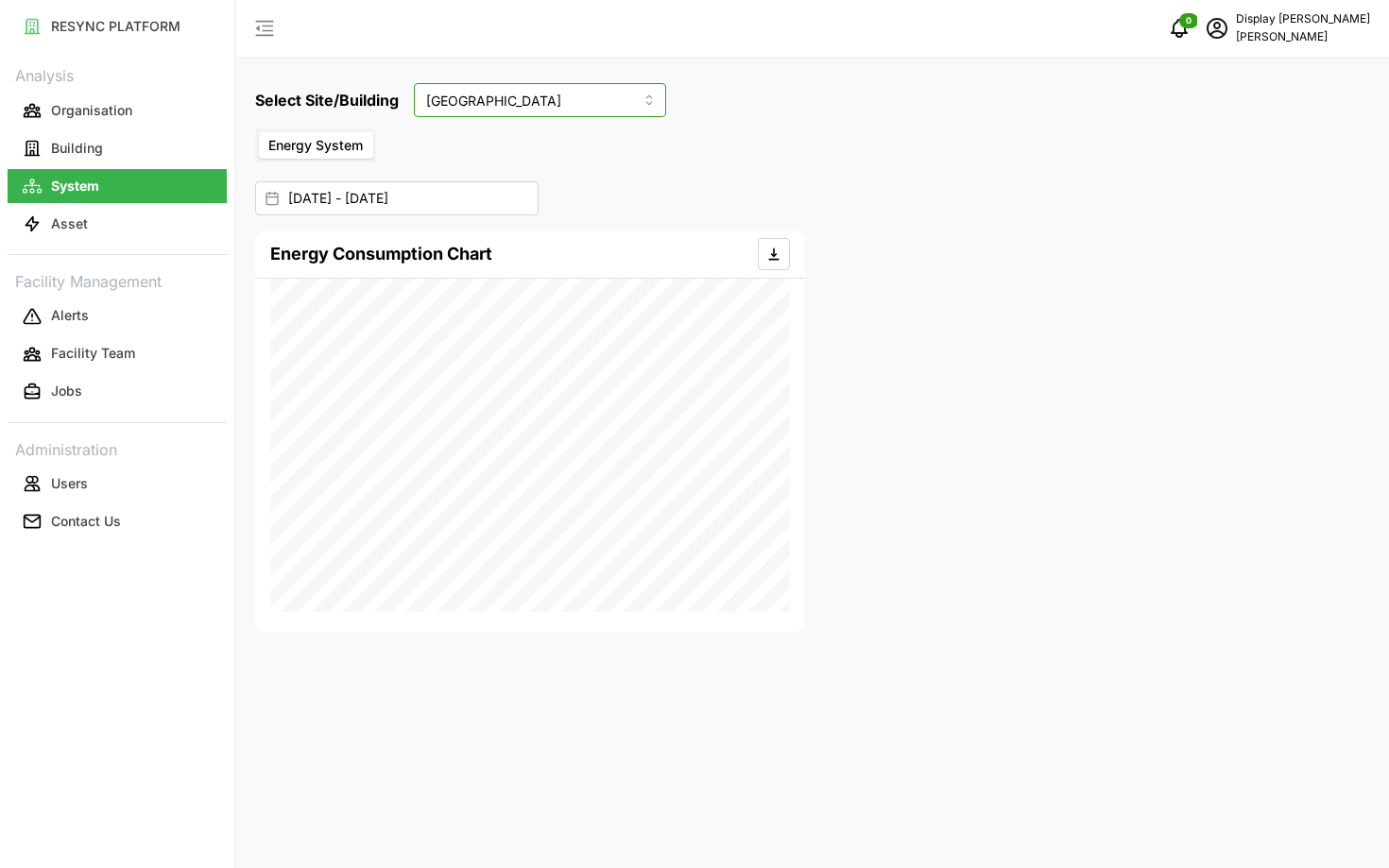
click at [485, 113] on input "[GEOGRAPHIC_DATA]" at bounding box center [540, 99] width 252 height 34
click at [518, 205] on div "[PERSON_NAME]" at bounding box center [512, 208] width 186 height 32
type input "[PERSON_NAME]"
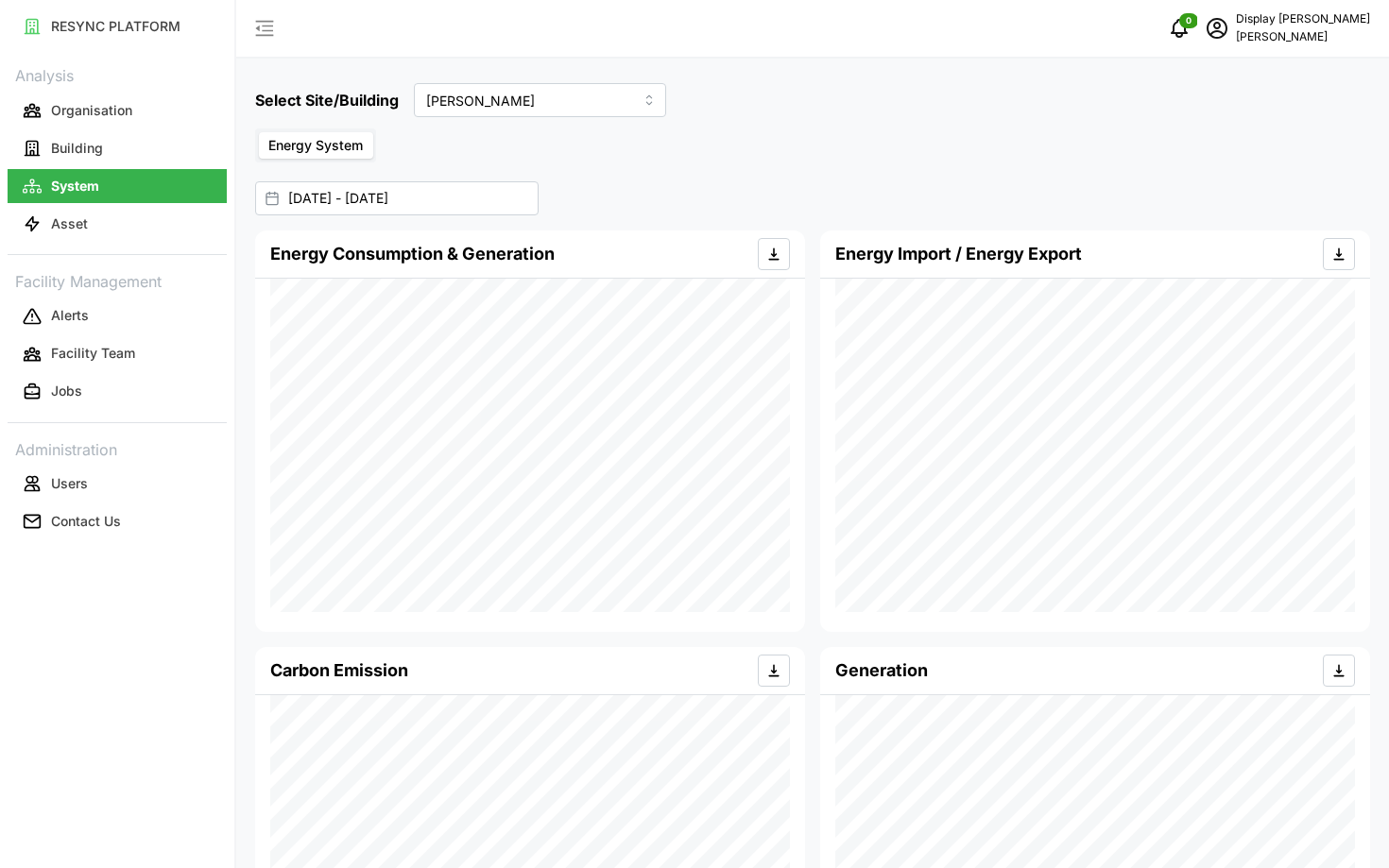
click at [295, 148] on span "Energy System" at bounding box center [316, 144] width 94 height 16
click at [259, 132] on input "Energy System" at bounding box center [259, 132] width 0 height 0
click at [163, 217] on button "Asset" at bounding box center [117, 223] width 219 height 34
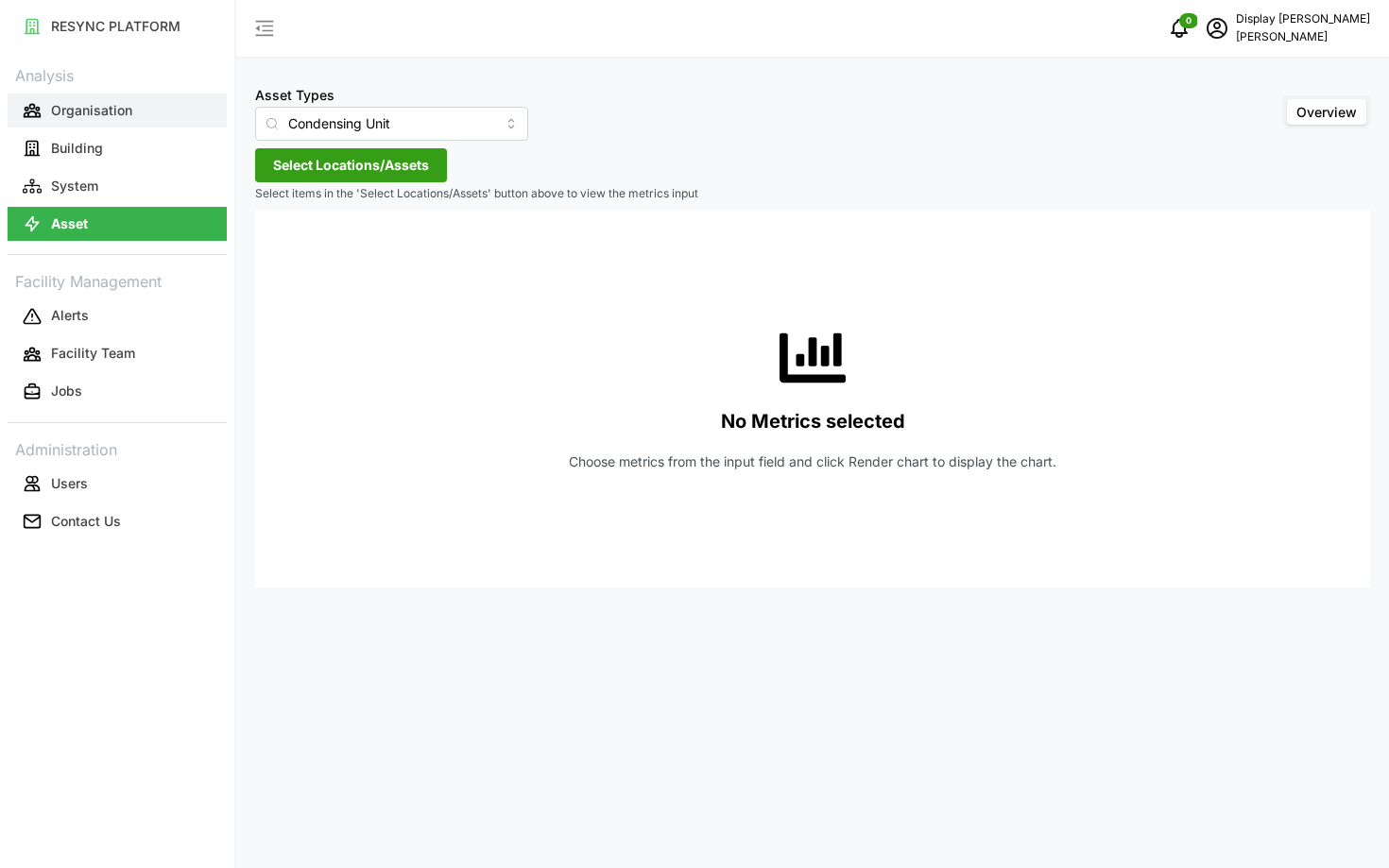
click at [141, 95] on button "Organisation" at bounding box center [117, 110] width 219 height 34
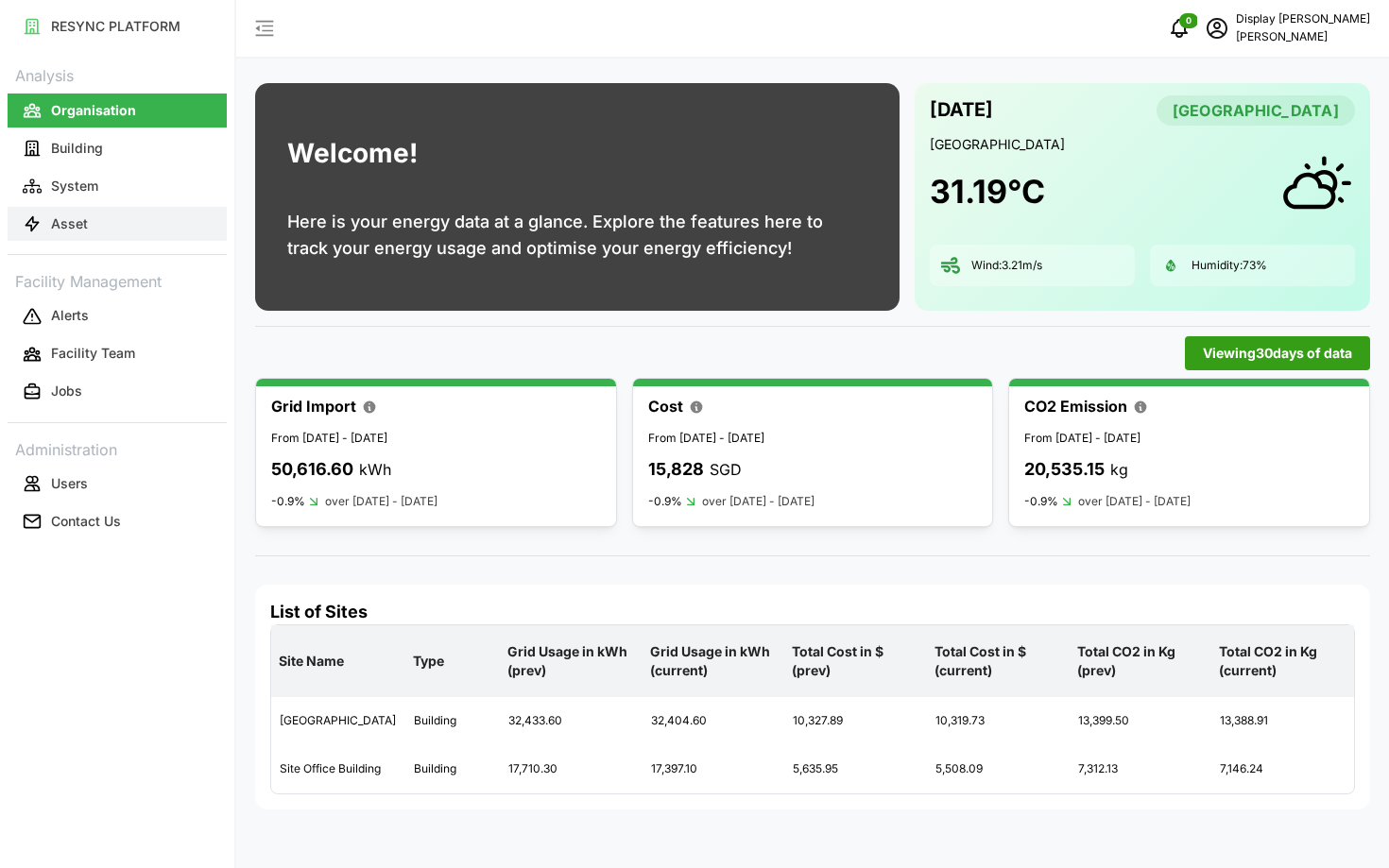
click at [196, 214] on button "Asset" at bounding box center [117, 223] width 219 height 34
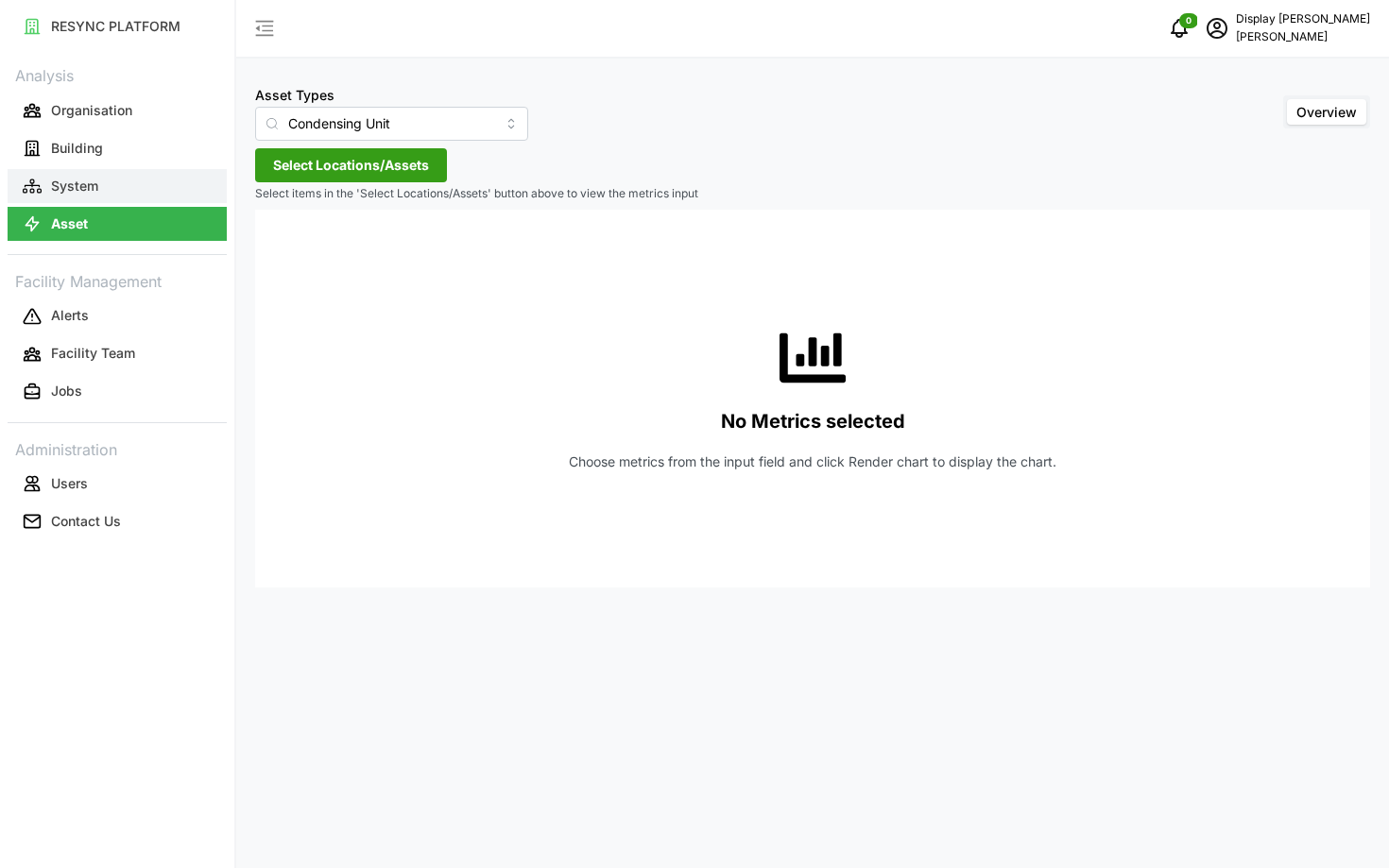
click at [177, 196] on button "System" at bounding box center [117, 186] width 219 height 34
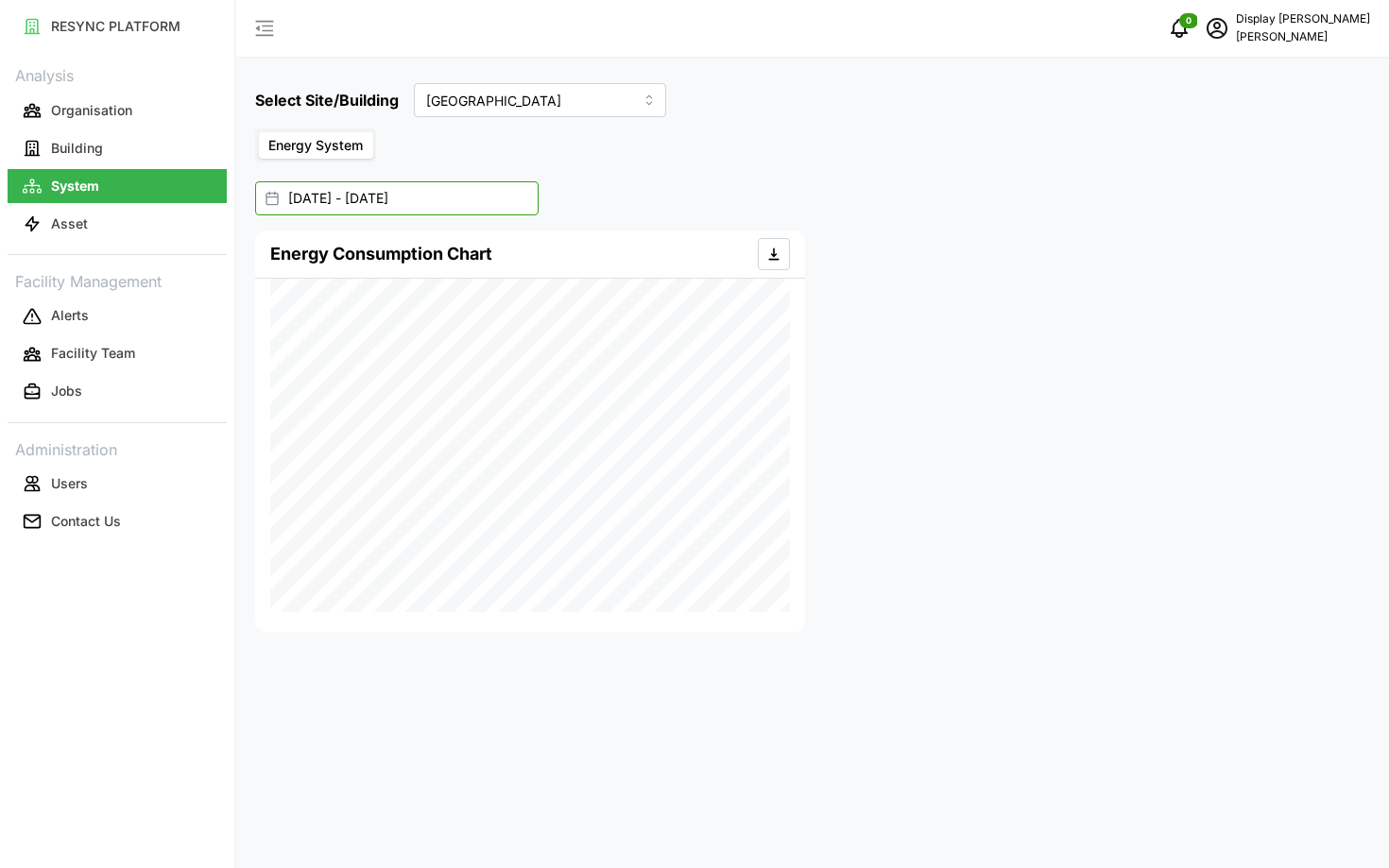
click at [355, 203] on input "[DATE] - [DATE]" at bounding box center [397, 197] width 284 height 34
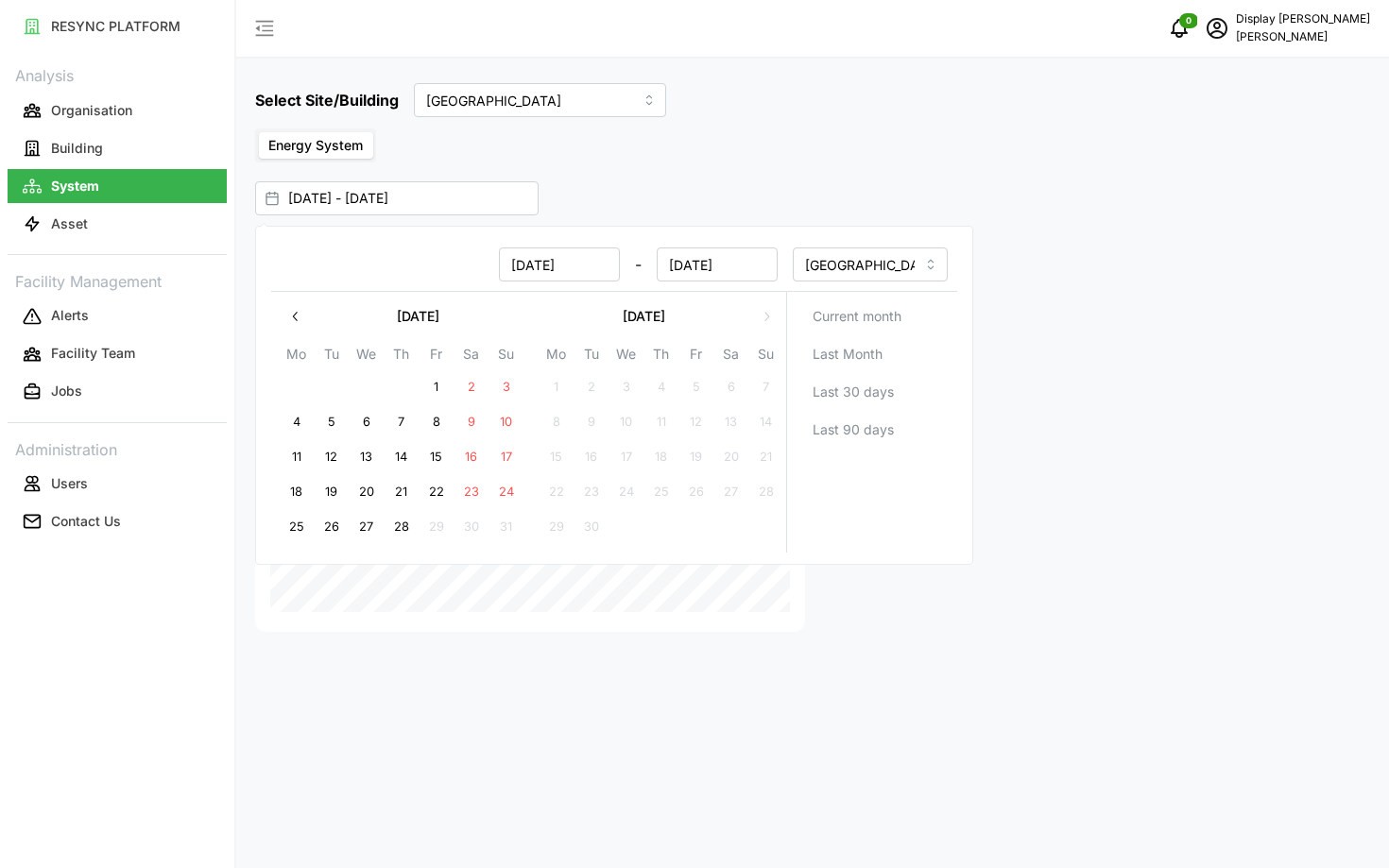
click at [862, 381] on span "Last 30 days" at bounding box center [853, 392] width 81 height 32
type input "[DATE] - [DATE]"
type input "[DATE]"
click at [1097, 444] on div at bounding box center [1094, 431] width 565 height 417
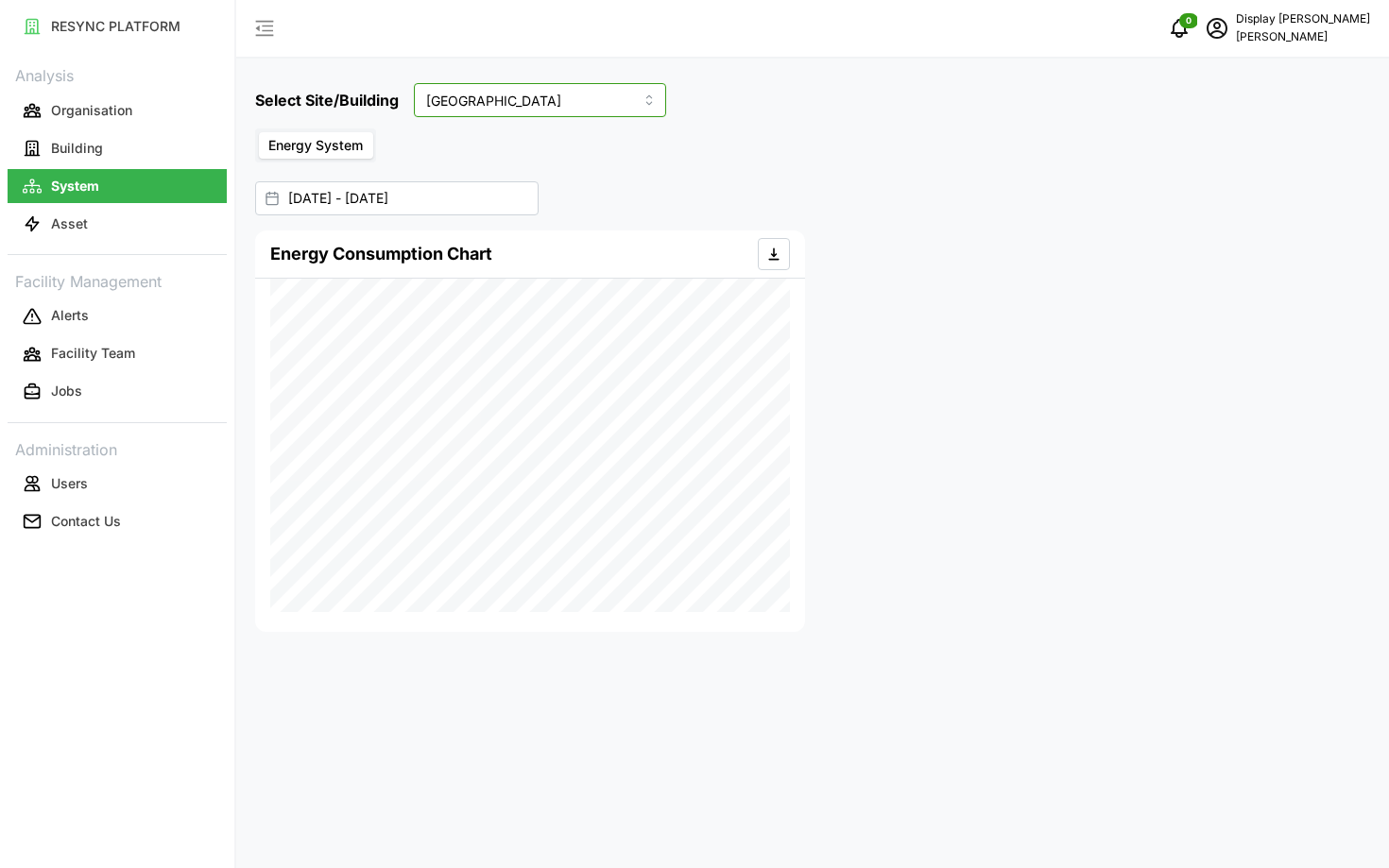
click at [437, 108] on input "[GEOGRAPHIC_DATA]" at bounding box center [540, 99] width 252 height 34
click at [484, 205] on span "[PERSON_NAME]" at bounding box center [483, 209] width 109 height 21
type input "[PERSON_NAME]"
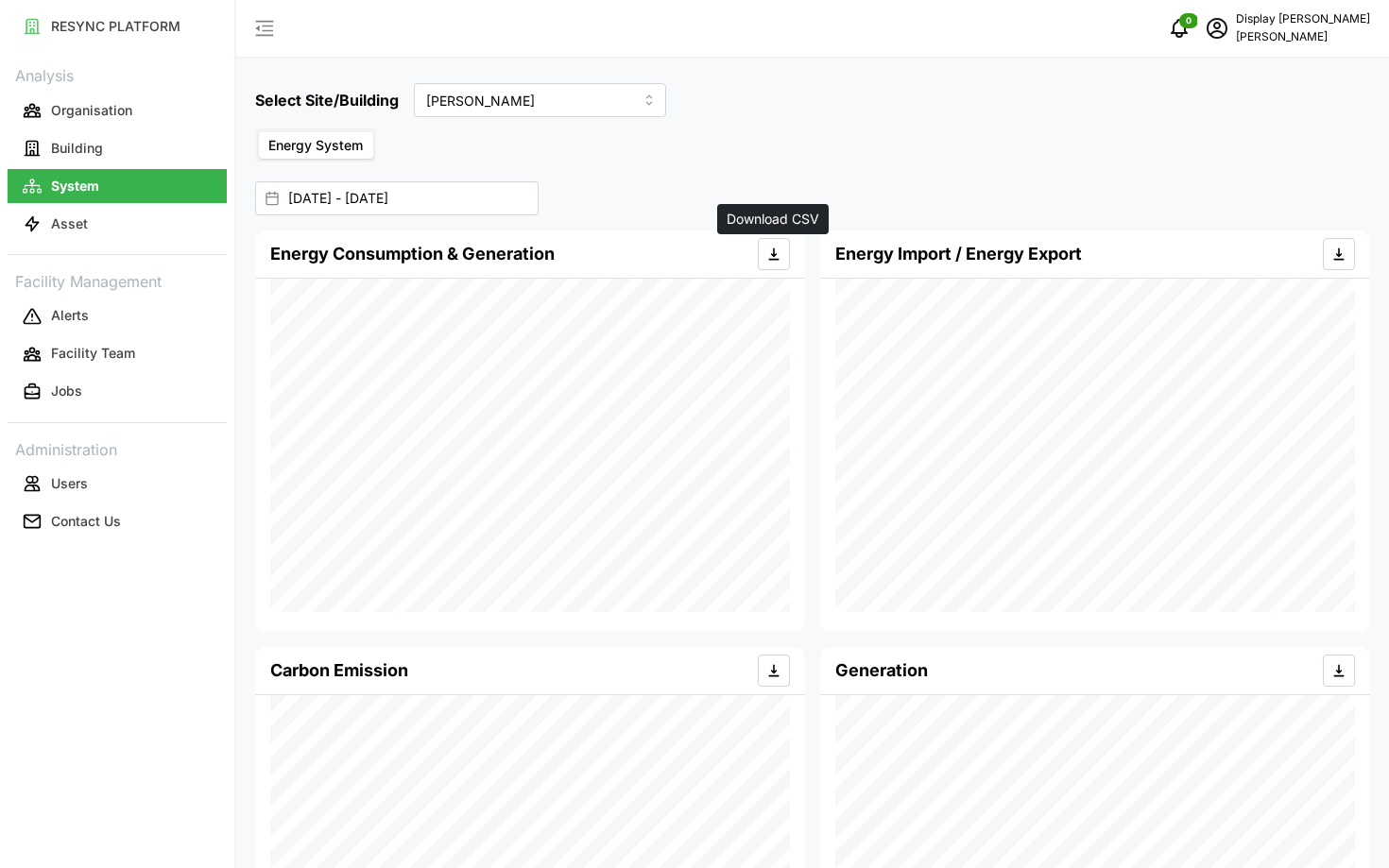
click at [770, 249] on icon "button" at bounding box center [774, 254] width 15 height 15
click at [493, 188] on input "[DATE] - [DATE]" at bounding box center [397, 197] width 284 height 34
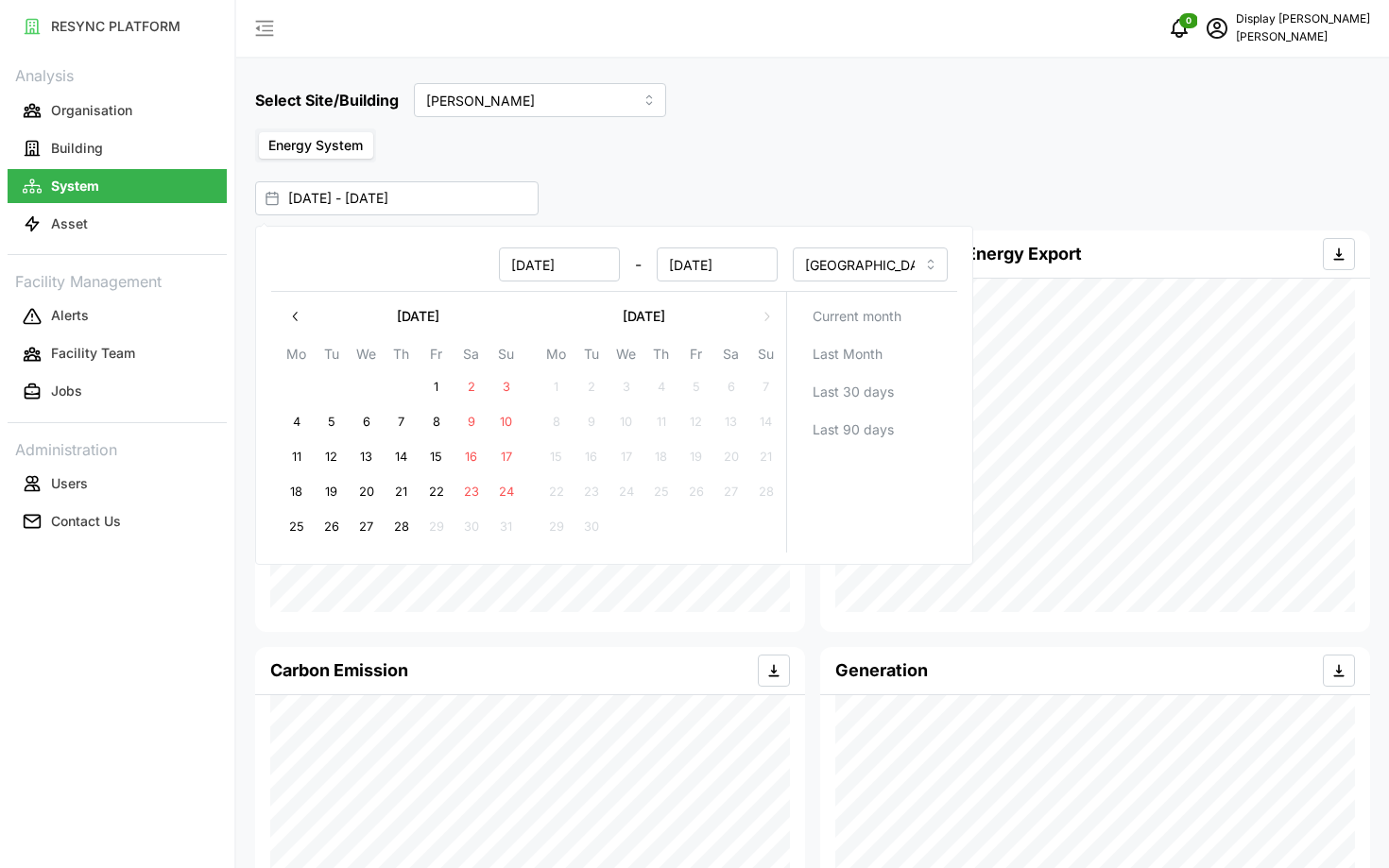
click at [749, 175] on div "Select Site/Building [PERSON_NAME] Energy System [DATE] - [DATE] Energy Consump…" at bounding box center [812, 533] width 1153 height 1067
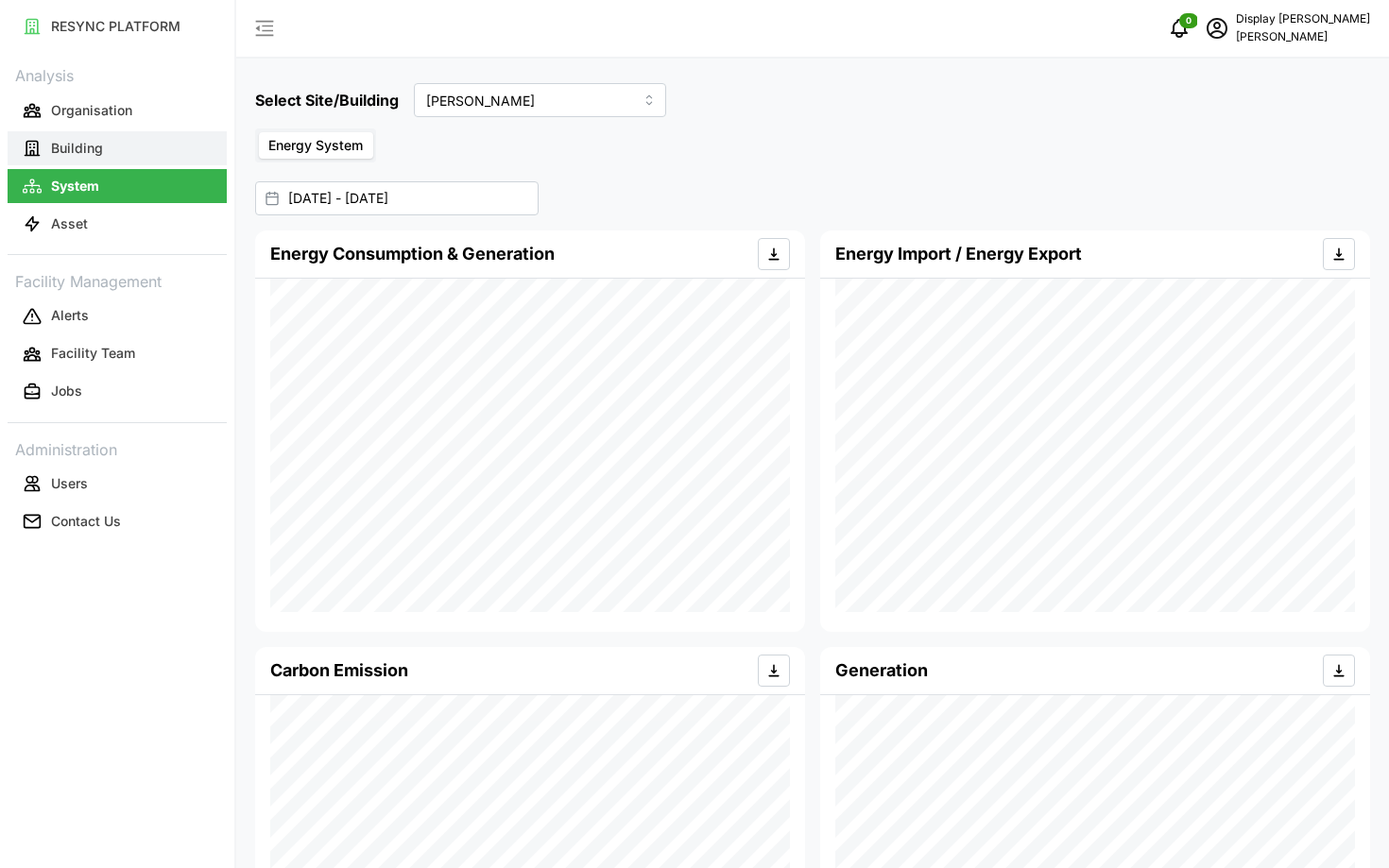
click at [134, 137] on button "Building" at bounding box center [117, 147] width 219 height 34
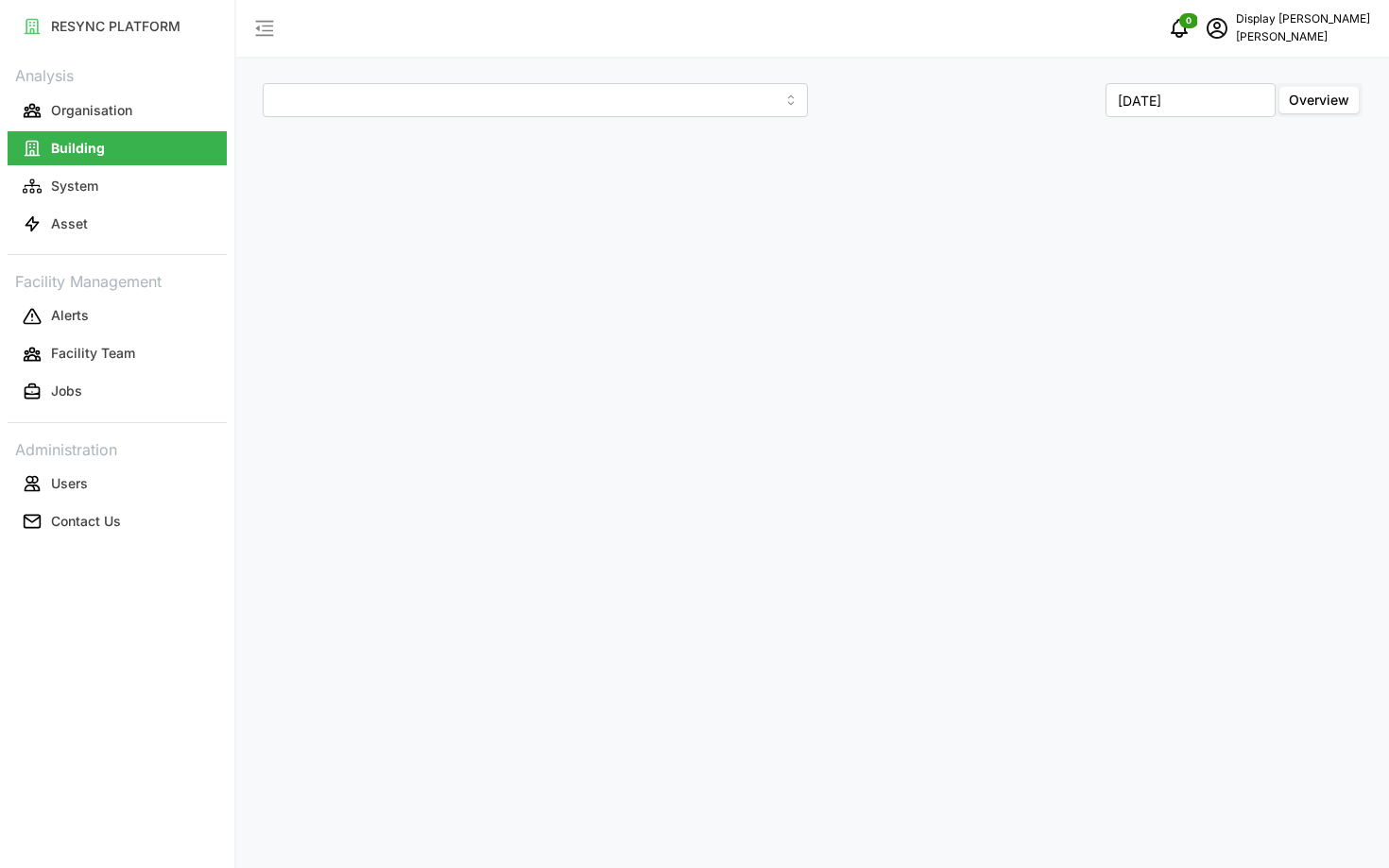
type input "[GEOGRAPHIC_DATA]"
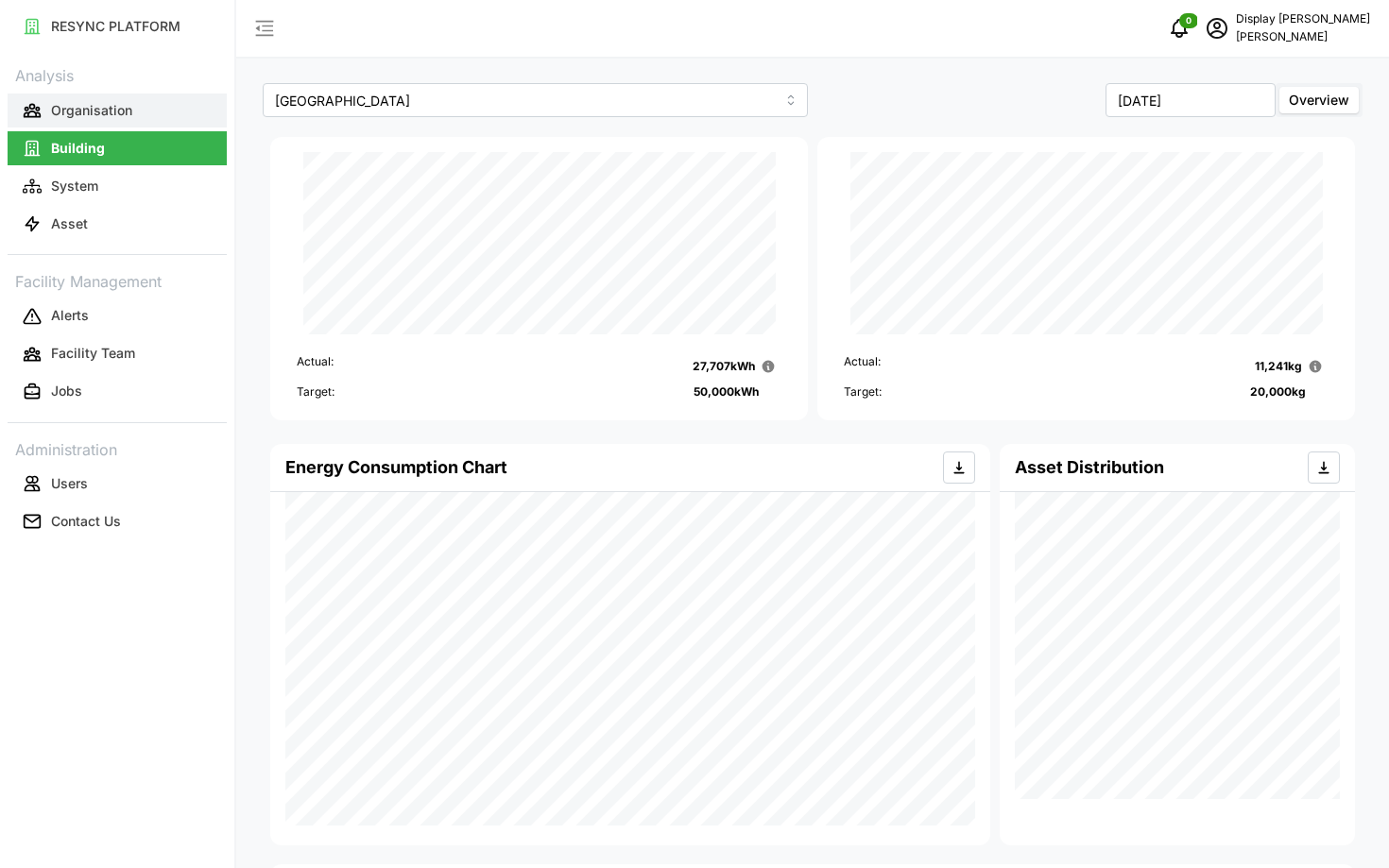
click at [87, 122] on button "Organisation" at bounding box center [117, 110] width 219 height 34
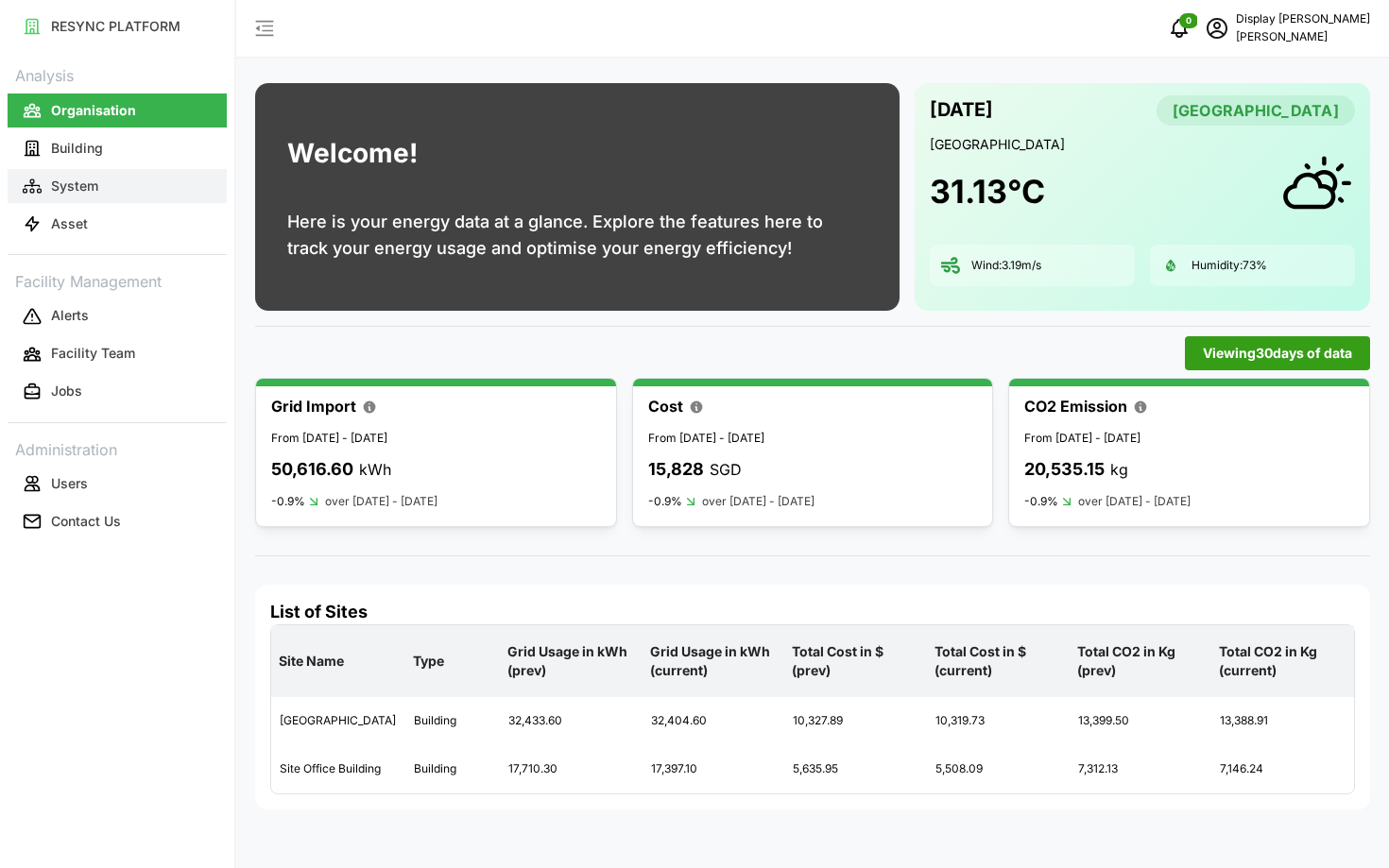
click at [150, 180] on button "System" at bounding box center [117, 186] width 219 height 34
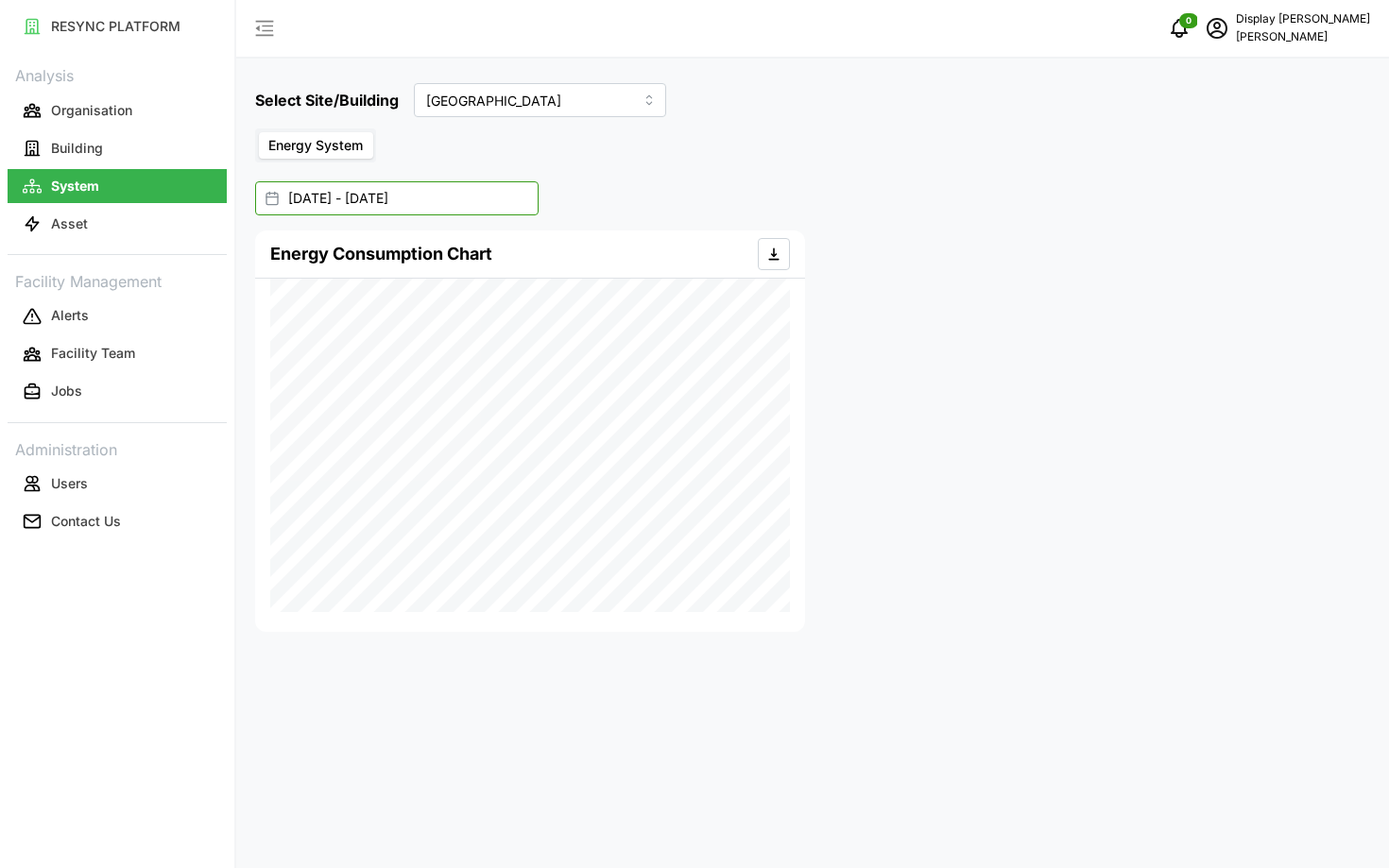
click at [420, 201] on input "[DATE] - [DATE]" at bounding box center [397, 197] width 284 height 34
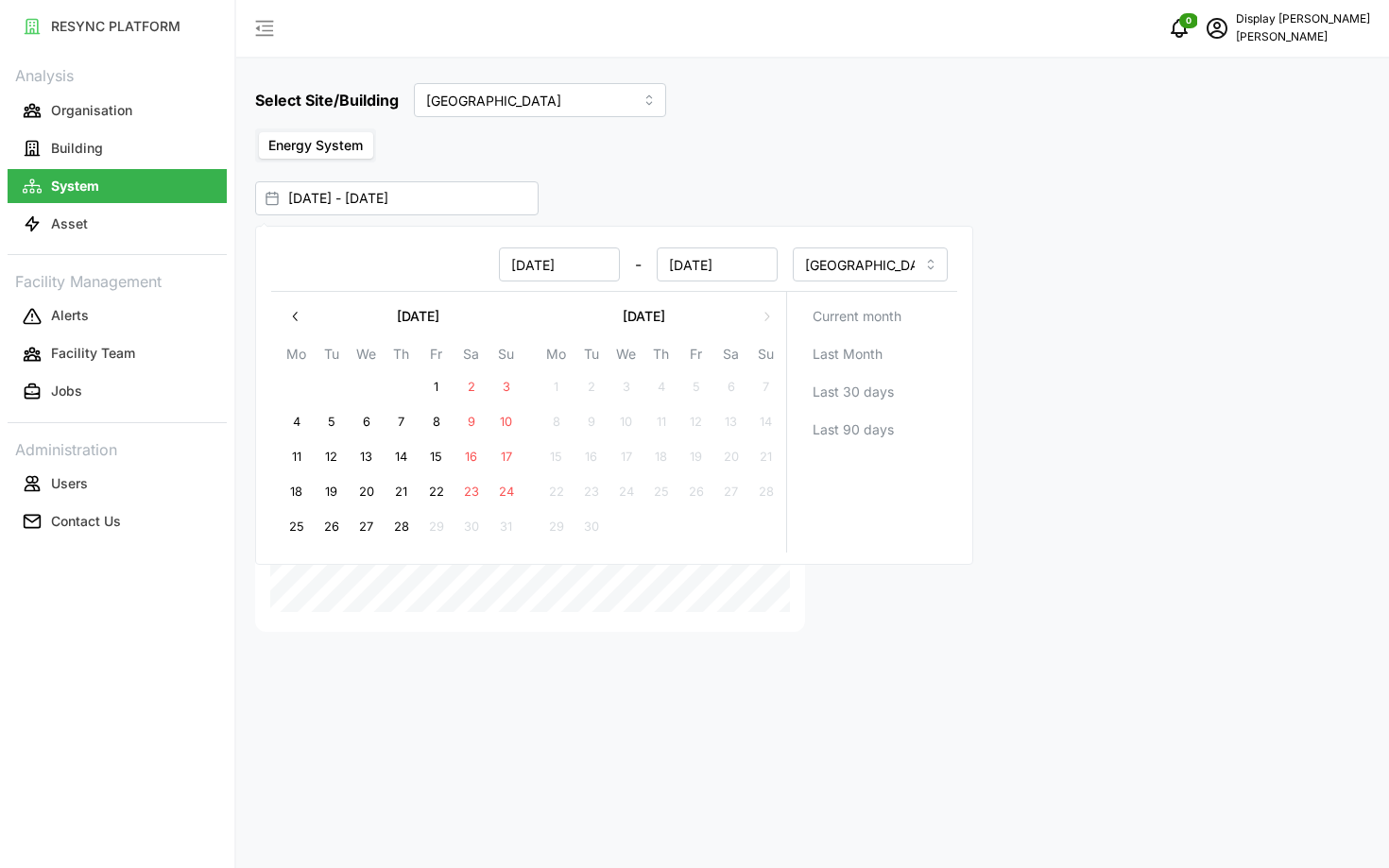
click at [752, 214] on div "[DATE] - [DATE]" at bounding box center [803, 197] width 1096 height 34
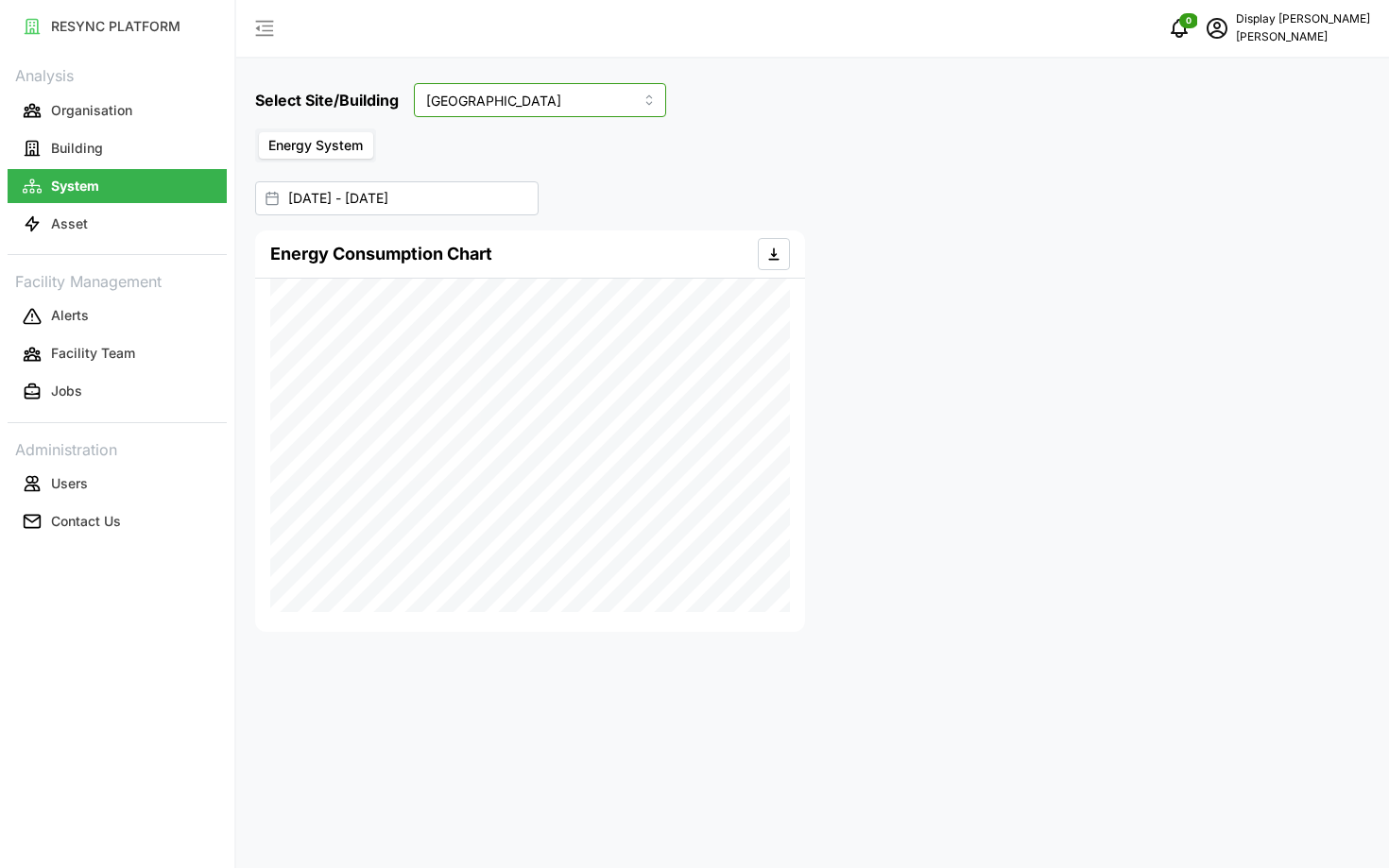
click at [470, 110] on input "[GEOGRAPHIC_DATA]" at bounding box center [540, 99] width 252 height 34
click at [467, 212] on span "[PERSON_NAME]" at bounding box center [483, 209] width 109 height 21
type input "[PERSON_NAME]"
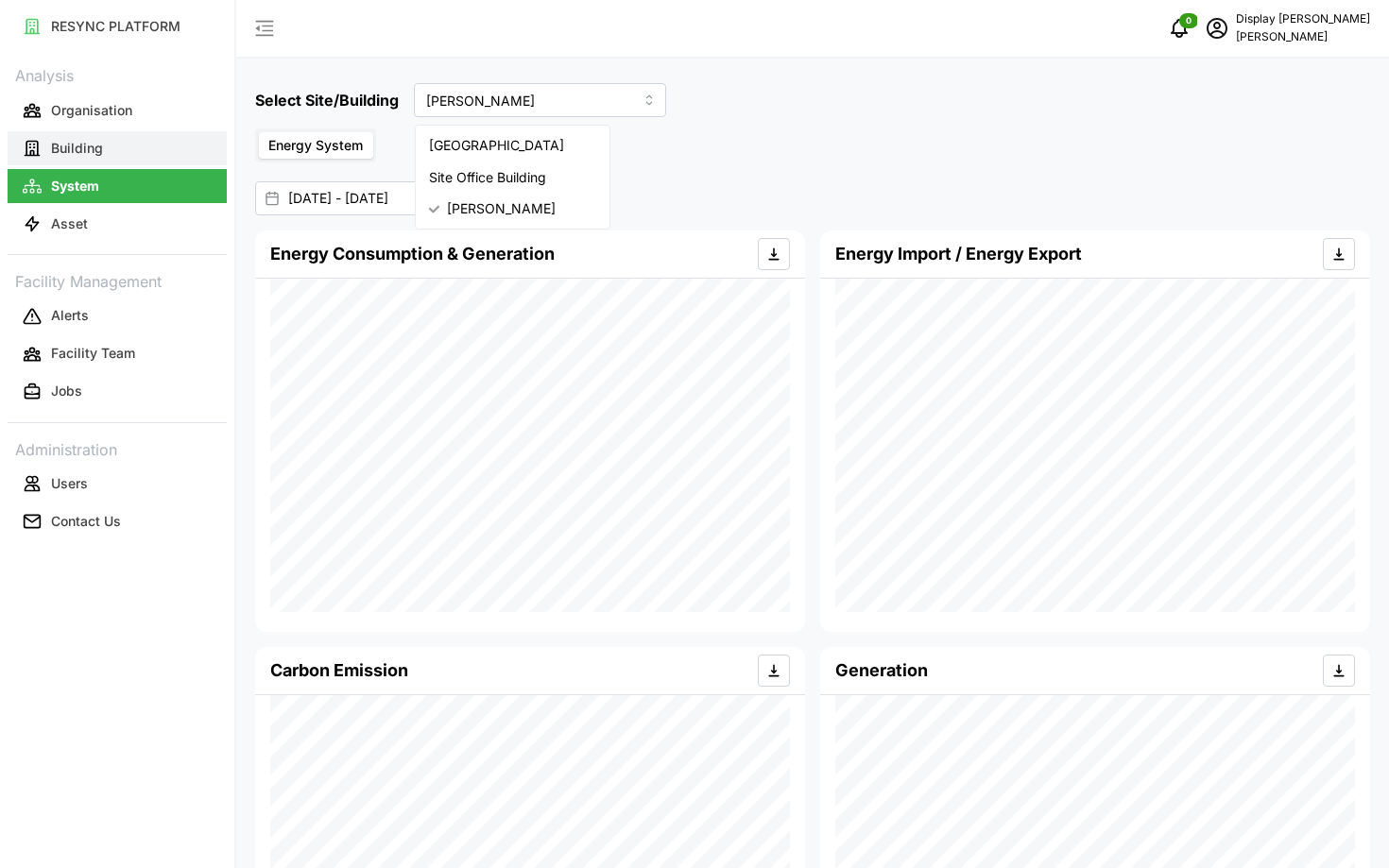
click at [49, 135] on button "Building" at bounding box center [117, 147] width 219 height 34
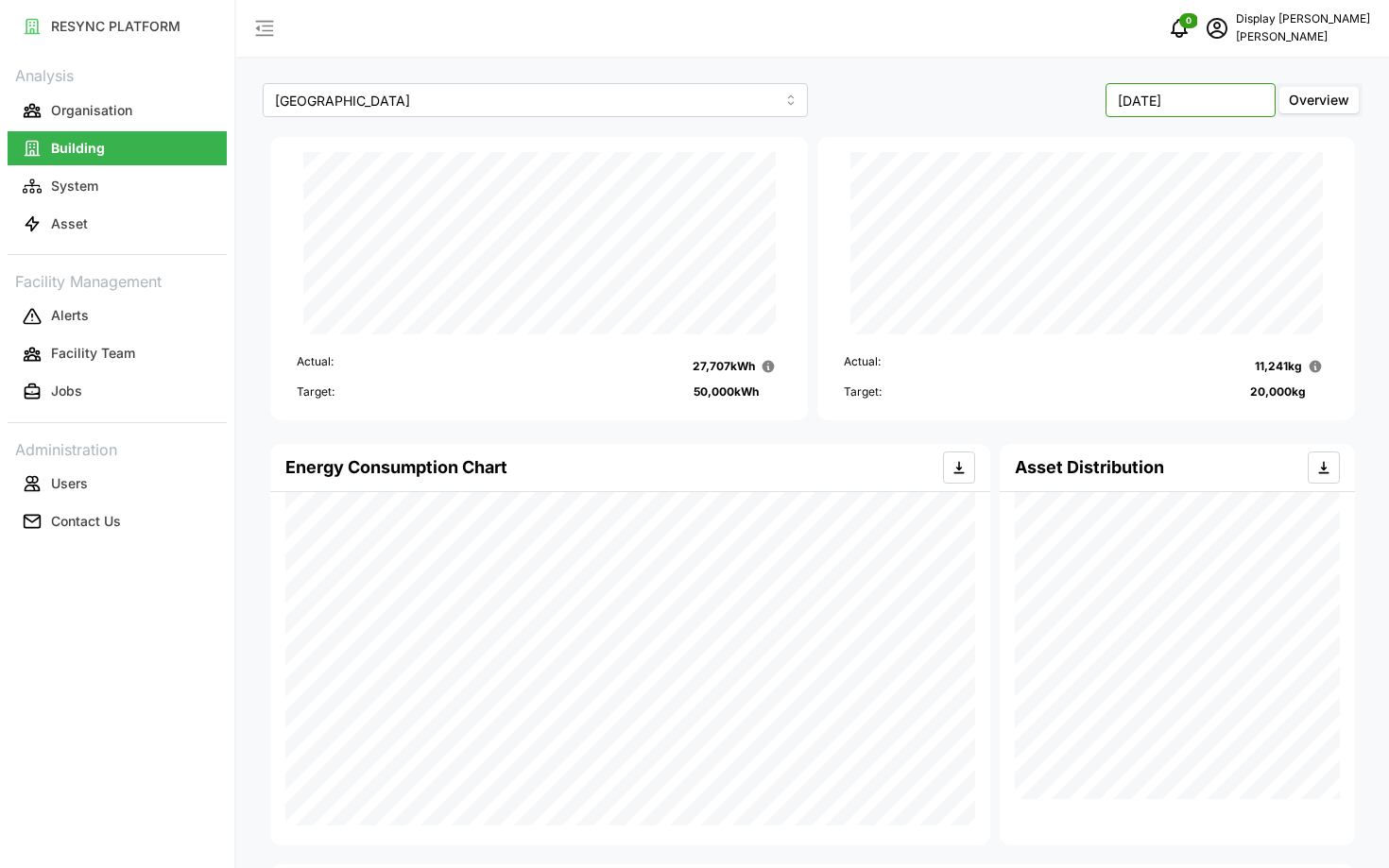
click at [1250, 102] on input "[DATE]" at bounding box center [1191, 99] width 170 height 34
click at [1154, 255] on button "Aug" at bounding box center [1152, 259] width 81 height 34
type input "[DATE]"
click at [1235, 16] on span "schedule" at bounding box center [1217, 28] width 36 height 36
click at [1227, 141] on button "Logout" at bounding box center [1290, 142] width 180 height 33
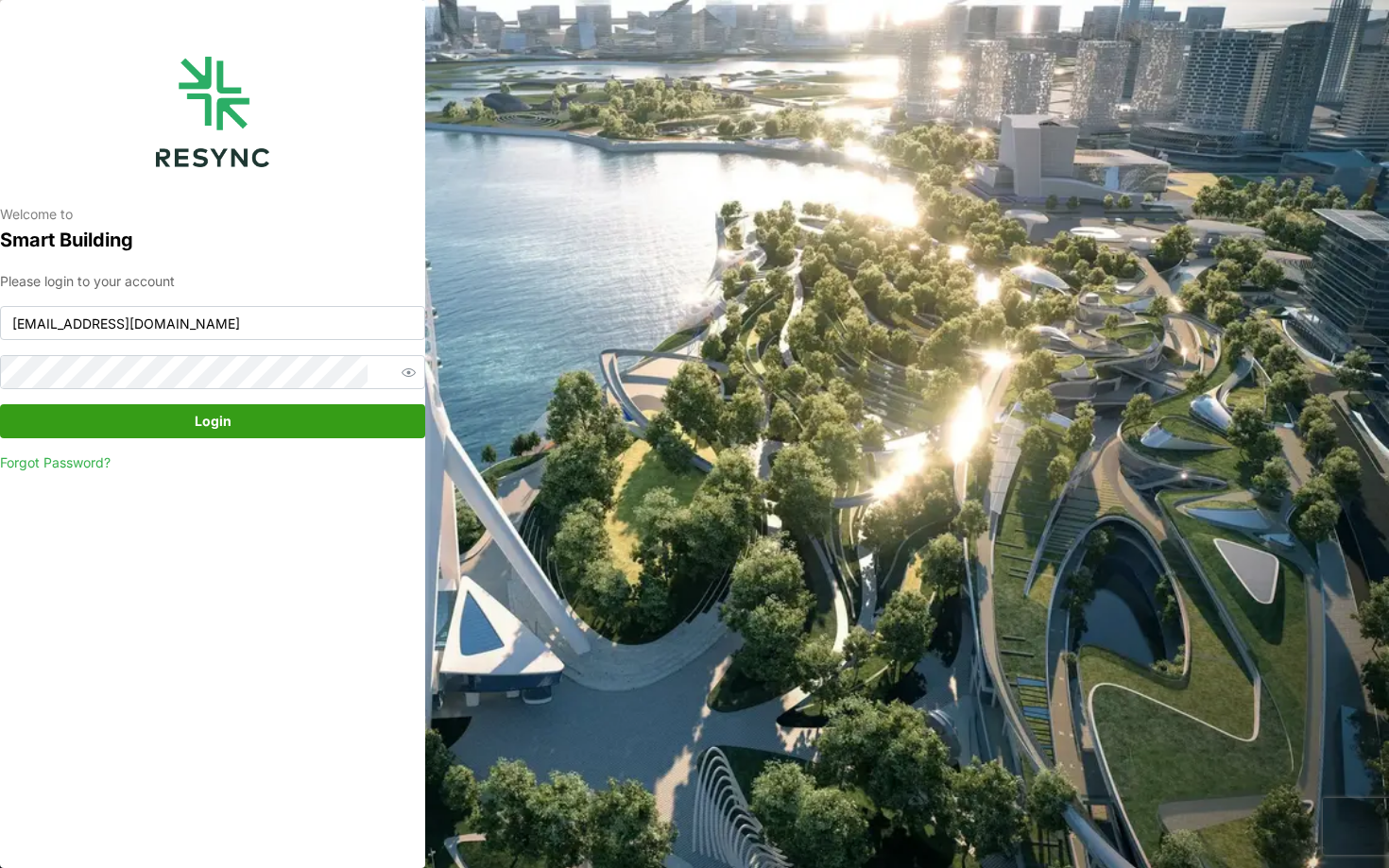
click at [285, 341] on div "Please login to your account chuanlim_display@resynctech.com Login Forgot Passw…" at bounding box center [213, 372] width 425 height 202
click at [255, 326] on input "chuanlim_display@resynctech.com" at bounding box center [213, 322] width 425 height 34
type input "ponte_group_display@resynctech.com"
click at [300, 434] on span "Login" at bounding box center [213, 421] width 389 height 32
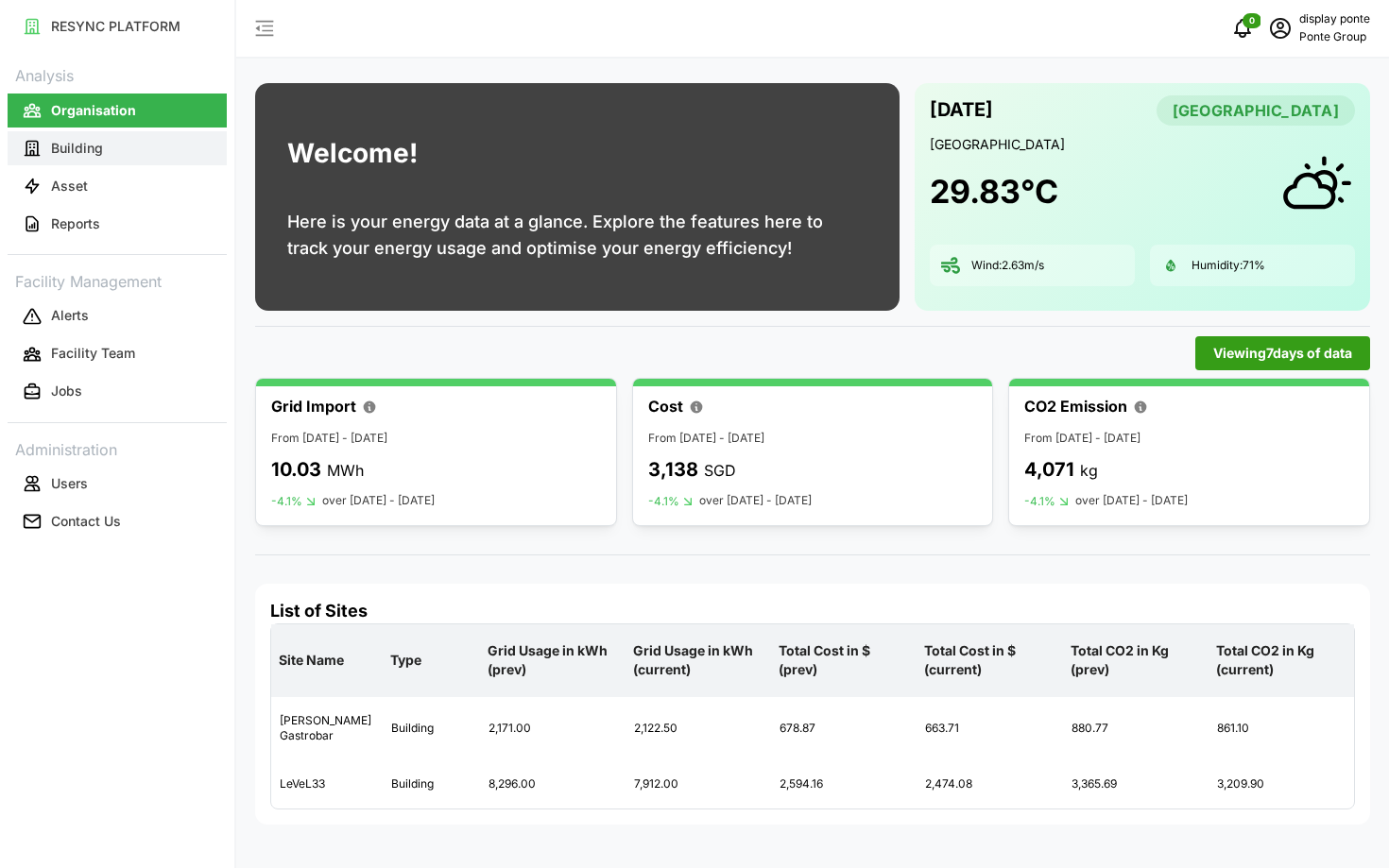
click at [141, 161] on button "Building" at bounding box center [117, 147] width 219 height 34
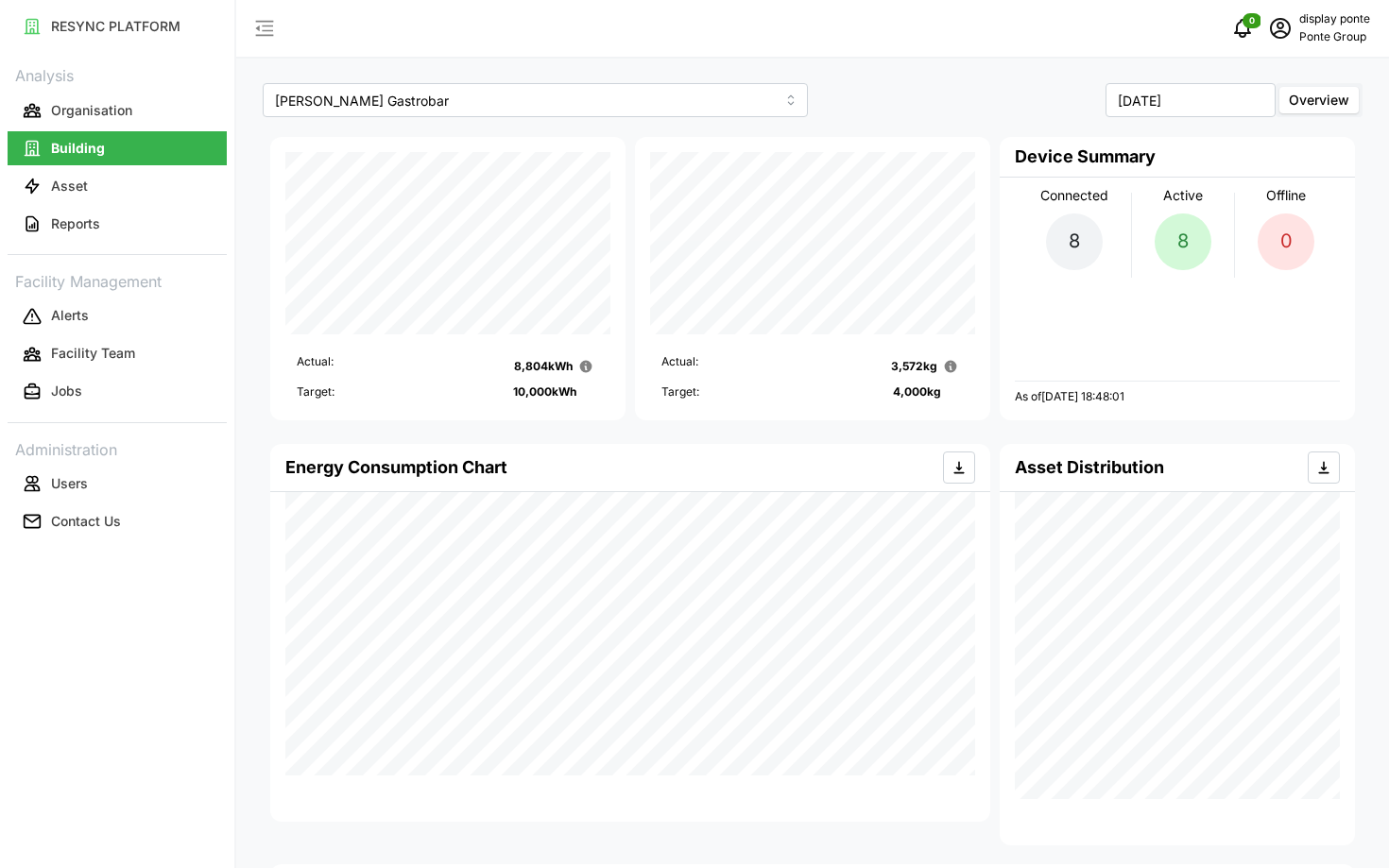
scroll to position [719, 0]
